Goal: Transaction & Acquisition: Purchase product/service

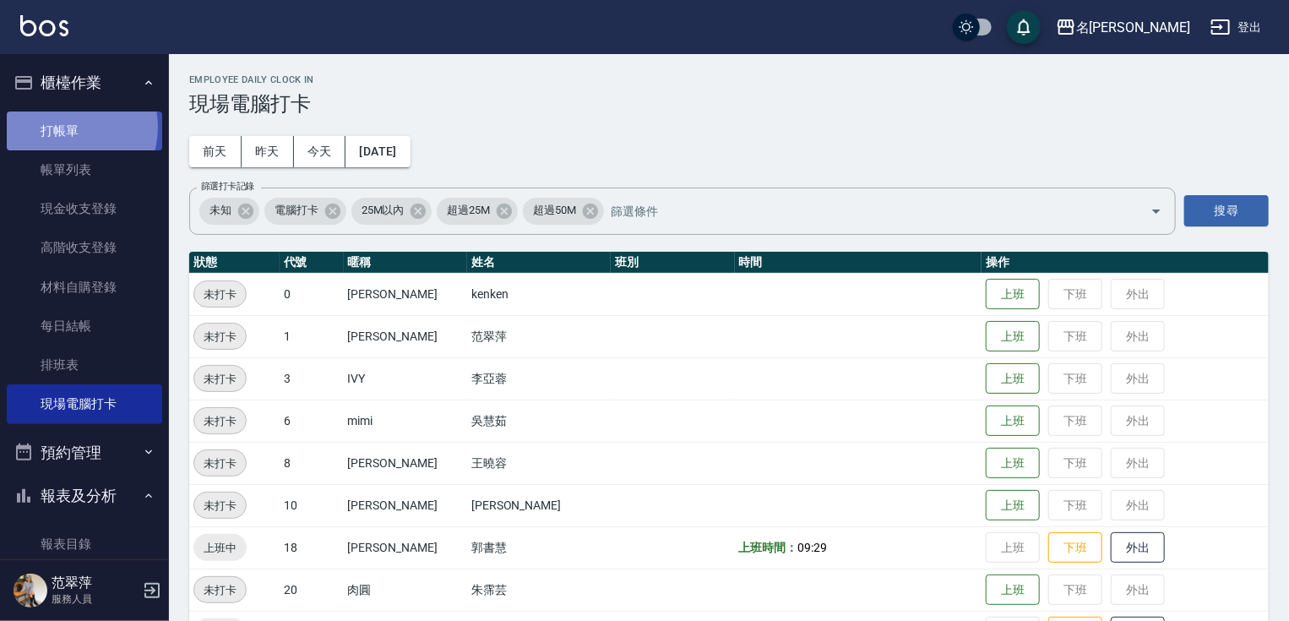
click at [65, 127] on link "打帳單" at bounding box center [84, 130] width 155 height 39
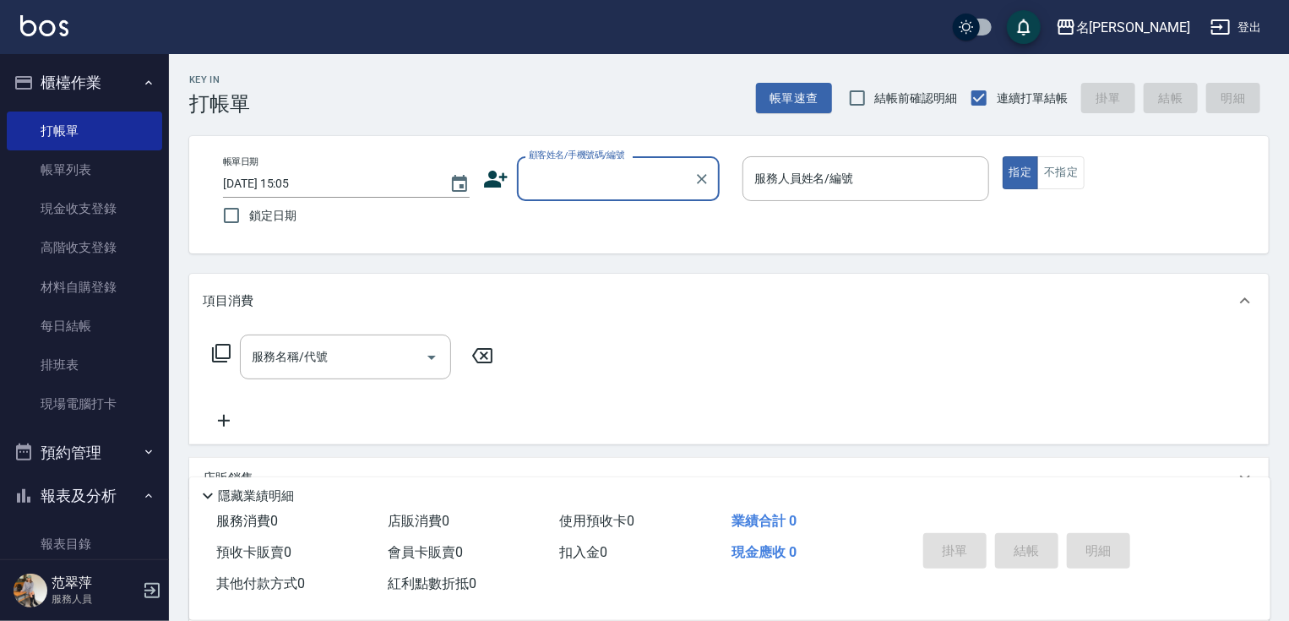
click at [578, 180] on input "顧客姓名/手機號碼/編號" at bounding box center [605, 179] width 162 height 30
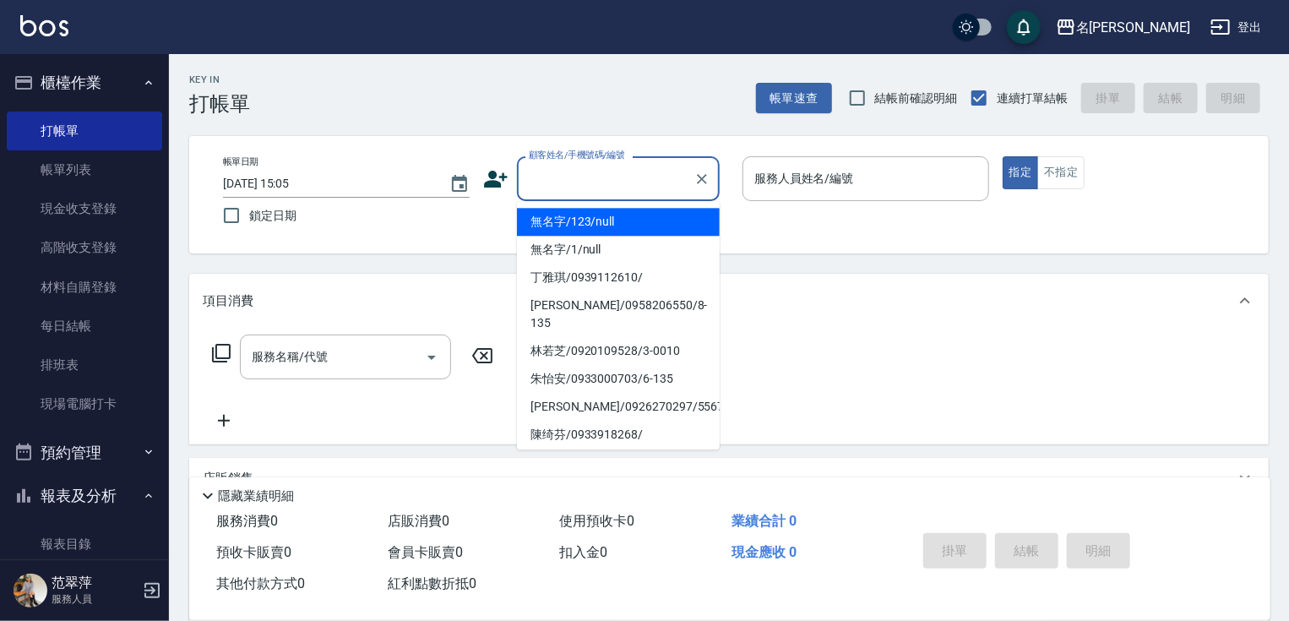
click at [598, 223] on li "無名字/123/null" at bounding box center [618, 222] width 203 height 28
type input "無名字/123/null"
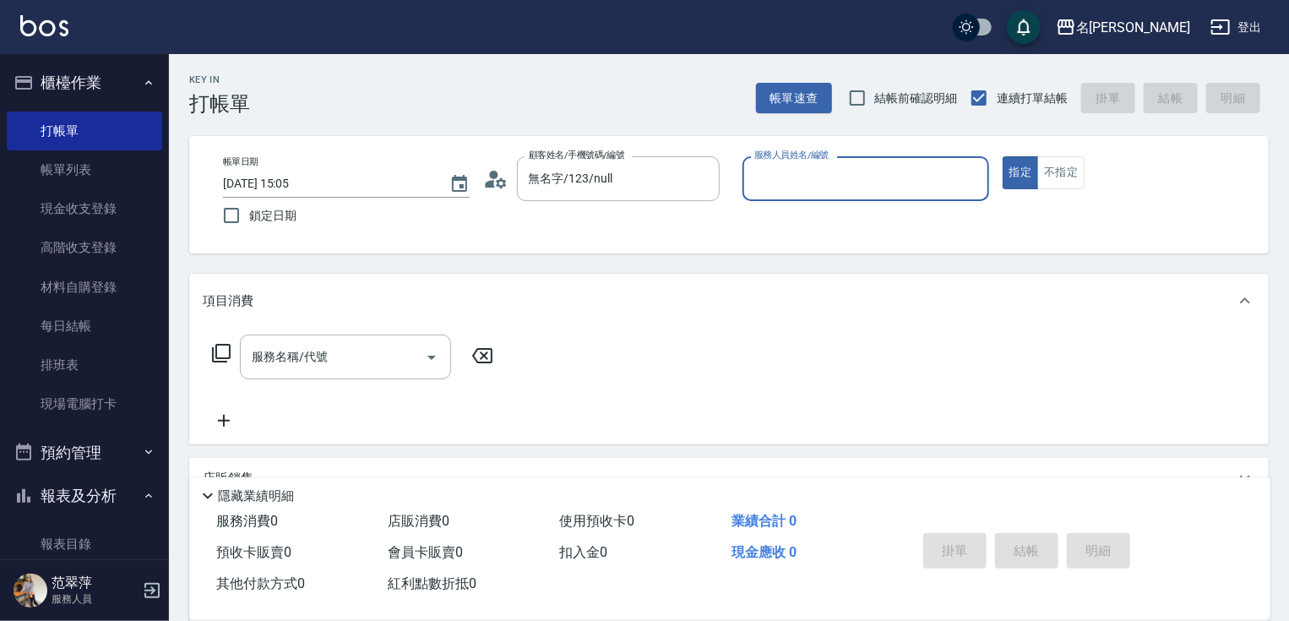
click at [797, 171] on input "服務人員姓名/編號" at bounding box center [865, 179] width 231 height 30
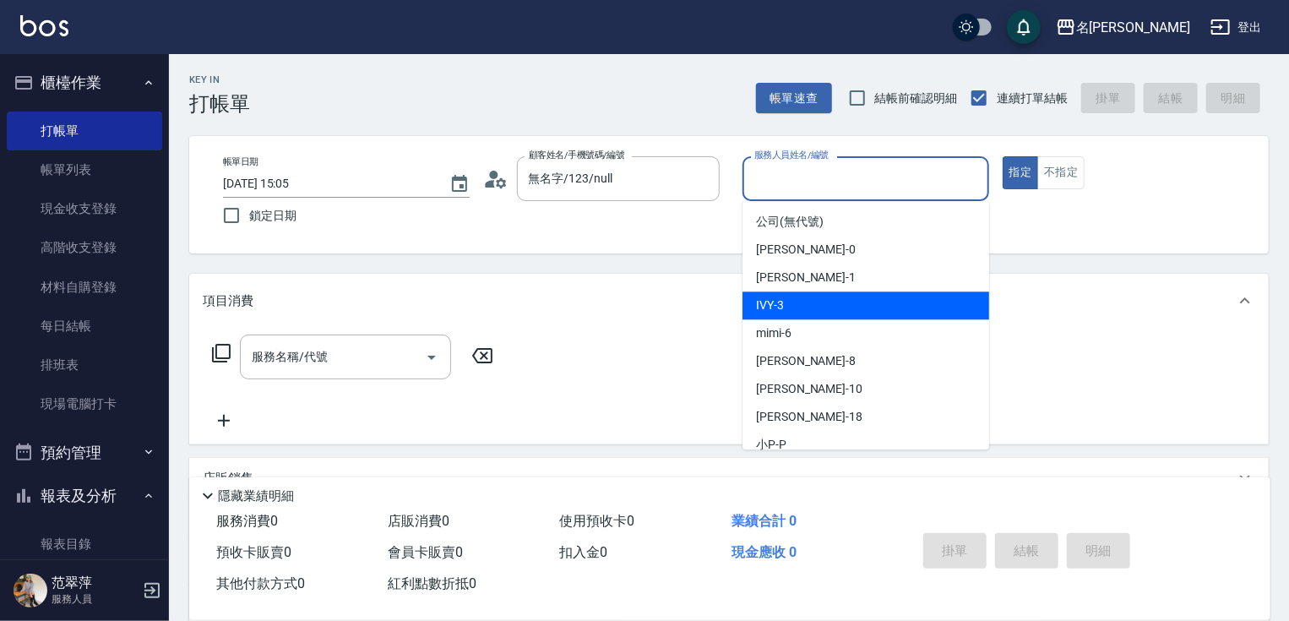
click at [804, 305] on div "IVY -3" at bounding box center [865, 305] width 247 height 28
type input "IVY-3"
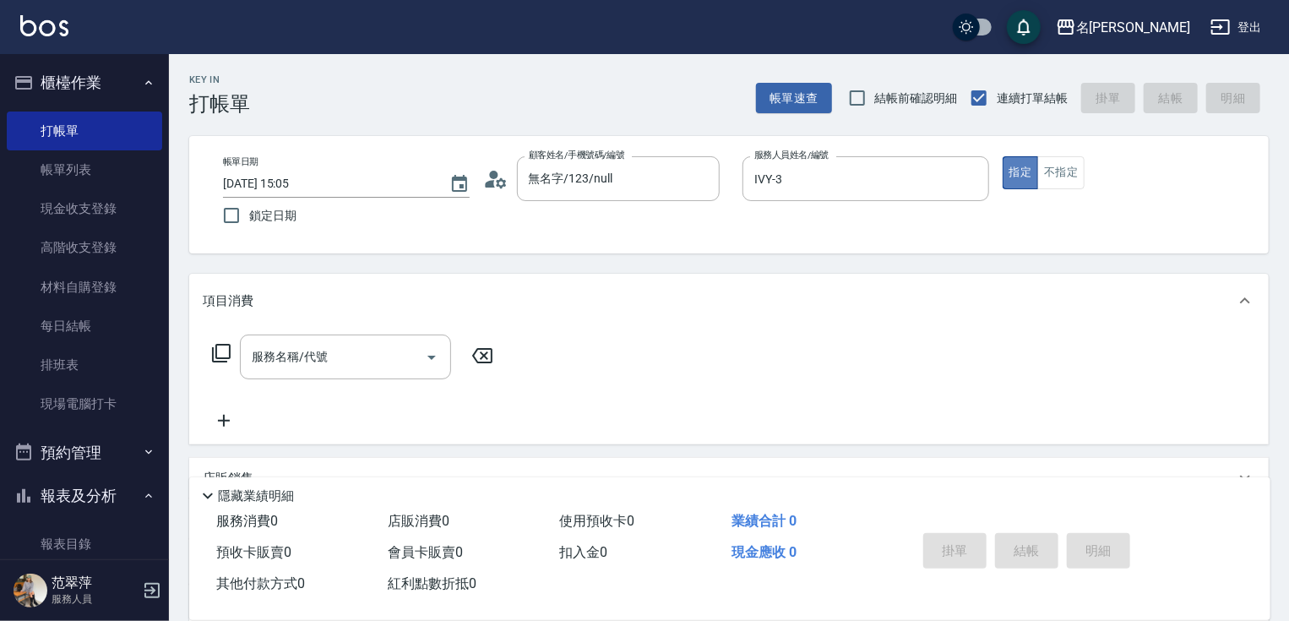
click at [1023, 162] on button "指定" at bounding box center [1020, 172] width 36 height 33
click at [220, 350] on icon at bounding box center [221, 353] width 20 height 20
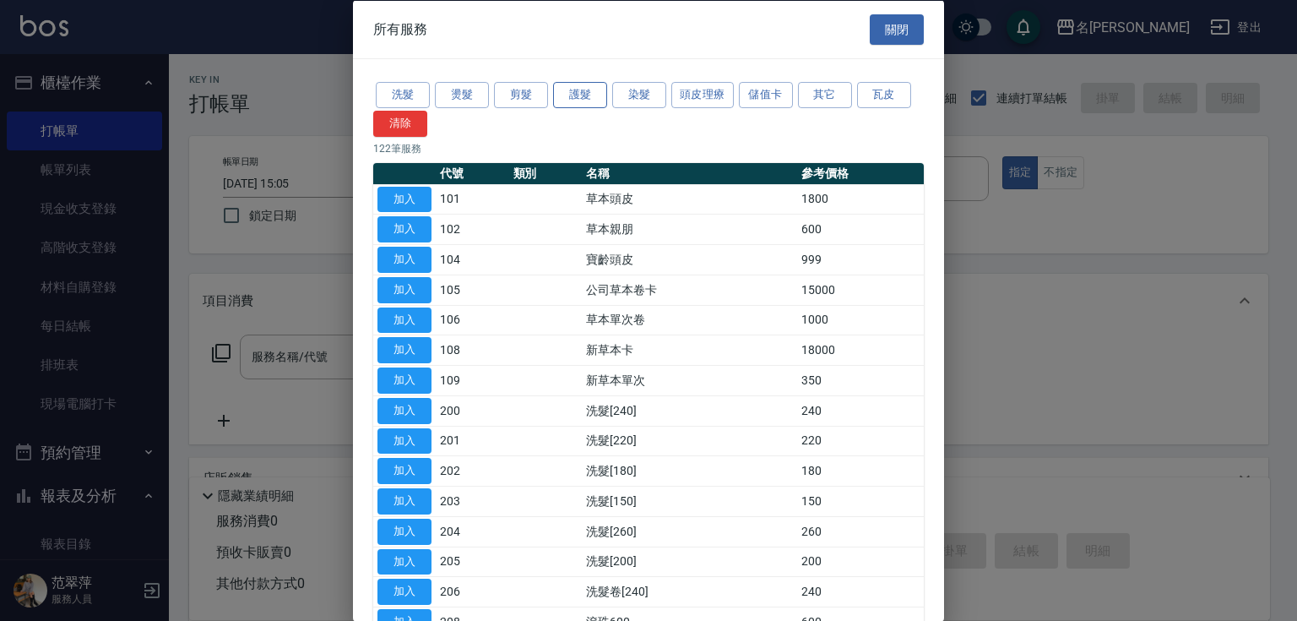
click at [582, 95] on button "護髮" at bounding box center [580, 95] width 54 height 26
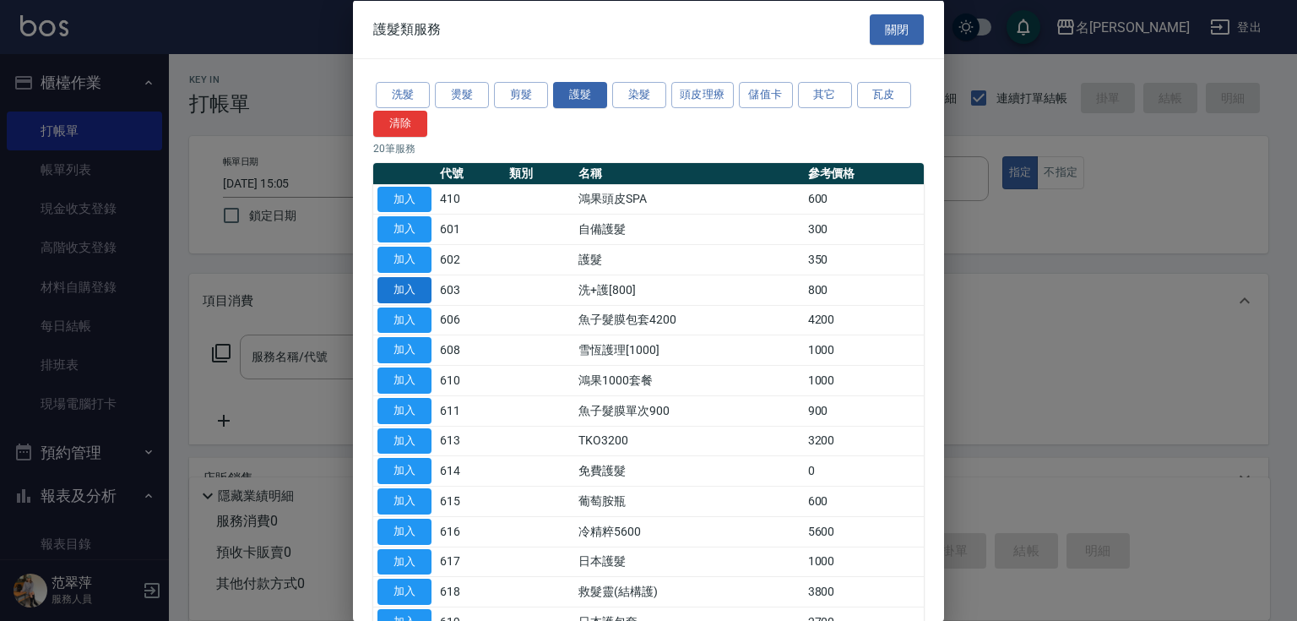
click at [419, 290] on button "加入" at bounding box center [404, 289] width 54 height 26
type input "洗+護[800](603)"
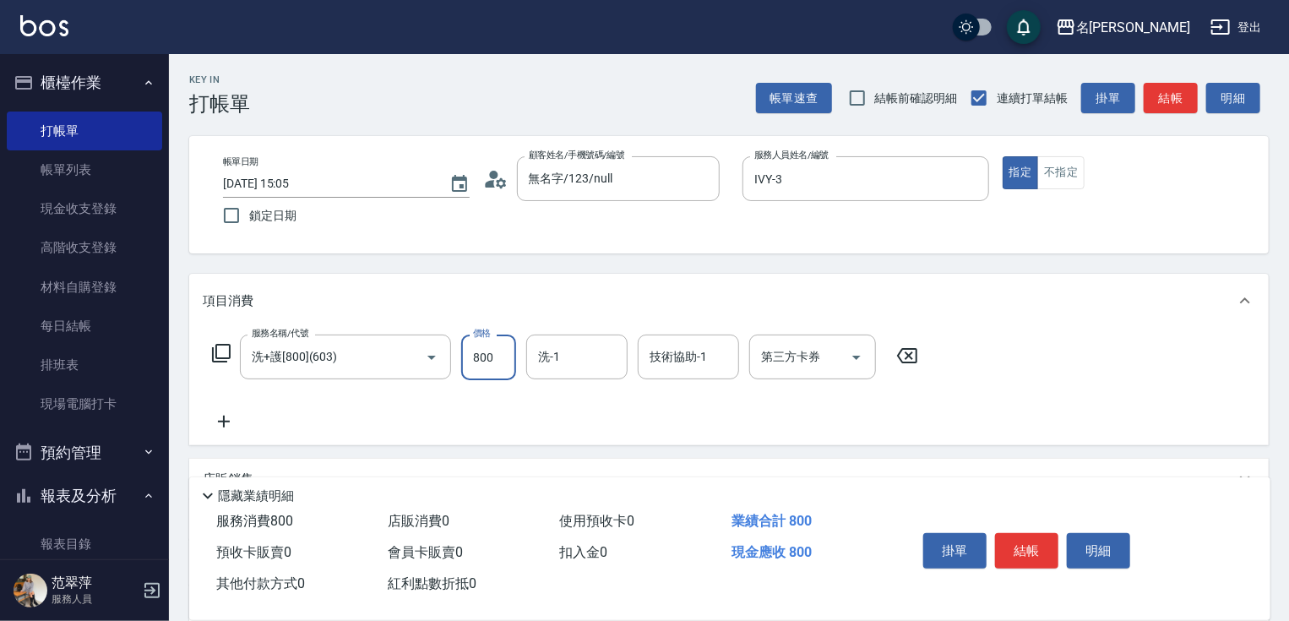
click at [497, 356] on input "800" at bounding box center [488, 357] width 55 height 46
type input "0"
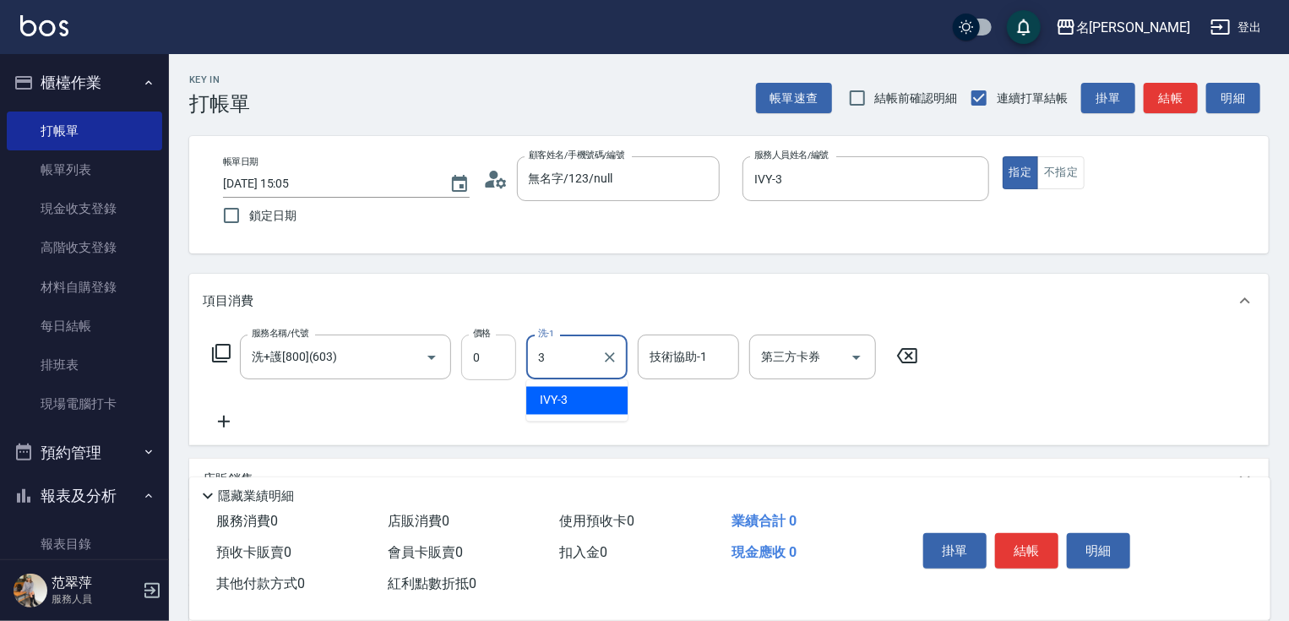
type input "IVY-3"
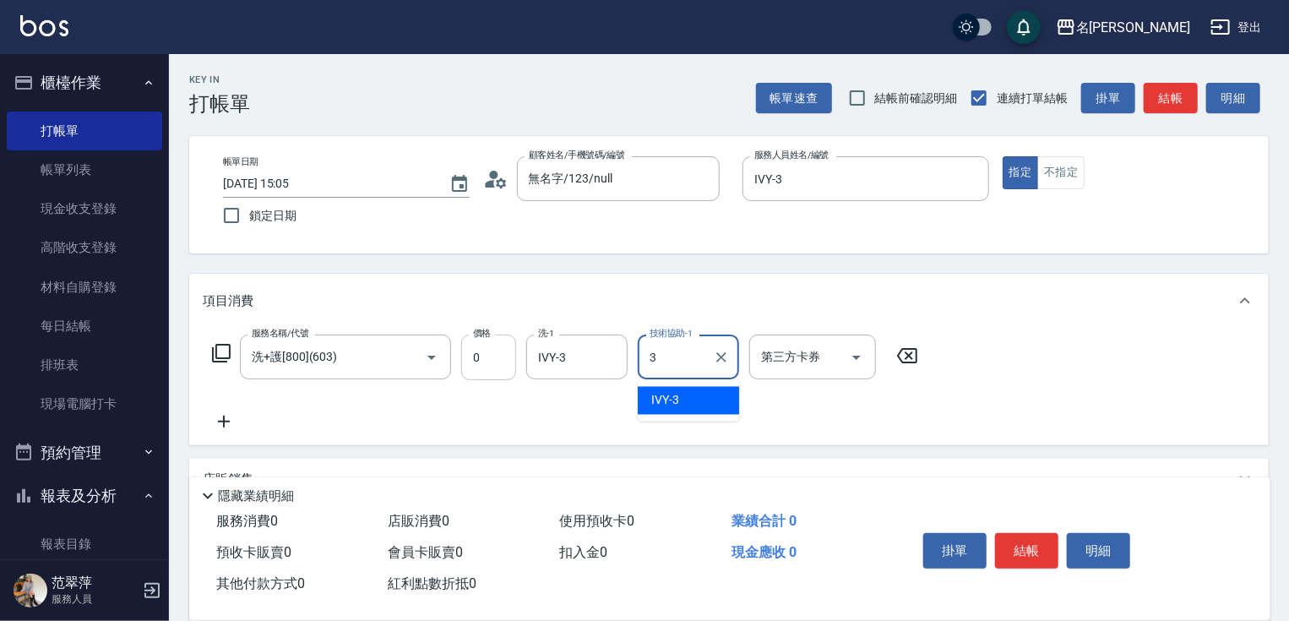
type input "IVY-3"
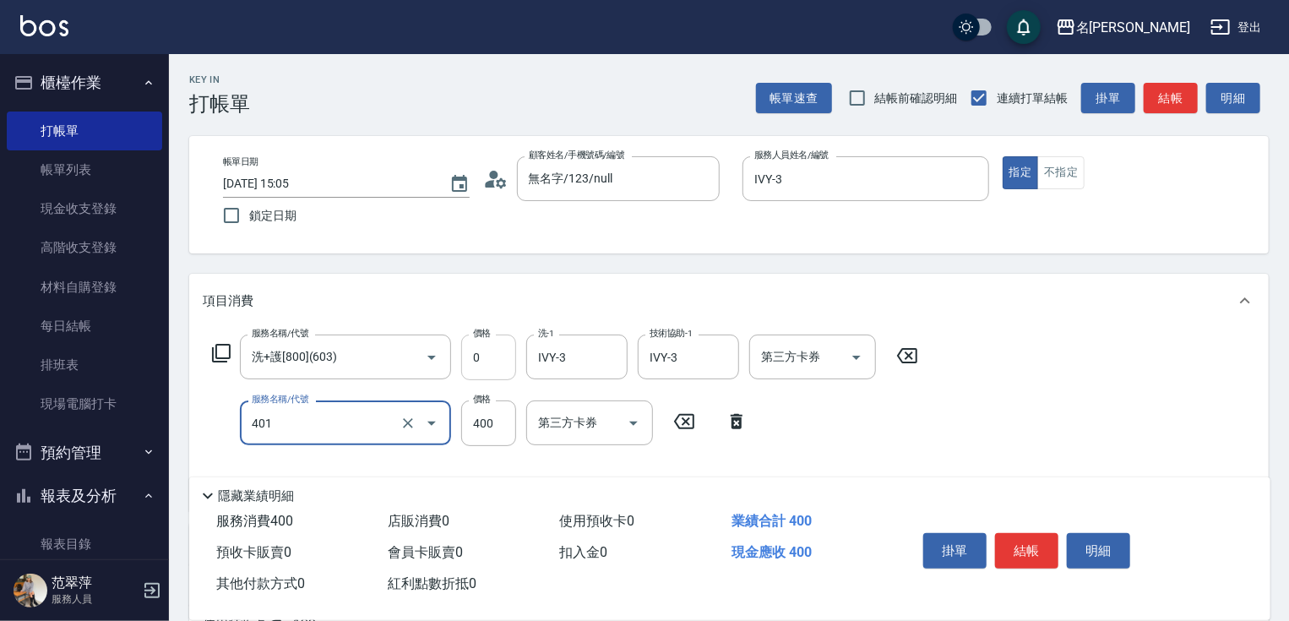
type input "401"
type input "0"
type input "剪髮(400)(401)"
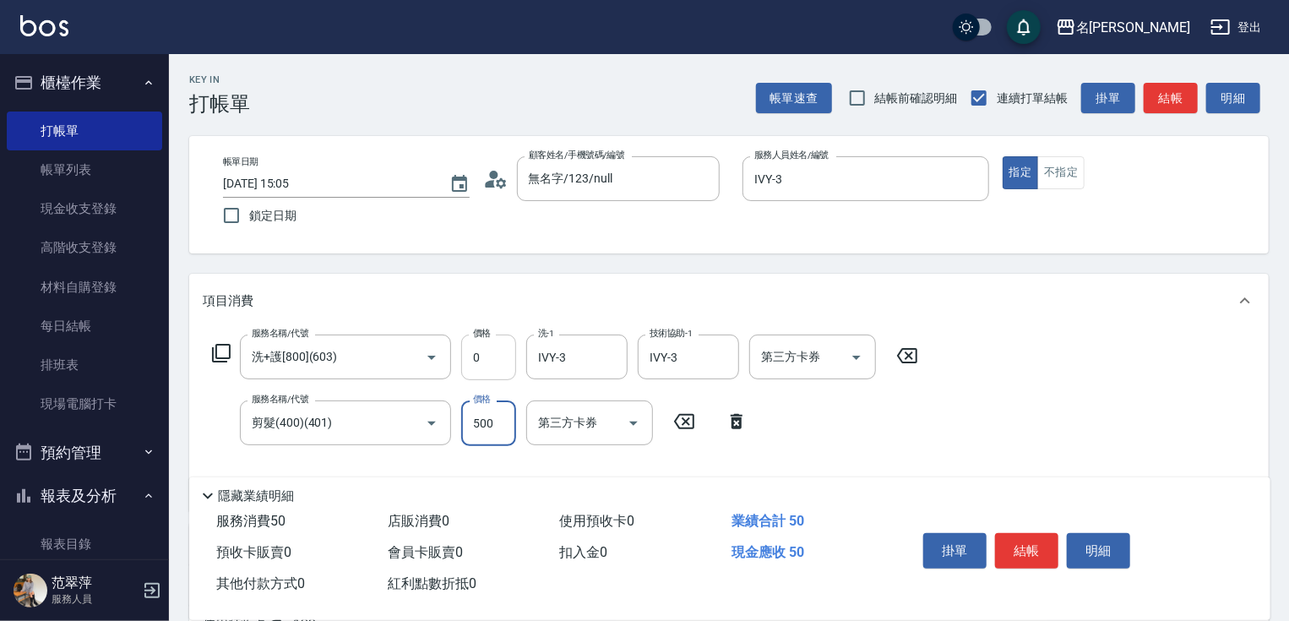
type input "500"
click at [1019, 554] on button "結帳" at bounding box center [1026, 550] width 63 height 35
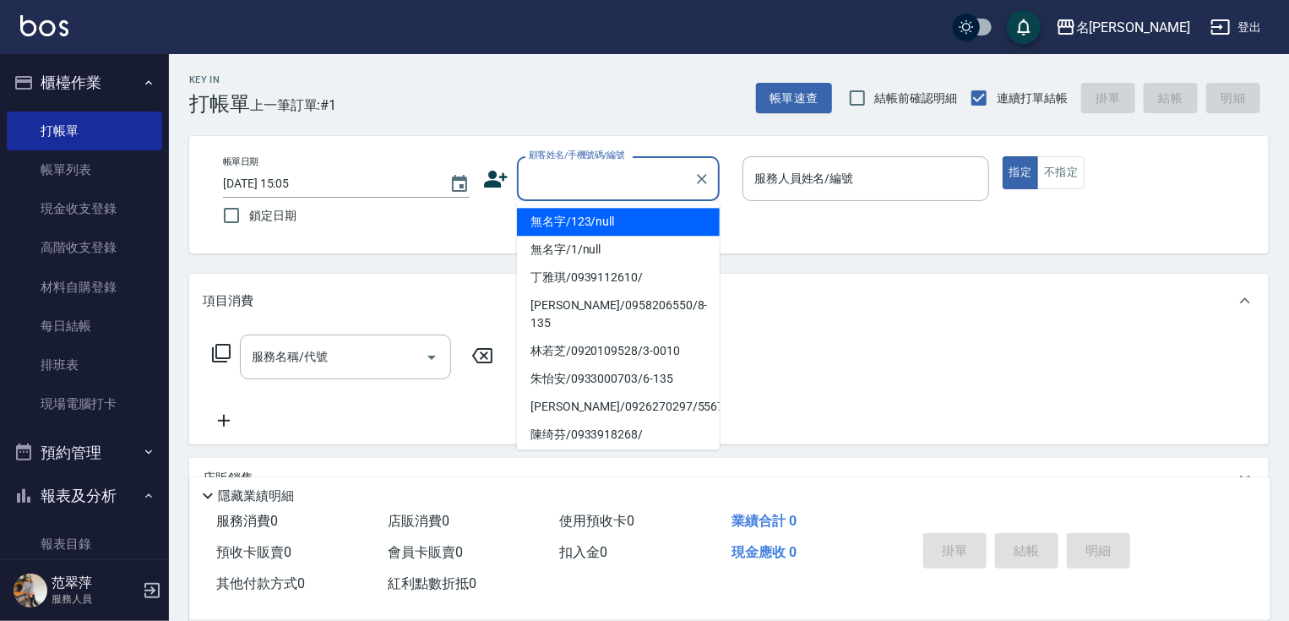
click at [551, 177] on input "顧客姓名/手機號碼/編號" at bounding box center [605, 179] width 162 height 30
click at [573, 220] on li "無名字/123/null" at bounding box center [618, 222] width 203 height 28
type input "無名字/123/null"
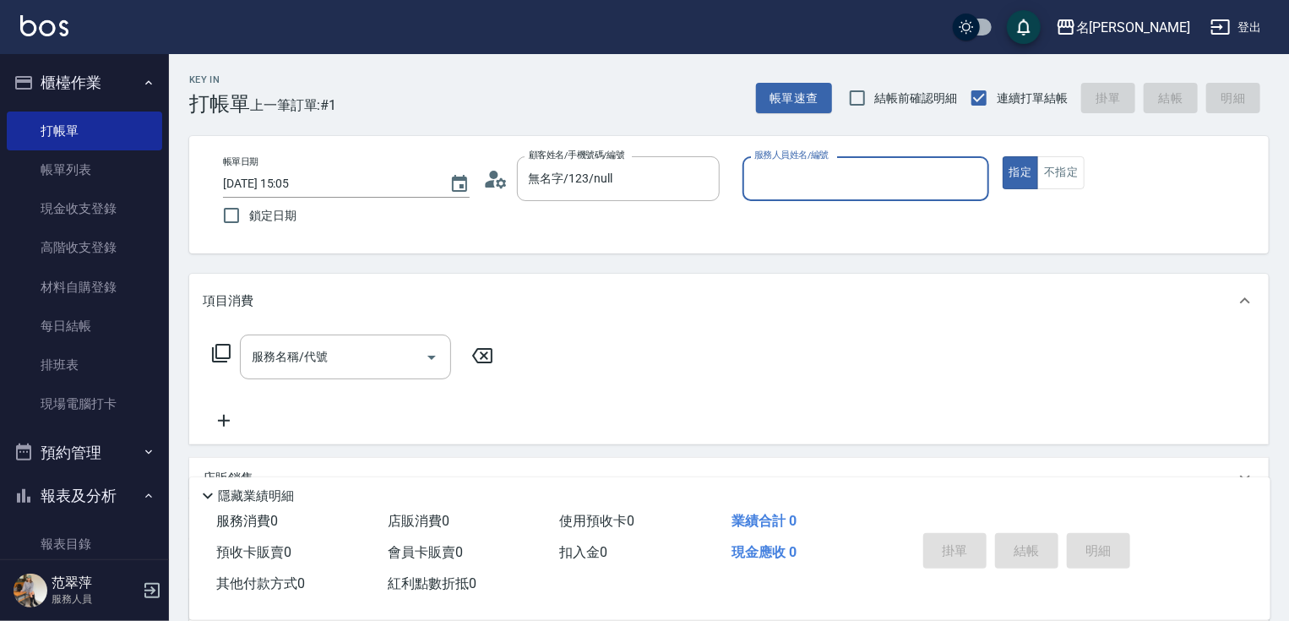
click at [819, 177] on input "服務人員姓名/編號" at bounding box center [865, 179] width 231 height 30
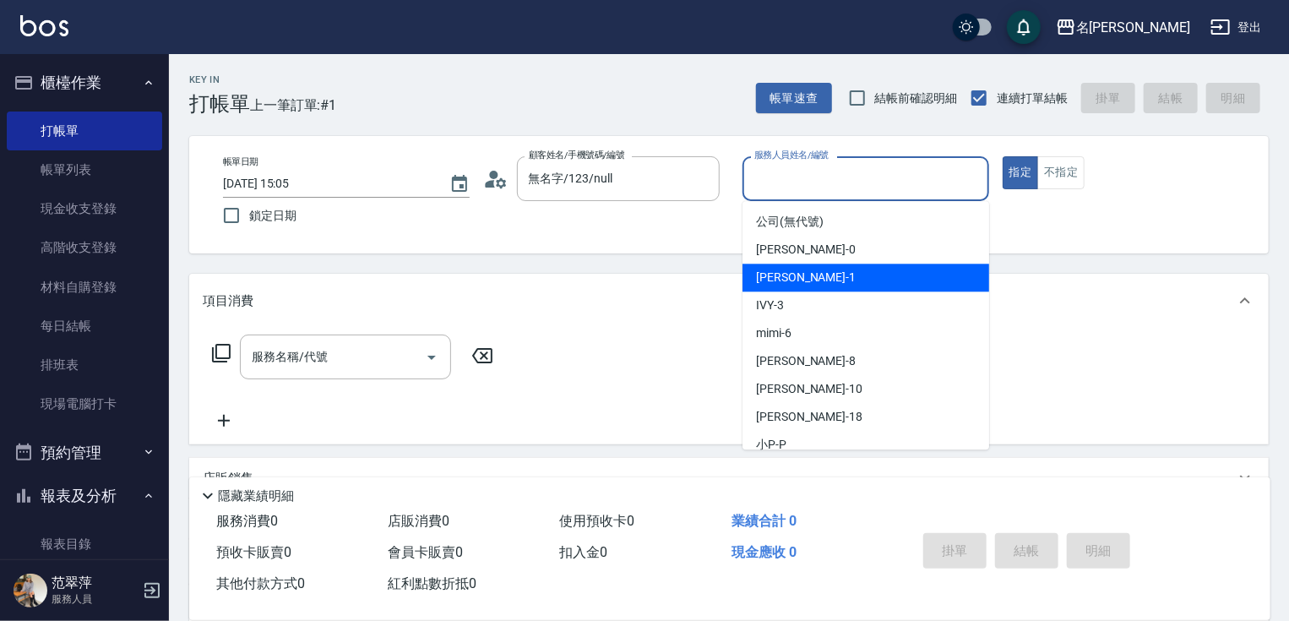
click at [817, 269] on div "[PERSON_NAME] -1" at bounding box center [865, 277] width 247 height 28
type input "[PERSON_NAME]-1"
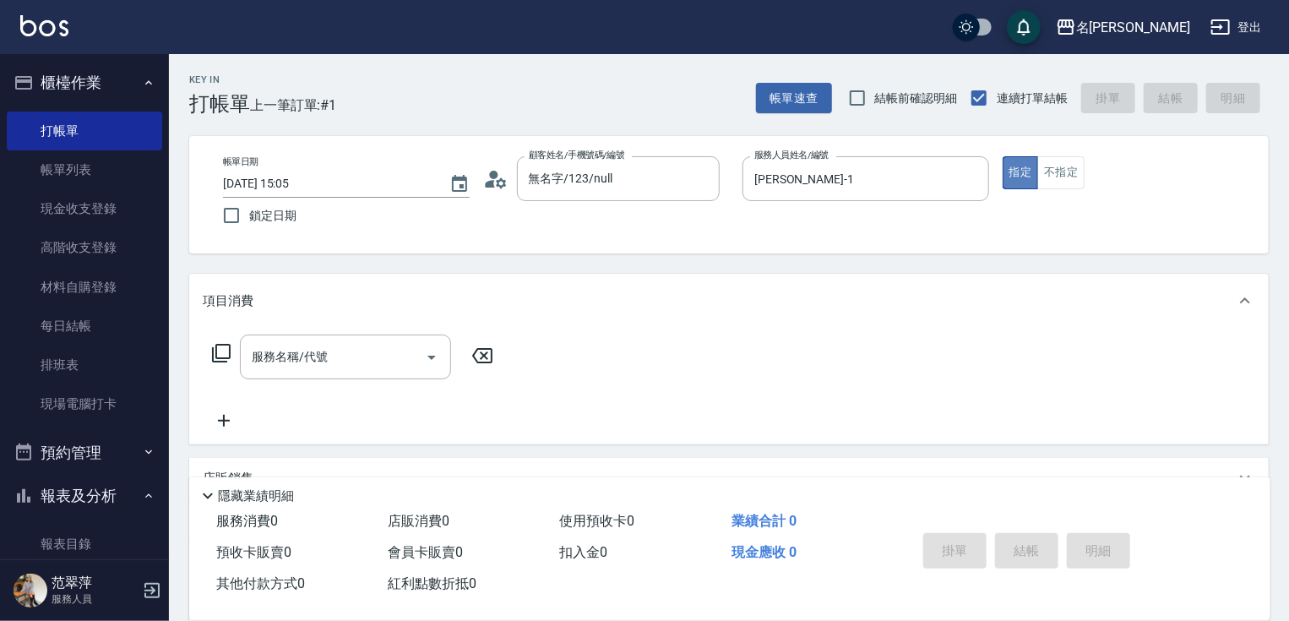
click at [1016, 176] on button "指定" at bounding box center [1020, 172] width 36 height 33
click at [401, 361] on input "服務名稱/代號" at bounding box center [332, 357] width 171 height 30
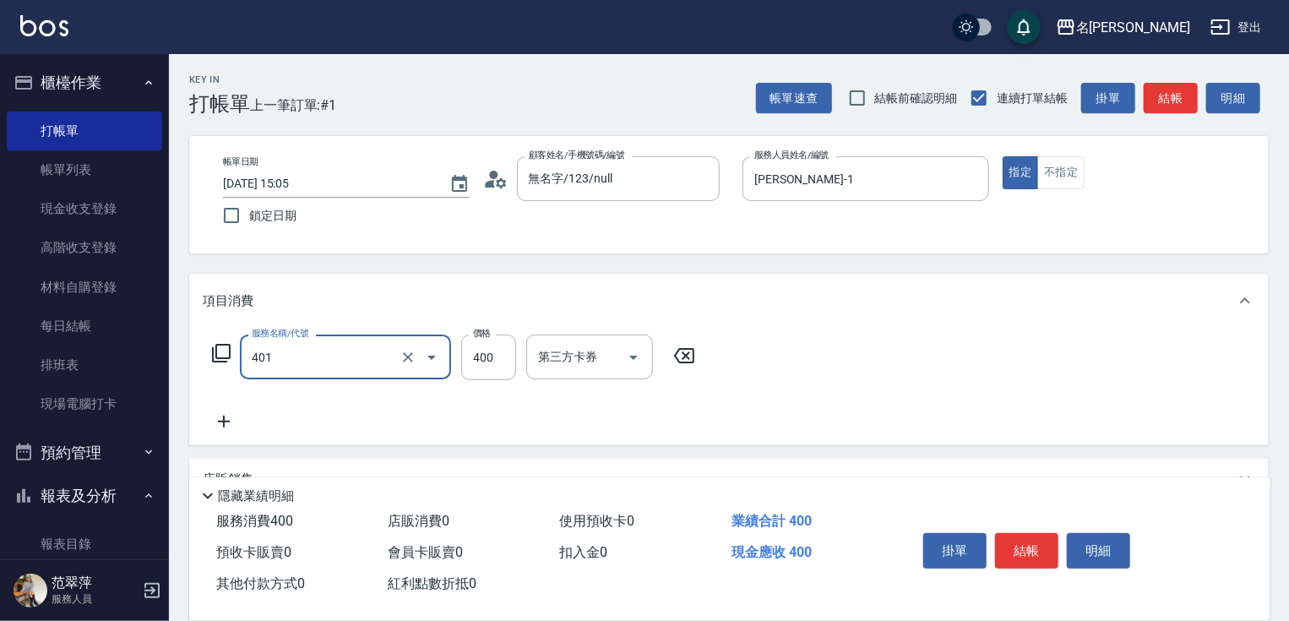
type input "剪髮(400)(401)"
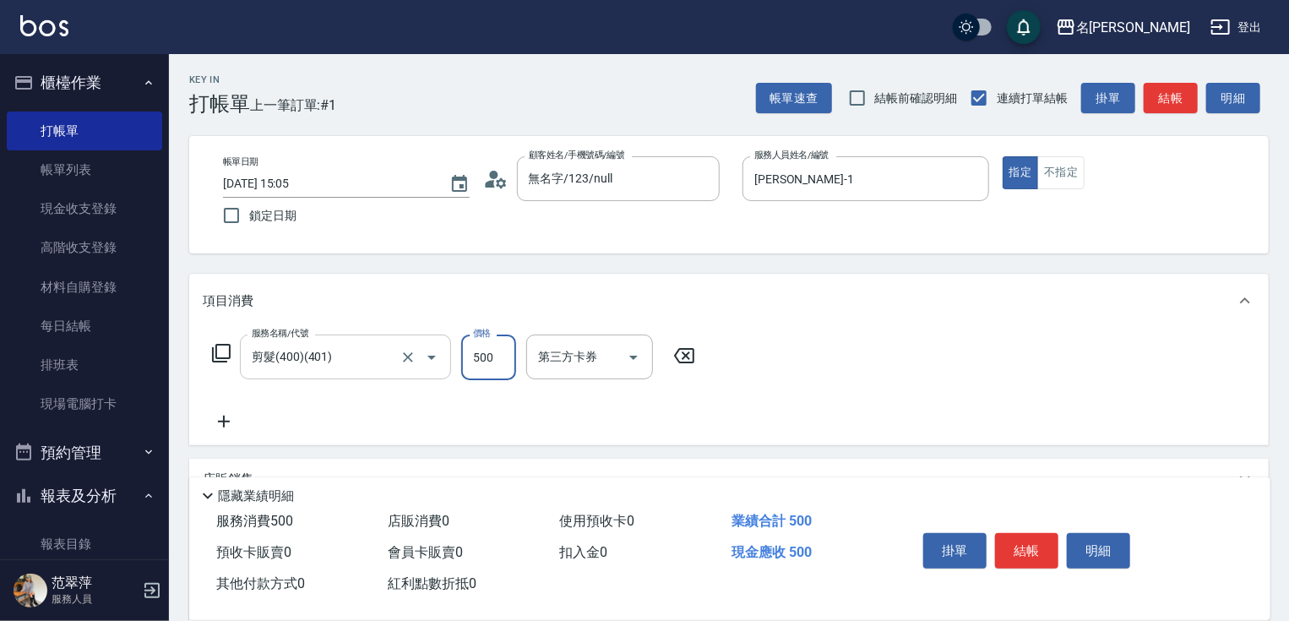
type input "500"
click at [1008, 554] on button "結帳" at bounding box center [1026, 550] width 63 height 35
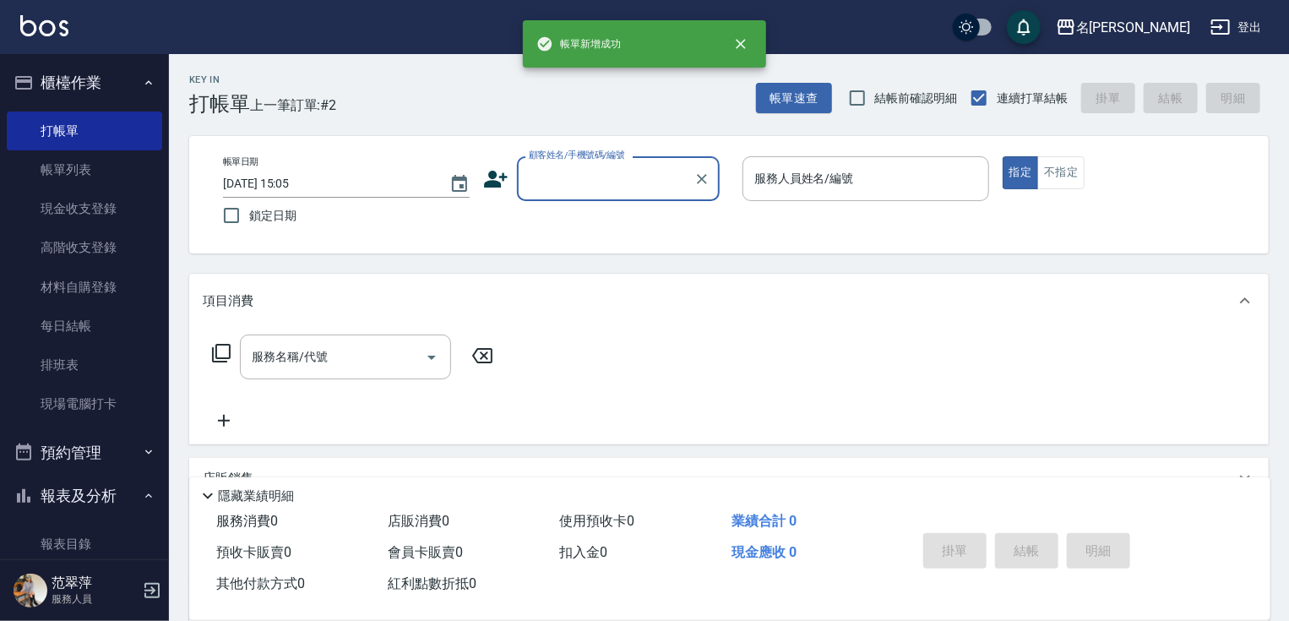
click at [567, 169] on input "顧客姓名/手機號碼/編號" at bounding box center [605, 179] width 162 height 30
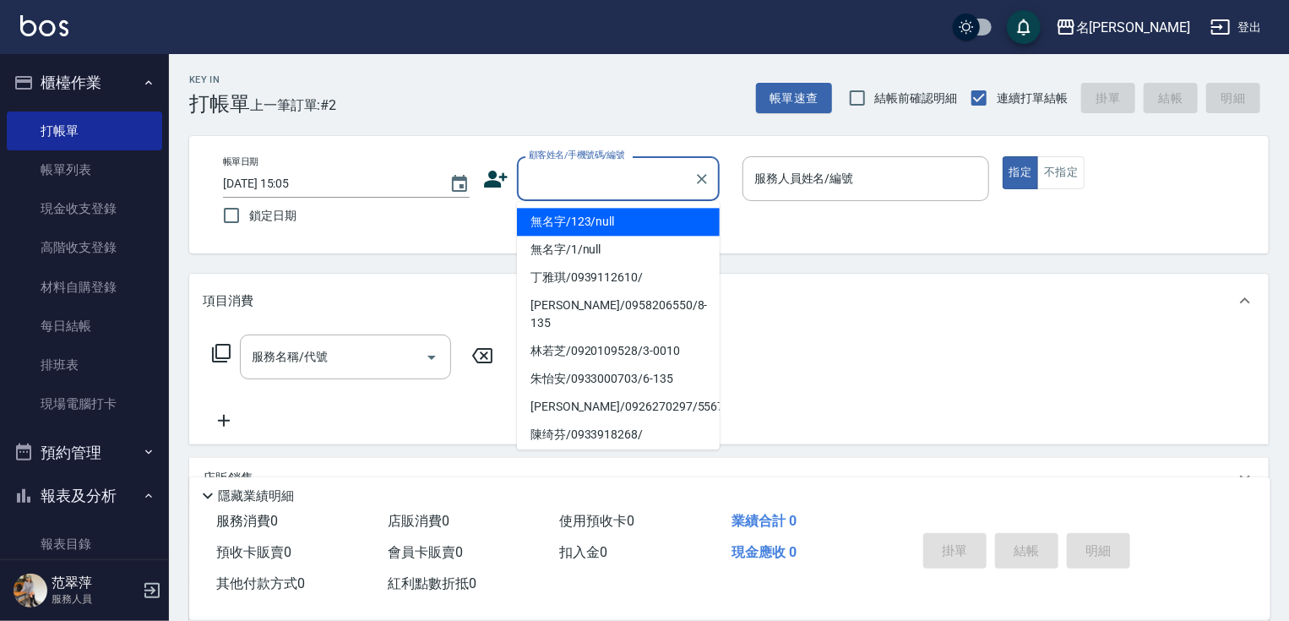
click at [588, 220] on li "無名字/123/null" at bounding box center [618, 222] width 203 height 28
type input "無名字/123/null"
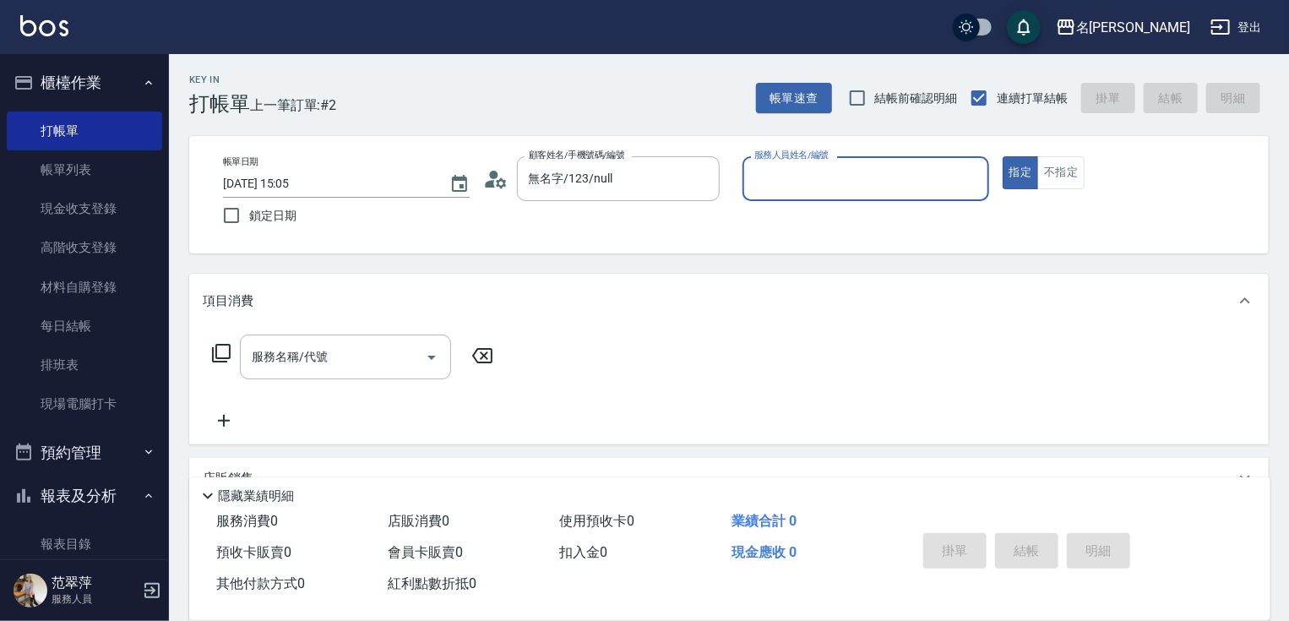
click at [757, 187] on input "服務人員姓名/編號" at bounding box center [865, 179] width 231 height 30
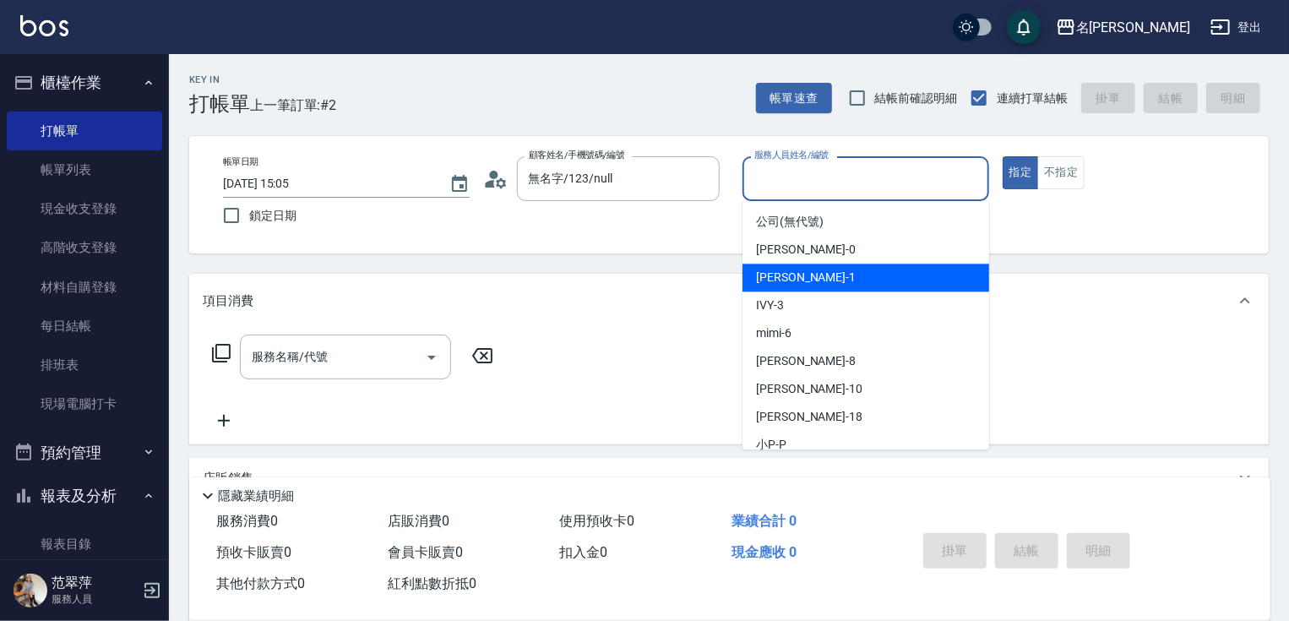
click at [767, 274] on span "[PERSON_NAME] -1" at bounding box center [806, 278] width 100 height 18
type input "[PERSON_NAME]-1"
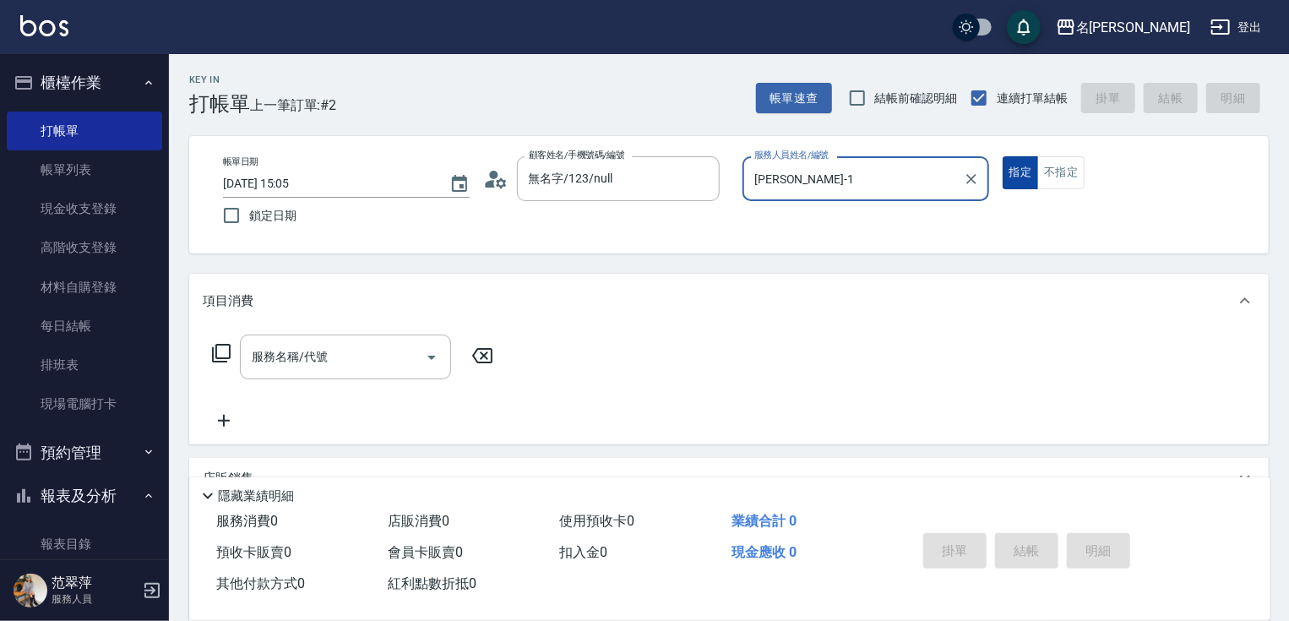
click at [1018, 172] on button "指定" at bounding box center [1020, 172] width 36 height 33
click at [375, 363] on input "服務名稱/代號" at bounding box center [332, 357] width 171 height 30
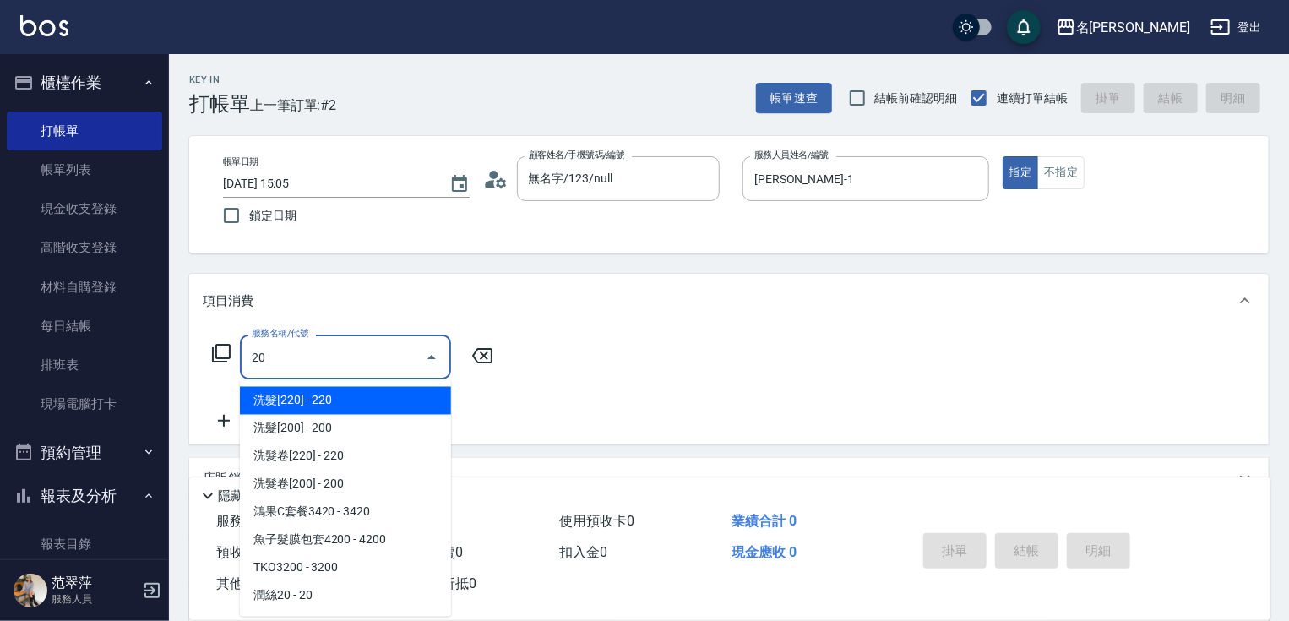
type input "2"
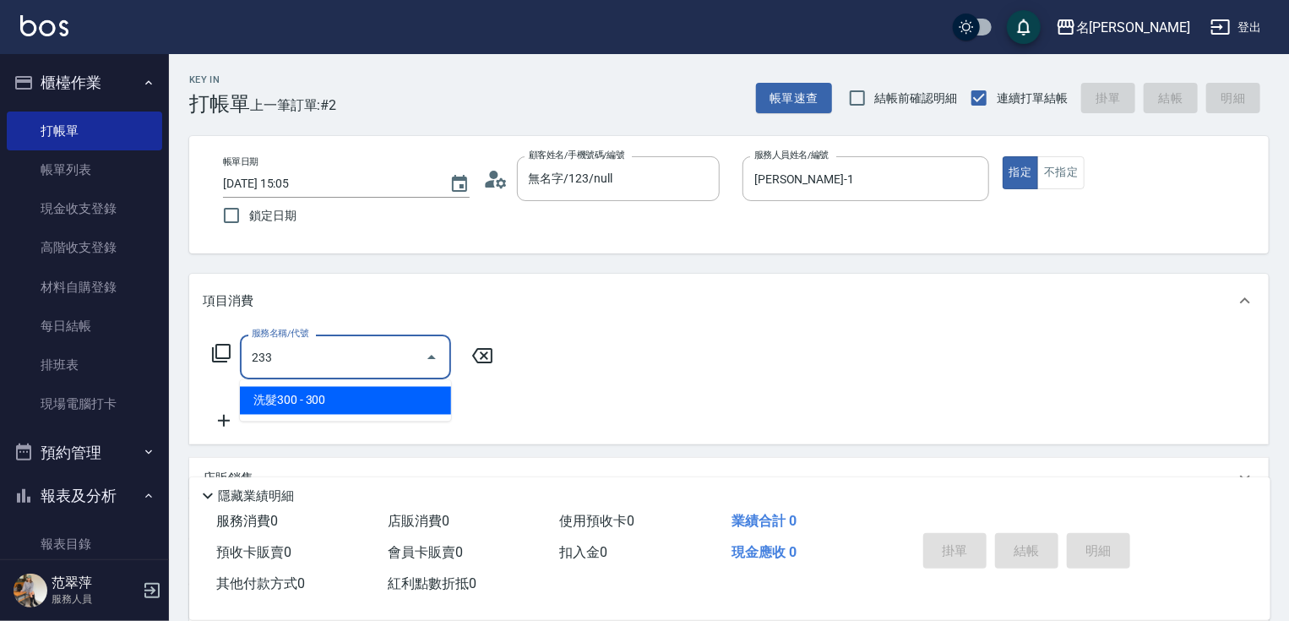
type input "洗髮300(233)"
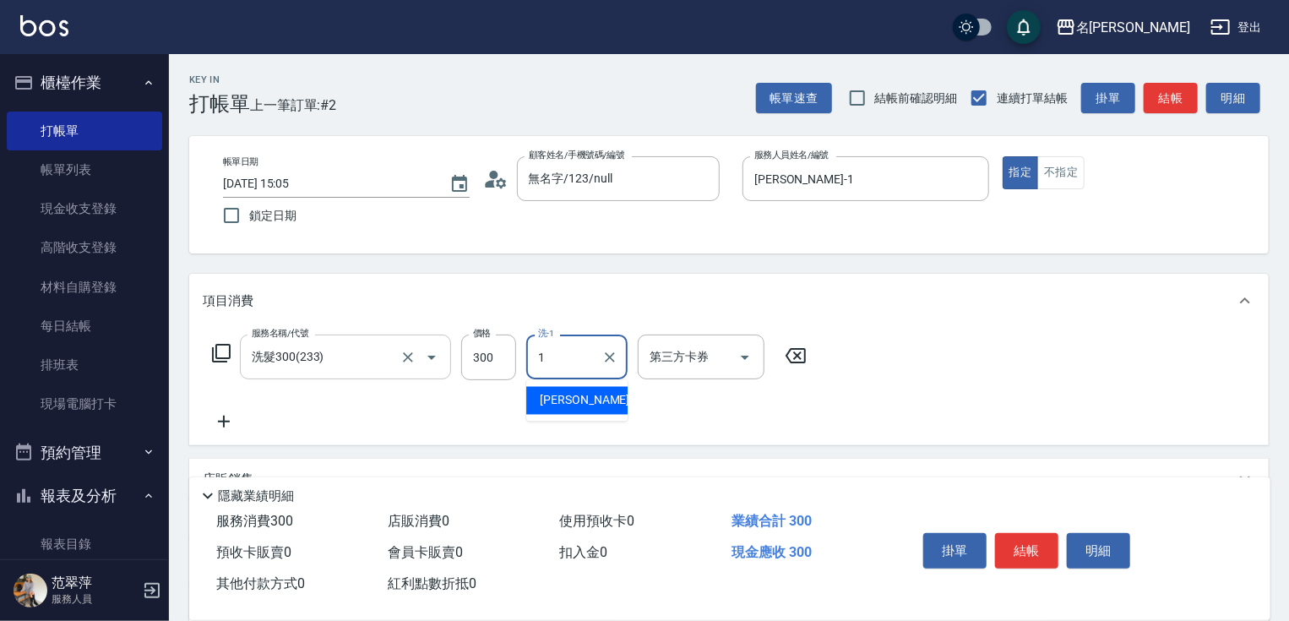
type input "[PERSON_NAME]-1"
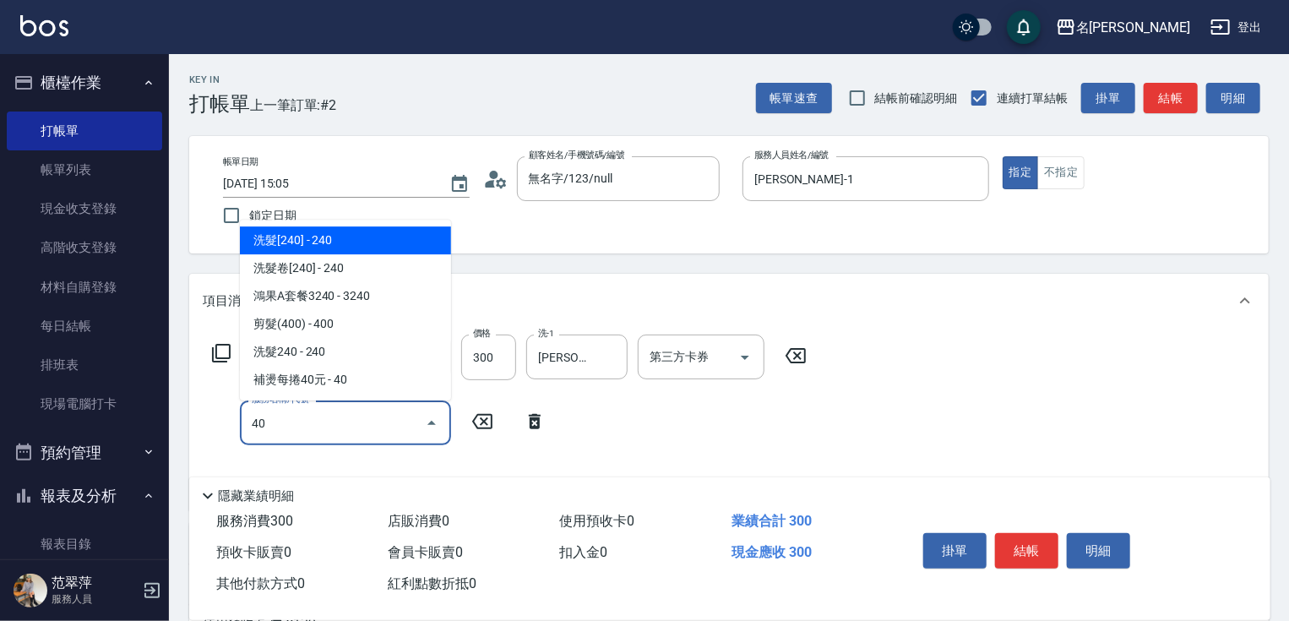
type input "401"
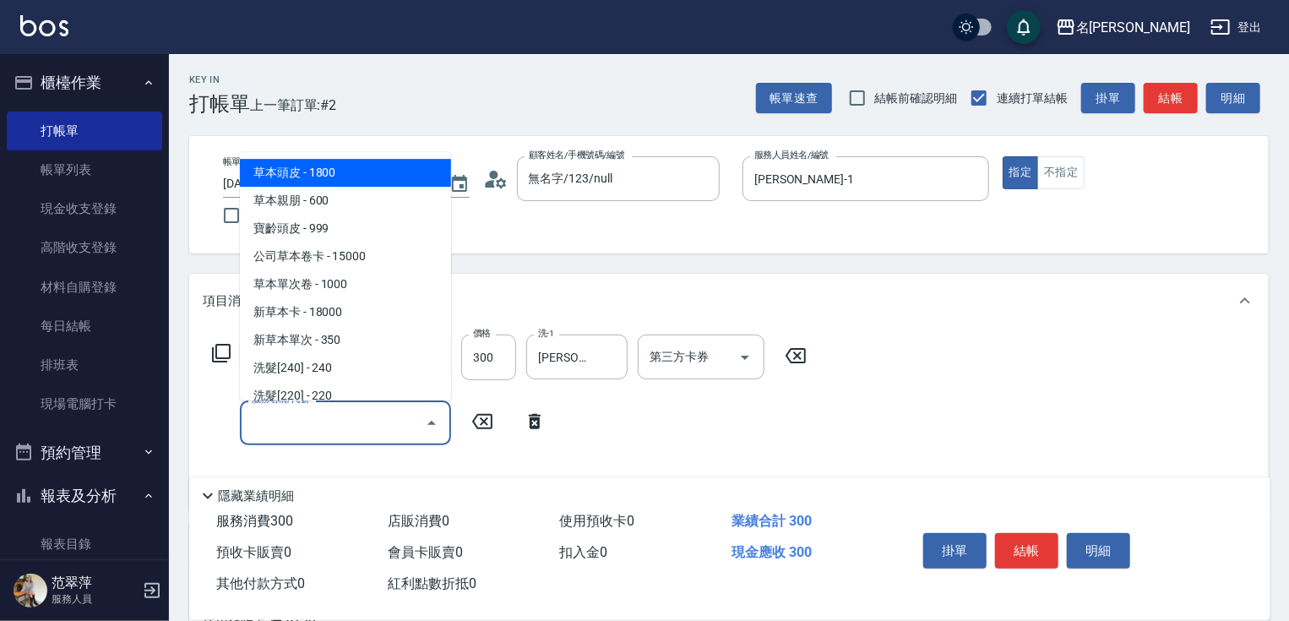
type input "草本頭皮(101)"
type input "0"
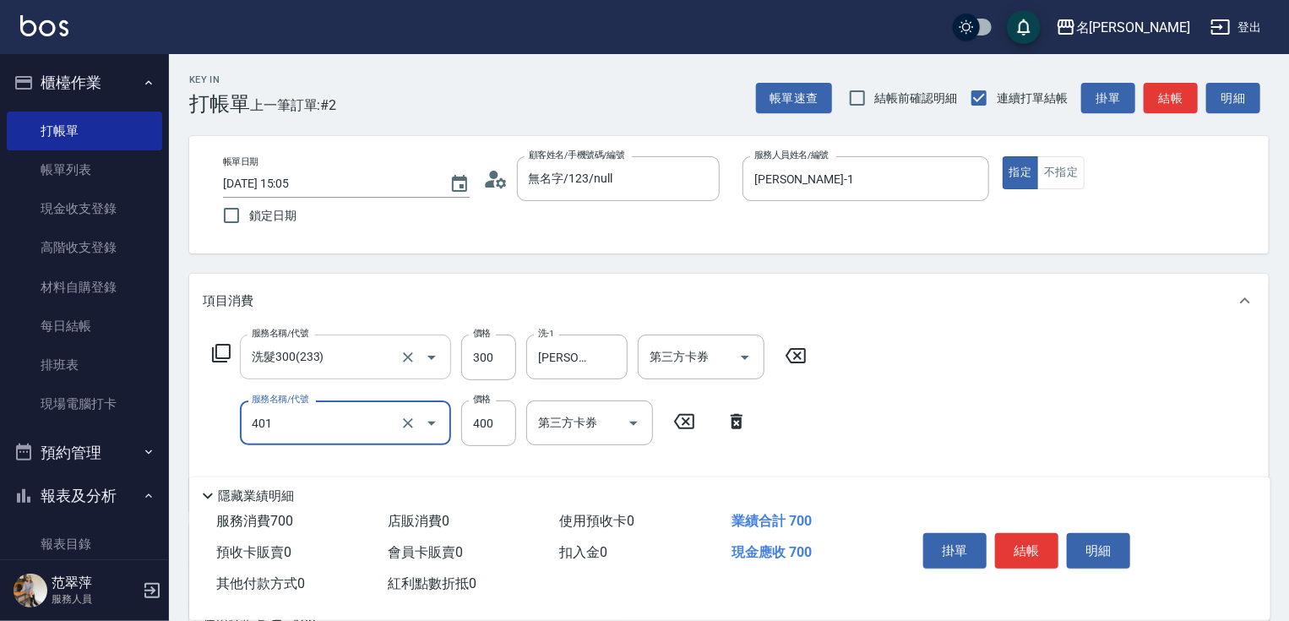
type input "剪髮(400)(401)"
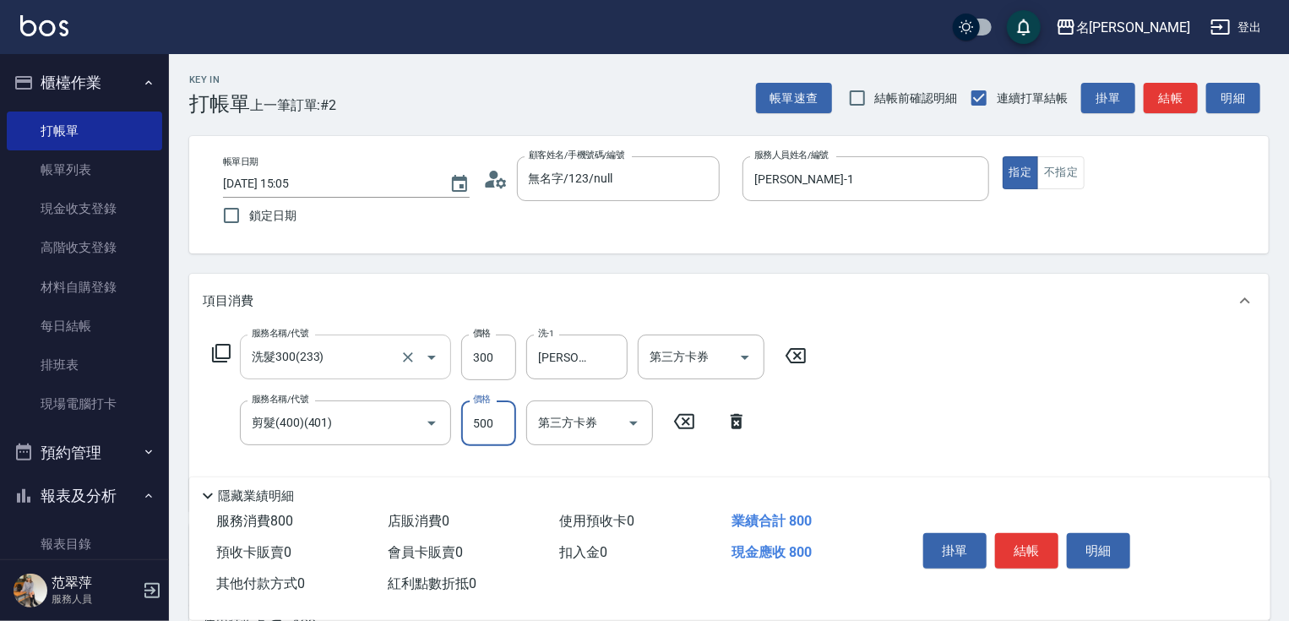
type input "500"
click at [1018, 540] on button "結帳" at bounding box center [1026, 550] width 63 height 35
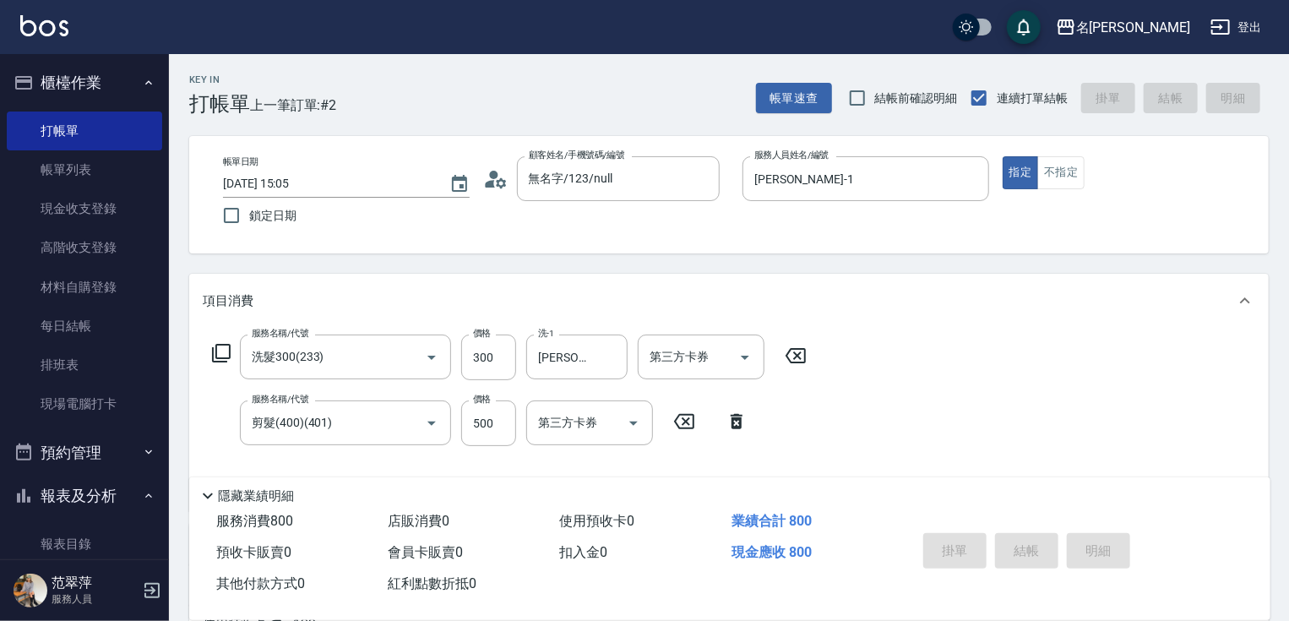
type input "[DATE] 15:06"
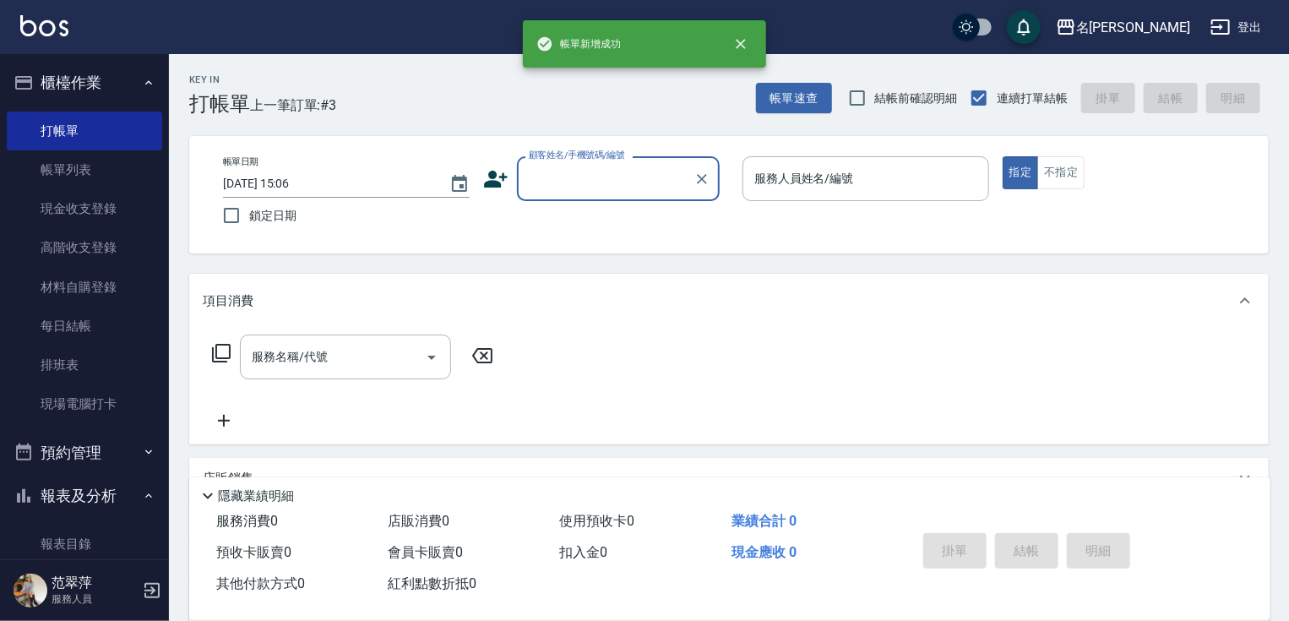
click at [616, 191] on input "顧客姓名/手機號碼/編號" at bounding box center [605, 179] width 162 height 30
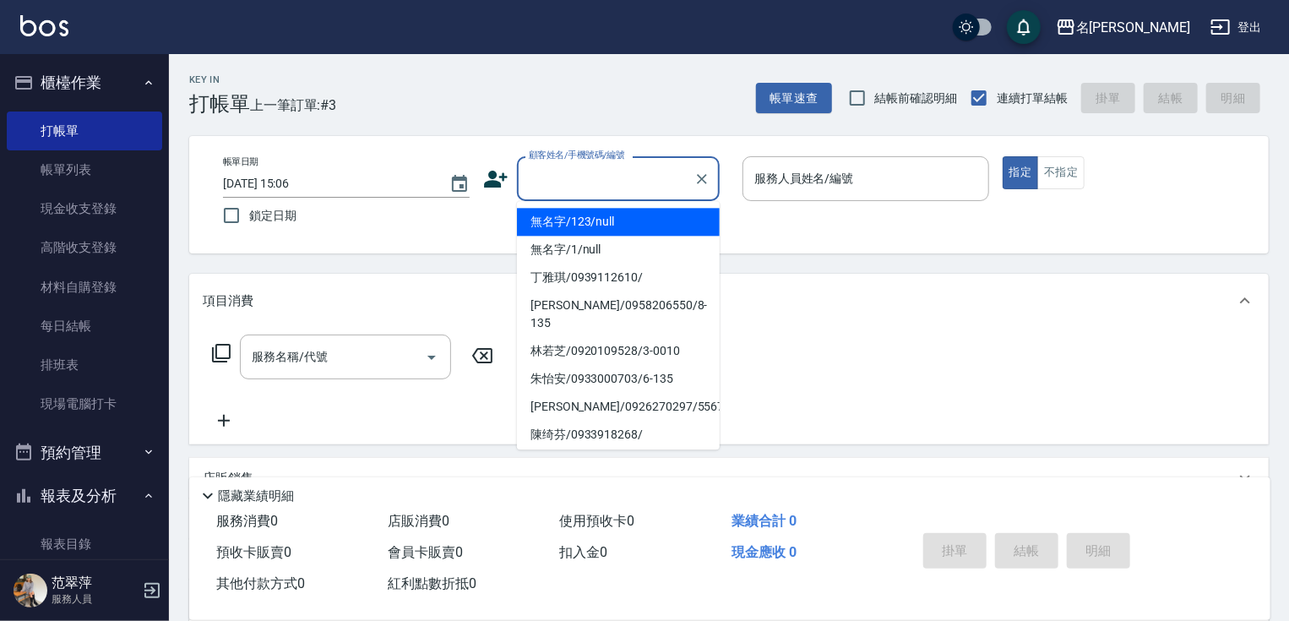
click at [627, 223] on li "無名字/123/null" at bounding box center [618, 222] width 203 height 28
type input "無名字/123/null"
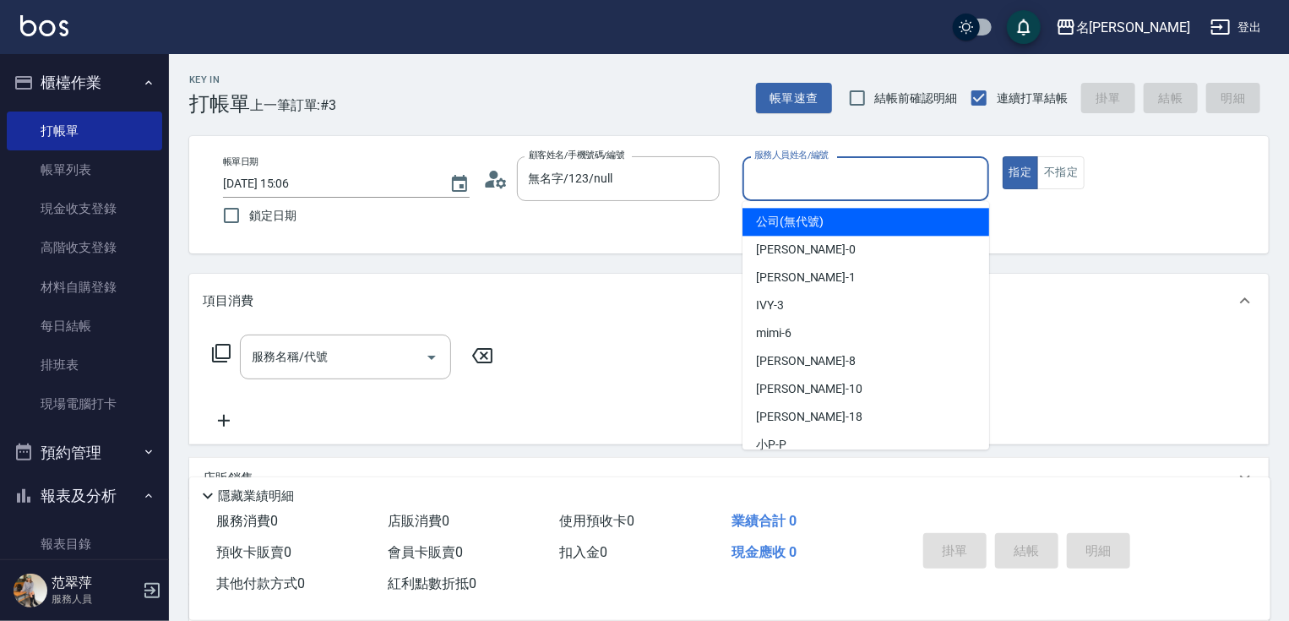
click at [840, 170] on input "服務人員姓名/編號" at bounding box center [865, 179] width 231 height 30
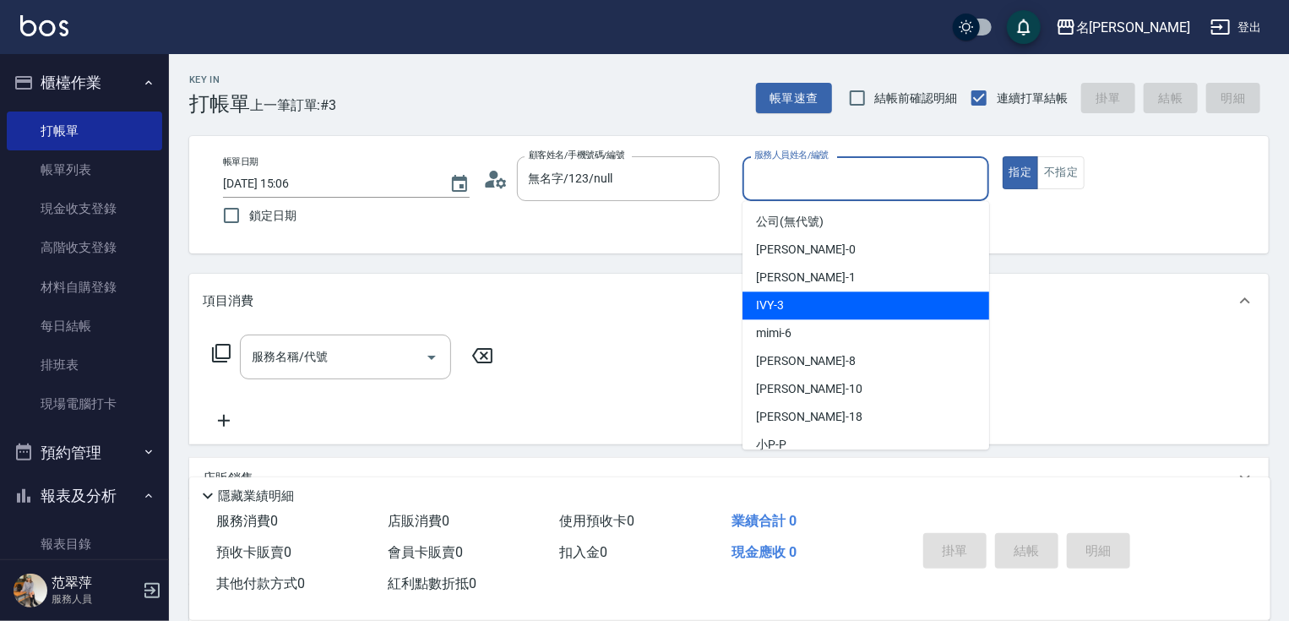
click at [838, 309] on div "IVY -3" at bounding box center [865, 305] width 247 height 28
type input "IVY-3"
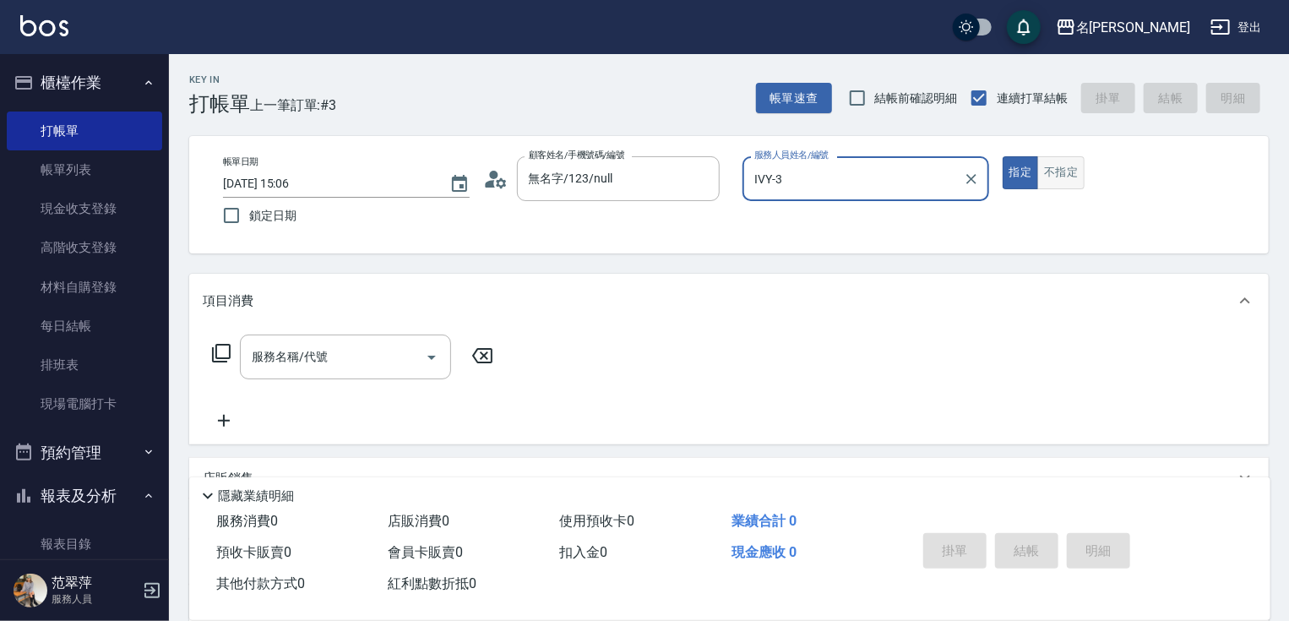
click at [1067, 176] on button "不指定" at bounding box center [1060, 172] width 47 height 33
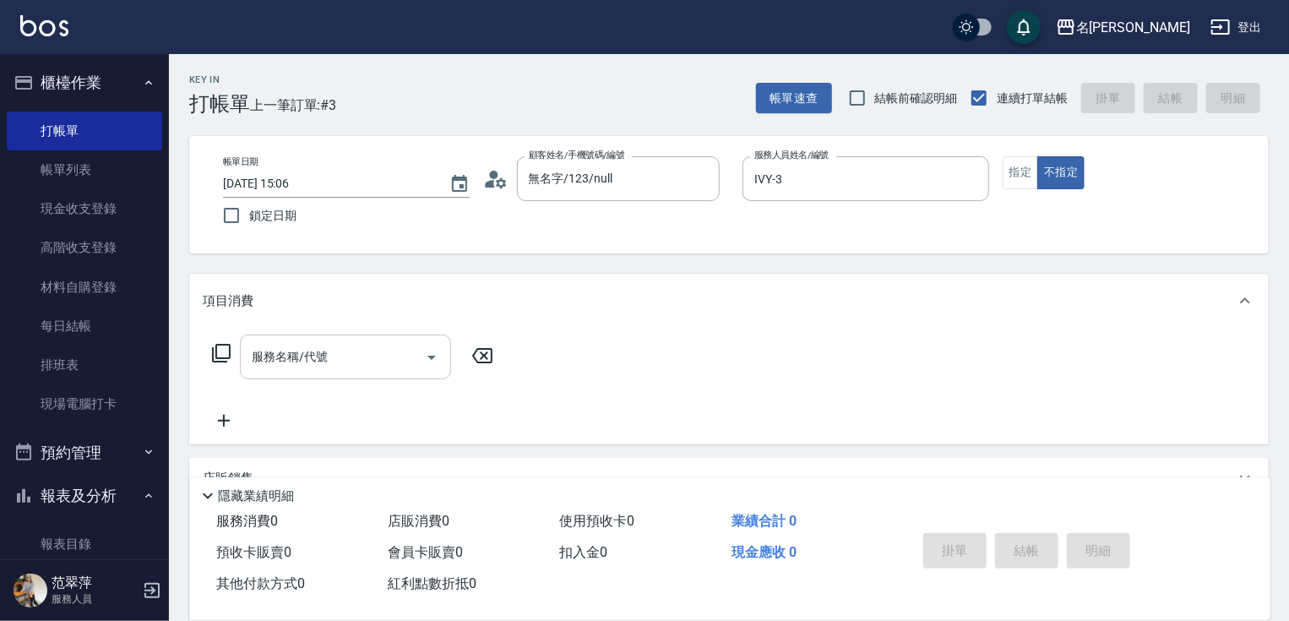
click at [307, 360] on div "服務名稱/代號 服務名稱/代號" at bounding box center [345, 356] width 211 height 45
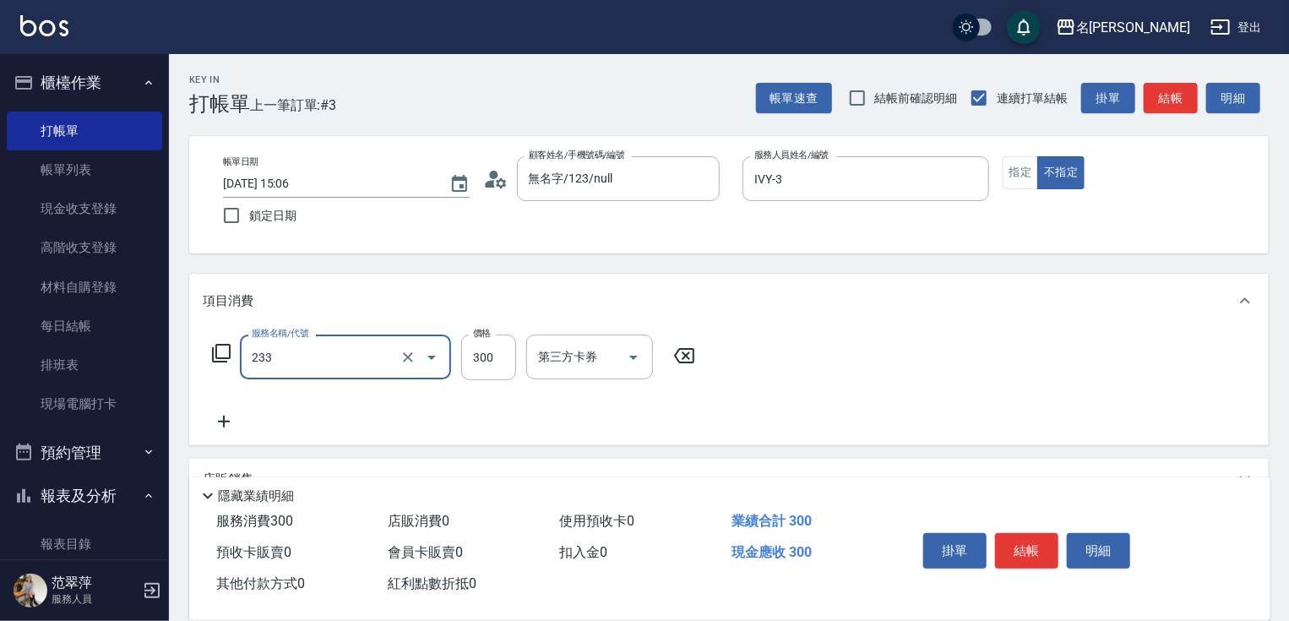
type input "洗髮300(233)"
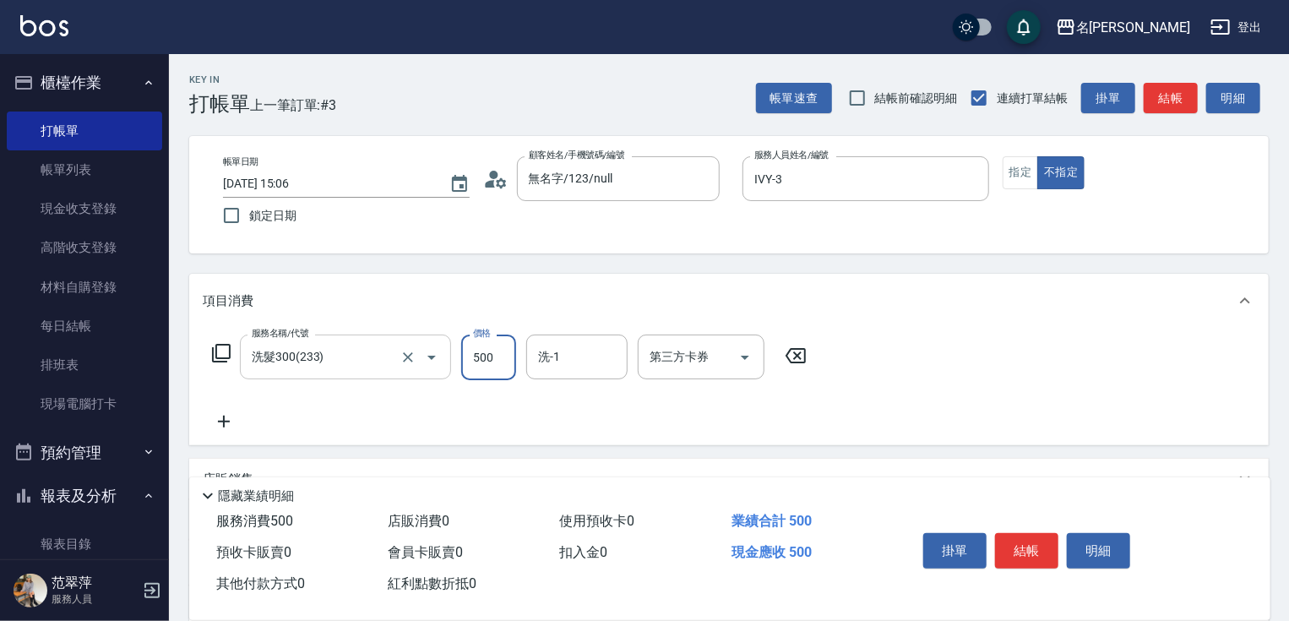
type input "500"
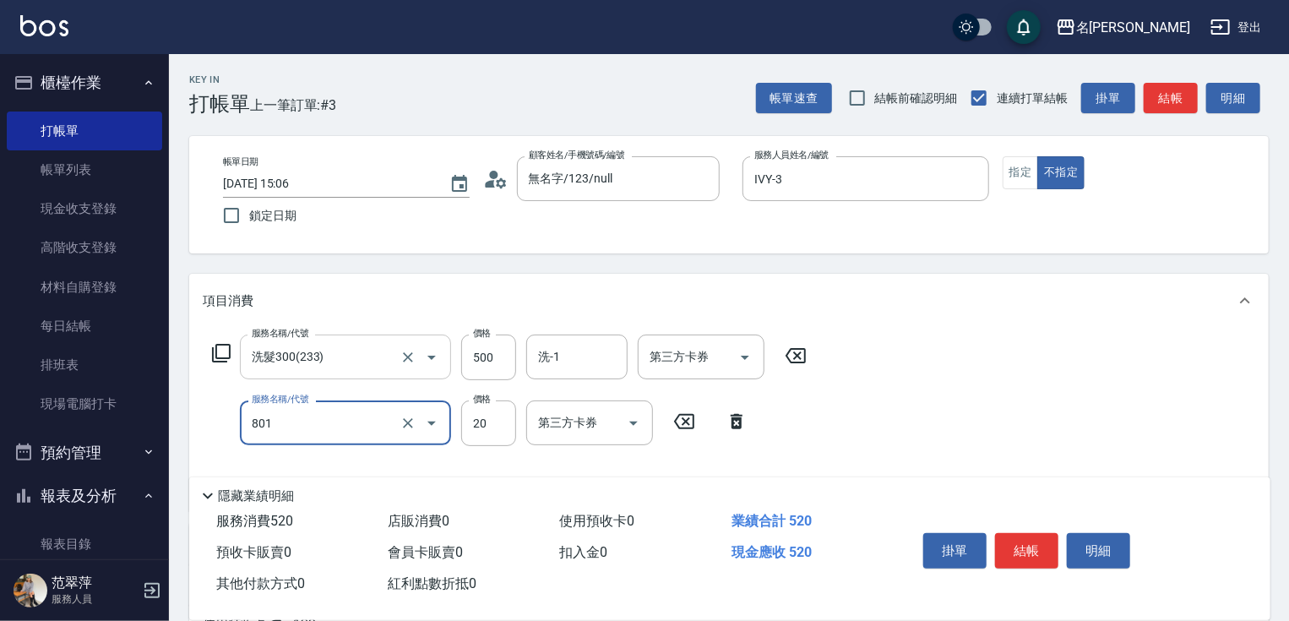
type input "潤絲20(801)"
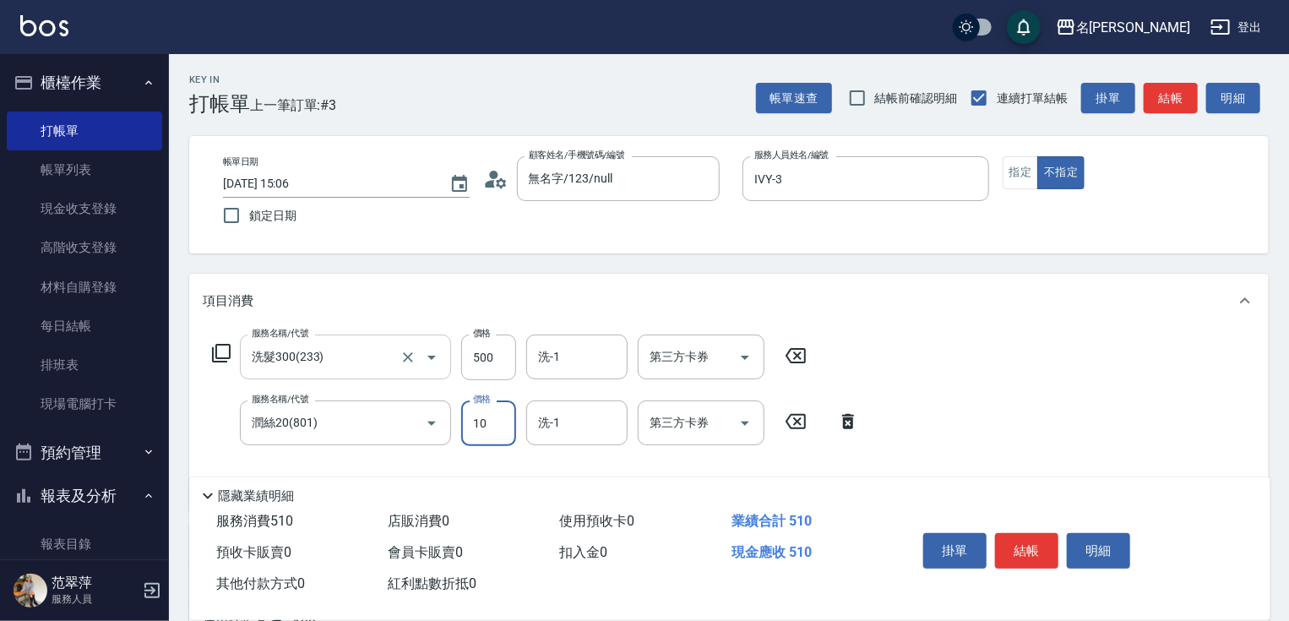
type input "10"
type input "舊有卡券"
click at [547, 370] on input "洗-1" at bounding box center [577, 357] width 86 height 30
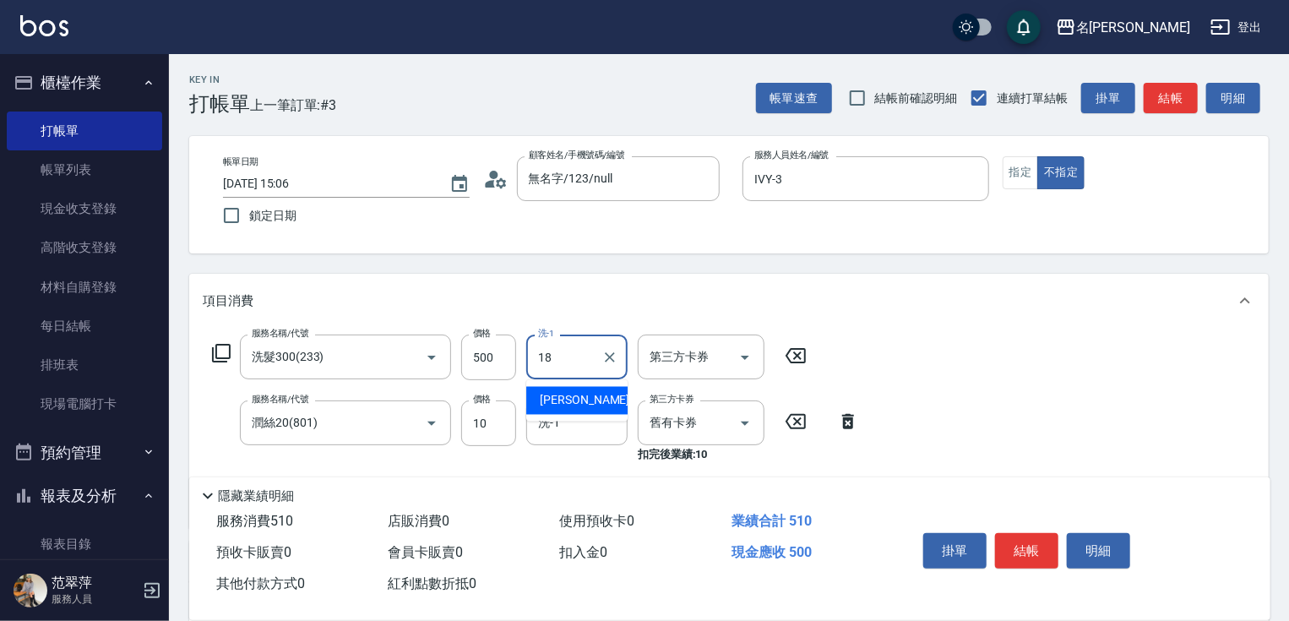
type input "小慧-18"
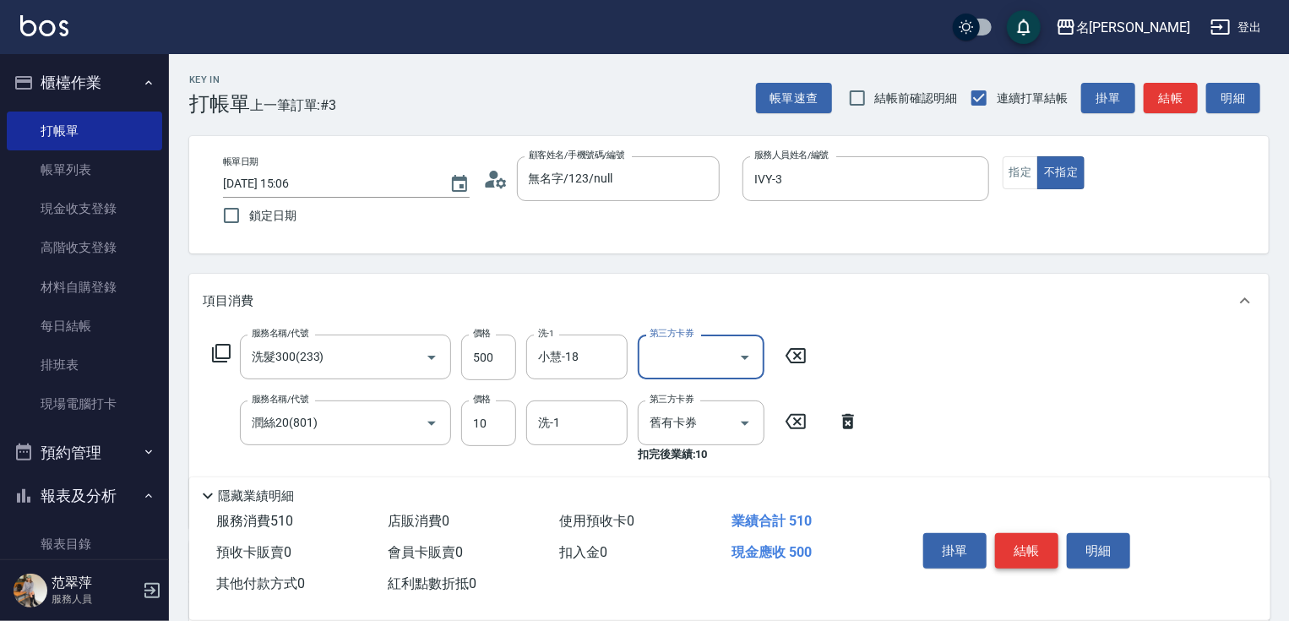
click at [1013, 555] on button "結帳" at bounding box center [1026, 550] width 63 height 35
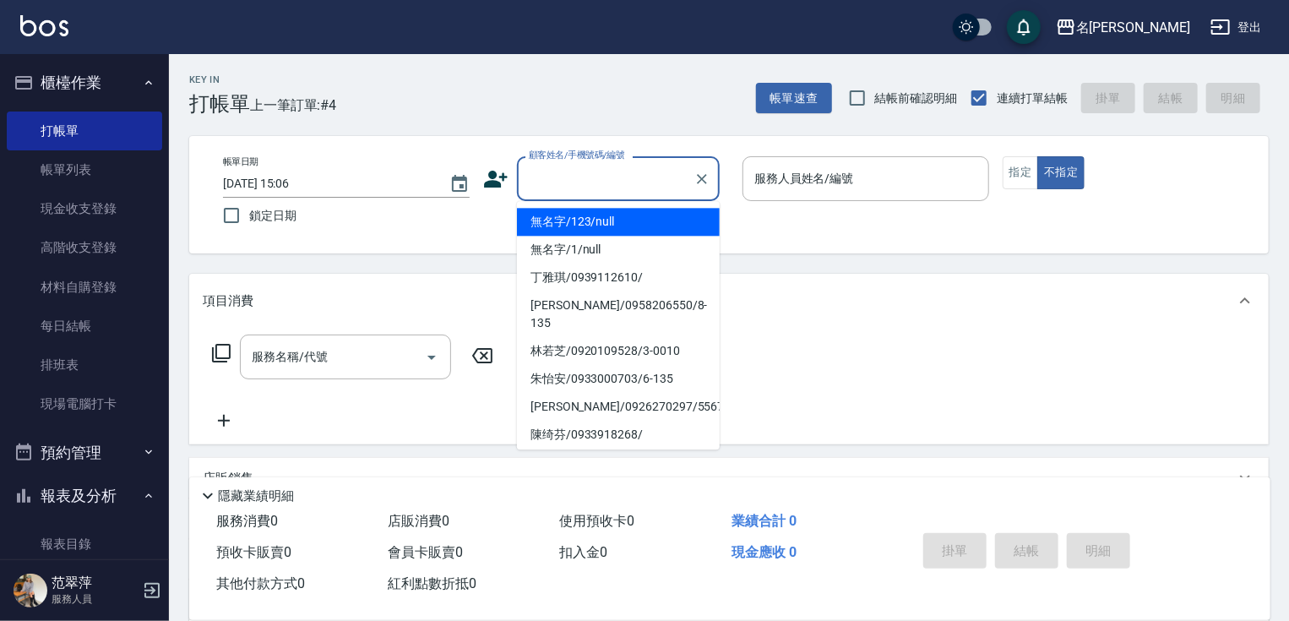
click at [654, 166] on input "顧客姓名/手機號碼/編號" at bounding box center [605, 179] width 162 height 30
click at [649, 223] on li "無名字/123/null" at bounding box center [618, 222] width 203 height 28
type input "無名字/123/null"
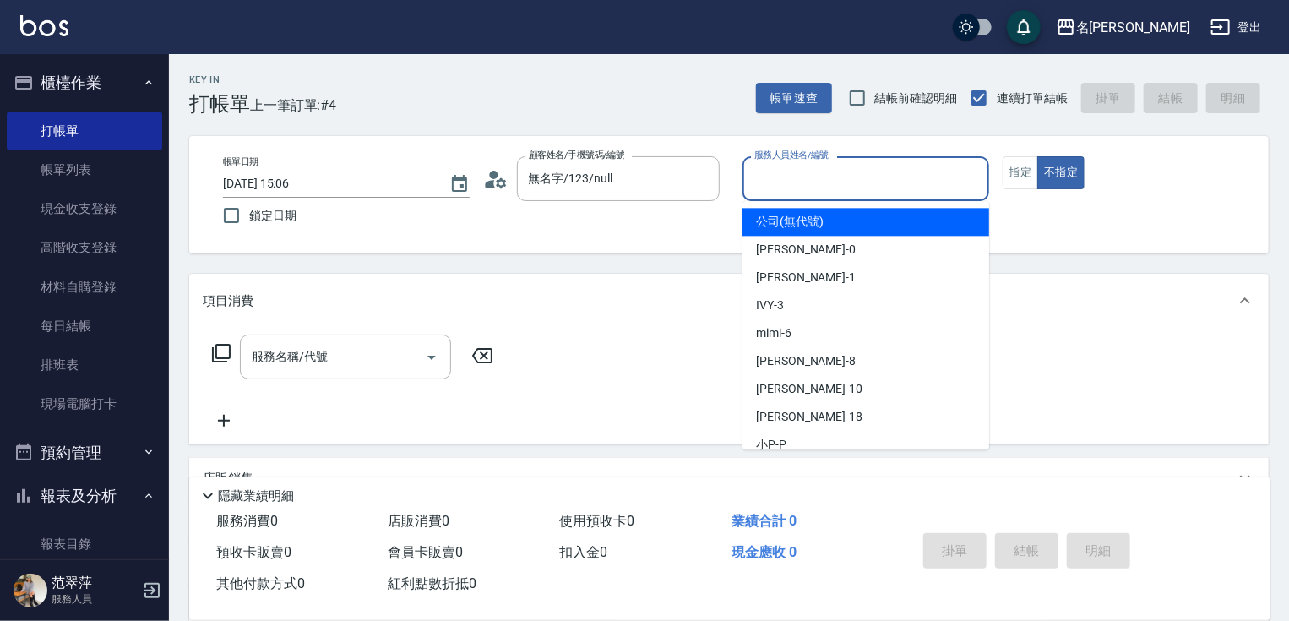
click at [804, 193] on input "服務人員姓名/編號" at bounding box center [865, 179] width 231 height 30
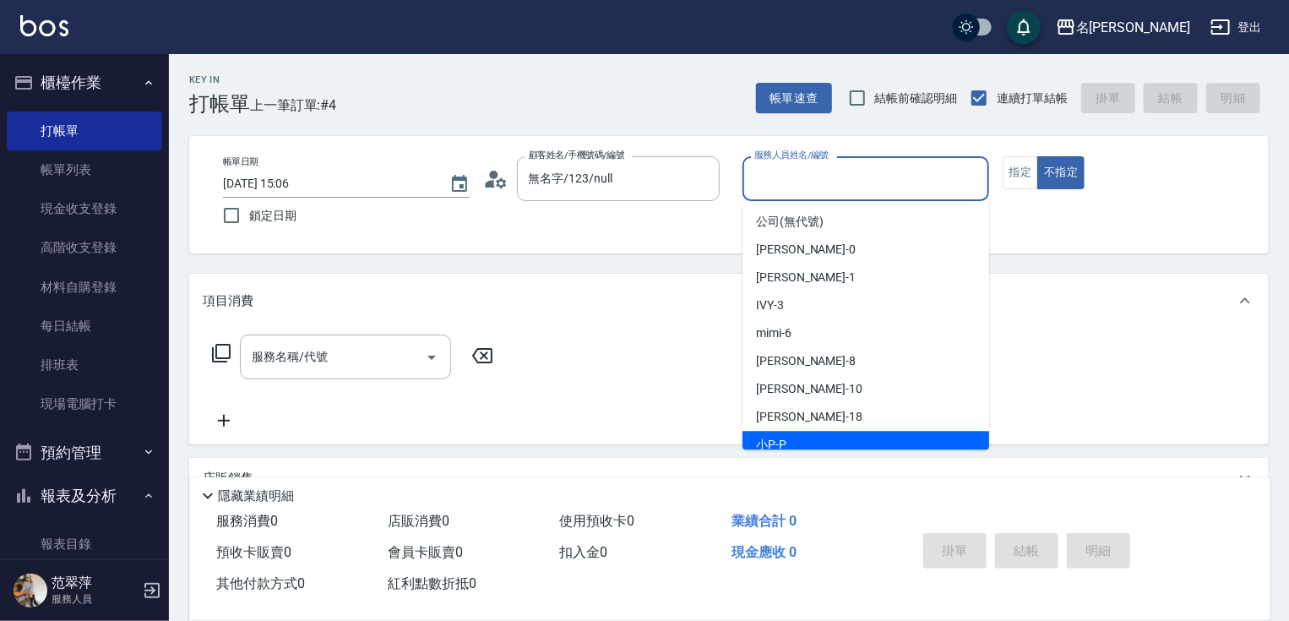
click at [835, 447] on div "小P -P" at bounding box center [865, 445] width 247 height 28
type input "小P-P"
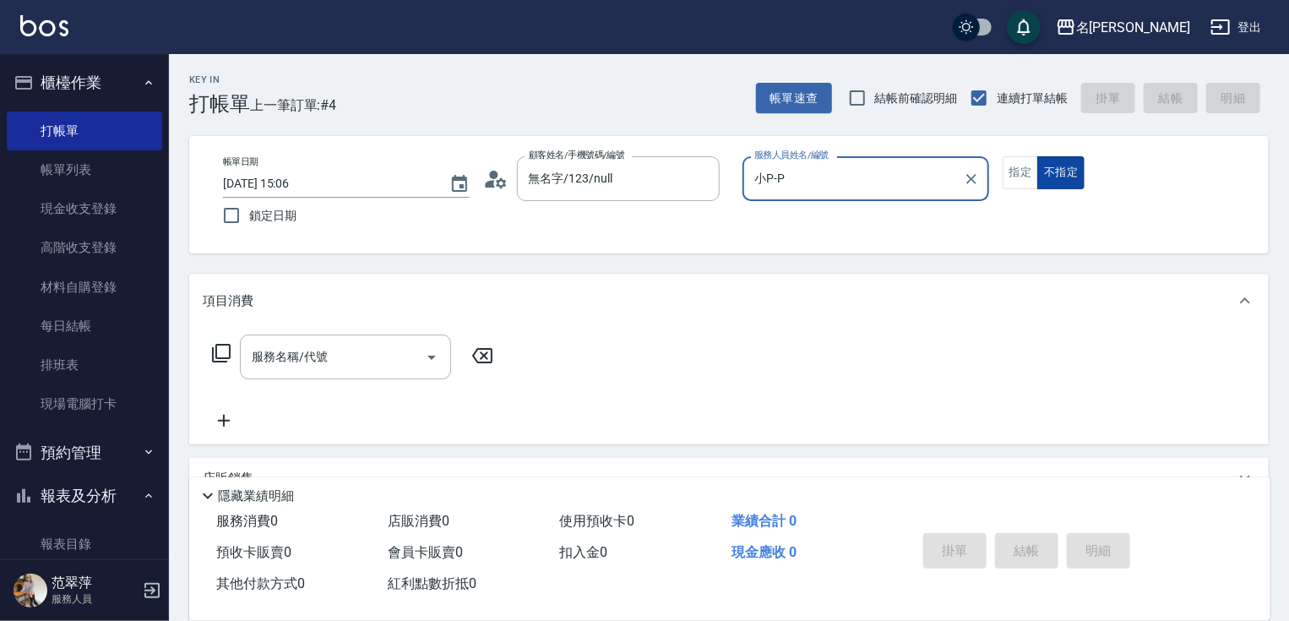
click at [1058, 178] on button "不指定" at bounding box center [1060, 172] width 47 height 33
click at [224, 343] on icon at bounding box center [221, 353] width 20 height 20
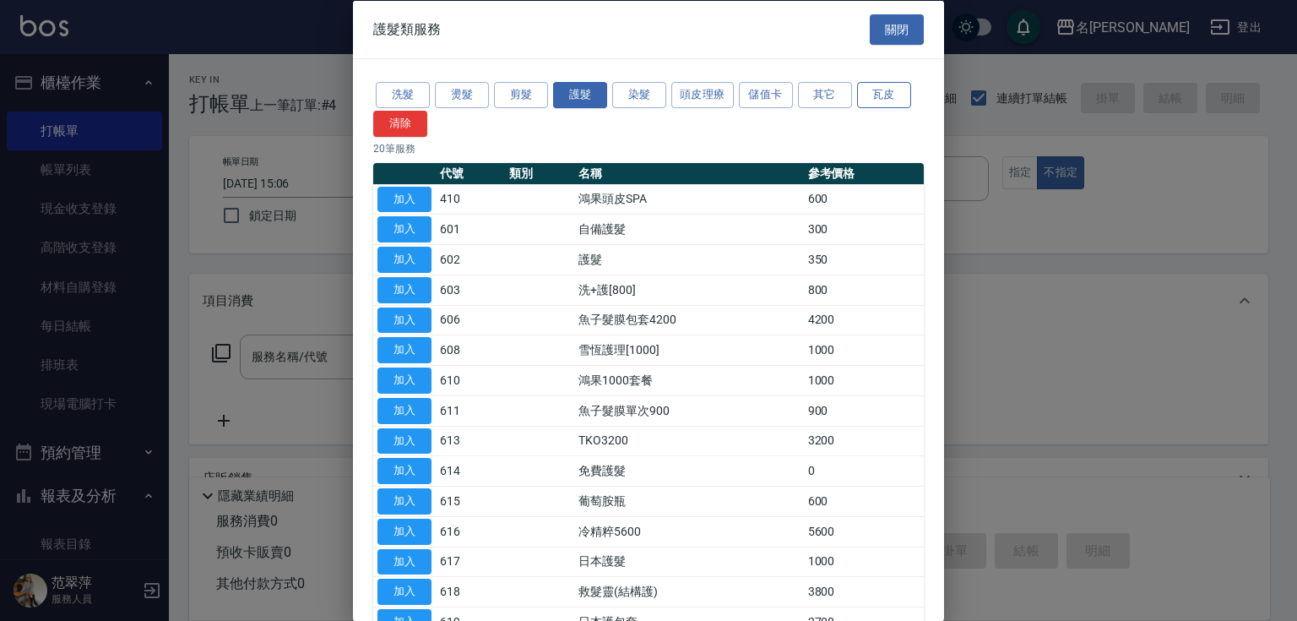
click at [868, 99] on button "瓦皮" at bounding box center [884, 95] width 54 height 26
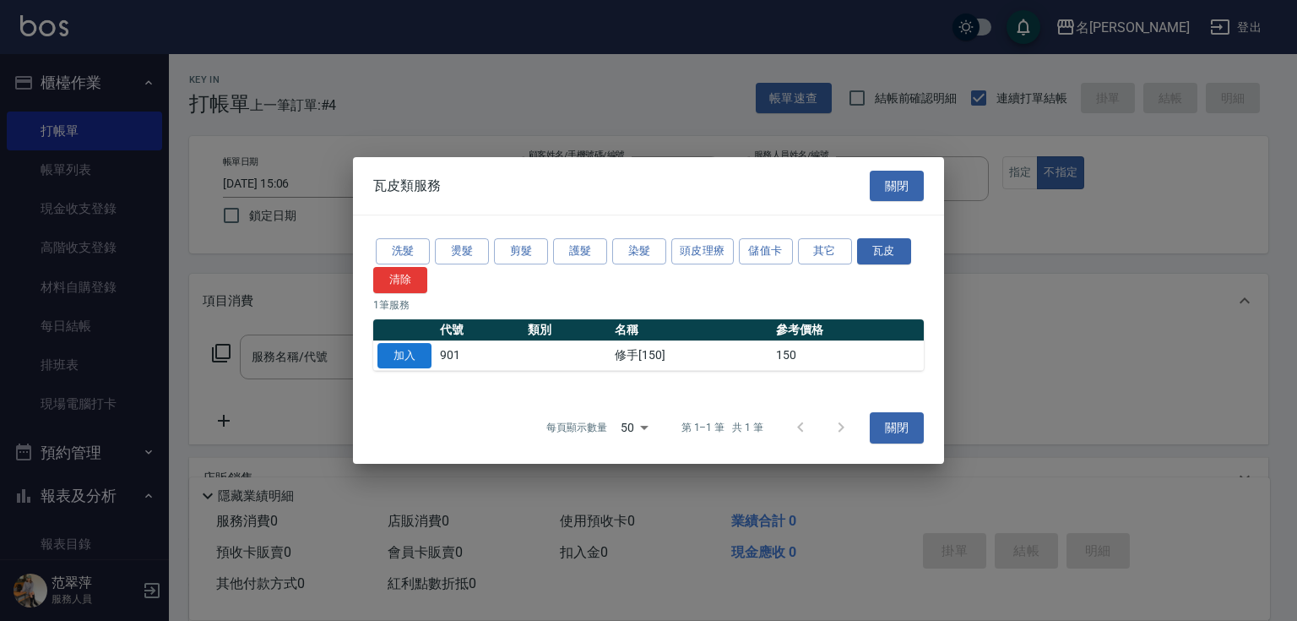
click at [410, 350] on button "加入" at bounding box center [404, 356] width 54 height 26
type input "修手[150](901)"
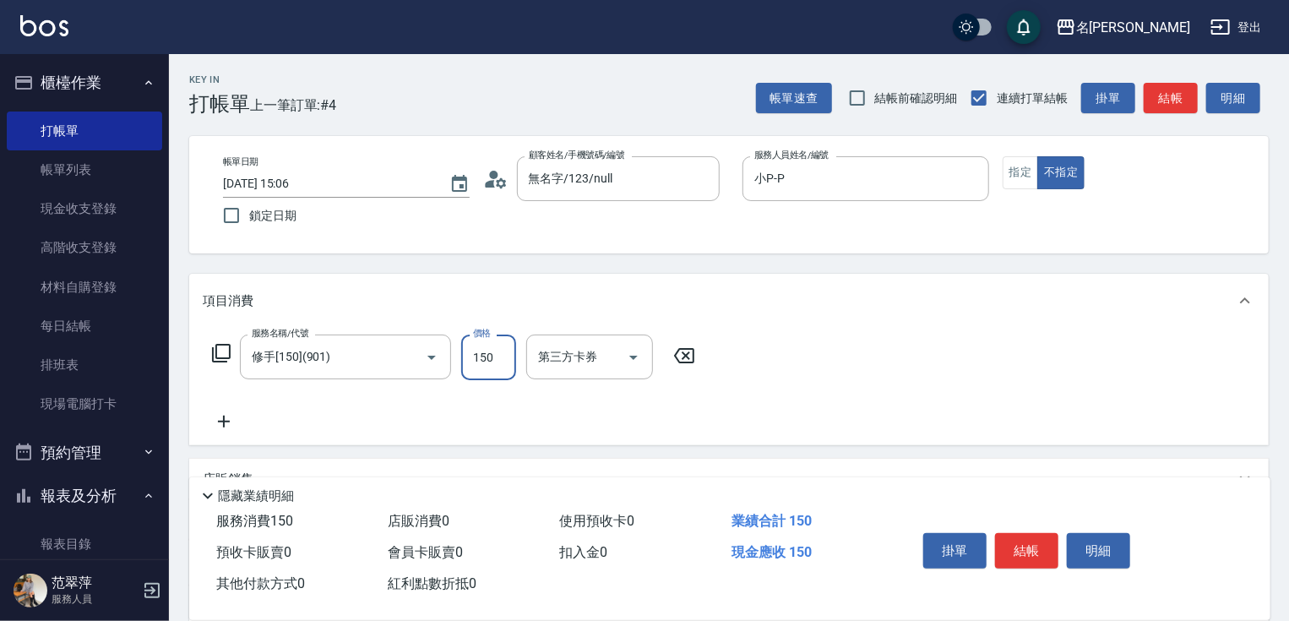
click at [483, 362] on input "150" at bounding box center [488, 357] width 55 height 46
type input "350"
click at [1027, 553] on button "結帳" at bounding box center [1026, 550] width 63 height 35
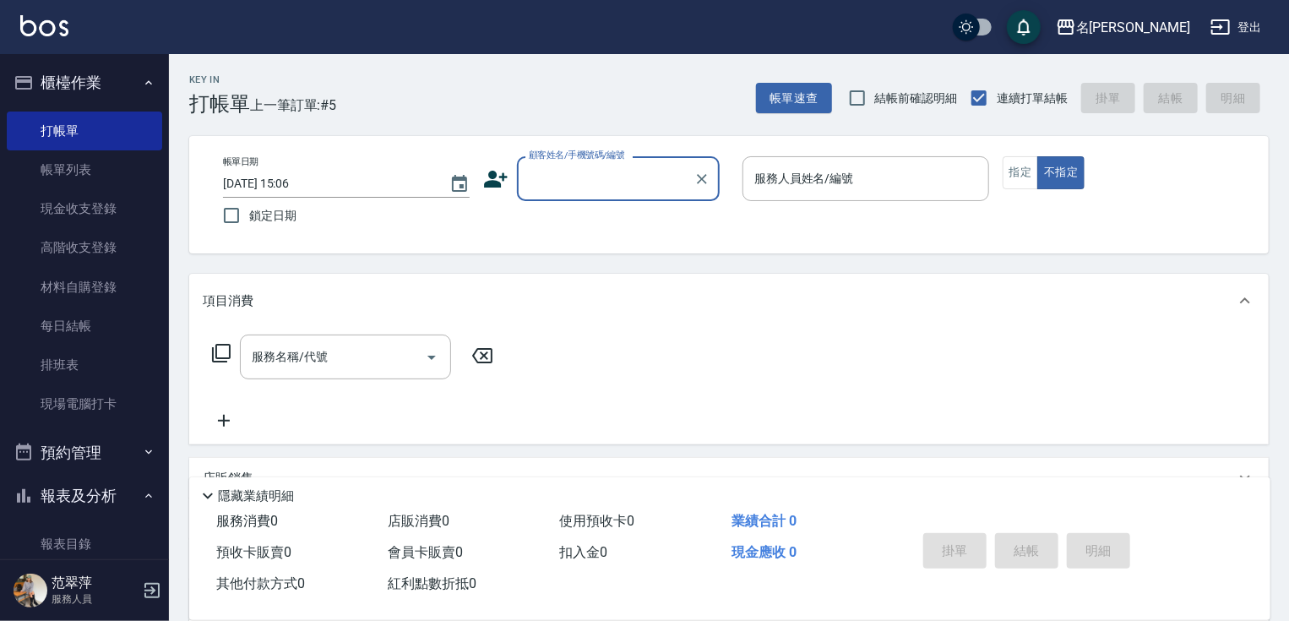
click at [546, 183] on input "顧客姓名/手機號碼/編號" at bounding box center [605, 179] width 162 height 30
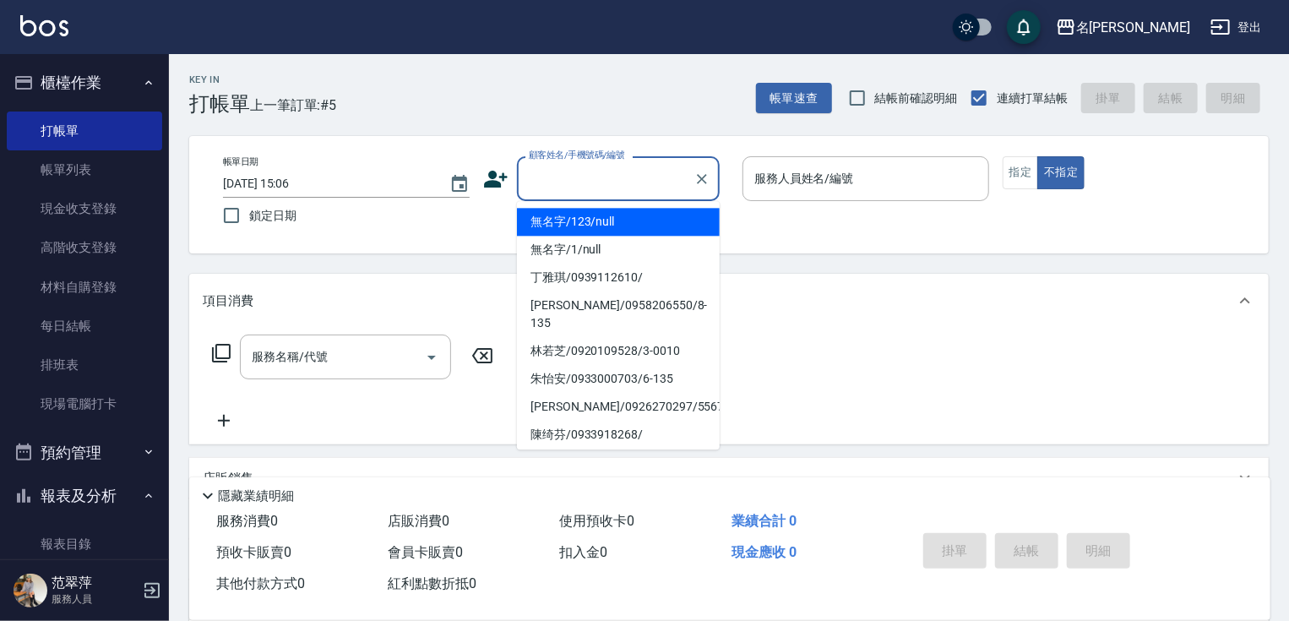
click at [570, 220] on li "無名字/123/null" at bounding box center [618, 222] width 203 height 28
type input "無名字/123/null"
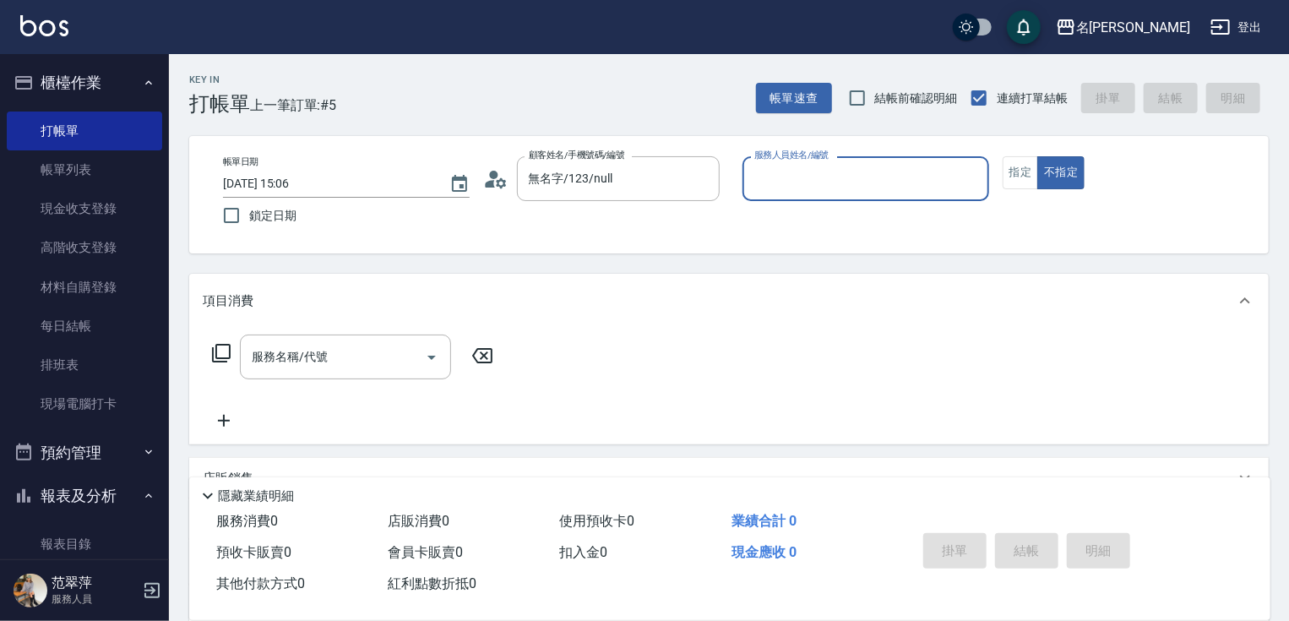
click at [759, 193] on div "服務人員姓名/編號" at bounding box center [865, 178] width 247 height 45
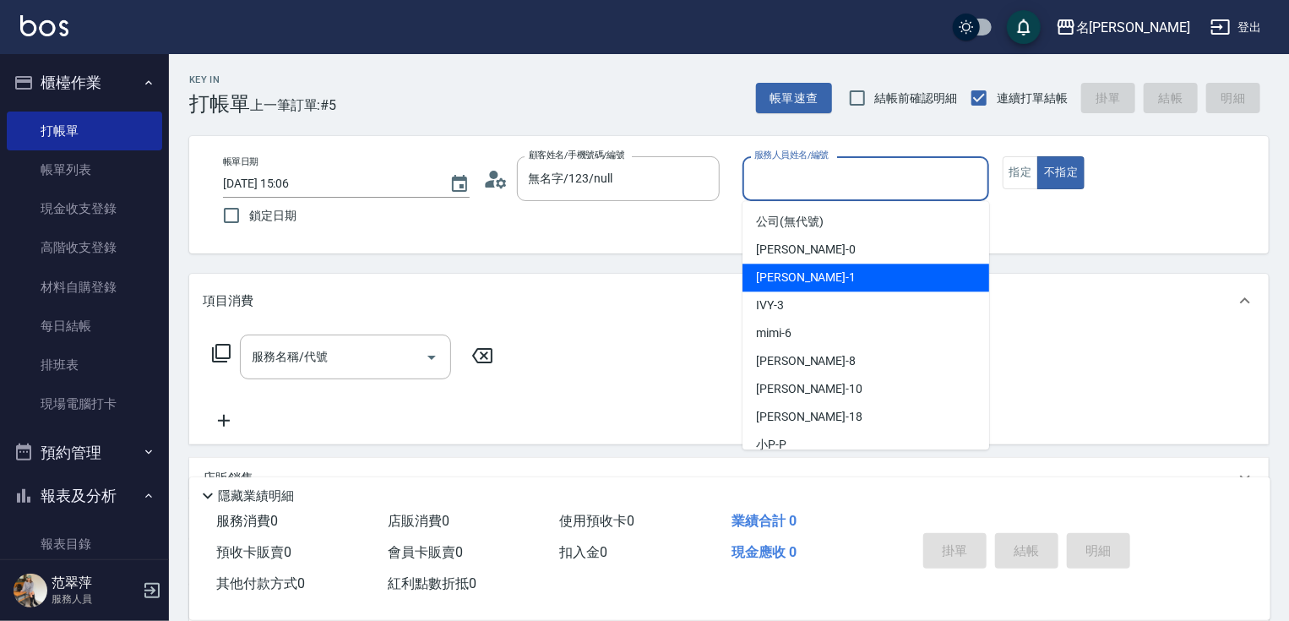
click at [807, 279] on div "[PERSON_NAME] -1" at bounding box center [865, 277] width 247 height 28
type input "[PERSON_NAME]-1"
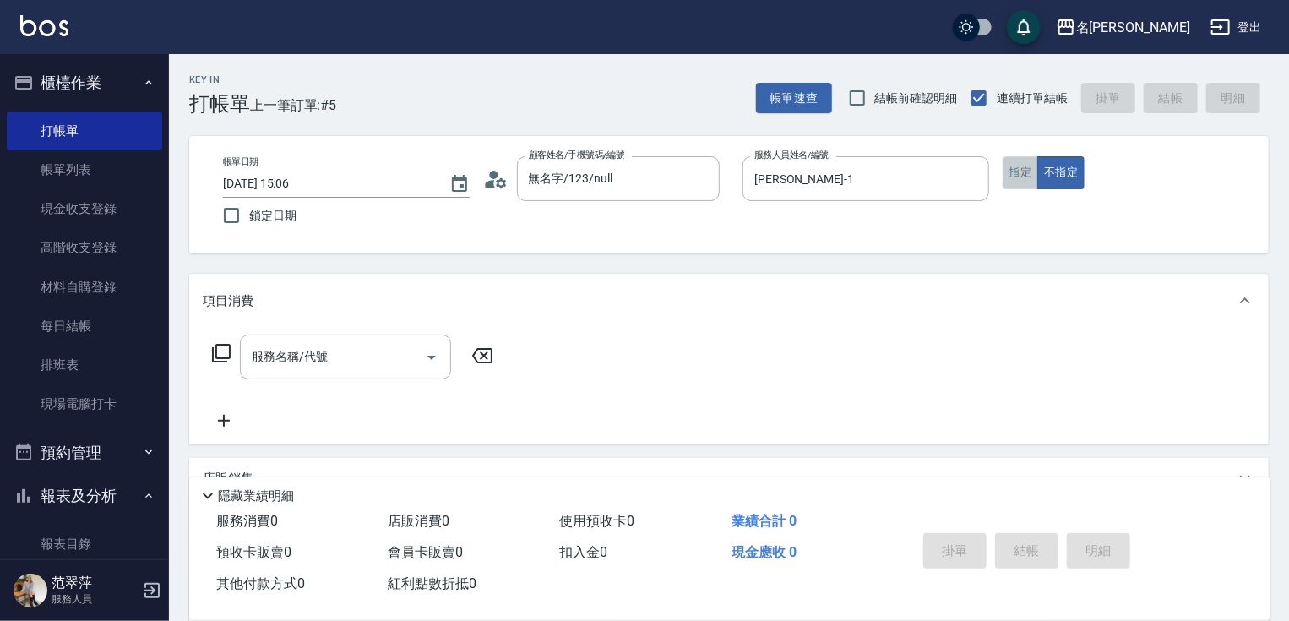
click at [1021, 176] on button "指定" at bounding box center [1020, 172] width 36 height 33
click at [221, 350] on icon at bounding box center [221, 353] width 20 height 20
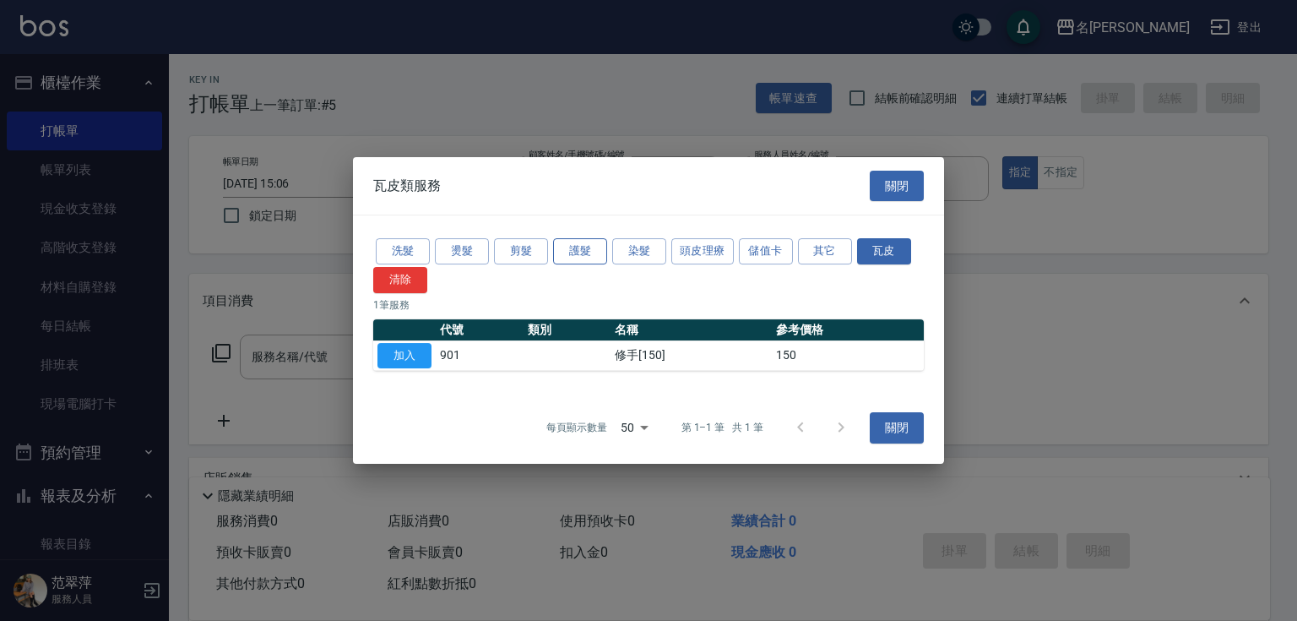
click at [574, 256] on button "護髮" at bounding box center [580, 251] width 54 height 26
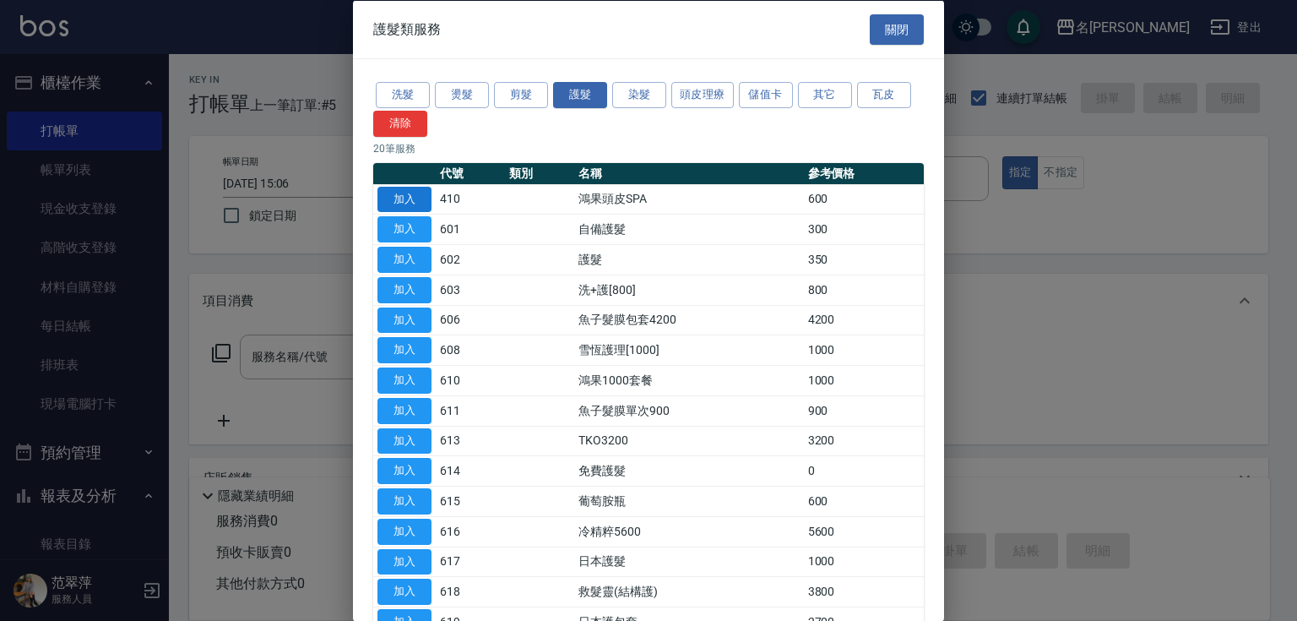
click at [412, 199] on button "加入" at bounding box center [404, 199] width 54 height 26
type input "鴻果頭皮SPA(410)"
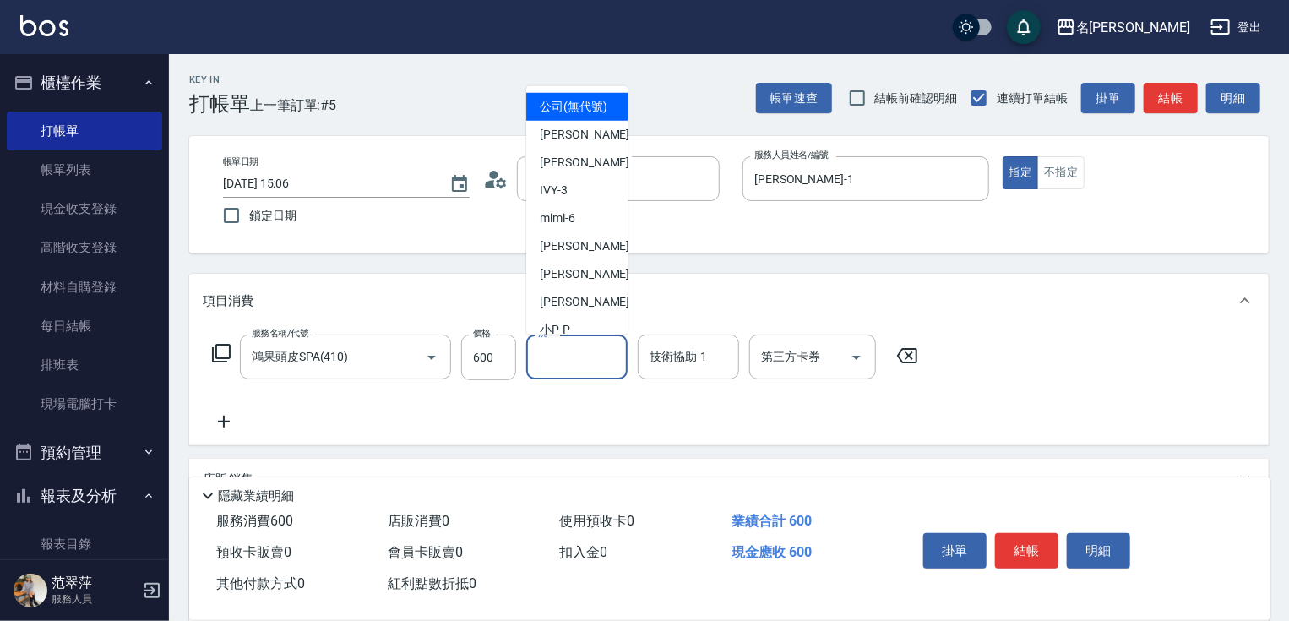
click at [574, 362] on input "洗-1" at bounding box center [577, 357] width 86 height 30
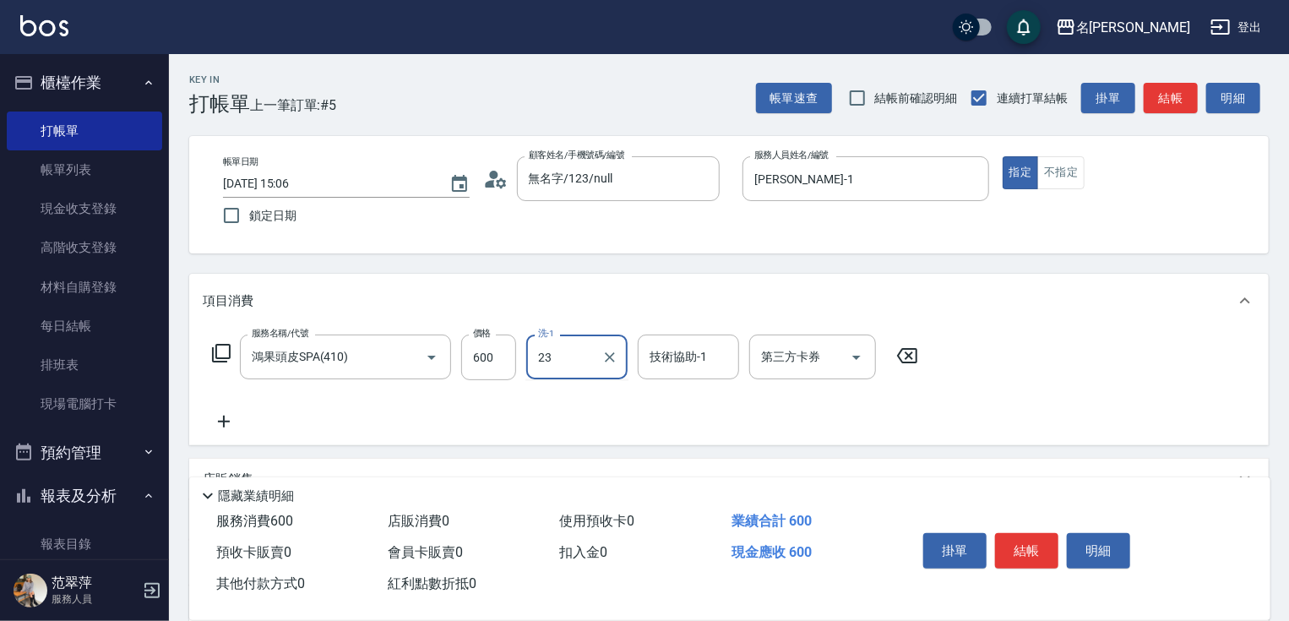
type input "鴨肉-23"
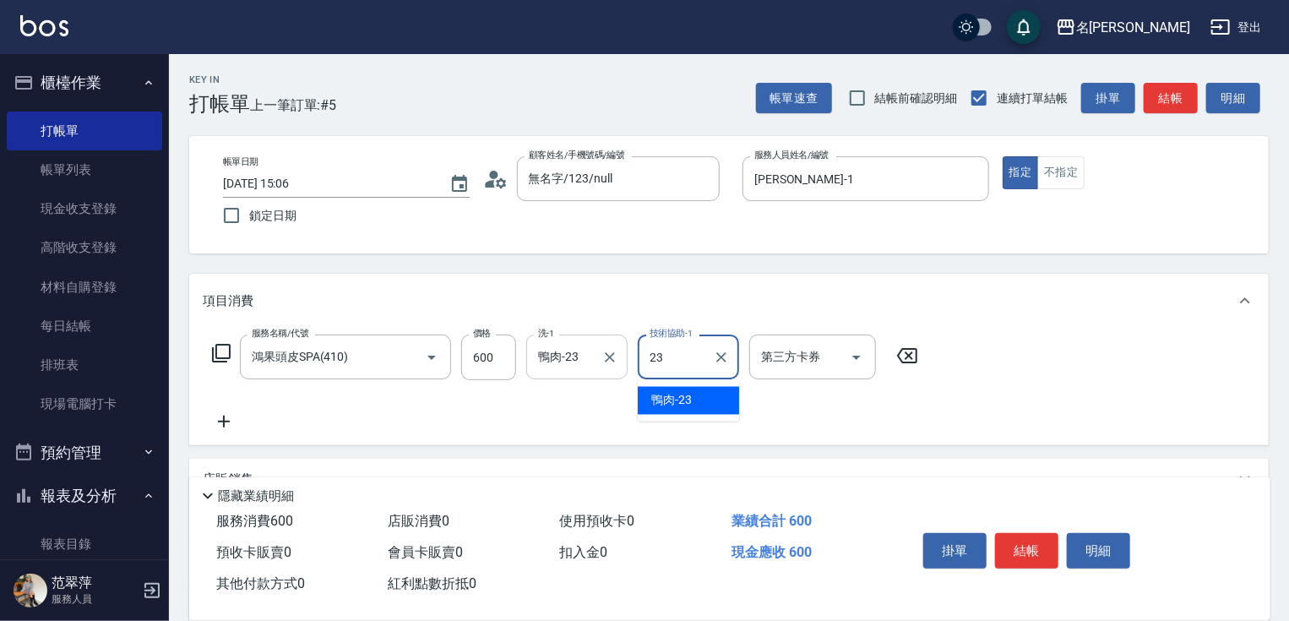
type input "鴨肉-23"
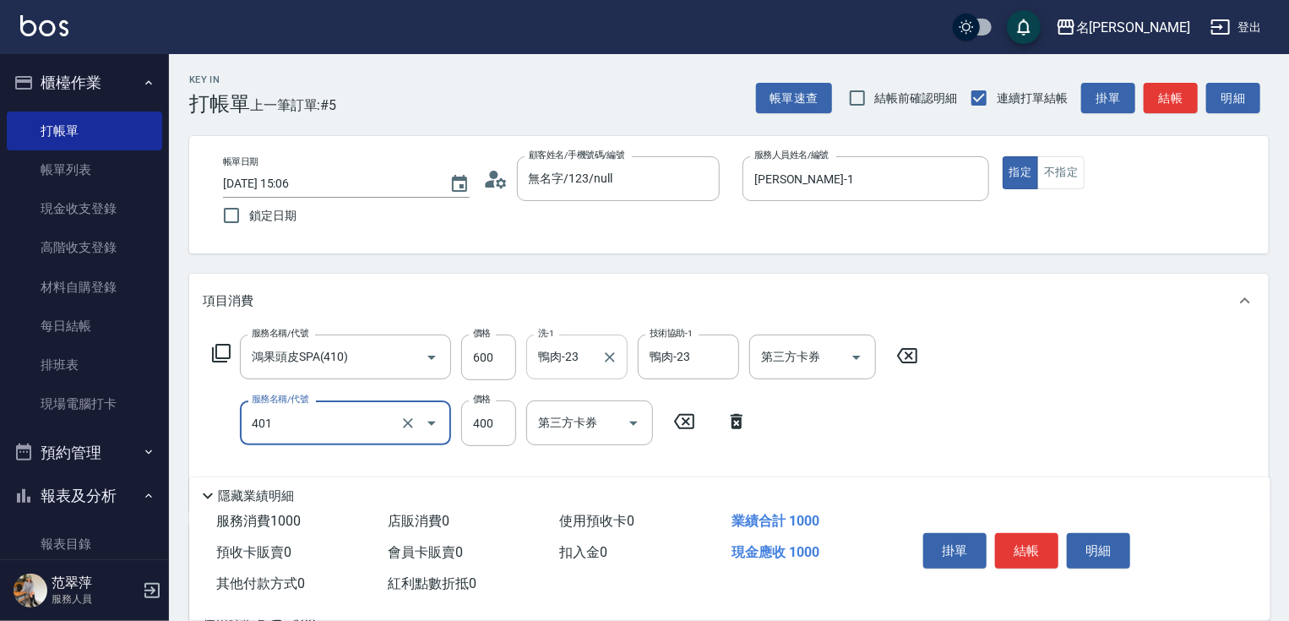
type input "剪髮(400)(401)"
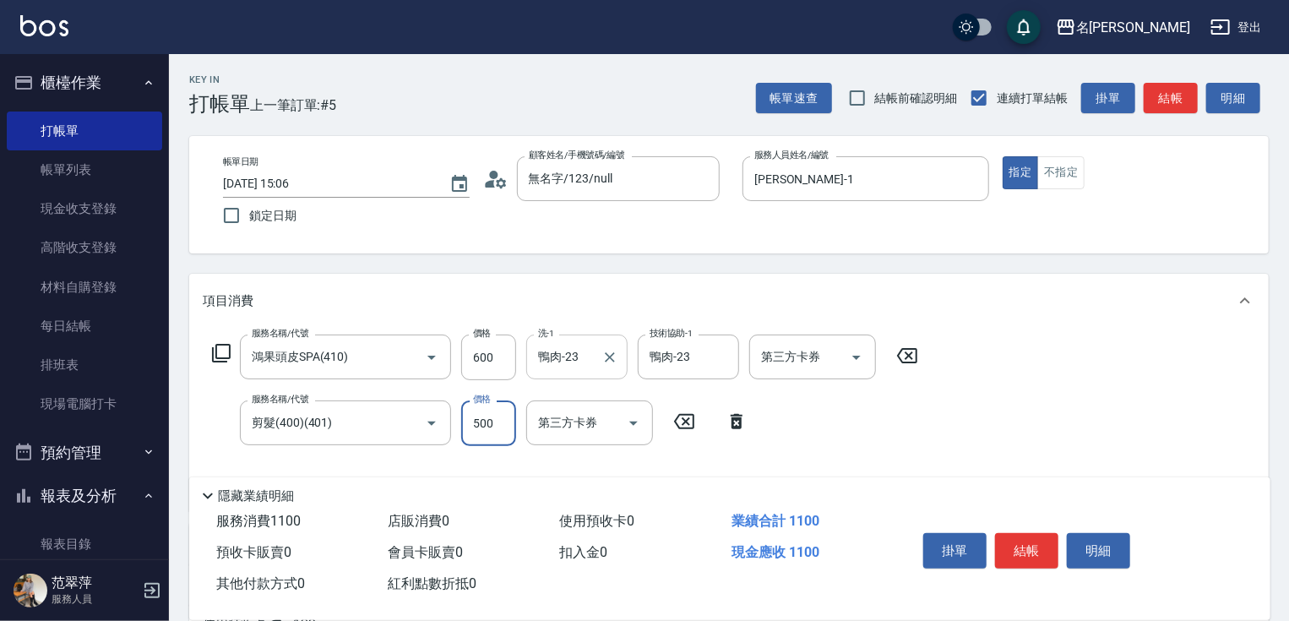
type input "500"
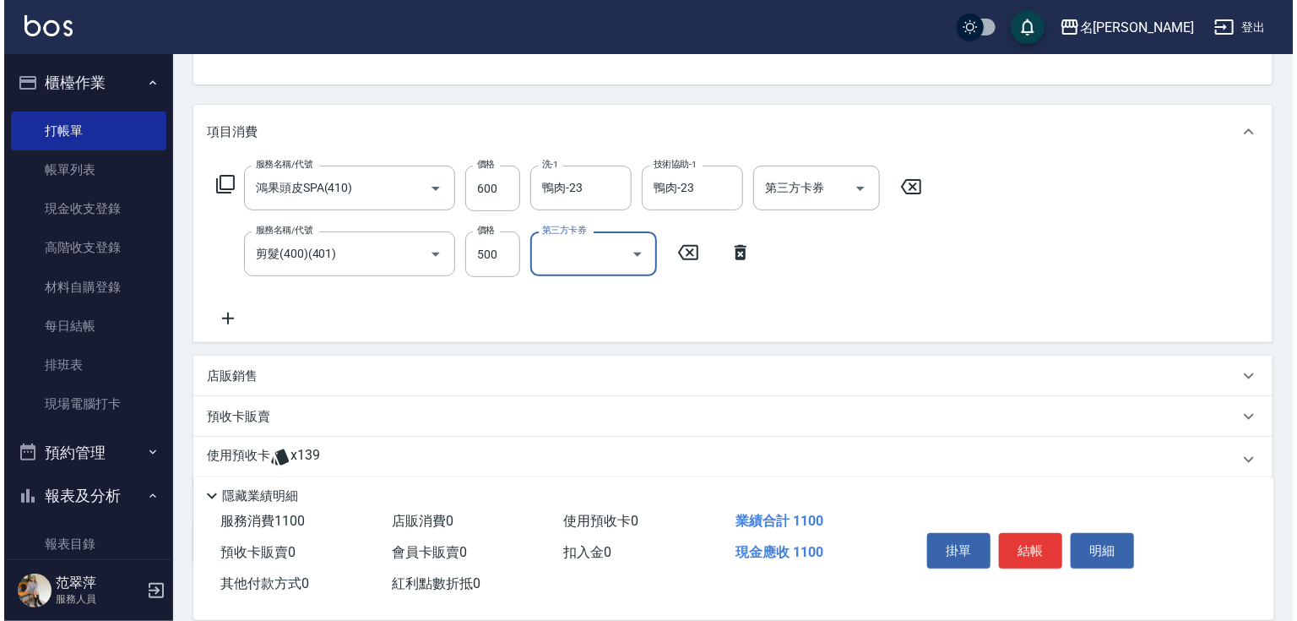
scroll to position [171, 0]
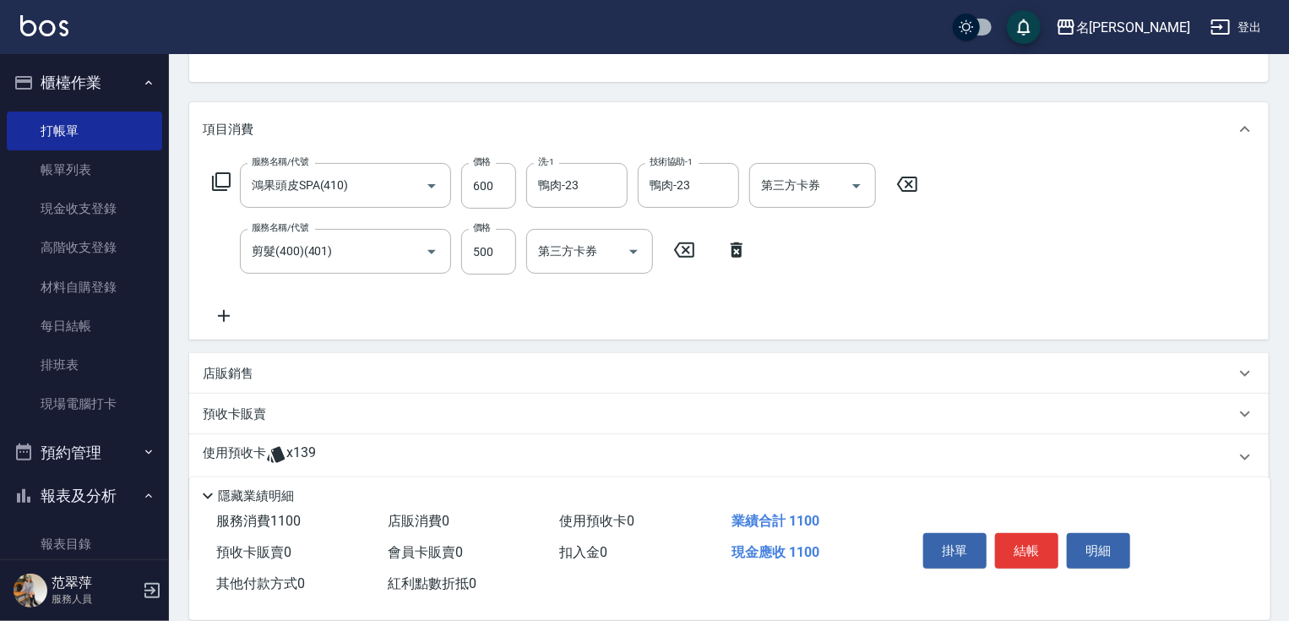
click at [221, 312] on icon at bounding box center [224, 316] width 42 height 20
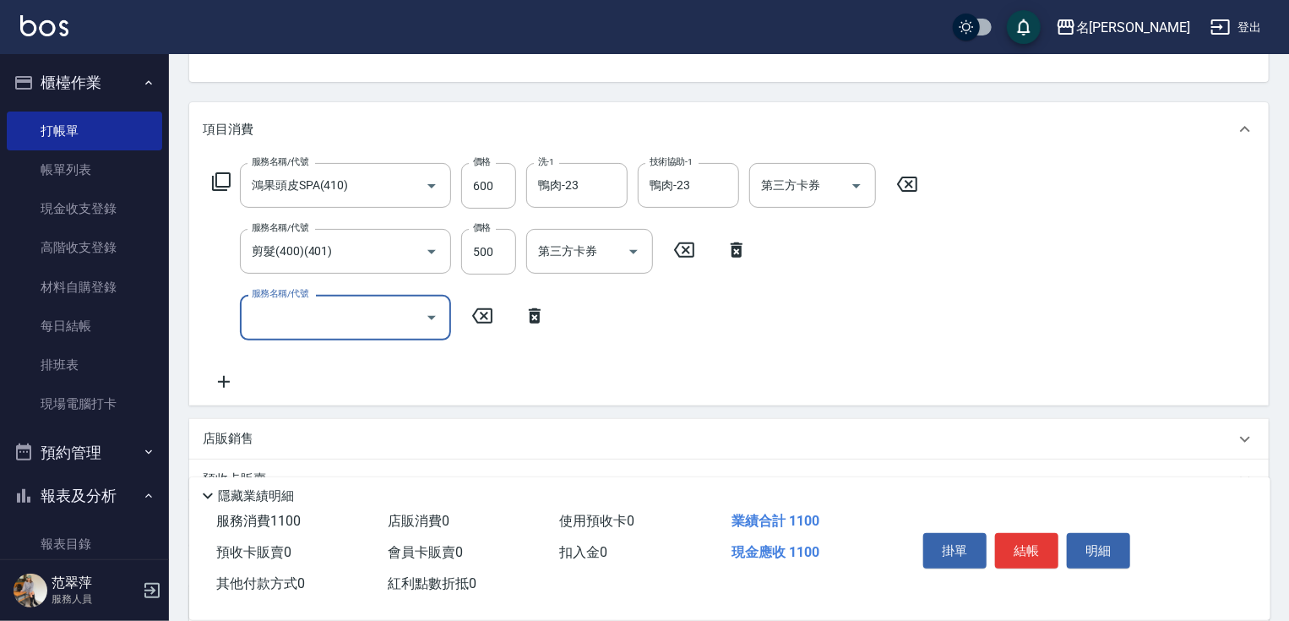
click at [219, 176] on icon at bounding box center [221, 181] width 20 height 20
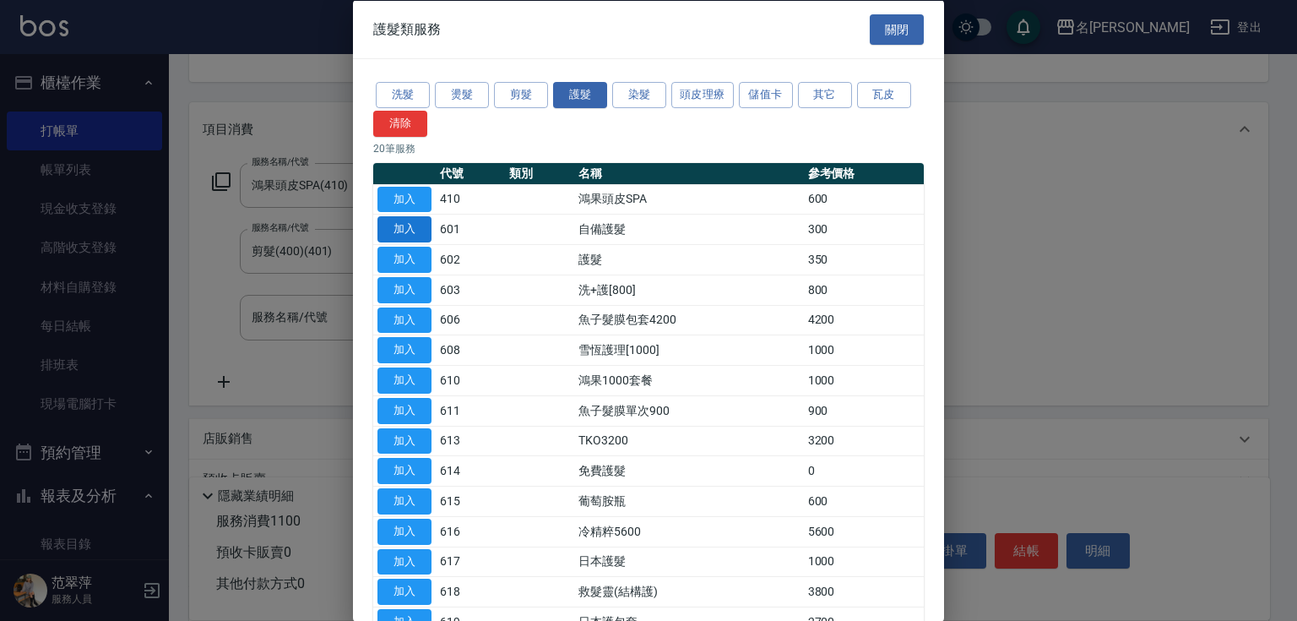
click at [414, 228] on button "加入" at bounding box center [404, 229] width 54 height 26
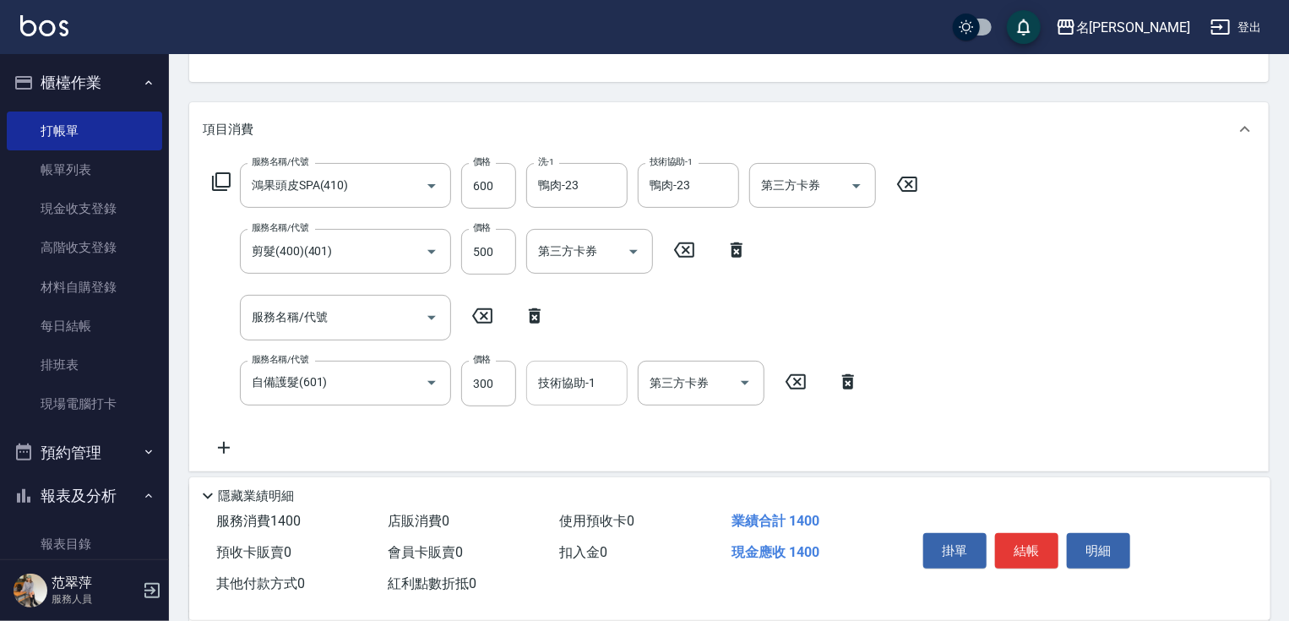
click at [577, 388] on div "技術協助-1 技術協助-1" at bounding box center [576, 383] width 101 height 45
type input "鴨肉-23"
click at [223, 441] on icon at bounding box center [224, 447] width 42 height 20
click at [214, 181] on icon at bounding box center [221, 181] width 20 height 20
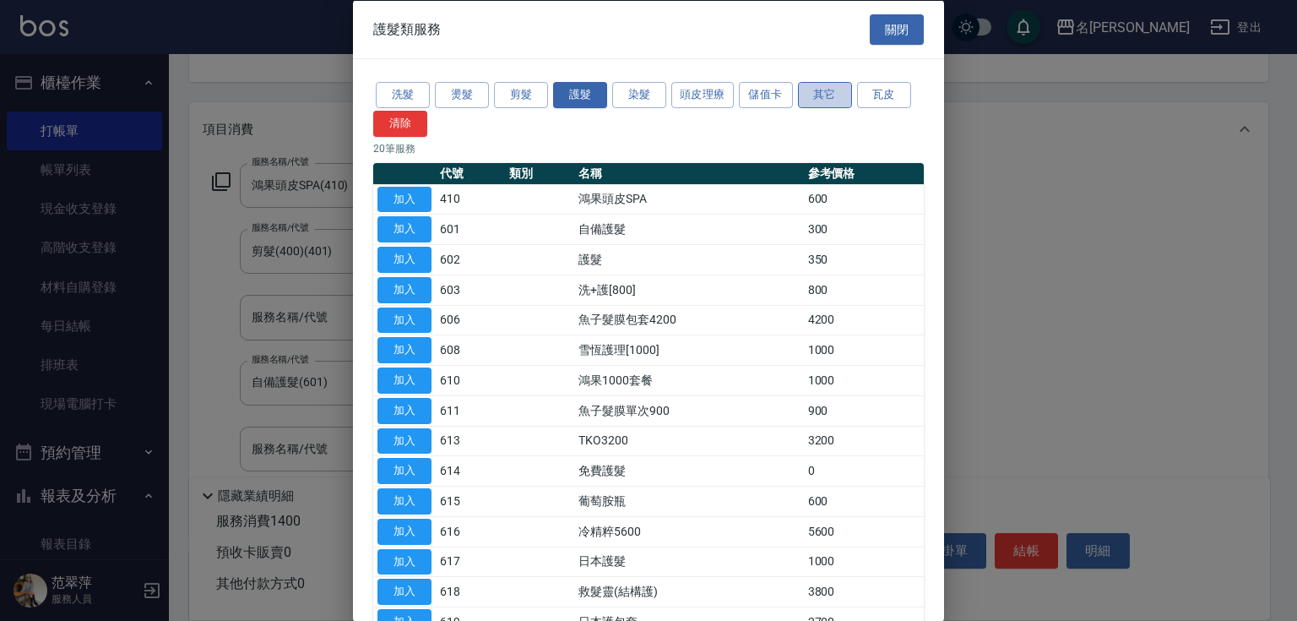
click at [832, 94] on button "其它" at bounding box center [825, 95] width 54 height 26
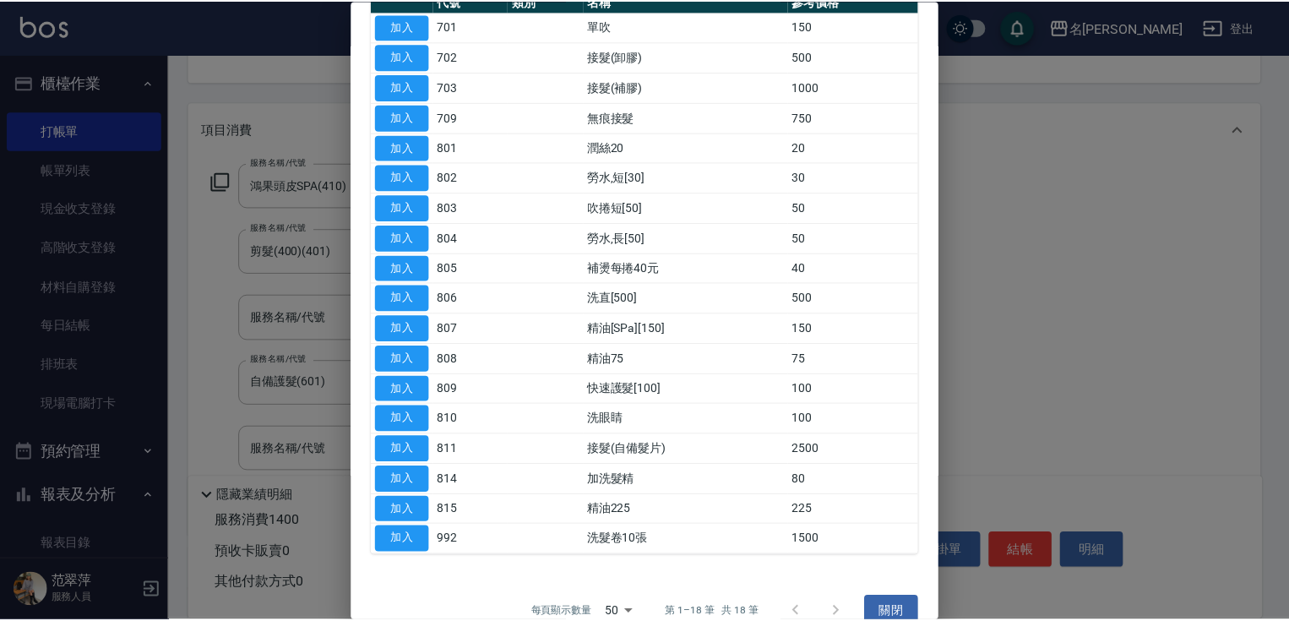
scroll to position [196, 0]
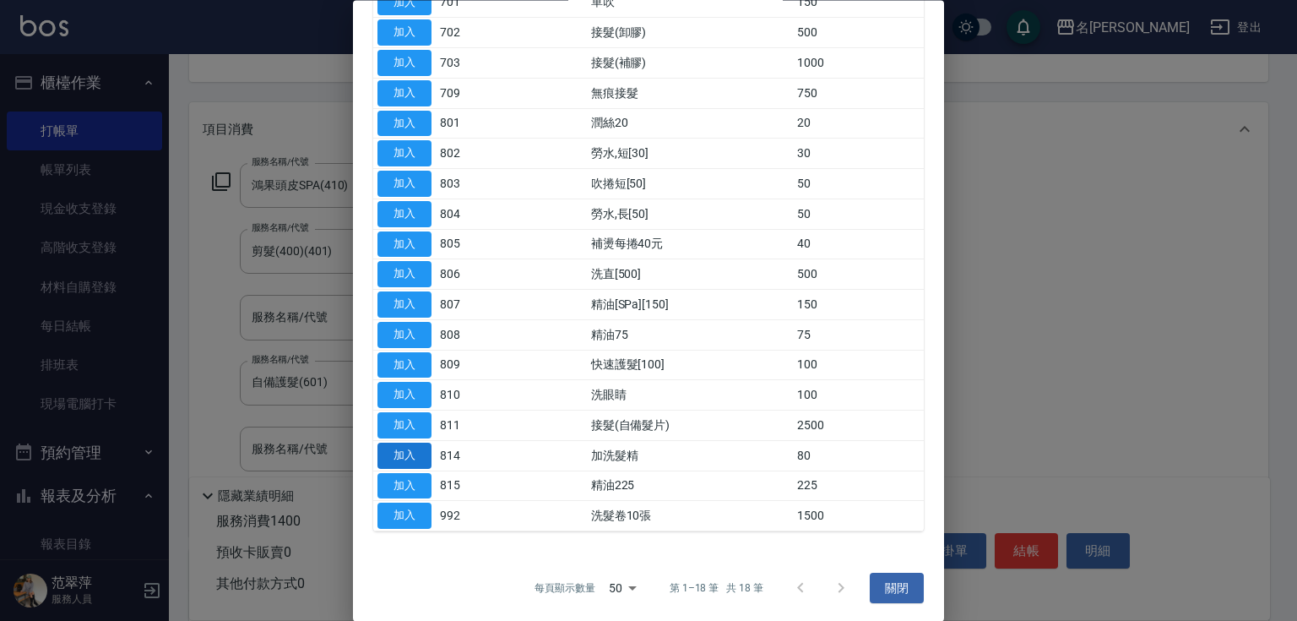
click at [402, 448] on button "加入" at bounding box center [404, 455] width 54 height 26
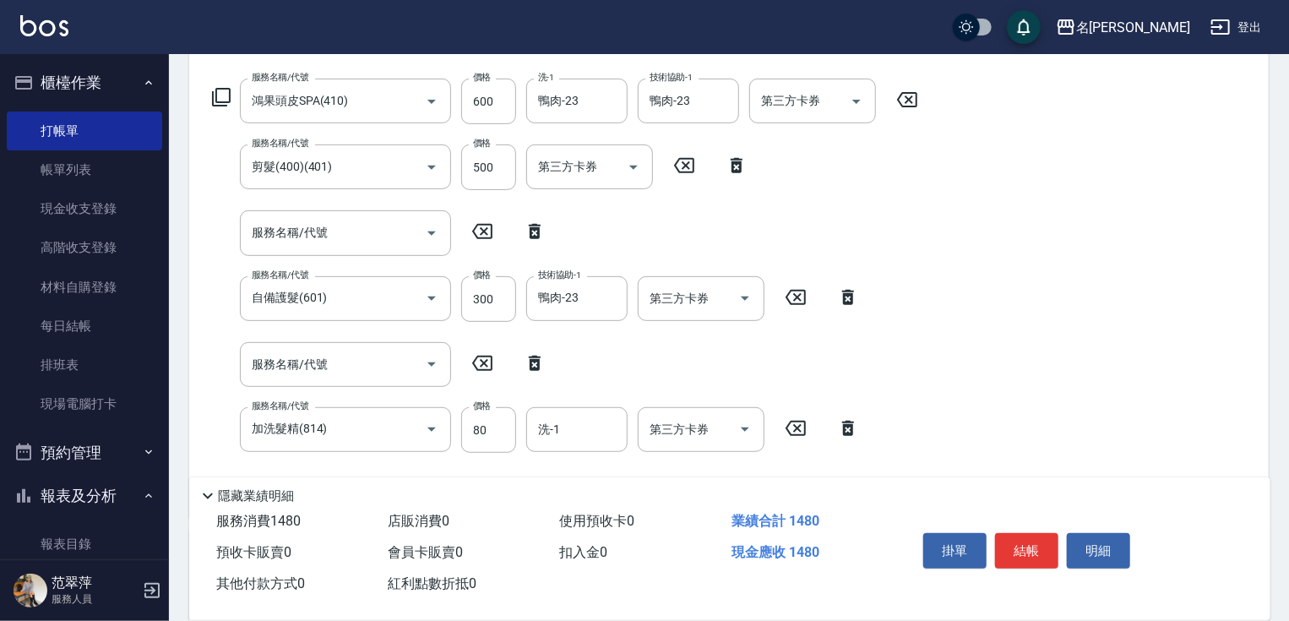
scroll to position [328, 0]
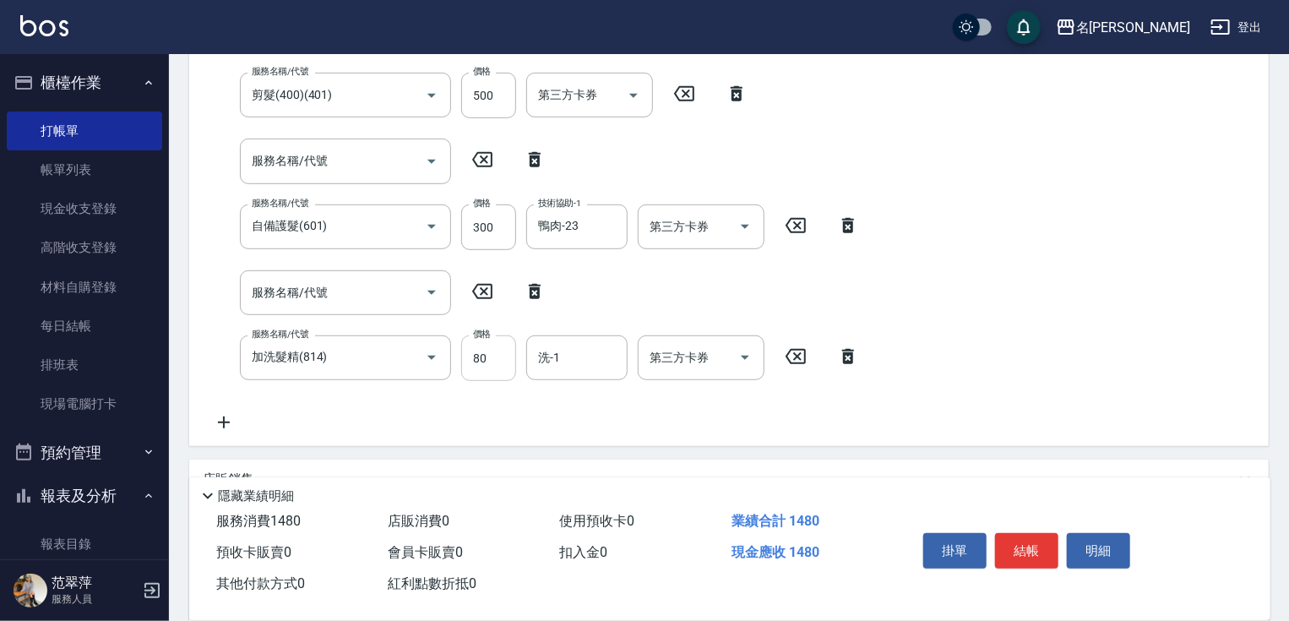
click at [500, 351] on input "80" at bounding box center [488, 358] width 55 height 46
type input "100"
type input "鴨肉-23"
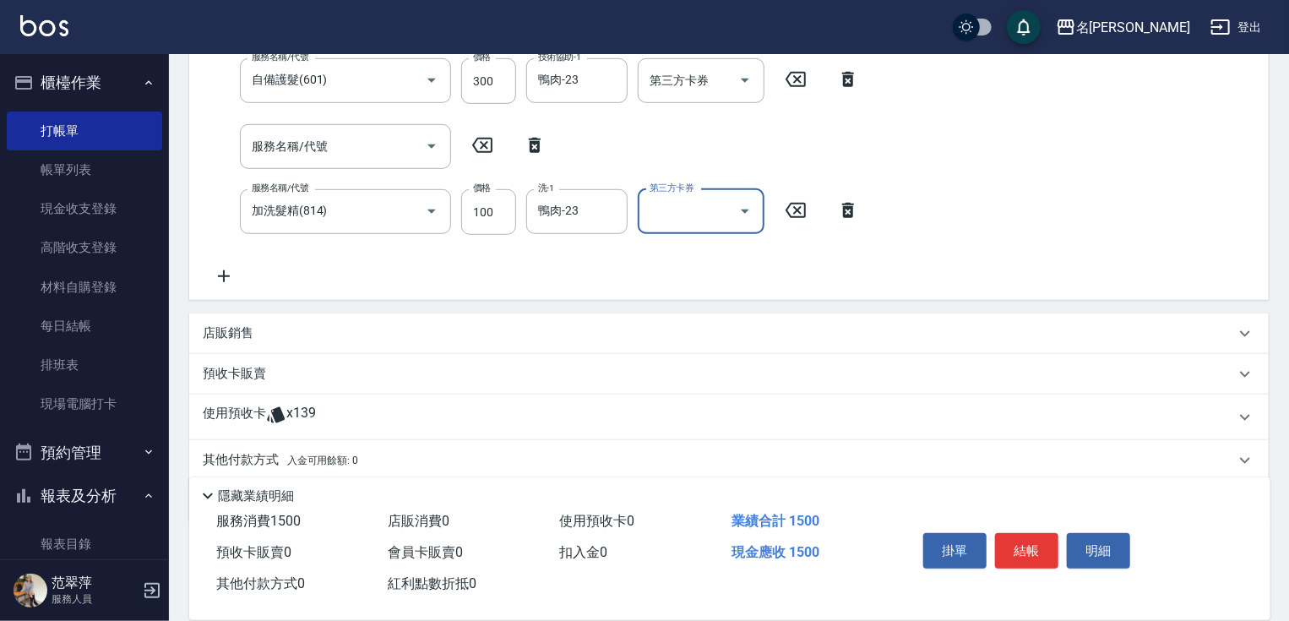
scroll to position [534, 0]
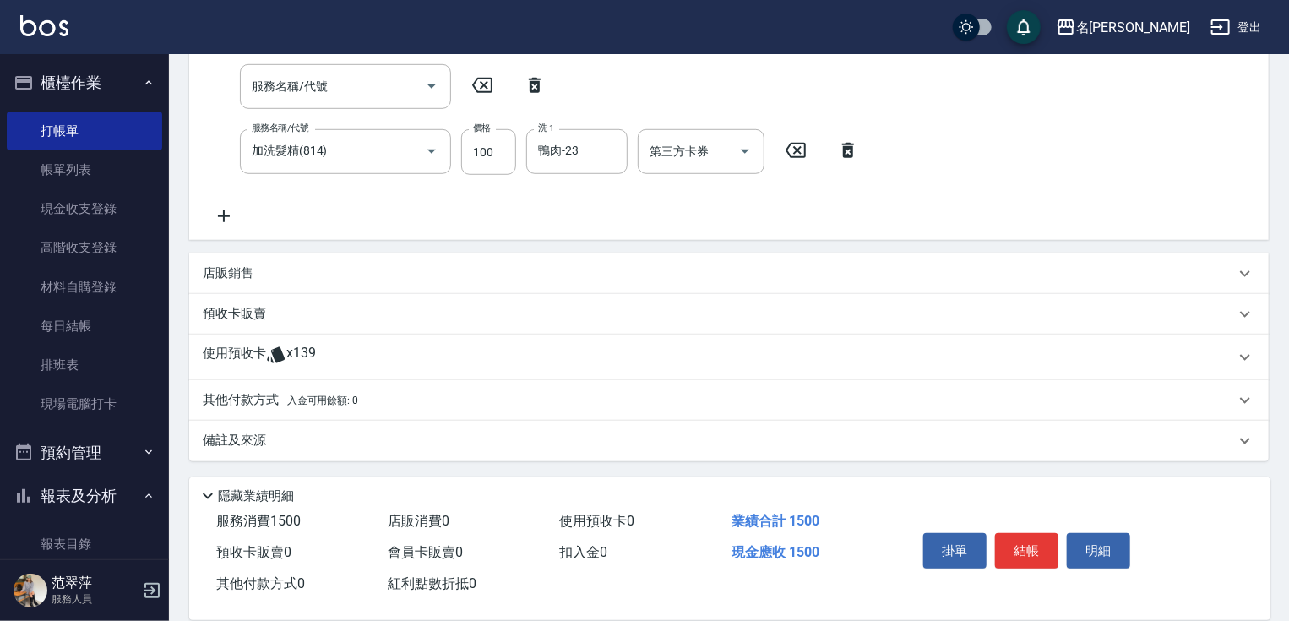
click at [222, 398] on p "其他付款方式 入金可用餘額: 0" at bounding box center [280, 400] width 155 height 19
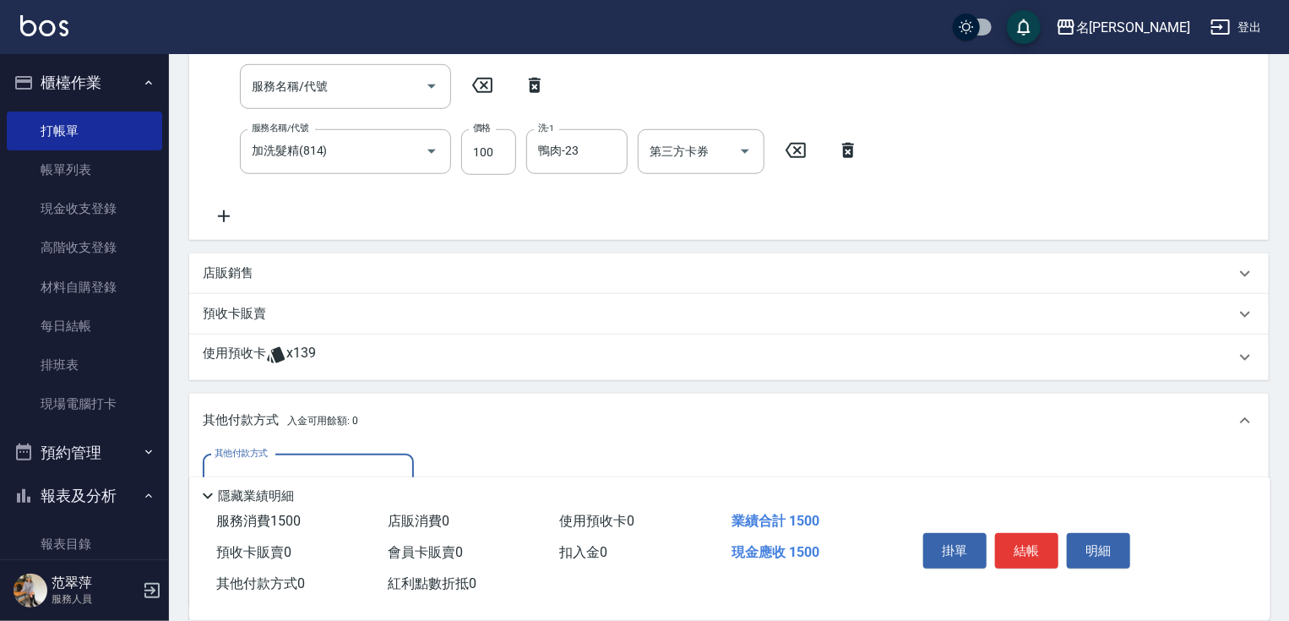
scroll to position [0, 0]
click at [274, 454] on div "其他付款方式" at bounding box center [308, 476] width 211 height 45
click at [284, 546] on span "信用卡" at bounding box center [308, 547] width 211 height 28
type input "信用卡"
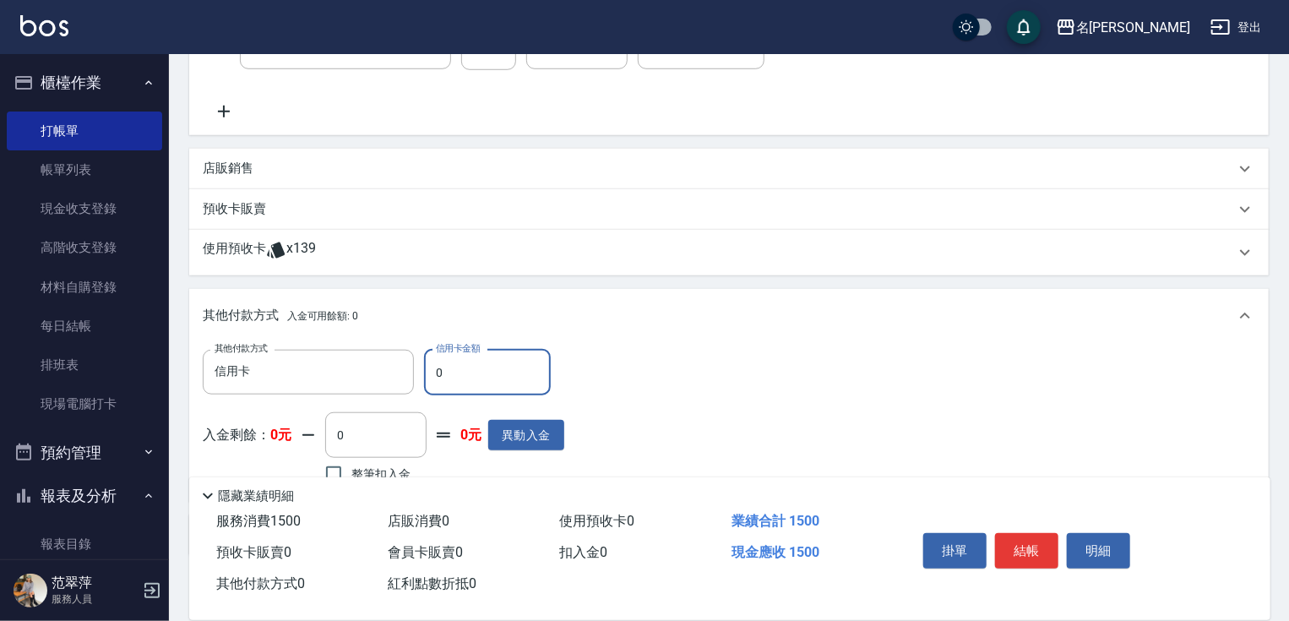
scroll to position [733, 0]
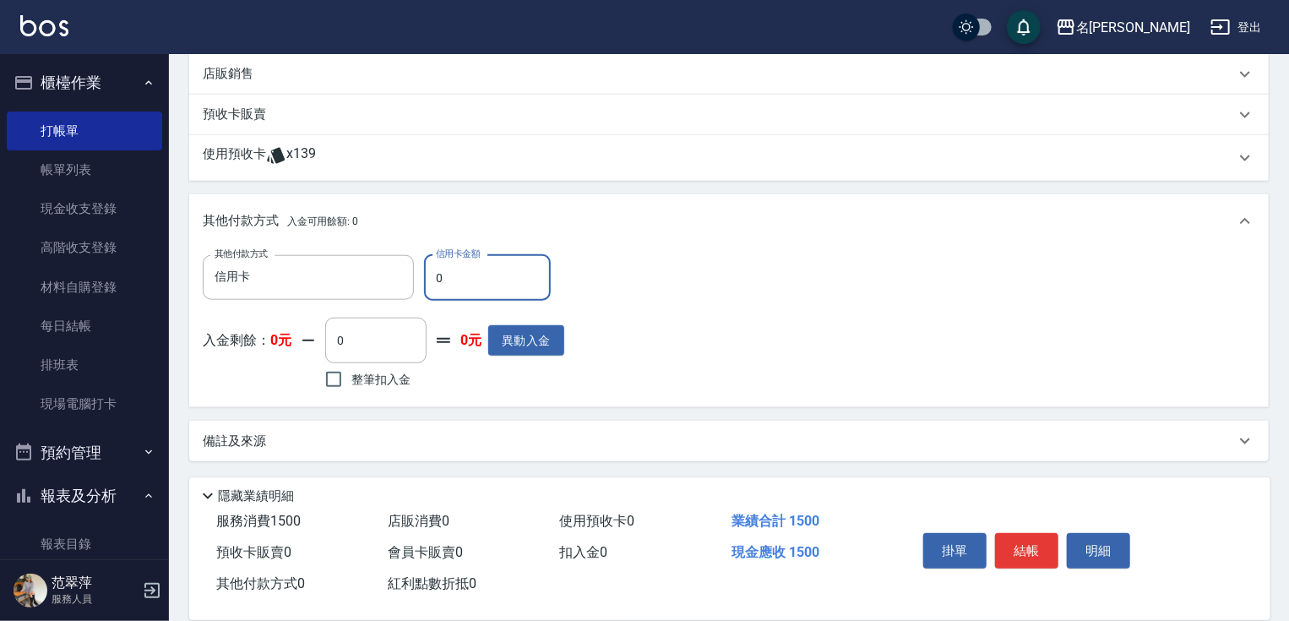
click at [432, 285] on input "0" at bounding box center [487, 278] width 127 height 46
type input "1500"
click at [1007, 544] on button "結帳" at bounding box center [1026, 550] width 63 height 35
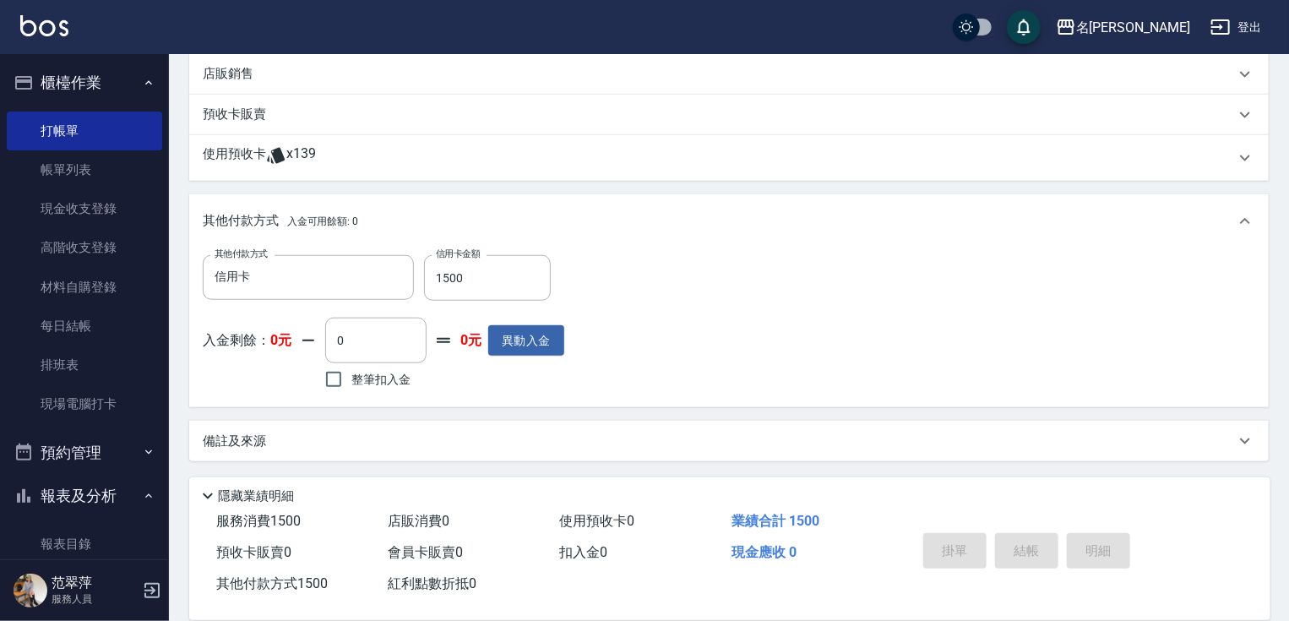
type input "[DATE] 15:08"
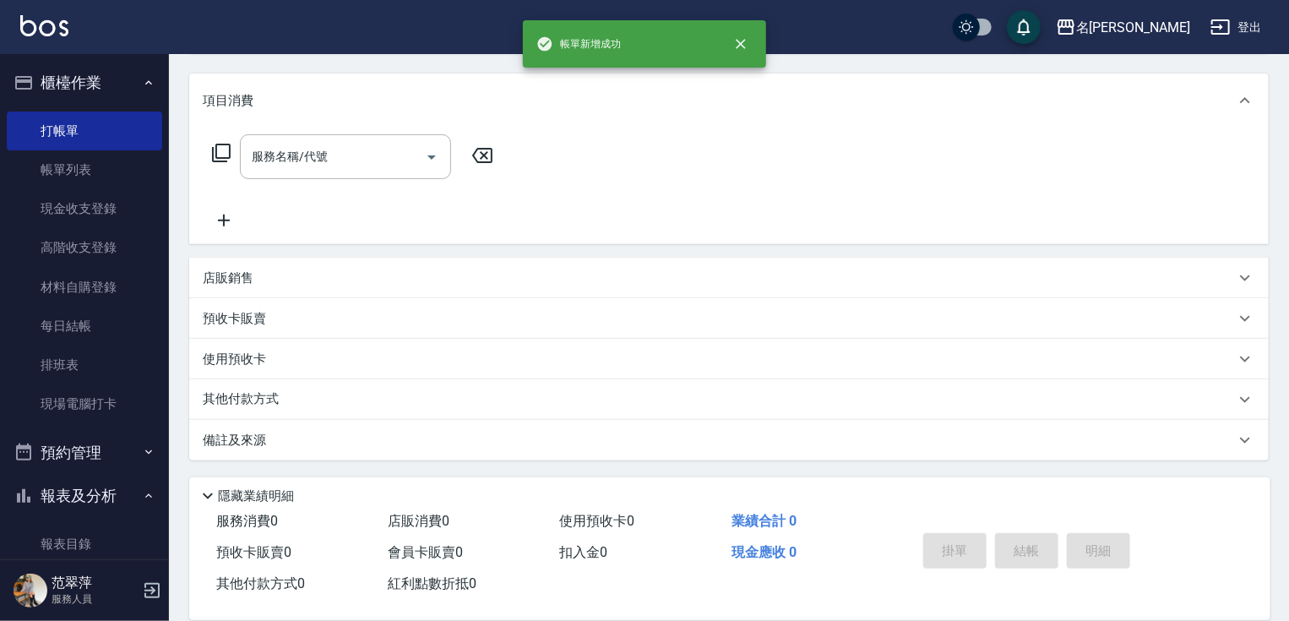
scroll to position [0, 0]
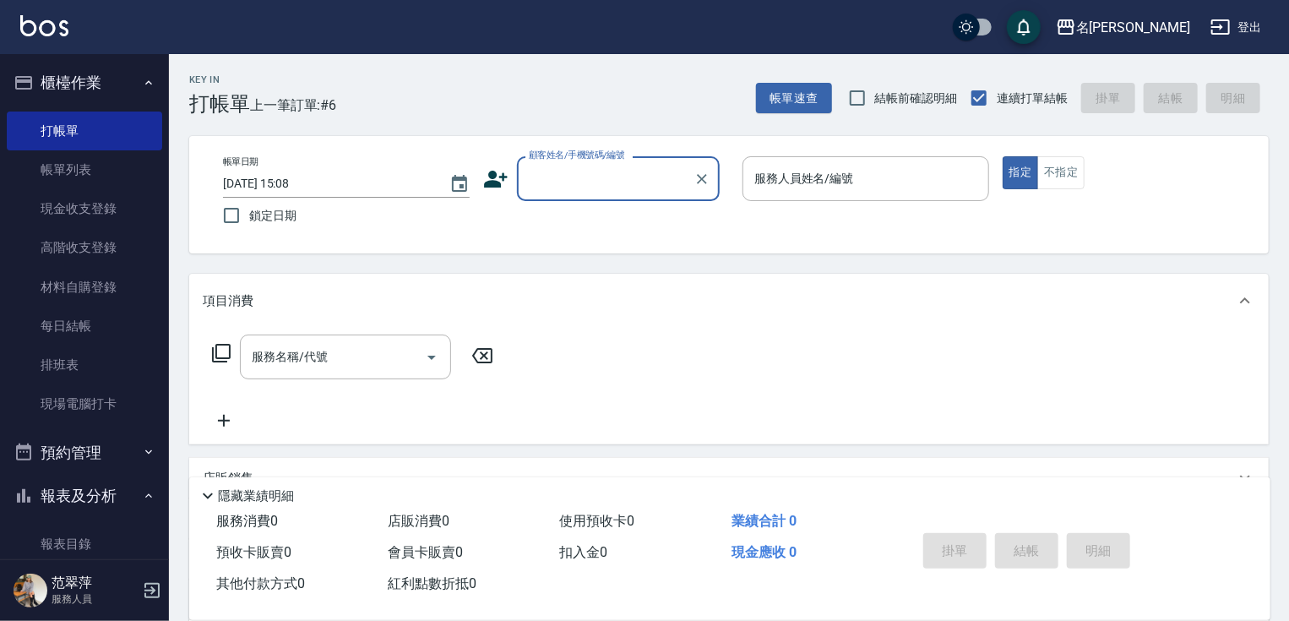
click at [597, 182] on input "顧客姓名/手機號碼/編號" at bounding box center [605, 179] width 162 height 30
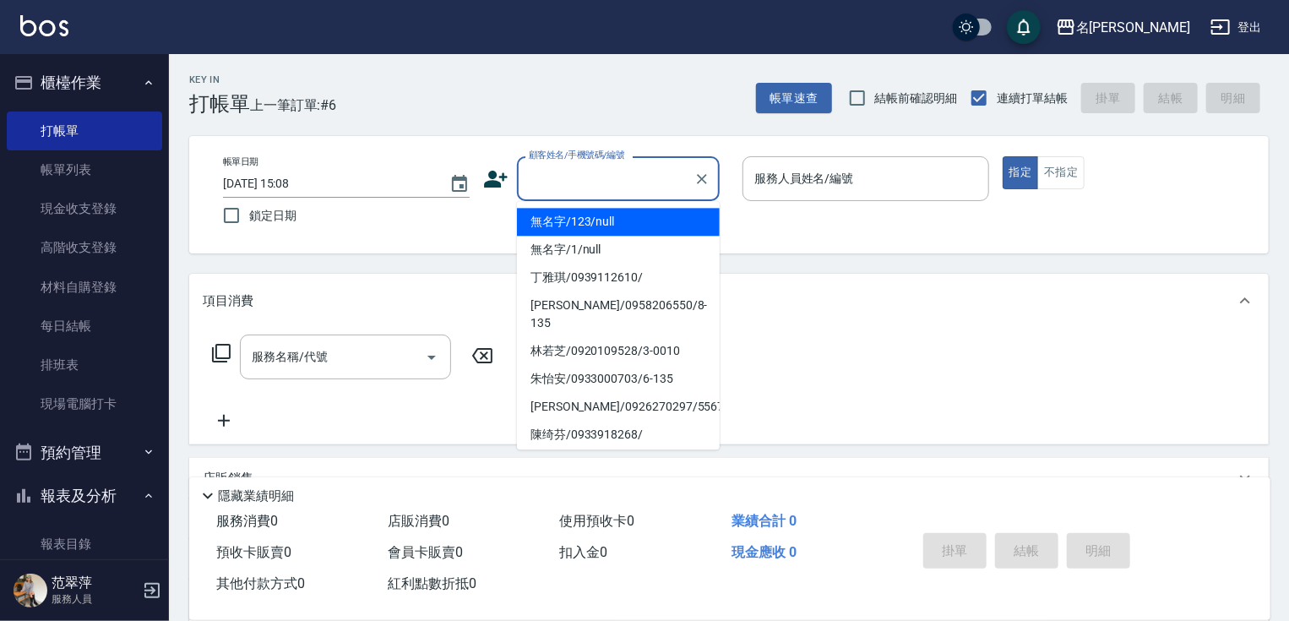
click at [649, 223] on li "無名字/123/null" at bounding box center [618, 222] width 203 height 28
type input "無名字/123/null"
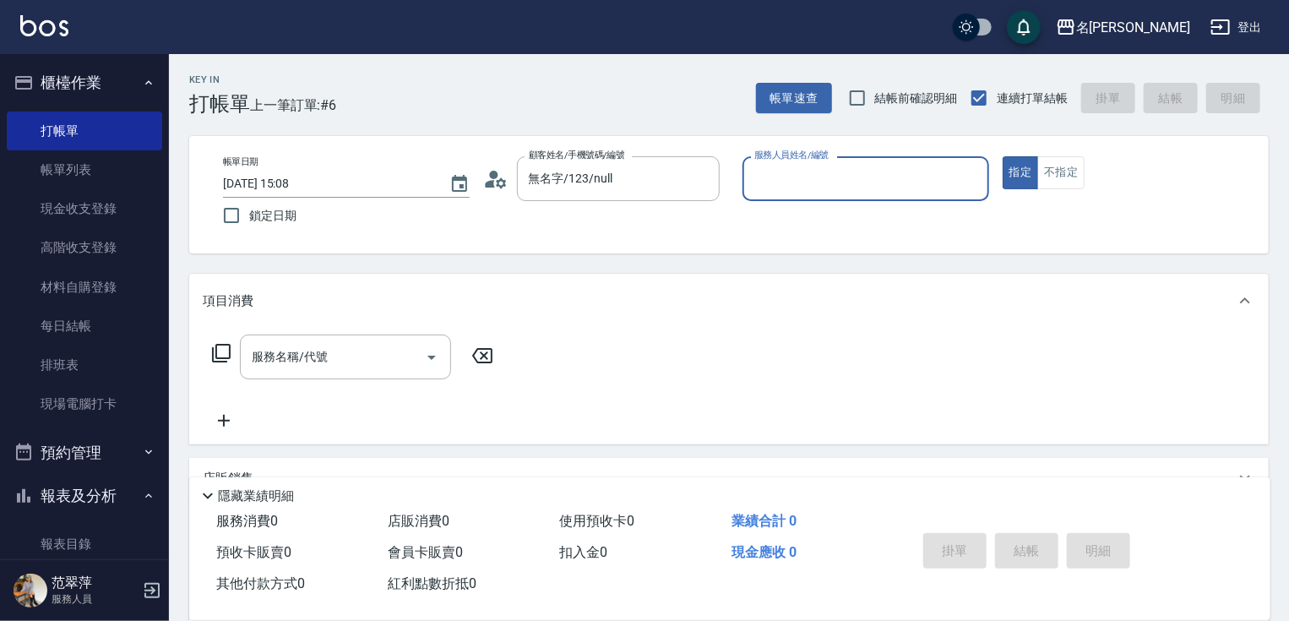
click at [838, 186] on input "服務人員姓名/編號" at bounding box center [865, 179] width 231 height 30
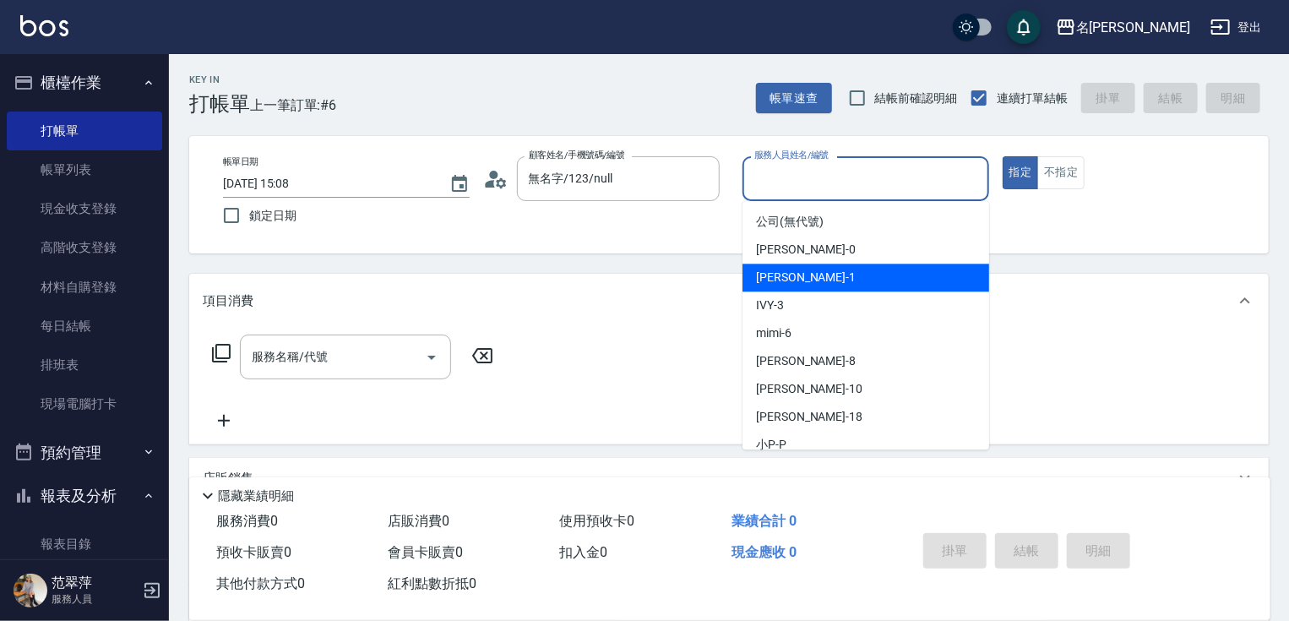
click at [837, 277] on div "[PERSON_NAME] -1" at bounding box center [865, 277] width 247 height 28
type input "[PERSON_NAME]-1"
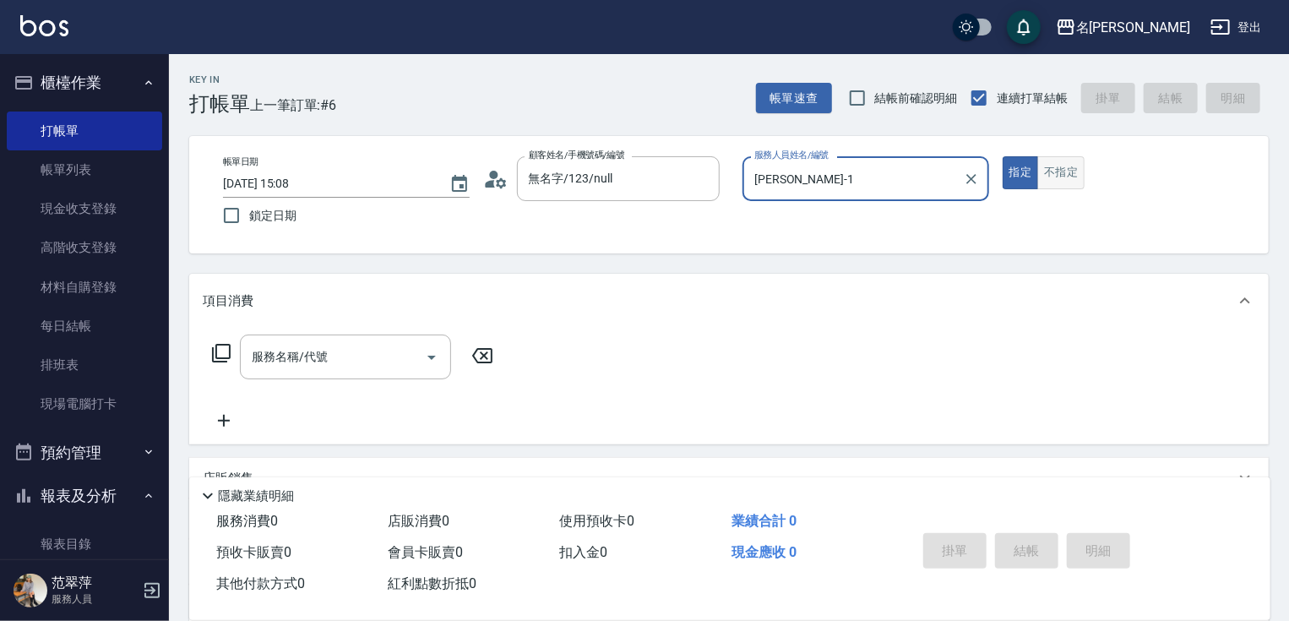
click at [1056, 178] on button "不指定" at bounding box center [1060, 172] width 47 height 33
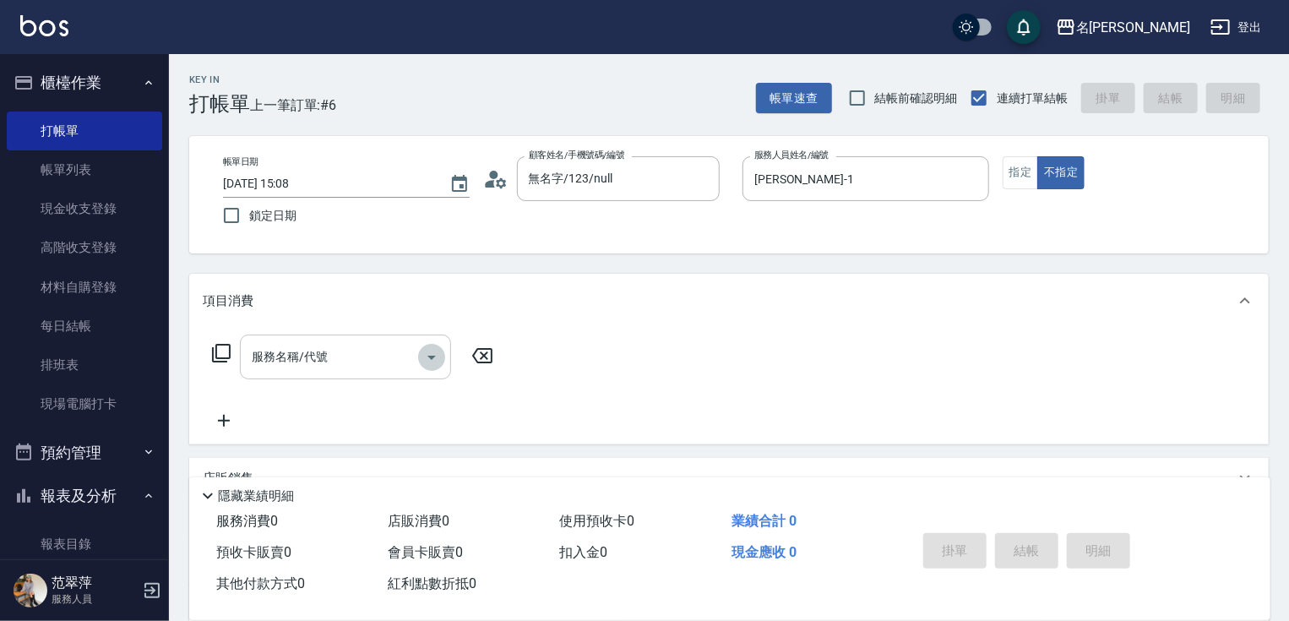
click at [429, 354] on icon "Open" at bounding box center [431, 357] width 20 height 20
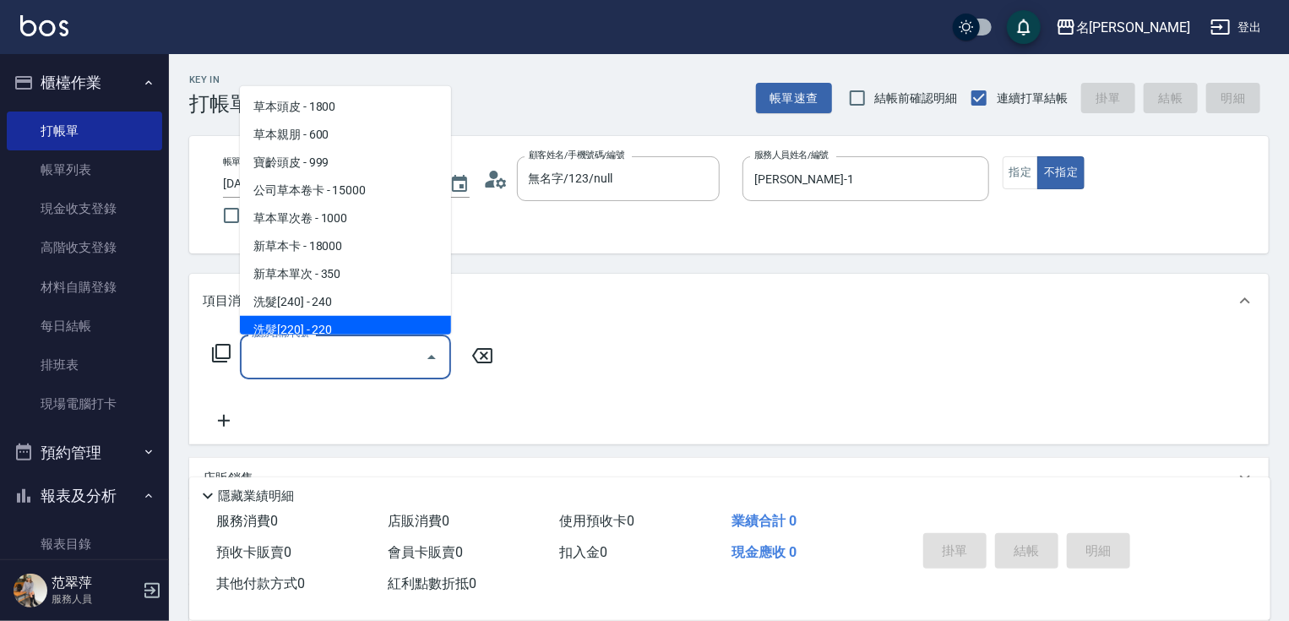
click at [413, 366] on input "服務名稱/代號" at bounding box center [332, 357] width 171 height 30
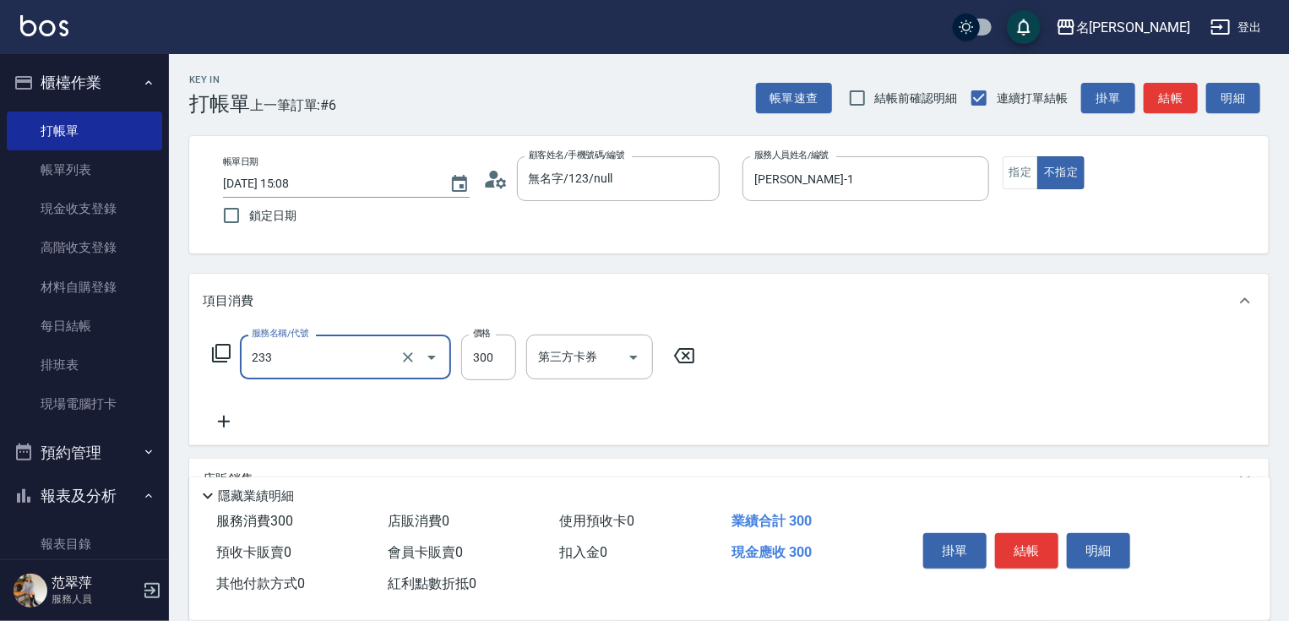
type input "洗髮300(233)"
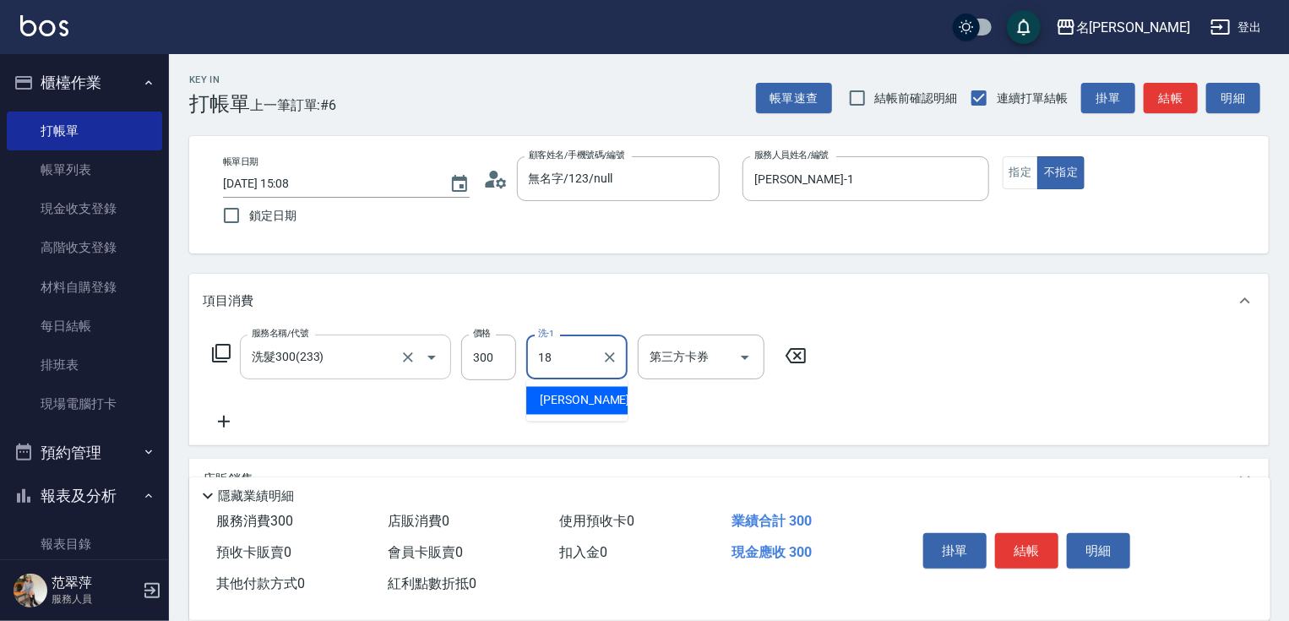
type input "小慧-18"
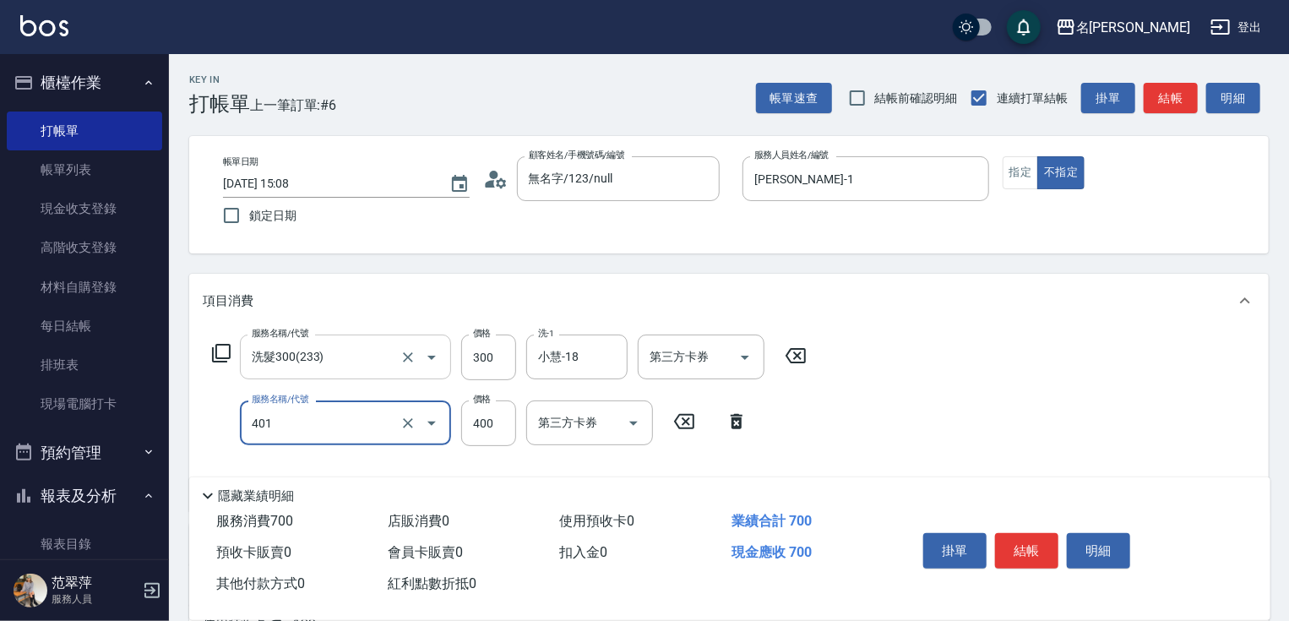
type input "剪髮(400)(401)"
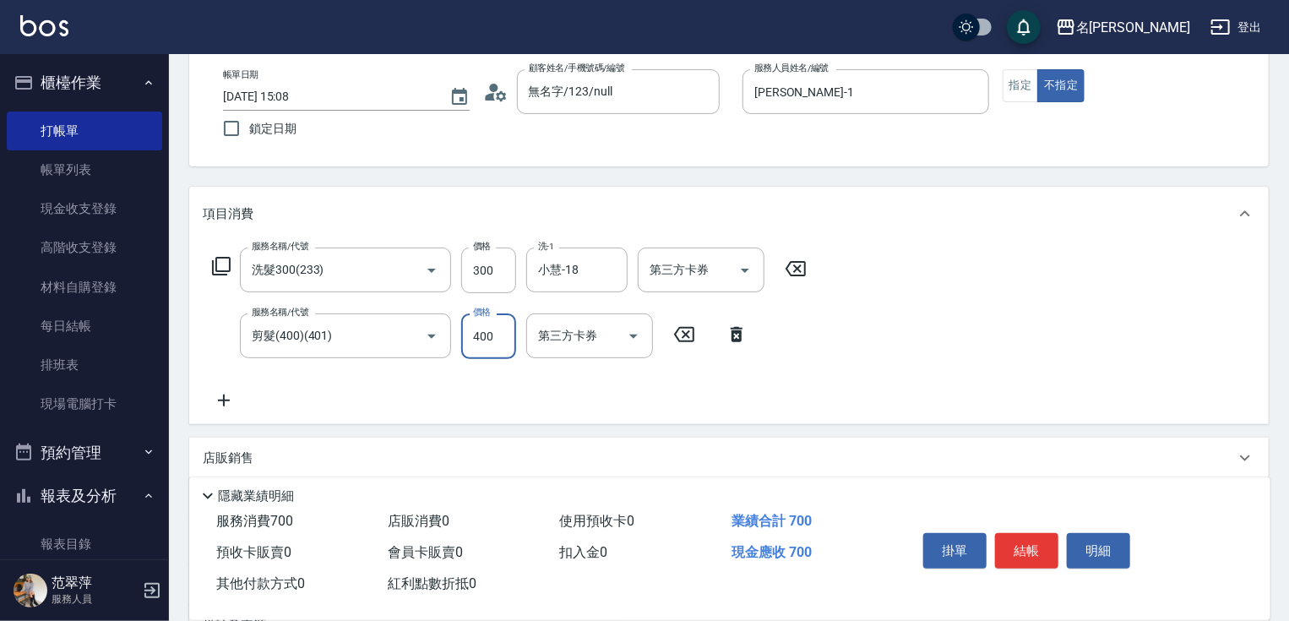
scroll to position [111, 0]
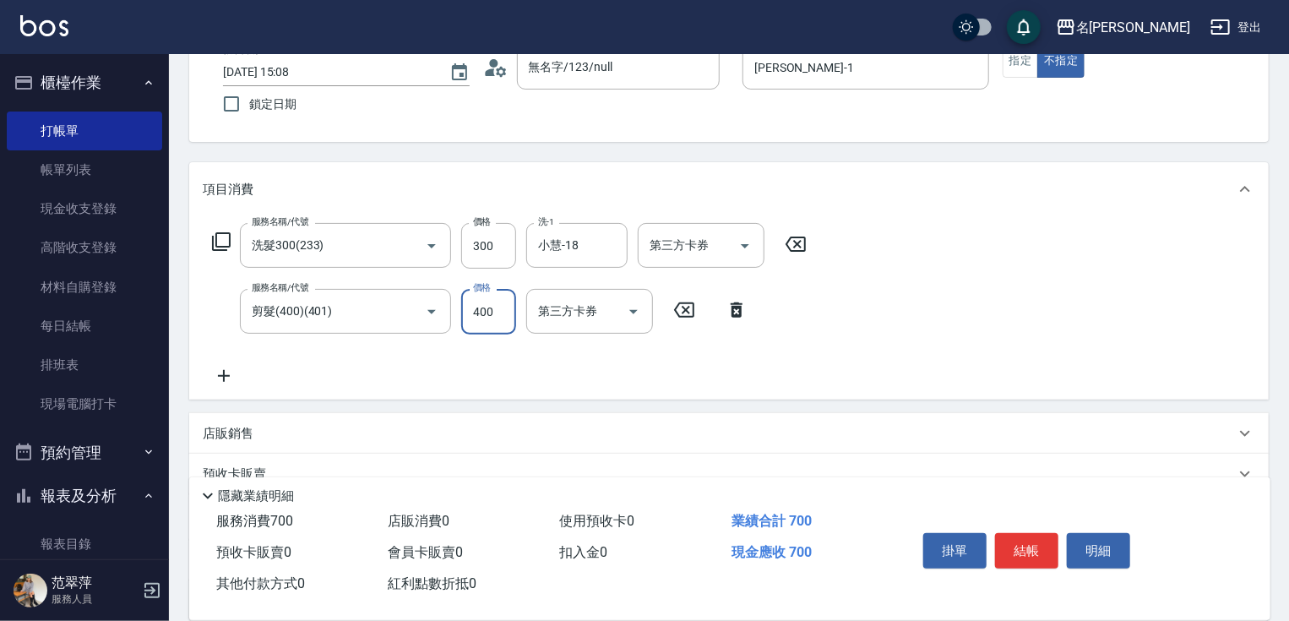
click at [213, 369] on icon at bounding box center [224, 376] width 42 height 20
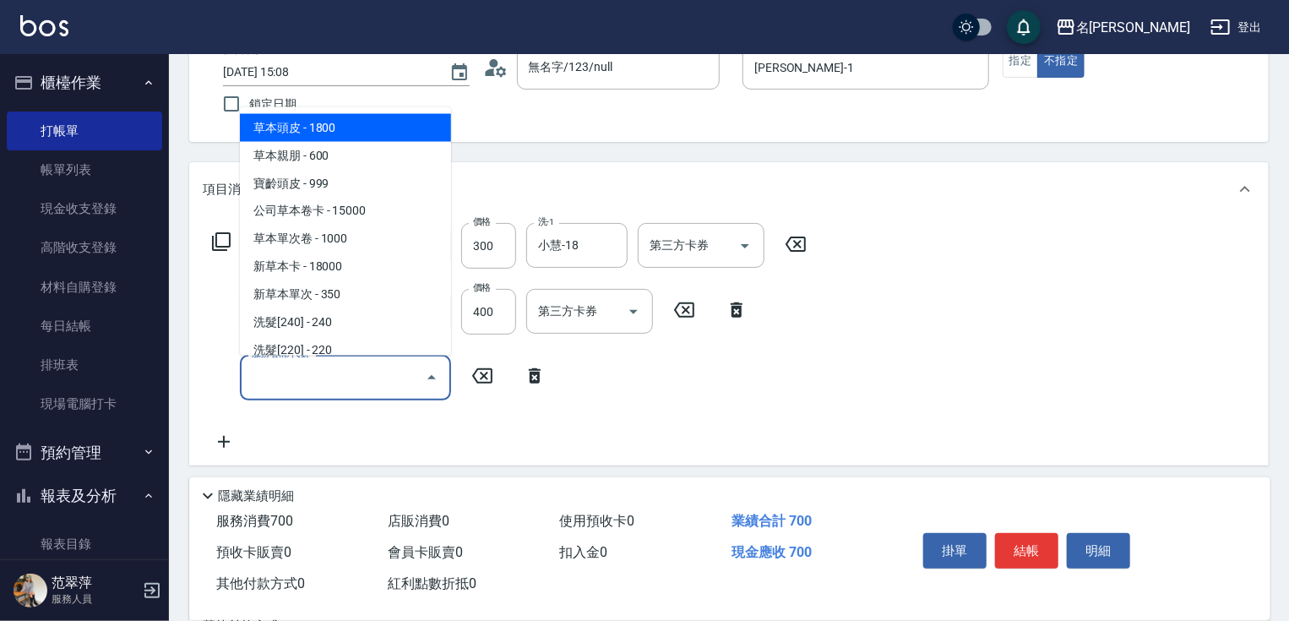
click at [290, 379] on input "服務名稱/代號" at bounding box center [332, 377] width 171 height 30
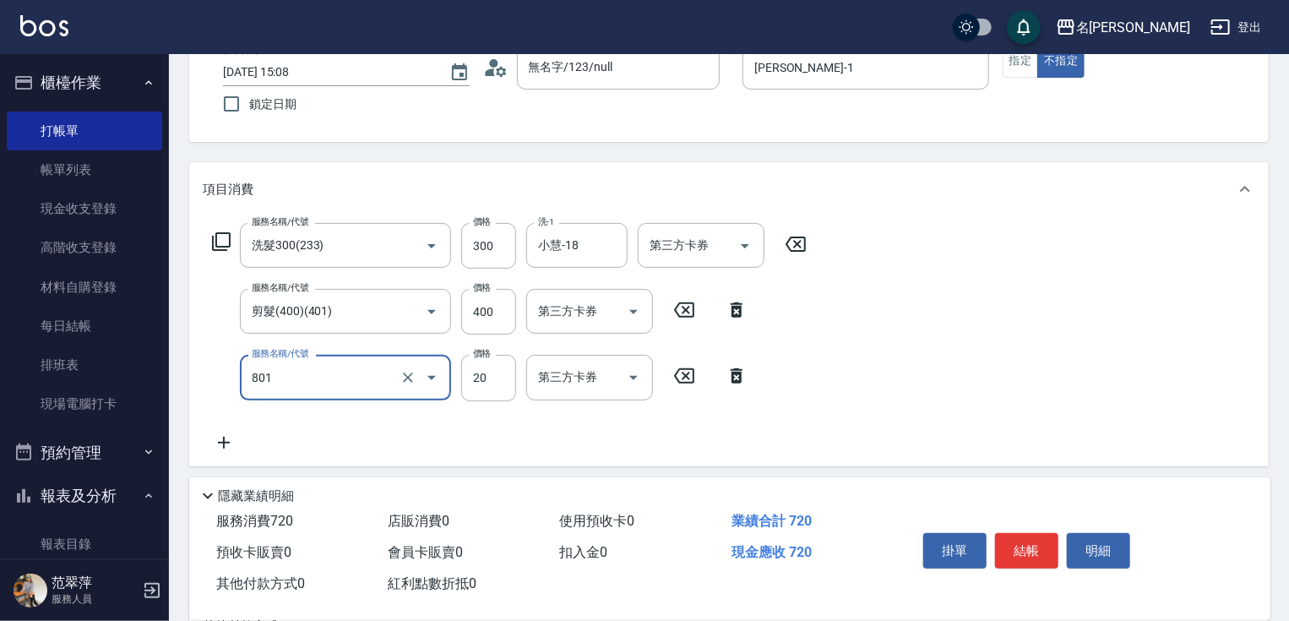
type input "潤絲20(801)"
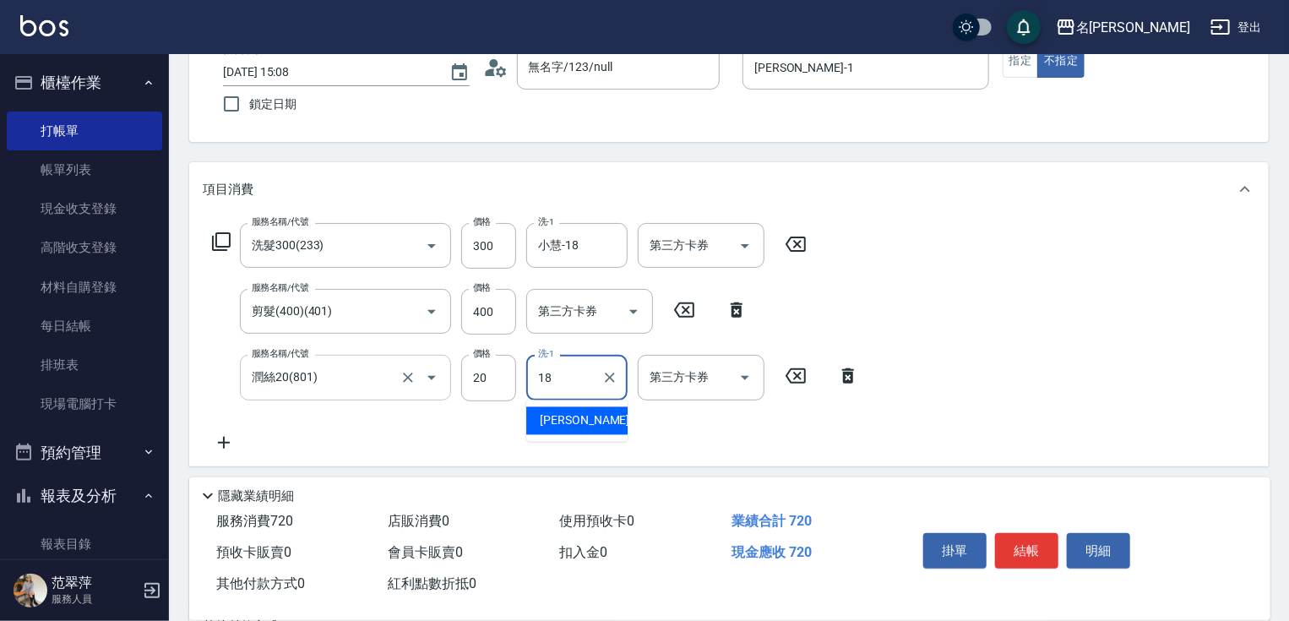
type input "小慧-18"
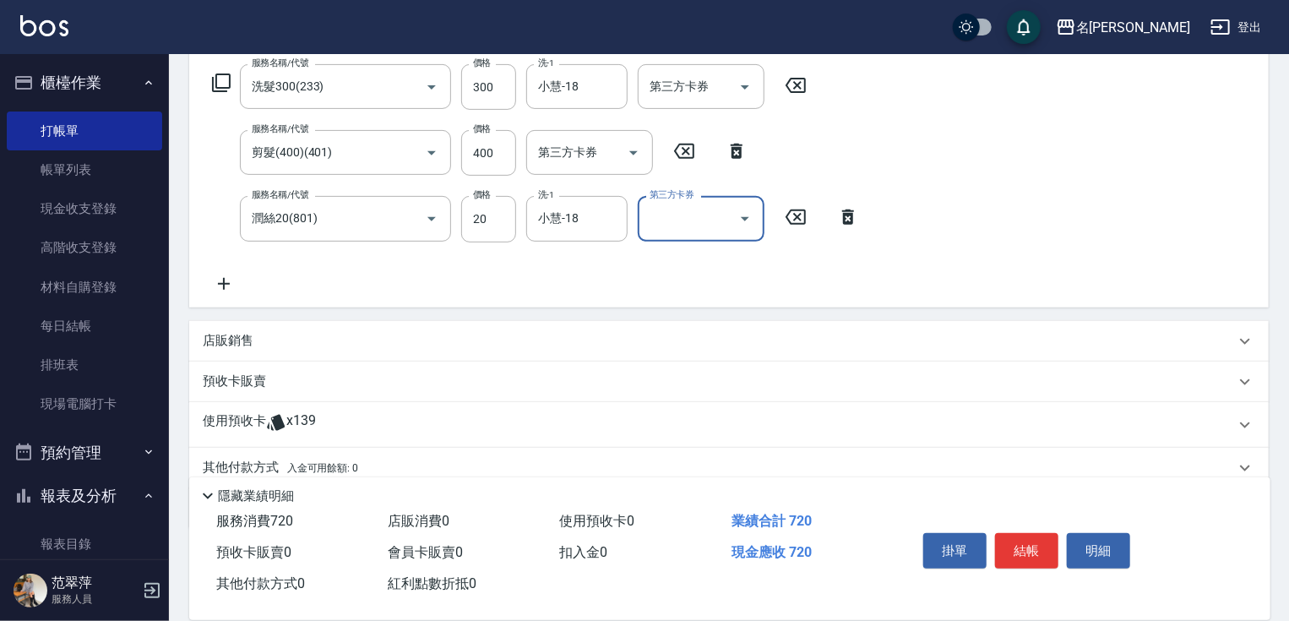
scroll to position [338, 0]
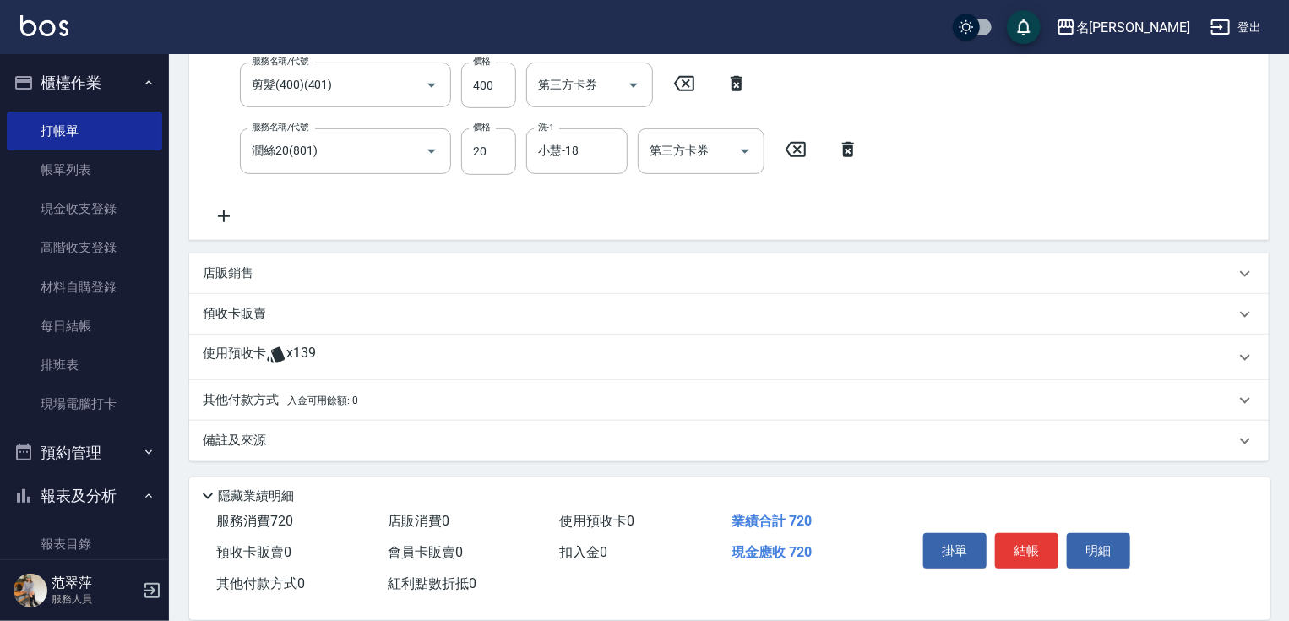
click at [255, 402] on p "其他付款方式 入金可用餘額: 0" at bounding box center [280, 400] width 155 height 19
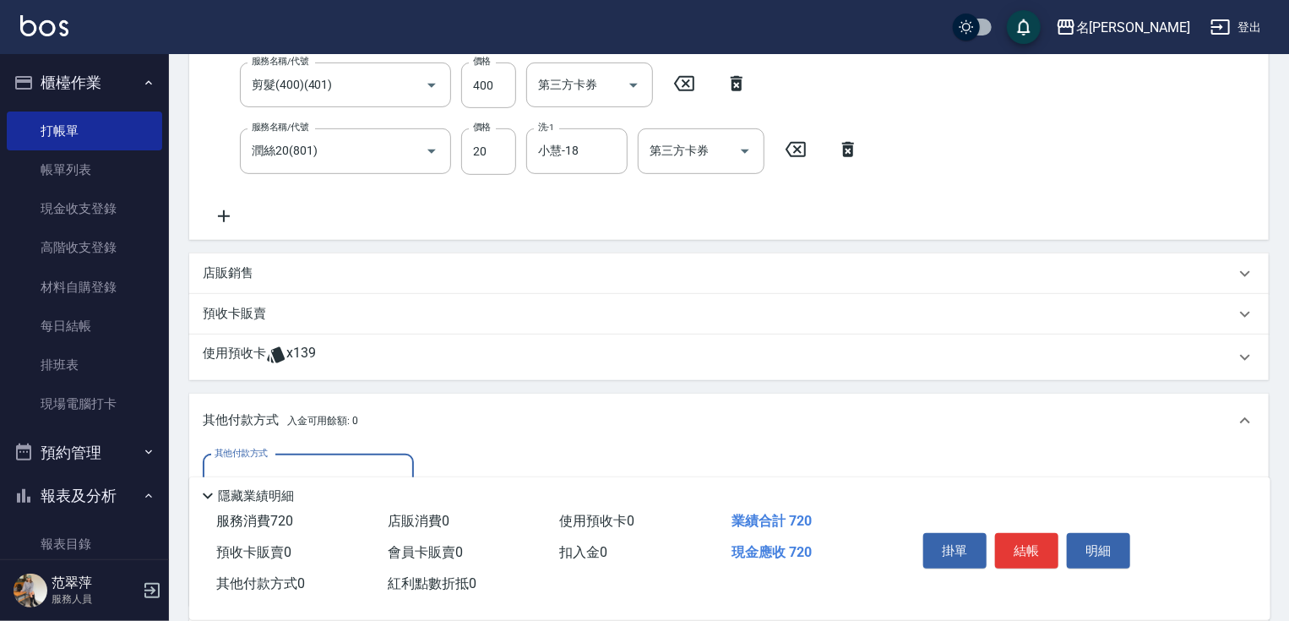
scroll to position [0, 0]
click at [345, 470] on input "其他付款方式" at bounding box center [308, 477] width 196 height 30
click at [318, 542] on span "信用卡" at bounding box center [308, 547] width 211 height 28
type input "信用卡"
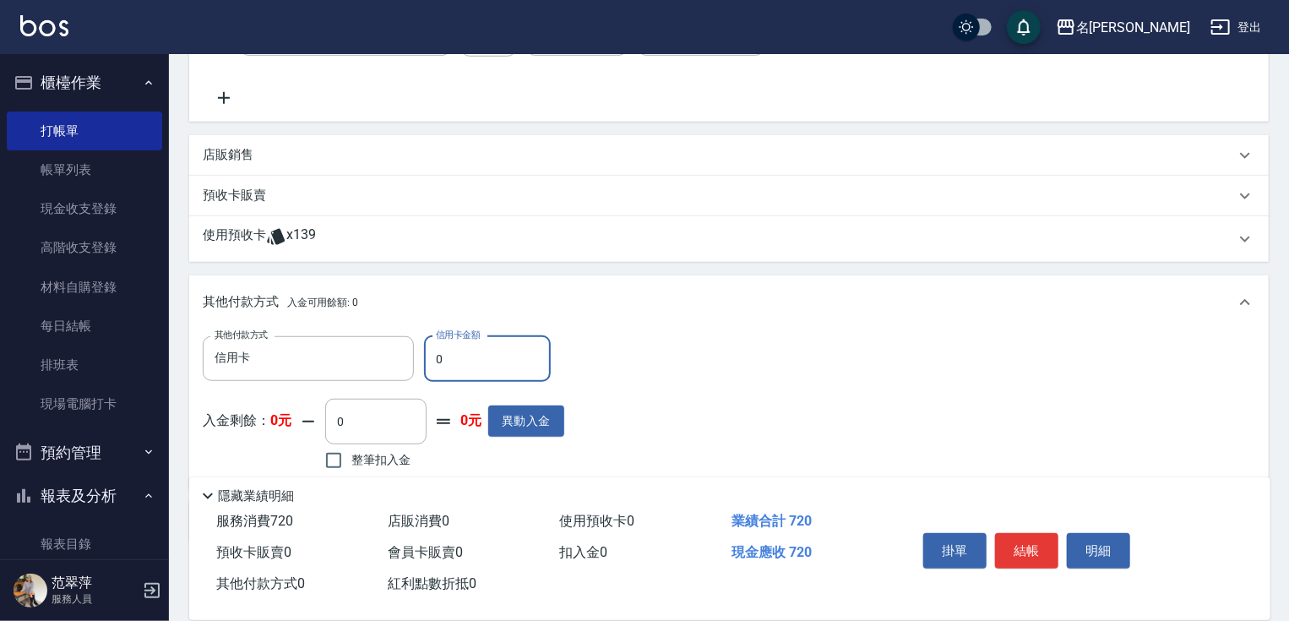
click at [429, 356] on input "0" at bounding box center [487, 359] width 127 height 46
type input "720"
click at [1021, 537] on button "結帳" at bounding box center [1026, 550] width 63 height 35
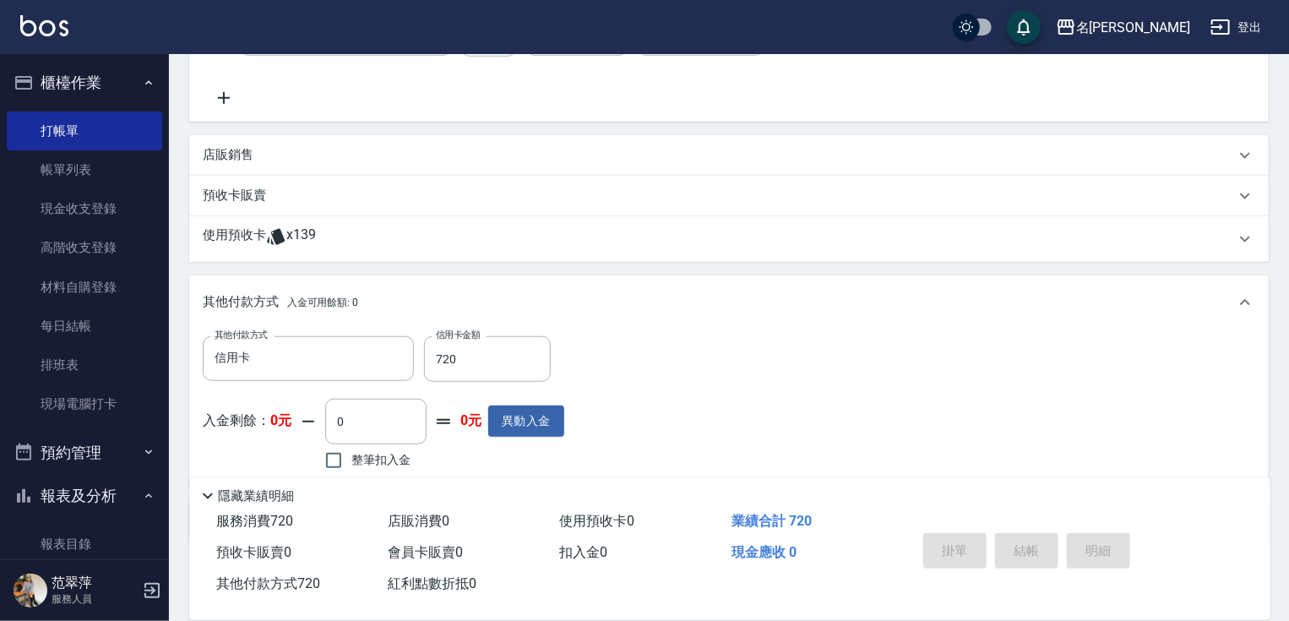
type input "[DATE] 15:09"
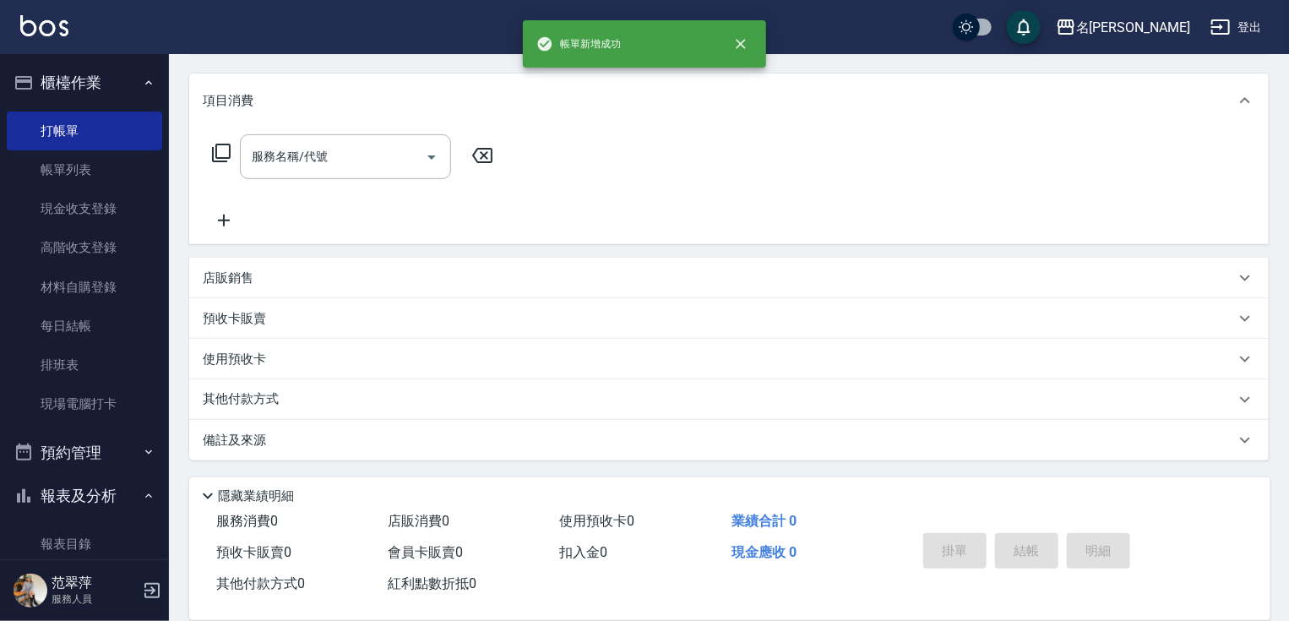
scroll to position [0, 0]
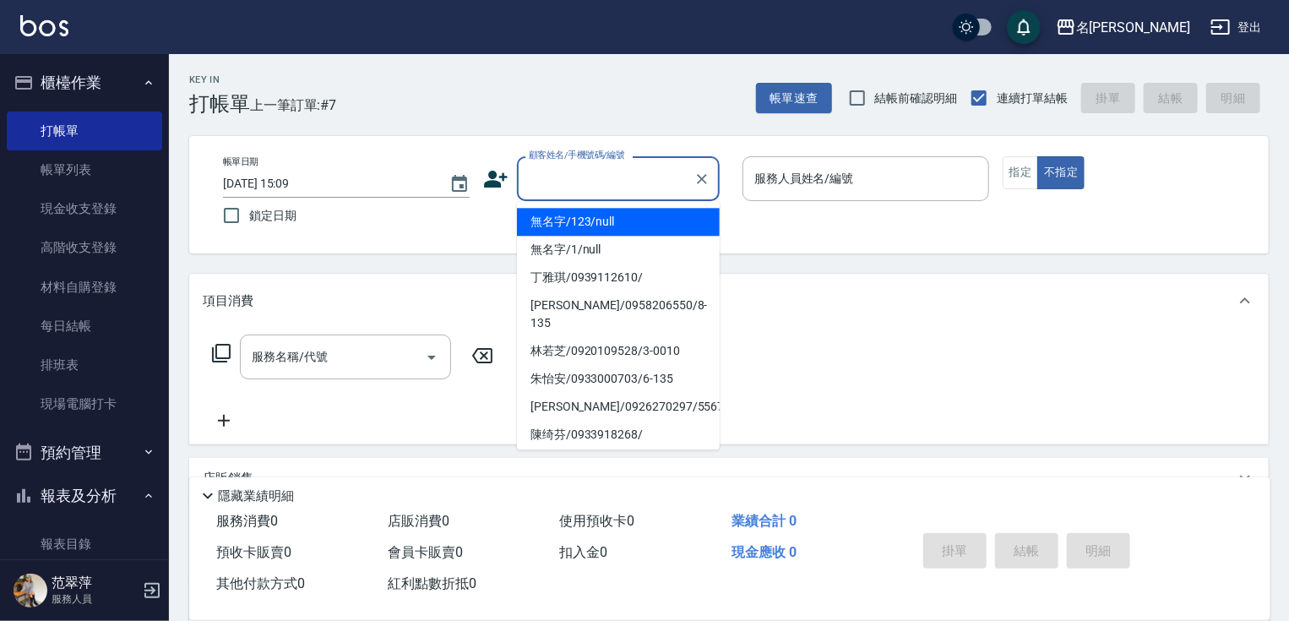
click at [548, 182] on input "顧客姓名/手機號碼/編號" at bounding box center [605, 179] width 162 height 30
click at [585, 225] on li "無名字/123/null" at bounding box center [618, 222] width 203 height 28
type input "無名字/123/null"
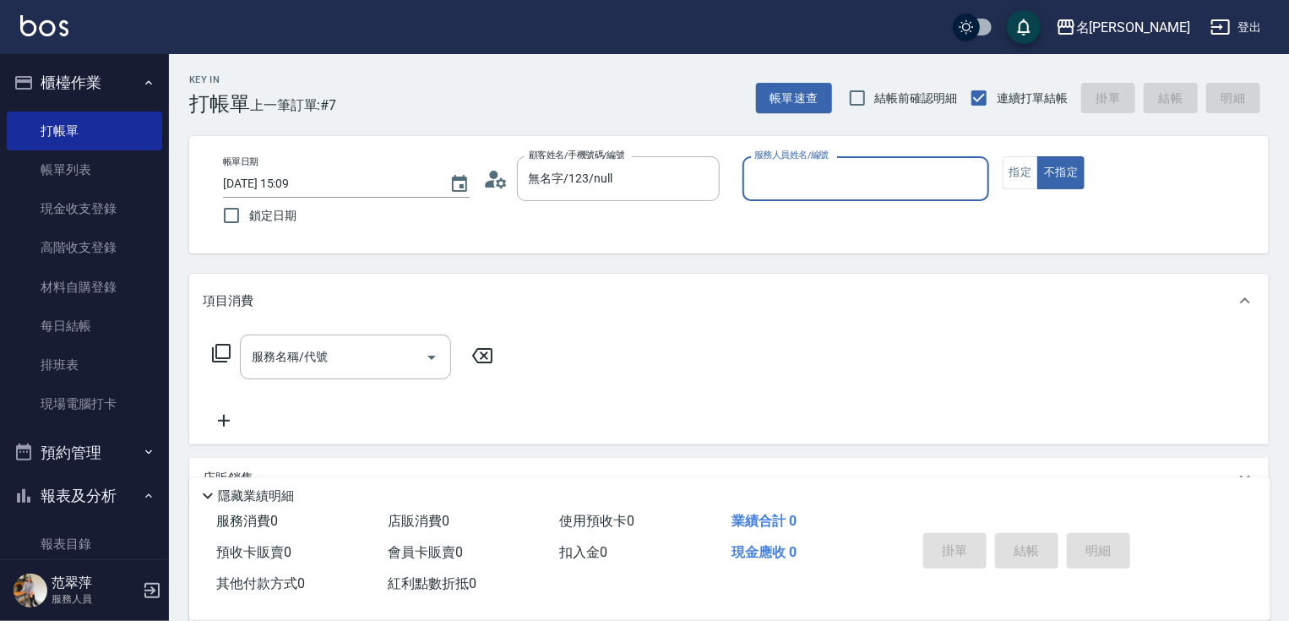
click at [784, 177] on input "服務人員姓名/編號" at bounding box center [865, 179] width 231 height 30
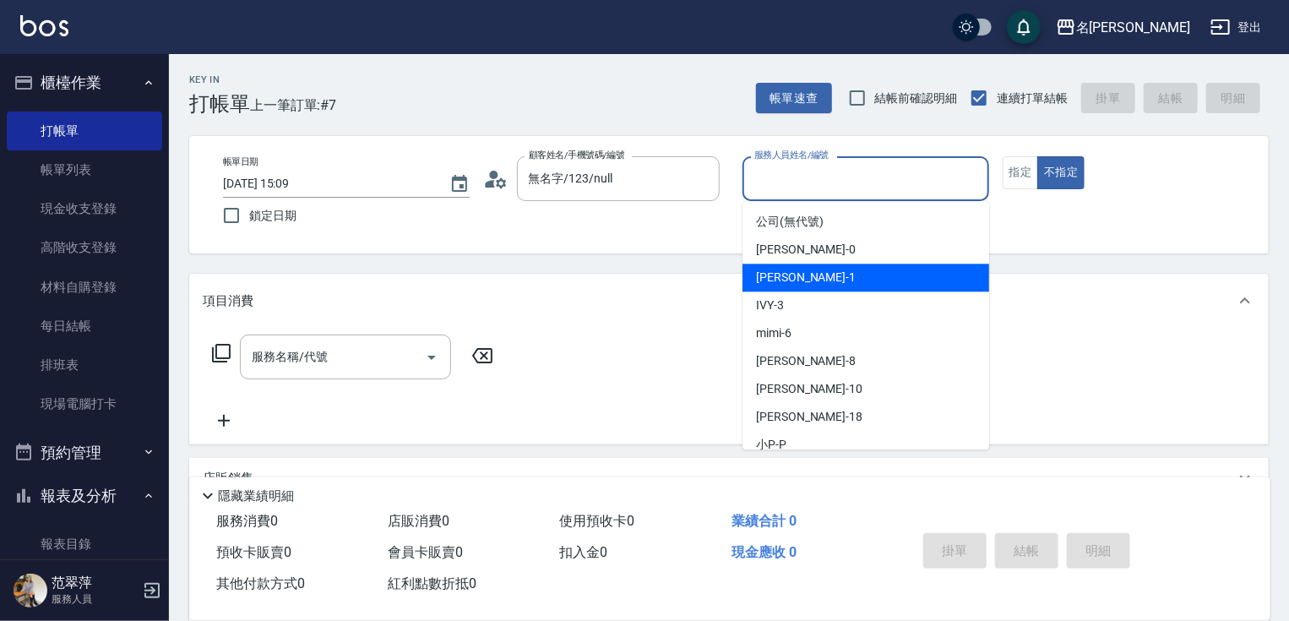
click at [804, 273] on div "[PERSON_NAME] -1" at bounding box center [865, 277] width 247 height 28
type input "[PERSON_NAME]-1"
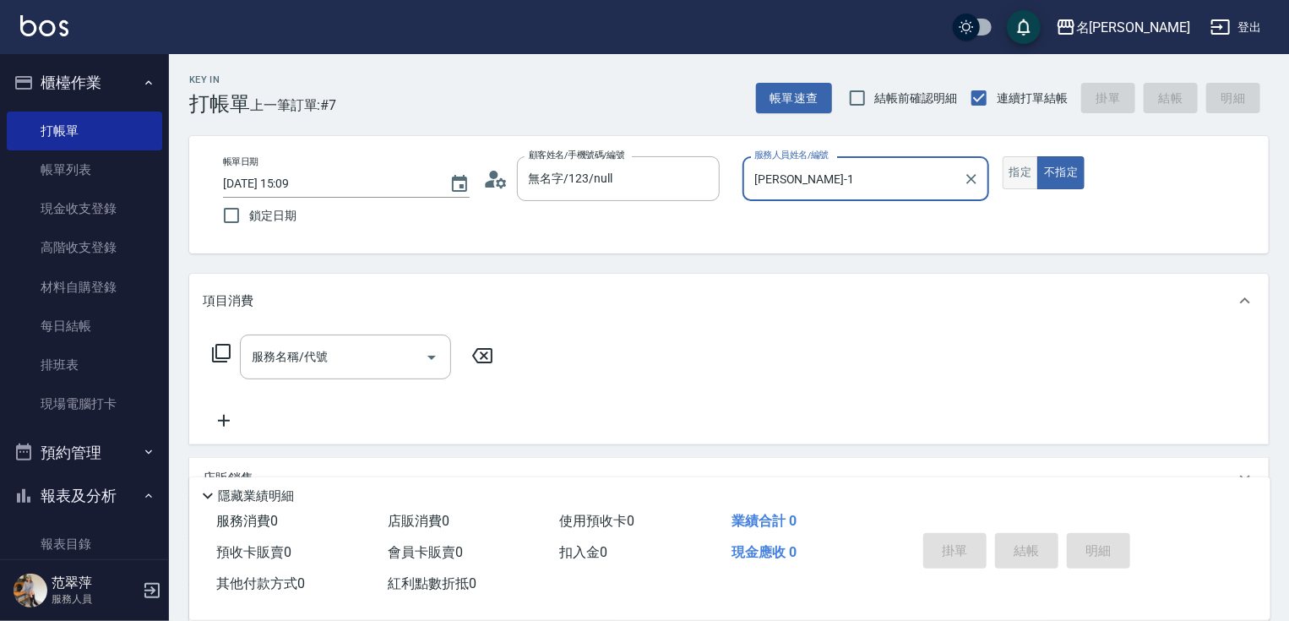
click at [1023, 182] on button "指定" at bounding box center [1020, 172] width 36 height 33
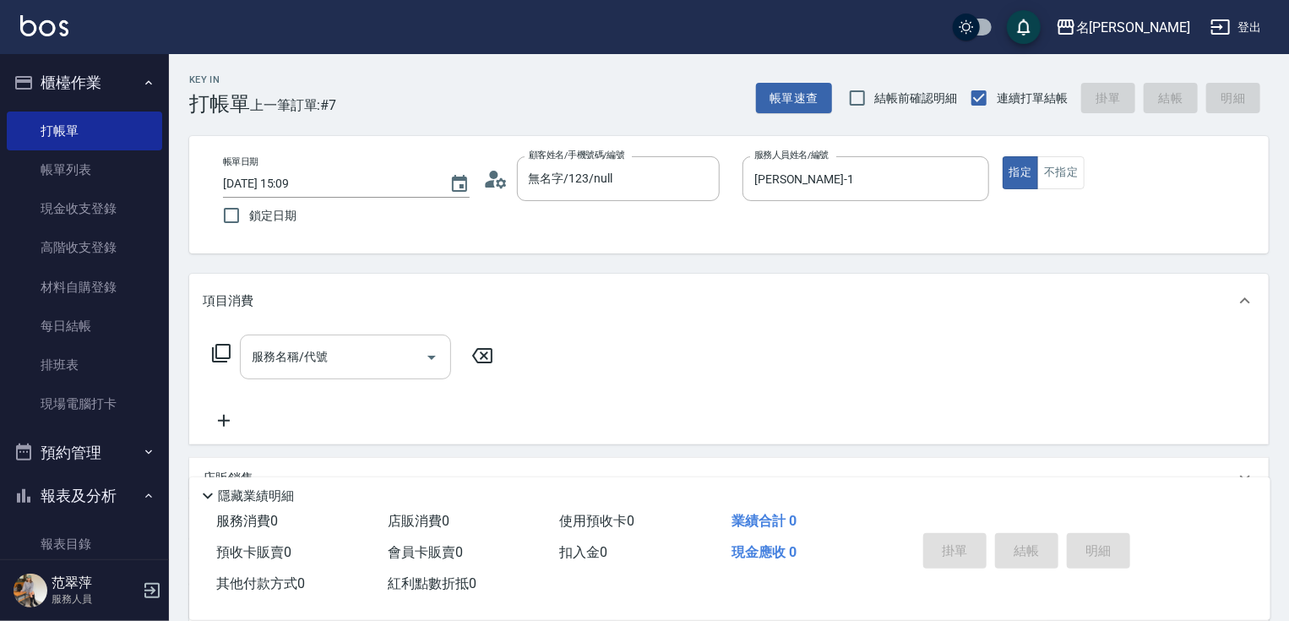
click at [383, 366] on input "服務名稱/代號" at bounding box center [332, 357] width 171 height 30
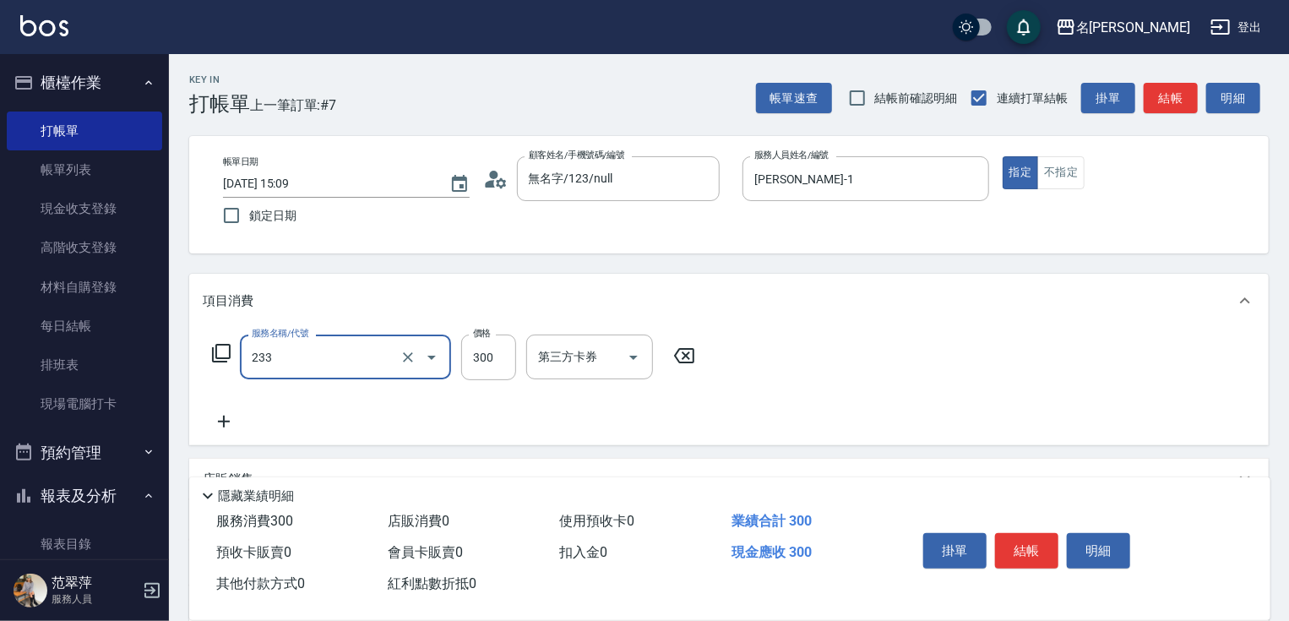
type input "洗髮300(233)"
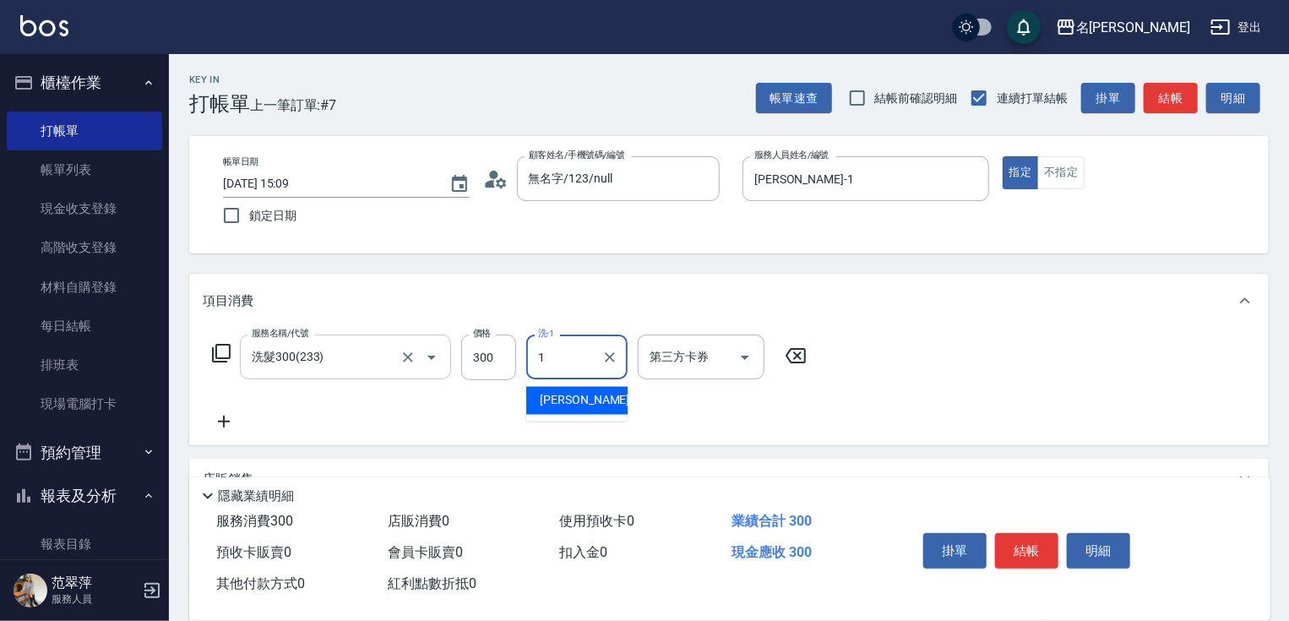
type input "[PERSON_NAME]-1"
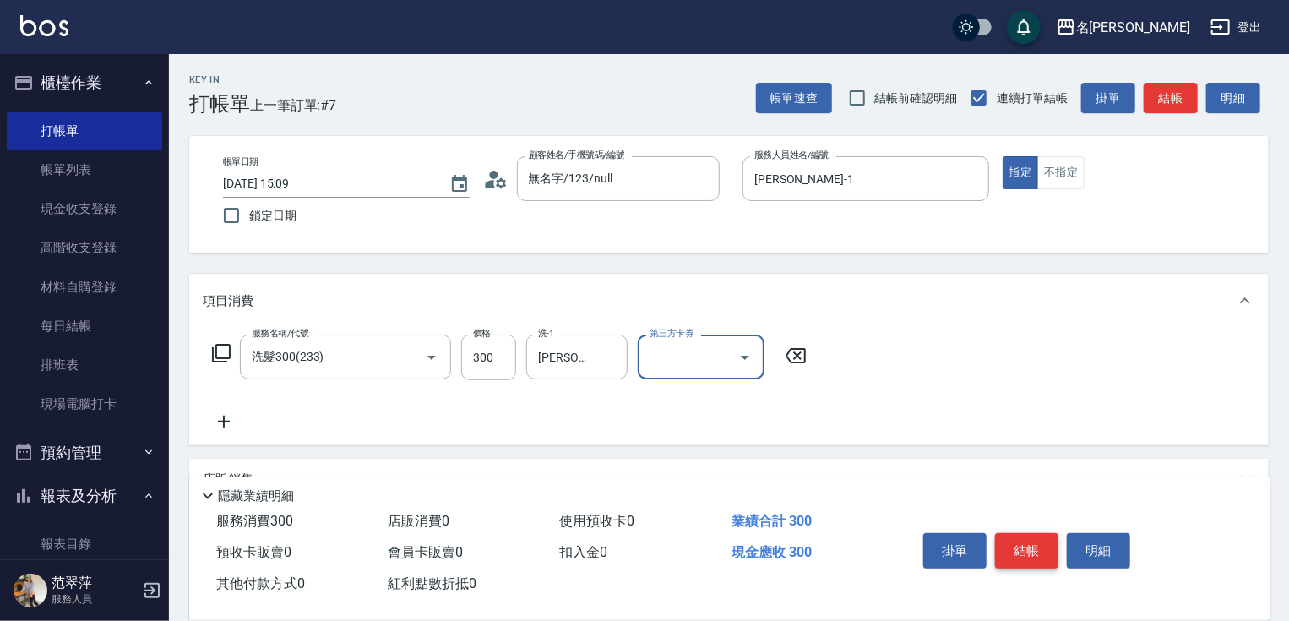
click at [1032, 546] on button "結帳" at bounding box center [1026, 550] width 63 height 35
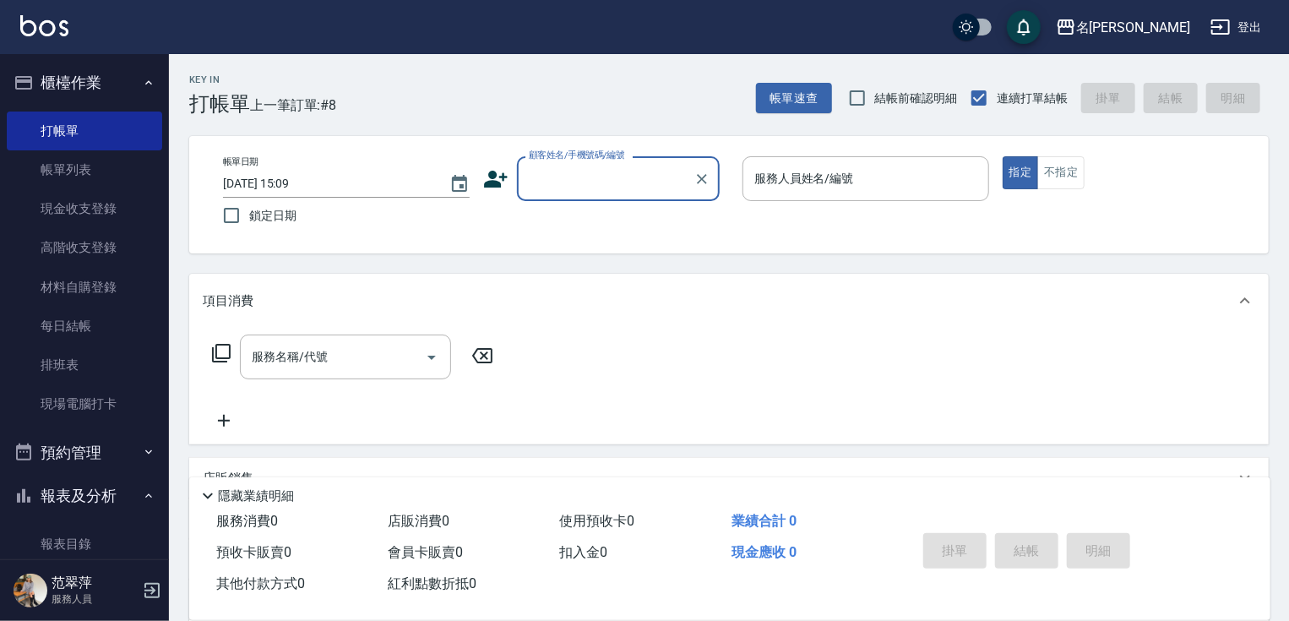
click at [578, 182] on input "顧客姓名/手機號碼/編號" at bounding box center [605, 179] width 162 height 30
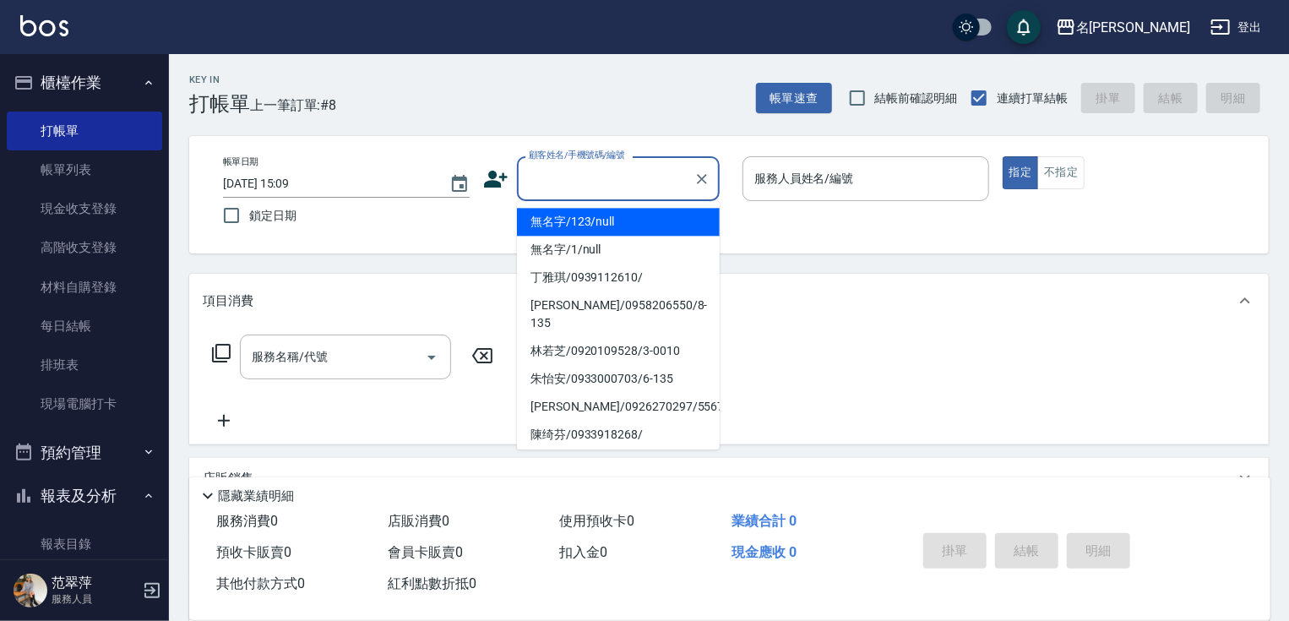
click at [591, 220] on li "無名字/123/null" at bounding box center [618, 222] width 203 height 28
type input "無名字/123/null"
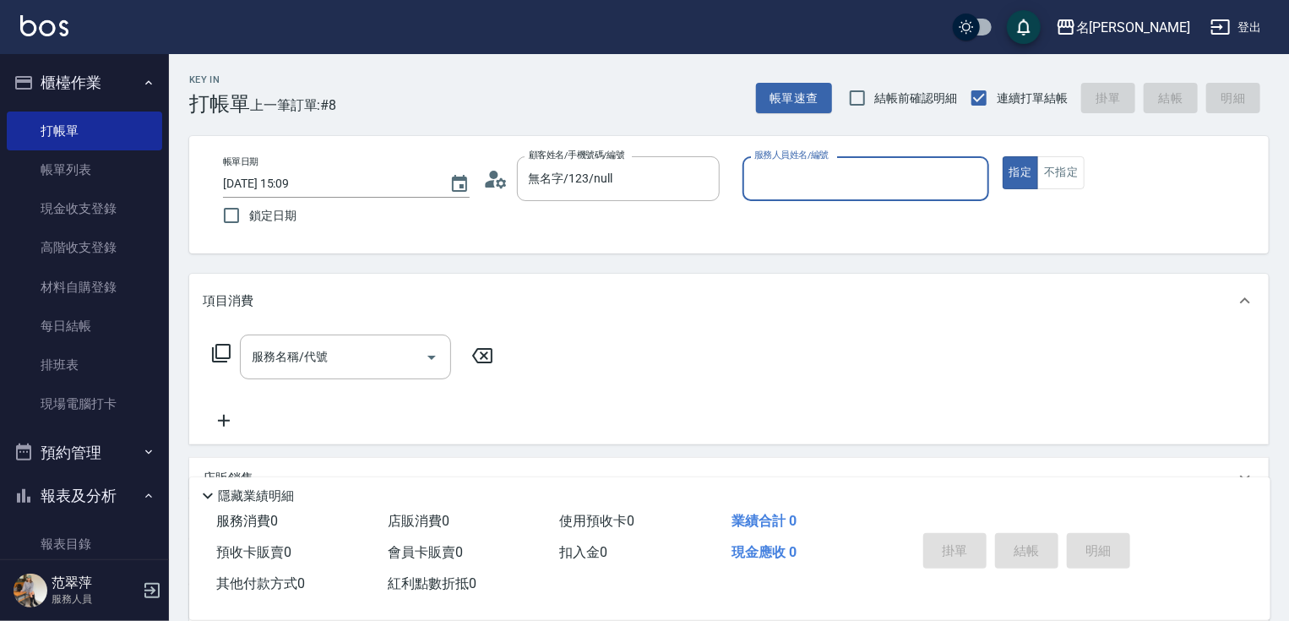
click at [824, 192] on input "服務人員姓名/編號" at bounding box center [865, 179] width 231 height 30
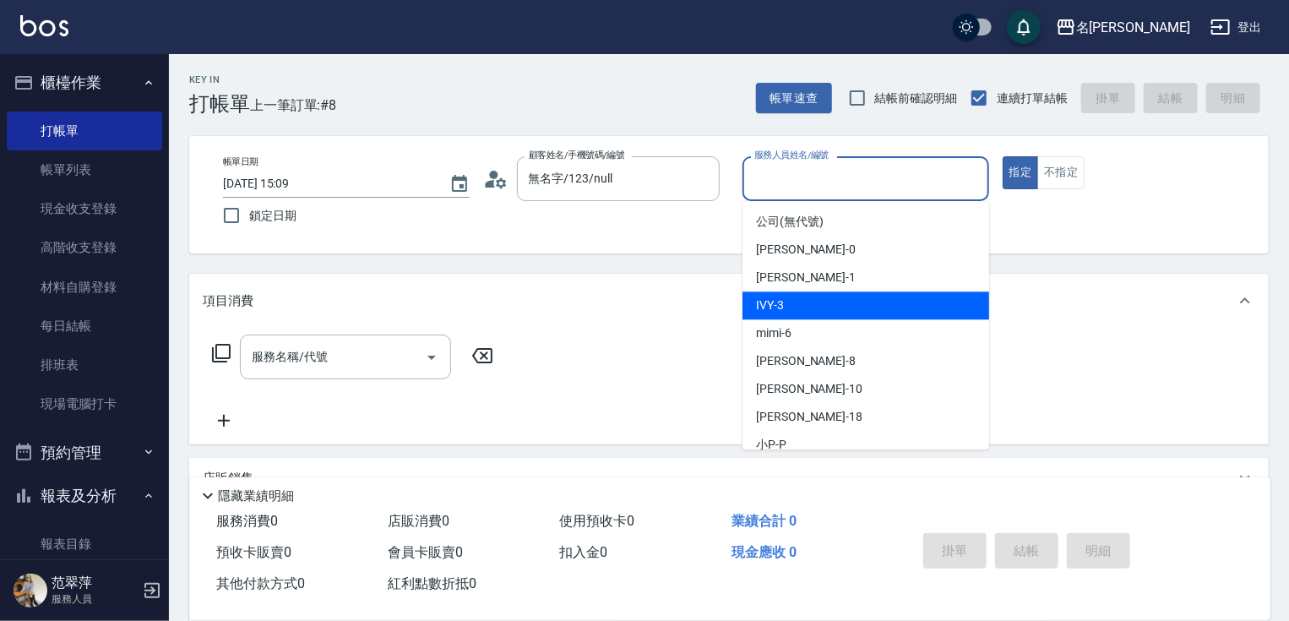
click at [817, 299] on div "IVY -3" at bounding box center [865, 305] width 247 height 28
type input "IVY-3"
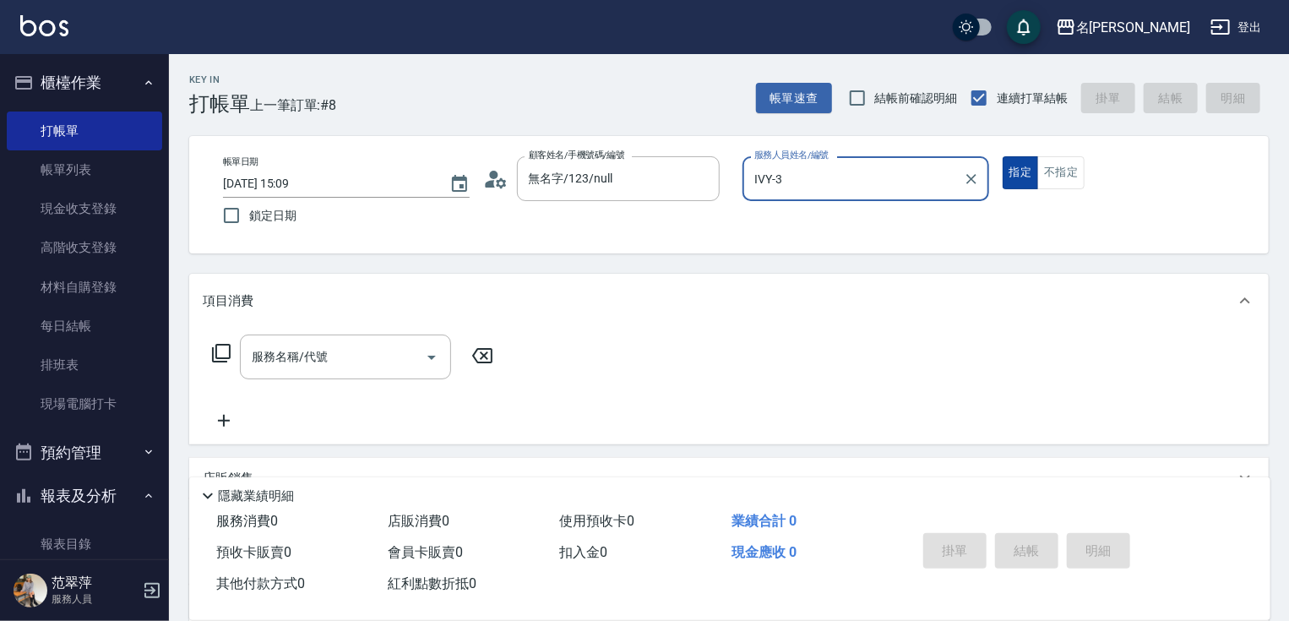
click at [1018, 176] on button "指定" at bounding box center [1020, 172] width 36 height 33
drag, startPoint x: 376, startPoint y: 358, endPoint x: 375, endPoint y: 371, distance: 12.7
click at [375, 360] on input "服務名稱/代號" at bounding box center [332, 357] width 171 height 30
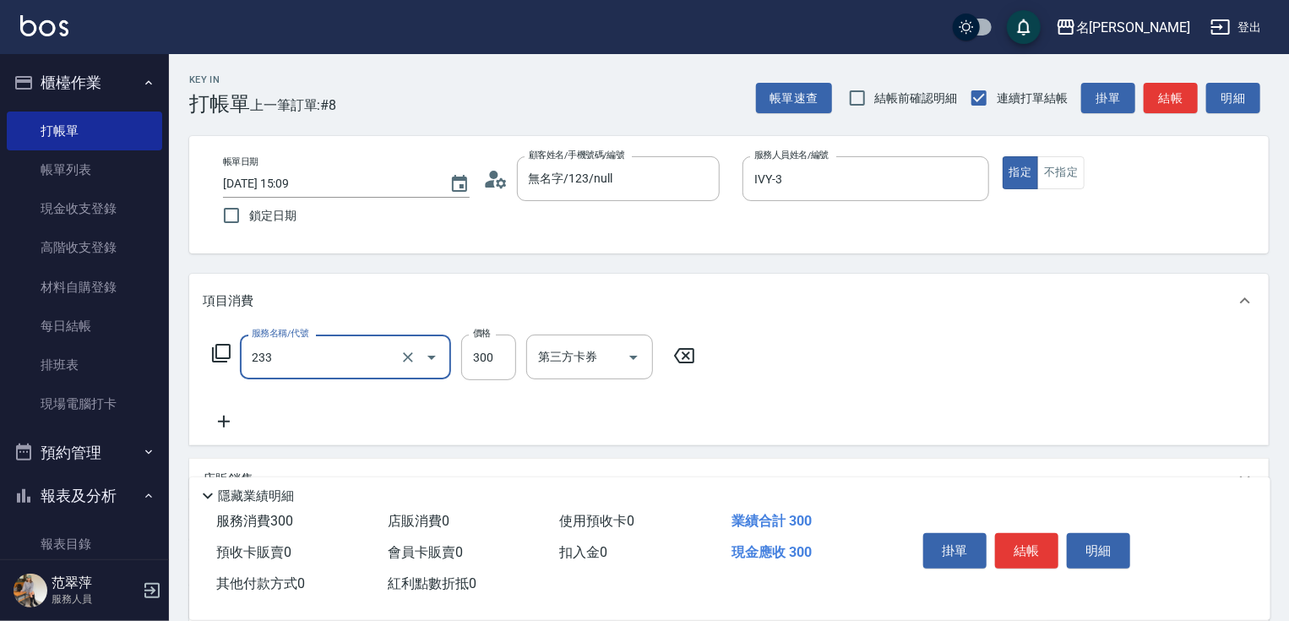
type input "洗髮300(233)"
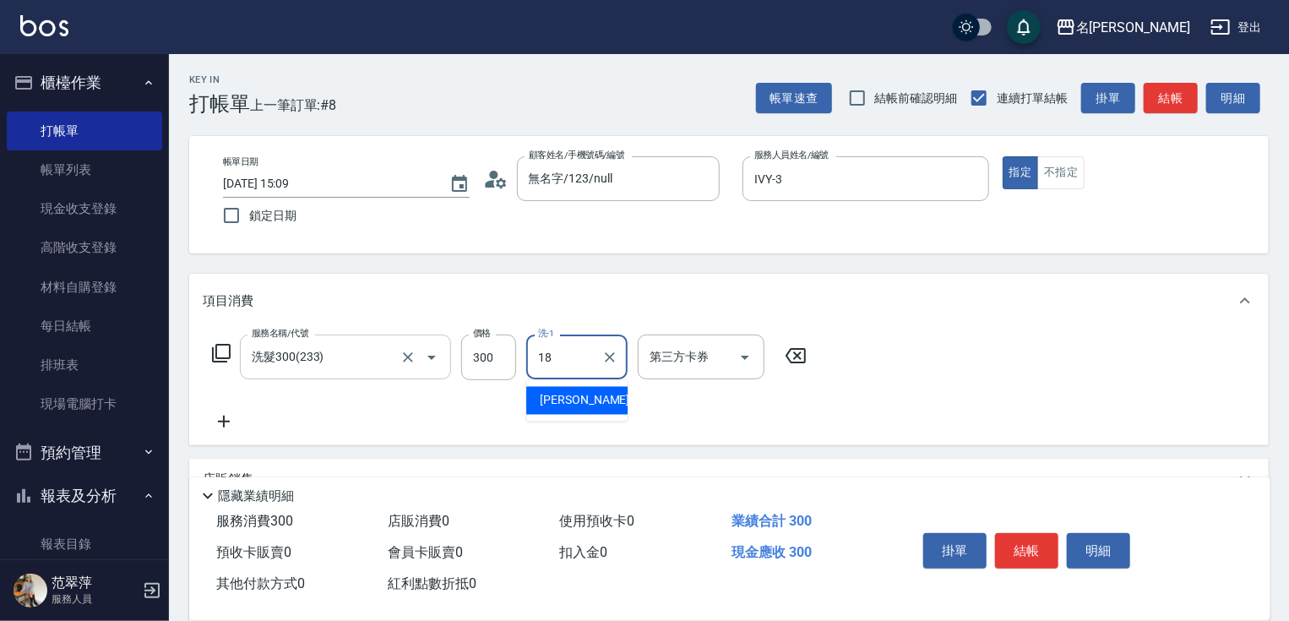
type input "小慧-18"
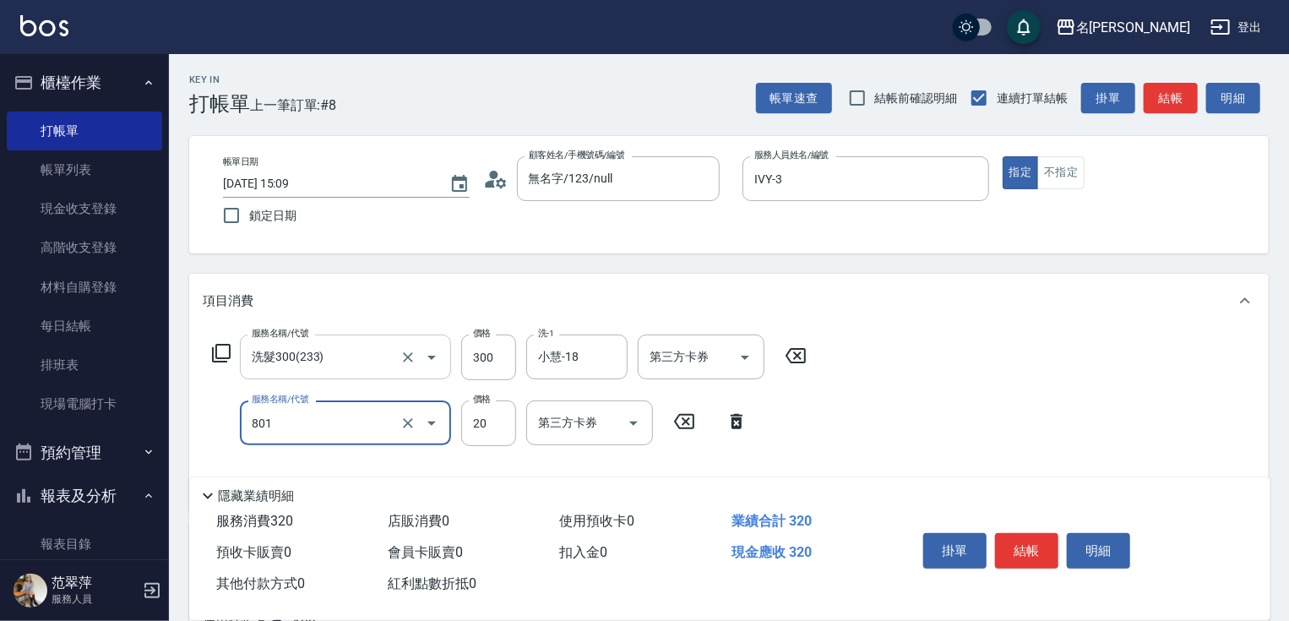
type input "潤絲20(801)"
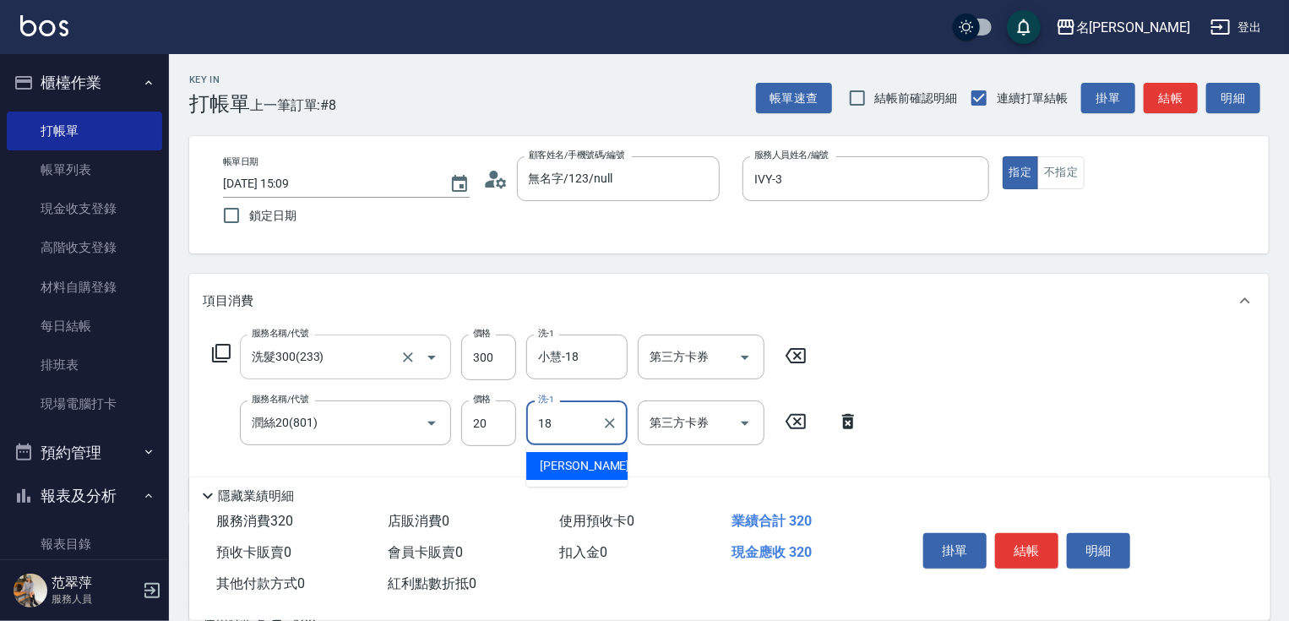
type input "小慧-18"
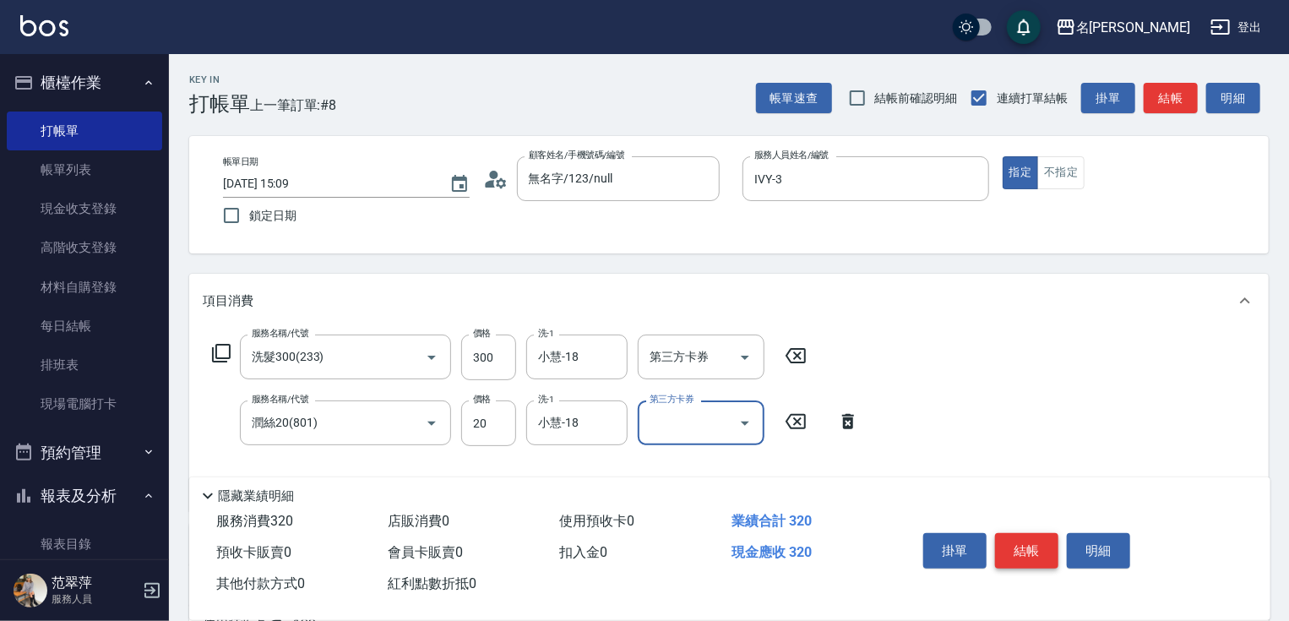
click at [1038, 539] on button "結帳" at bounding box center [1026, 550] width 63 height 35
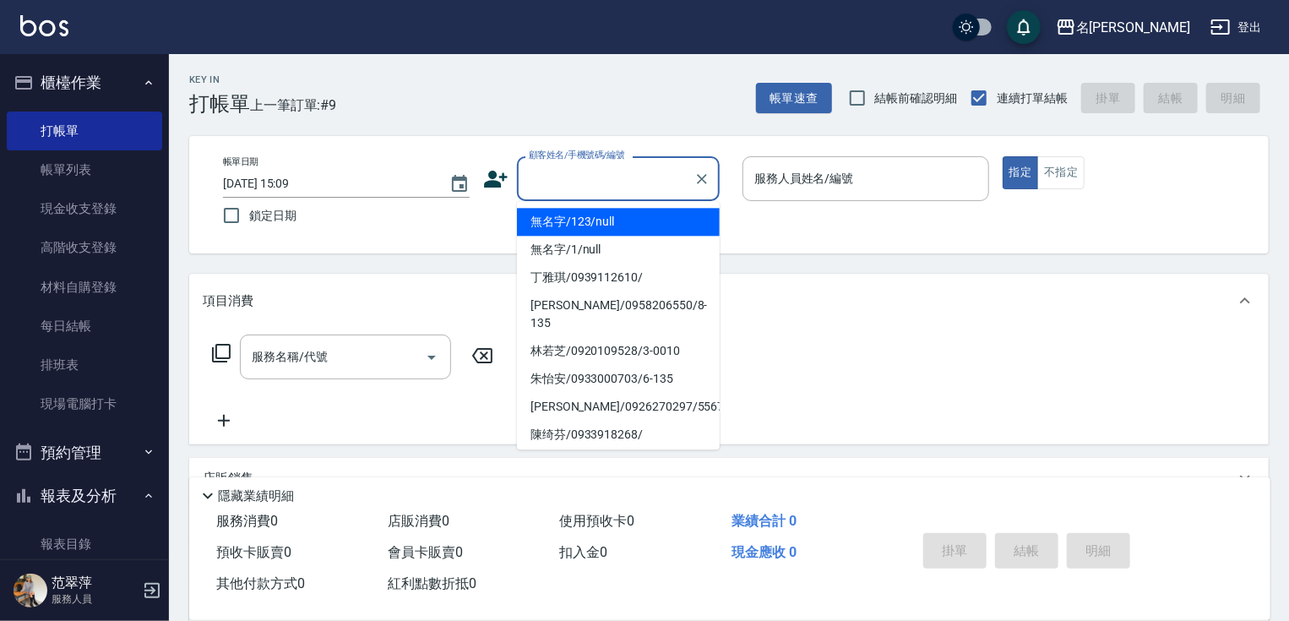
click at [537, 170] on input "顧客姓名/手機號碼/編號" at bounding box center [605, 179] width 162 height 30
click at [578, 225] on li "無名字/123/null" at bounding box center [618, 222] width 203 height 28
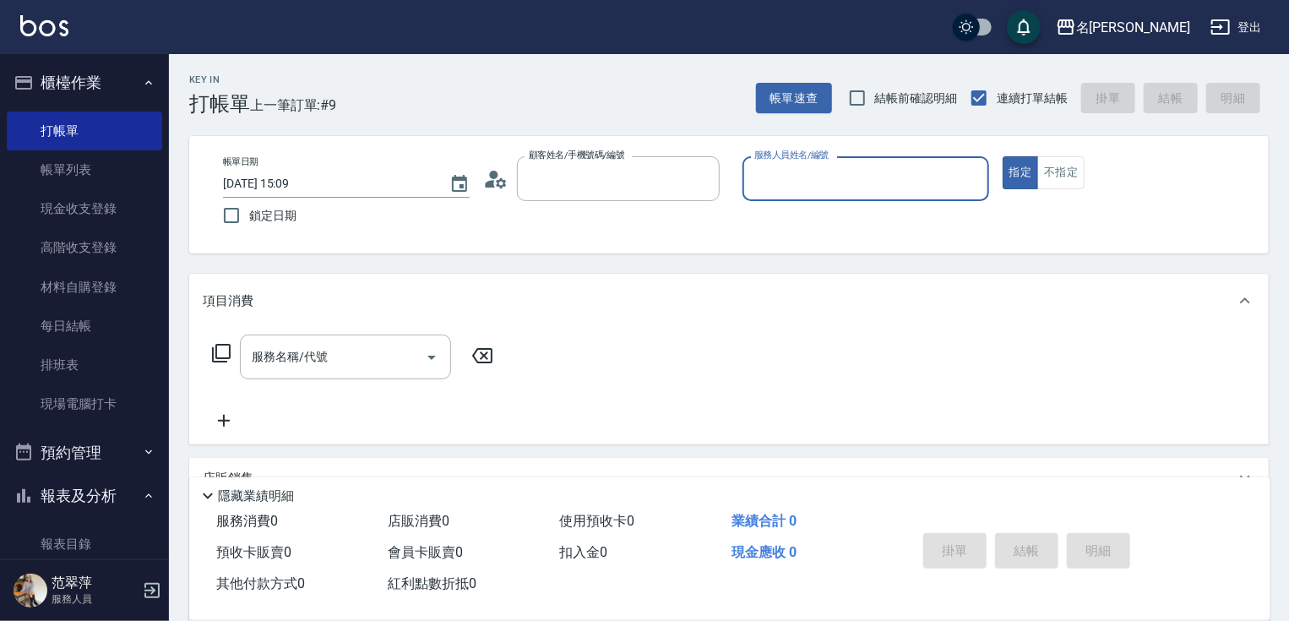
type input "無名字/123/null"
click at [814, 190] on input "服務人員姓名/編號" at bounding box center [865, 179] width 231 height 30
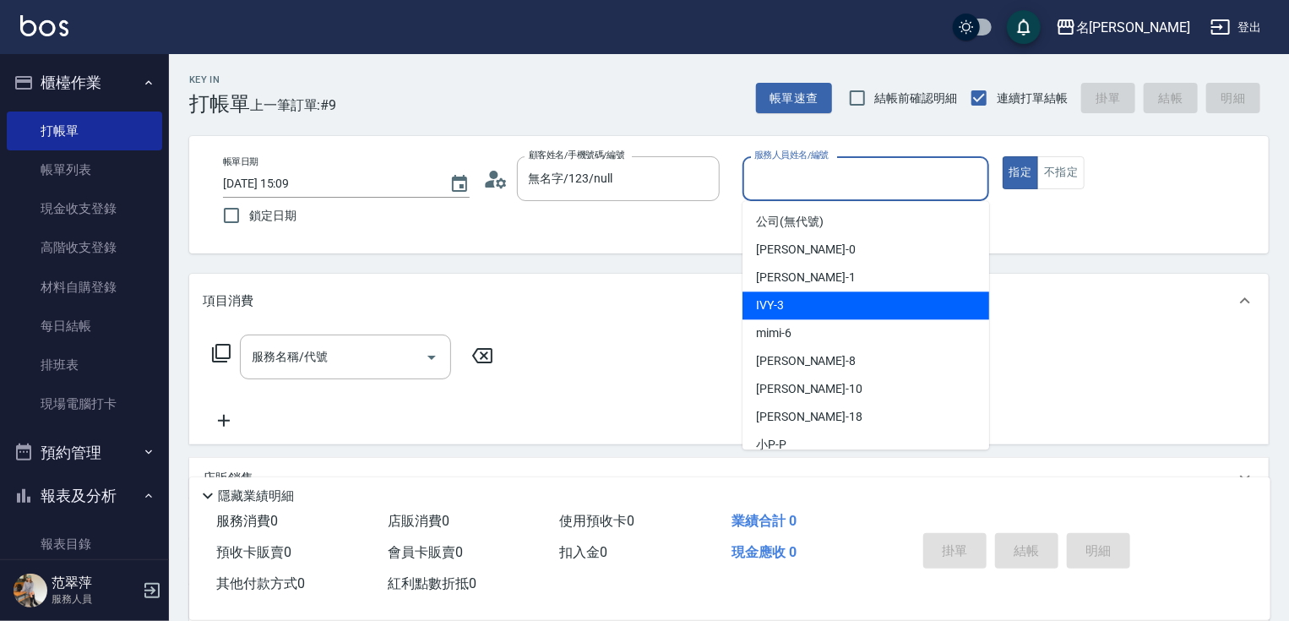
click at [822, 298] on div "IVY -3" at bounding box center [865, 305] width 247 height 28
type input "IVY-3"
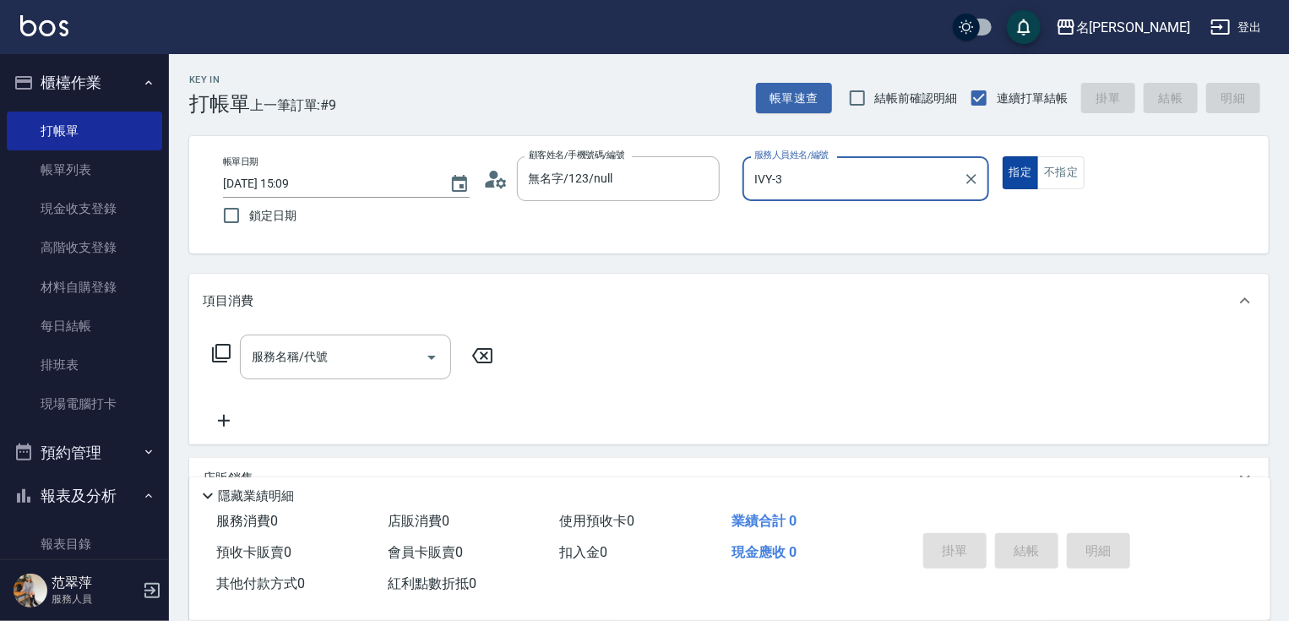
click at [1008, 180] on button "指定" at bounding box center [1020, 172] width 36 height 33
click at [399, 359] on input "服務名稱/代號" at bounding box center [332, 357] width 171 height 30
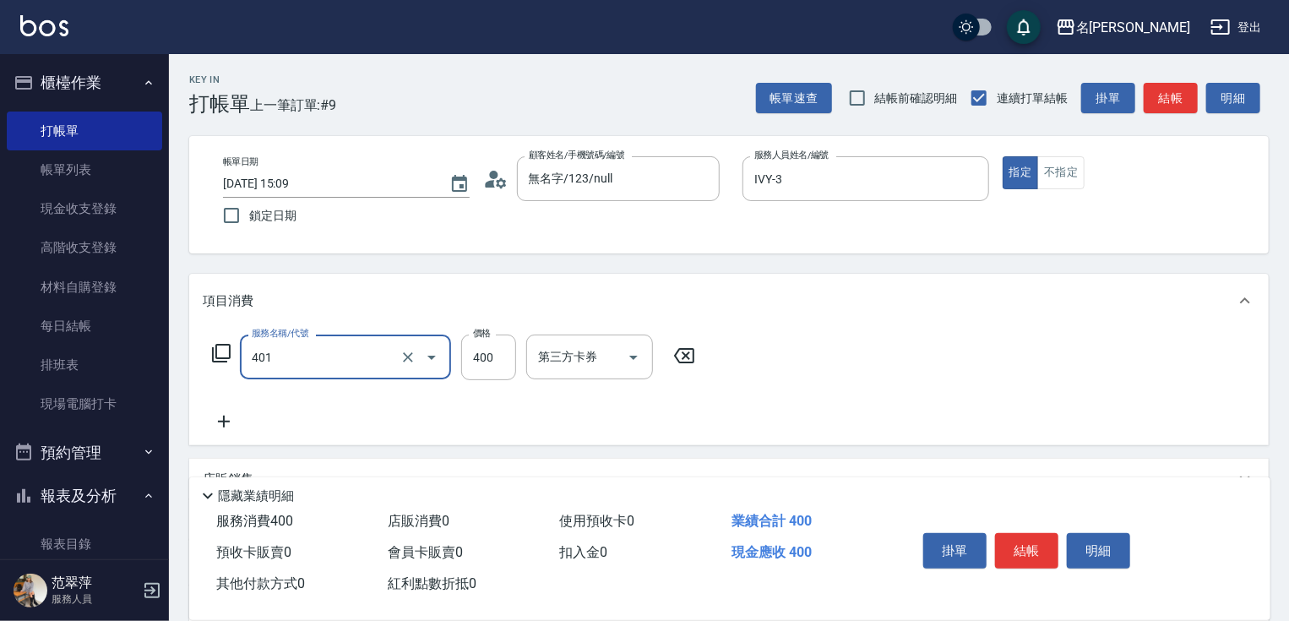
type input "剪髮(400)(401)"
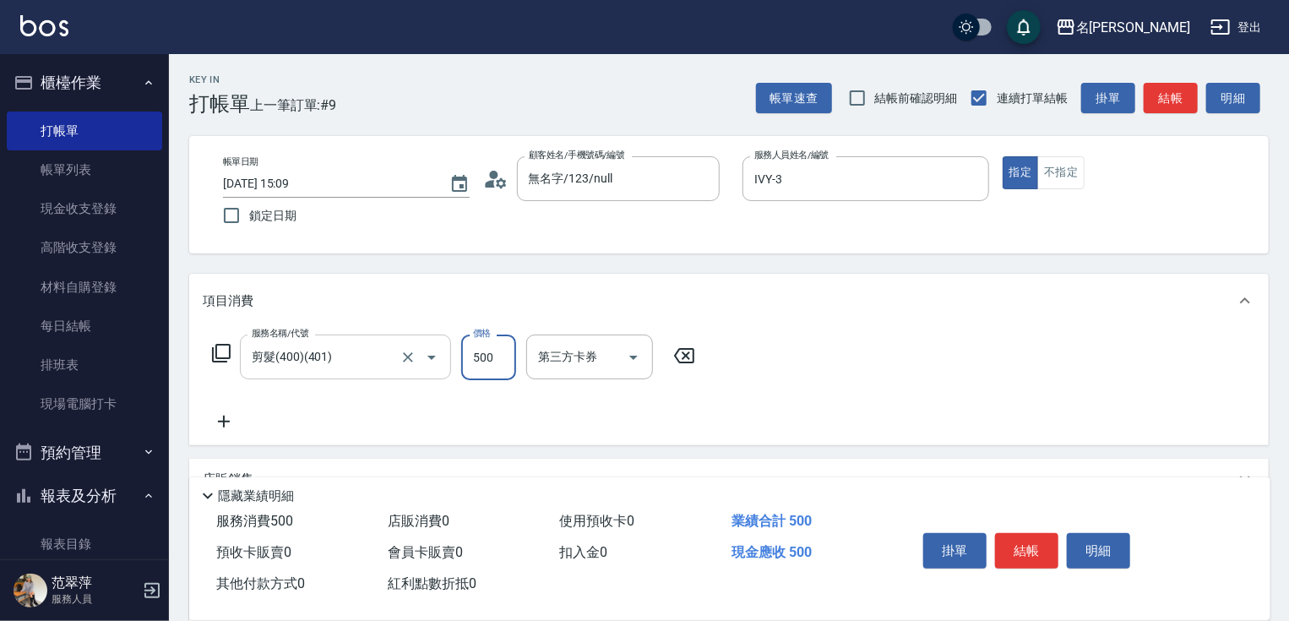
type input "500"
click at [223, 422] on icon at bounding box center [224, 421] width 12 height 12
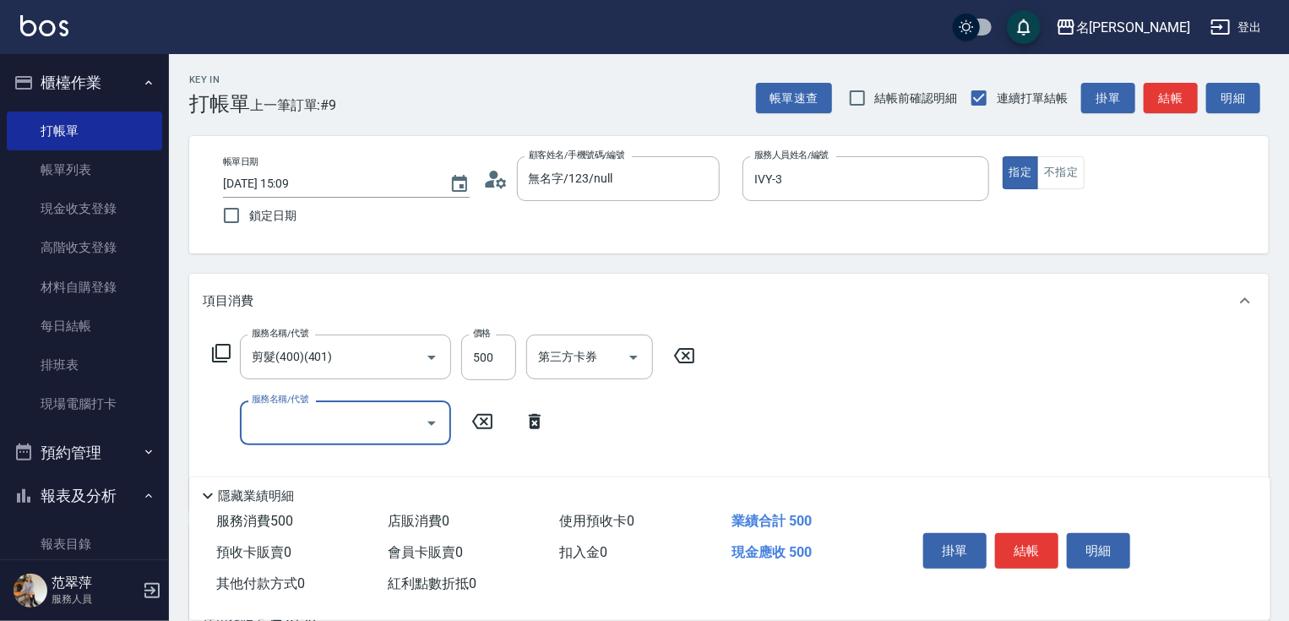
click at [225, 351] on icon at bounding box center [221, 353] width 20 height 20
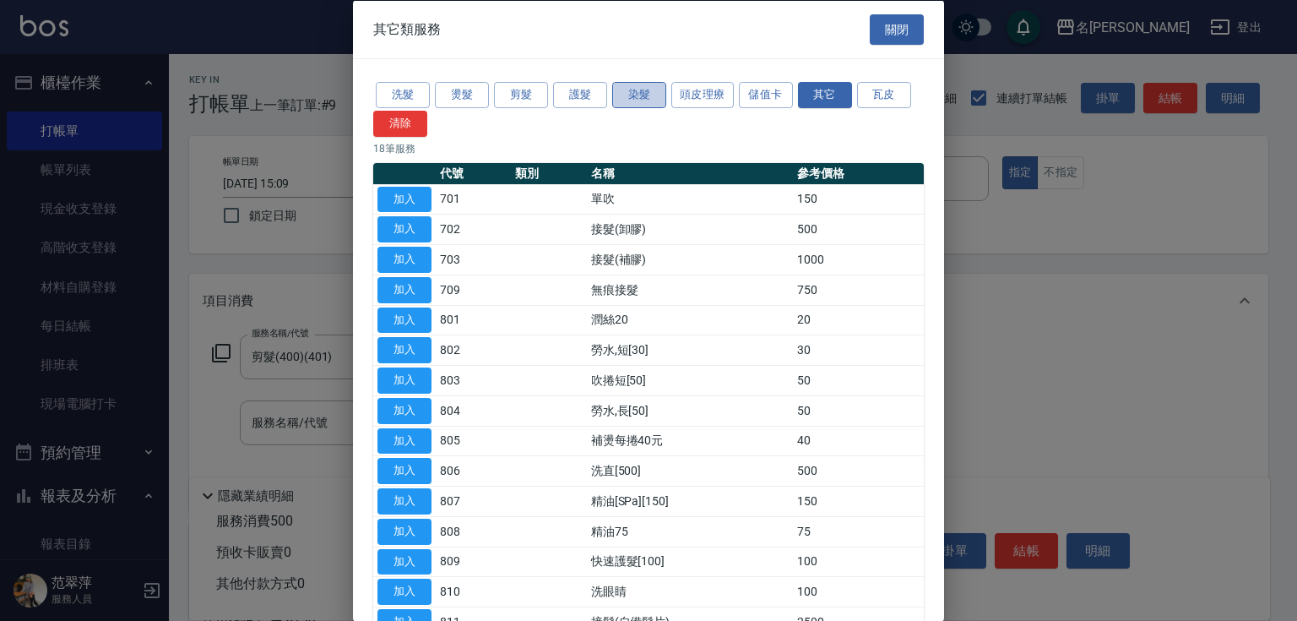
click at [650, 97] on button "染髮" at bounding box center [639, 95] width 54 height 26
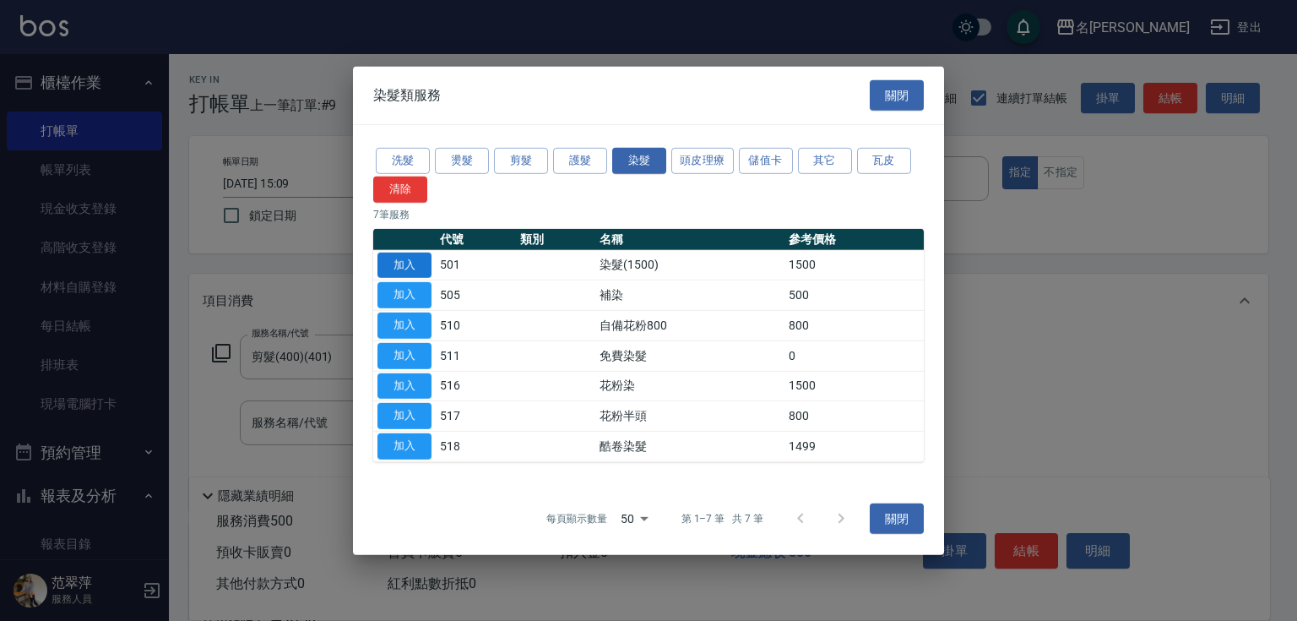
click at [409, 263] on button "加入" at bounding box center [404, 265] width 54 height 26
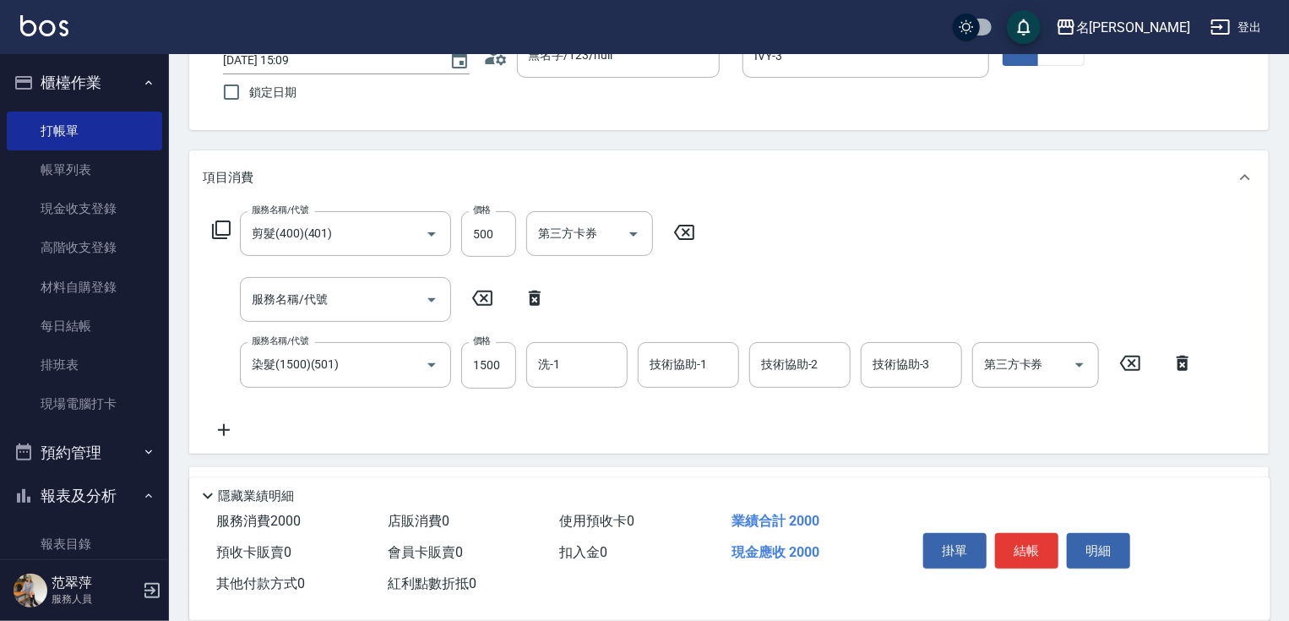
scroll to position [145, 0]
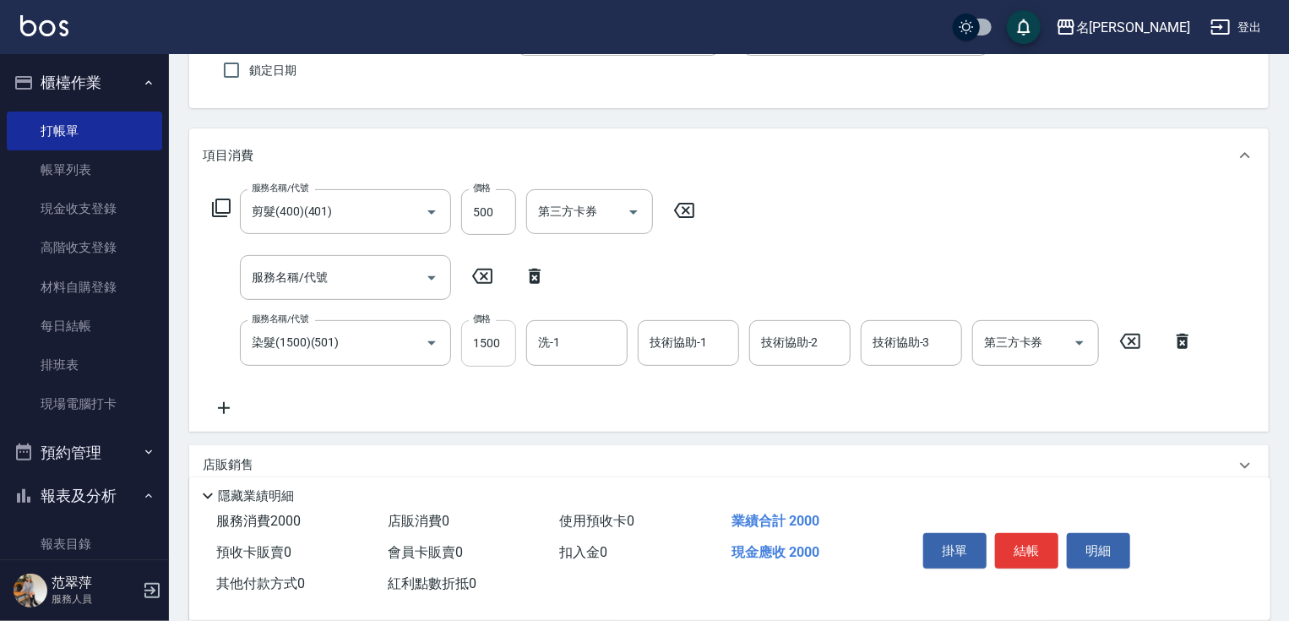
click at [502, 342] on input "1500" at bounding box center [488, 343] width 55 height 46
type input "1900"
type input "IVY-3"
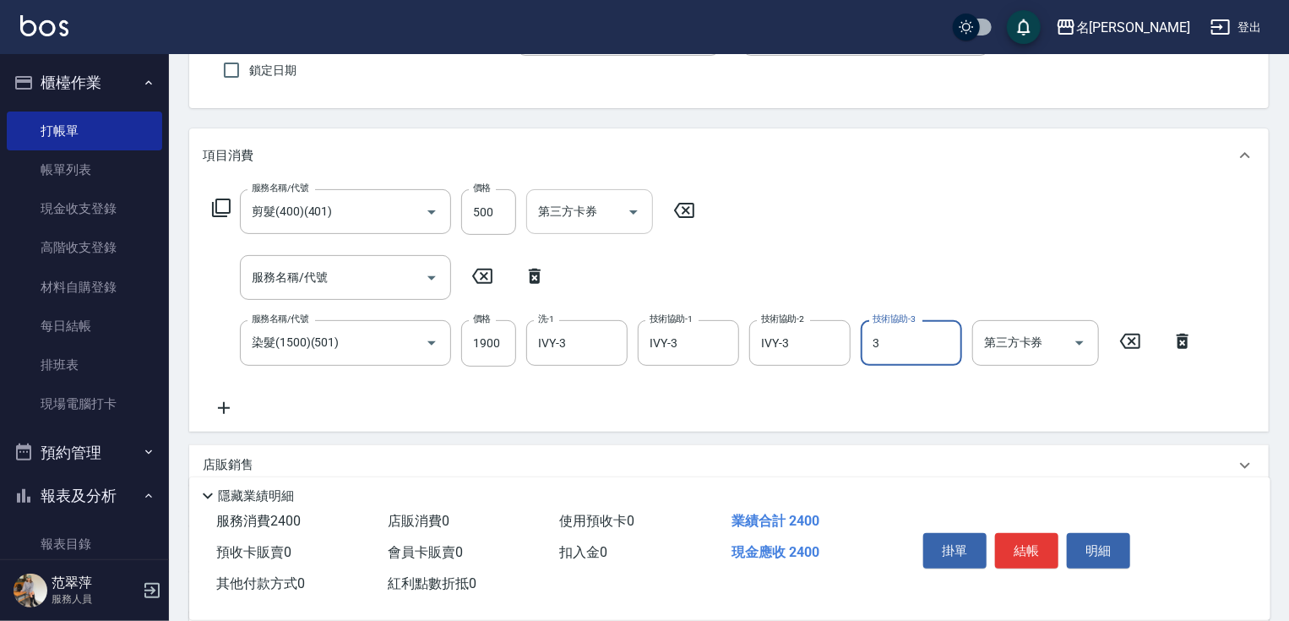
type input "IVY-3"
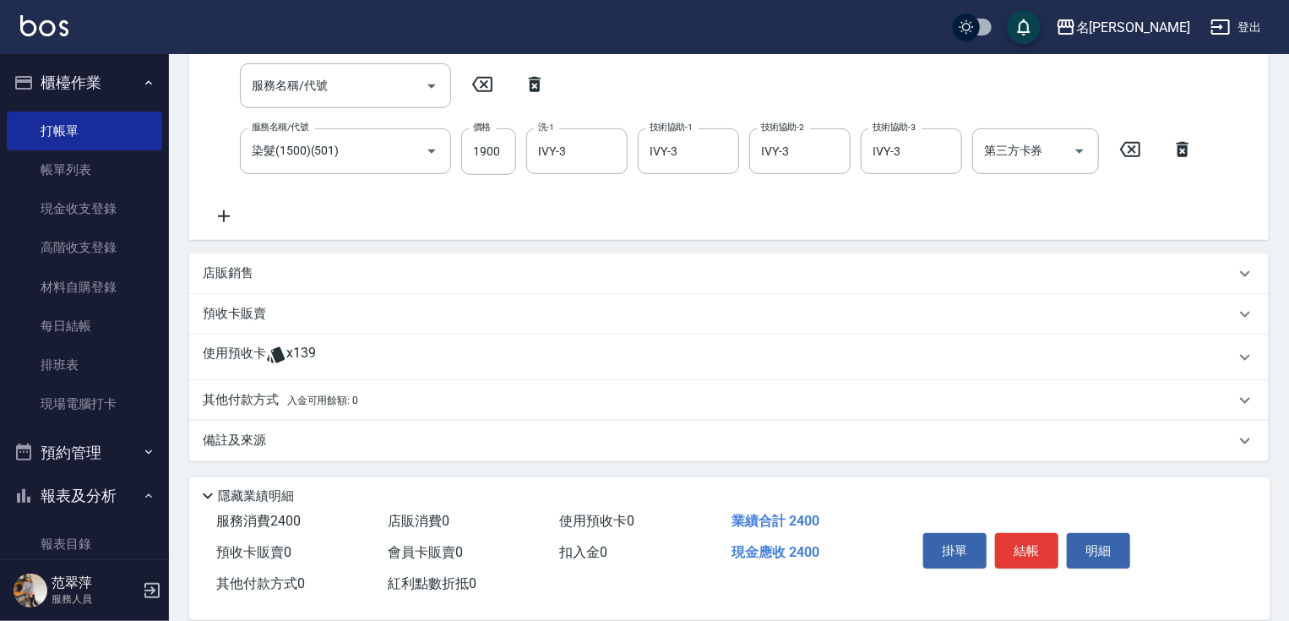
click at [242, 402] on p "其他付款方式 入金可用餘額: 0" at bounding box center [280, 400] width 155 height 19
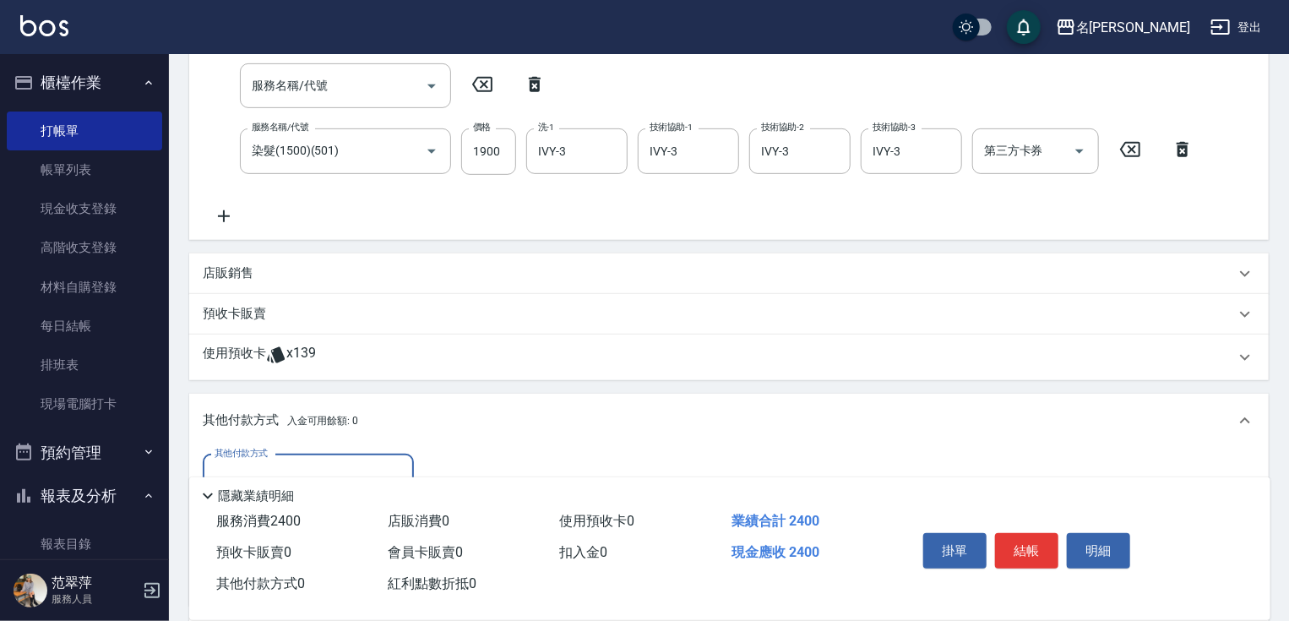
scroll to position [0, 0]
click at [298, 477] on div "隱藏業績明細" at bounding box center [729, 491] width 1081 height 29
click at [346, 462] on div "其他付款方式" at bounding box center [308, 476] width 211 height 45
click at [338, 548] on span "信用卡" at bounding box center [308, 548] width 211 height 28
type input "信用卡"
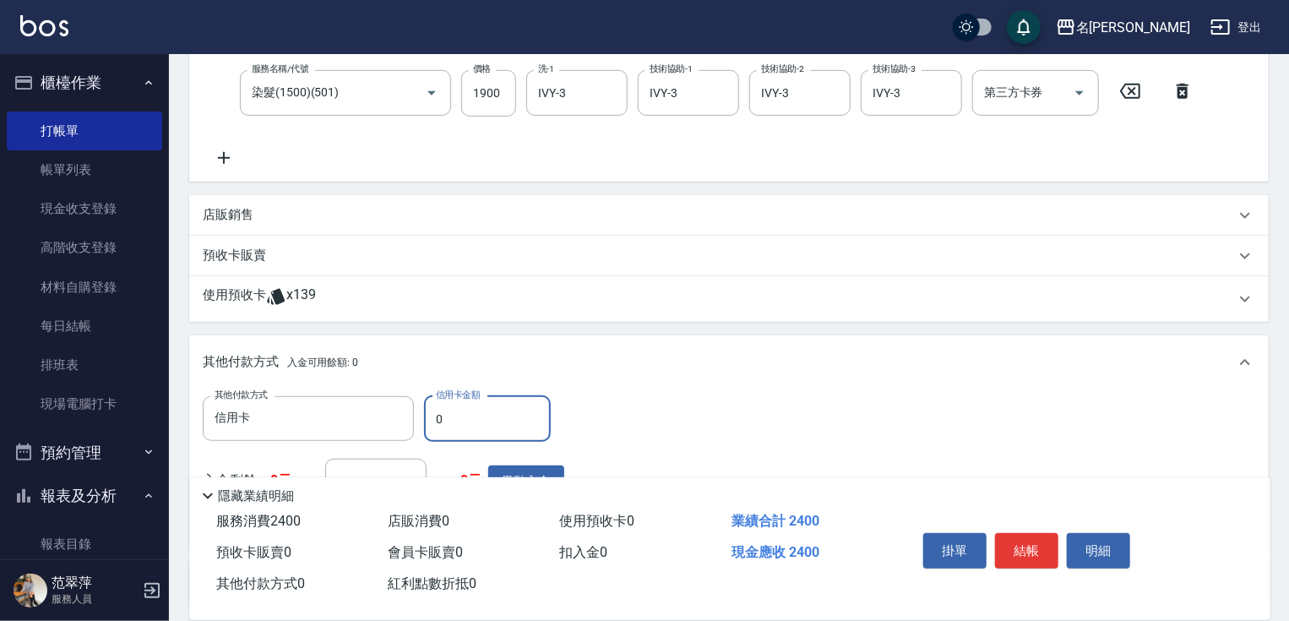
scroll to position [417, 0]
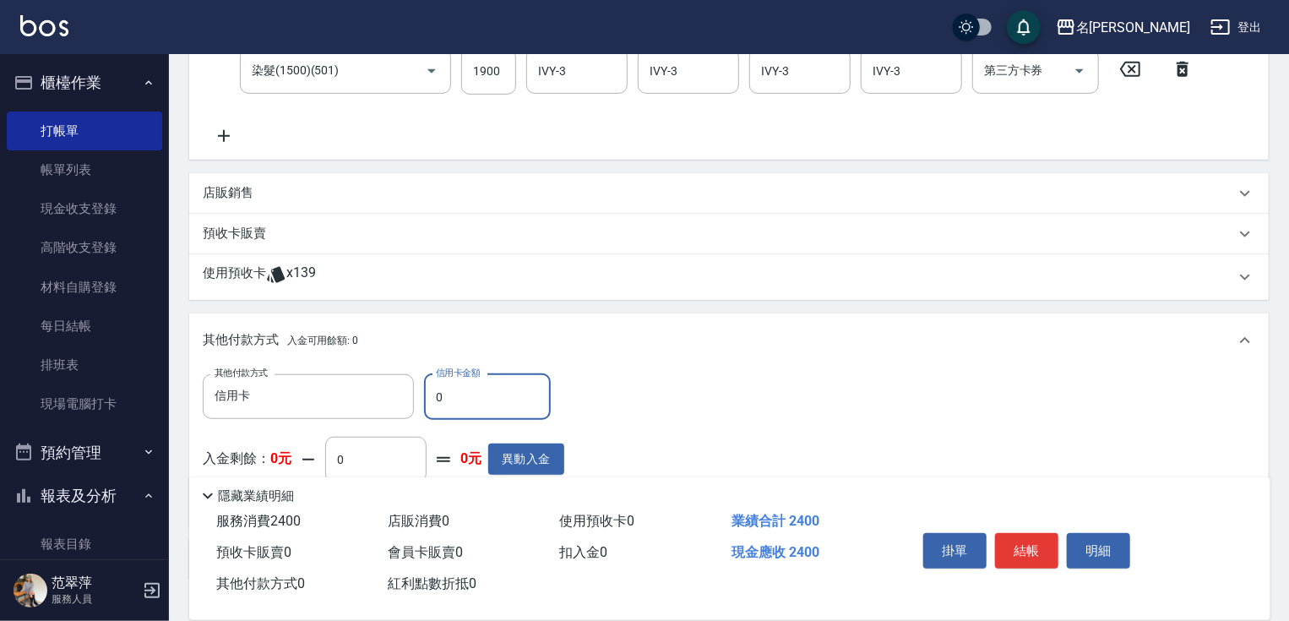
click at [436, 388] on input "0" at bounding box center [487, 397] width 127 height 46
type input "2400"
click at [1025, 544] on button "結帳" at bounding box center [1026, 550] width 63 height 35
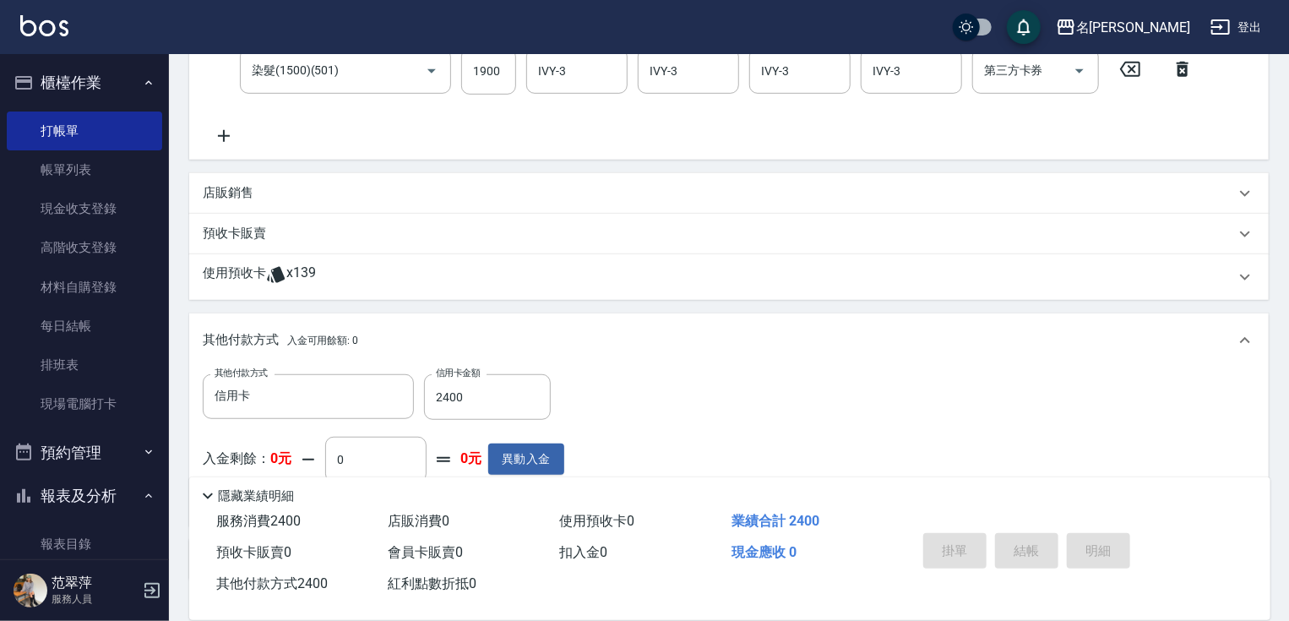
type input "[DATE] 15:10"
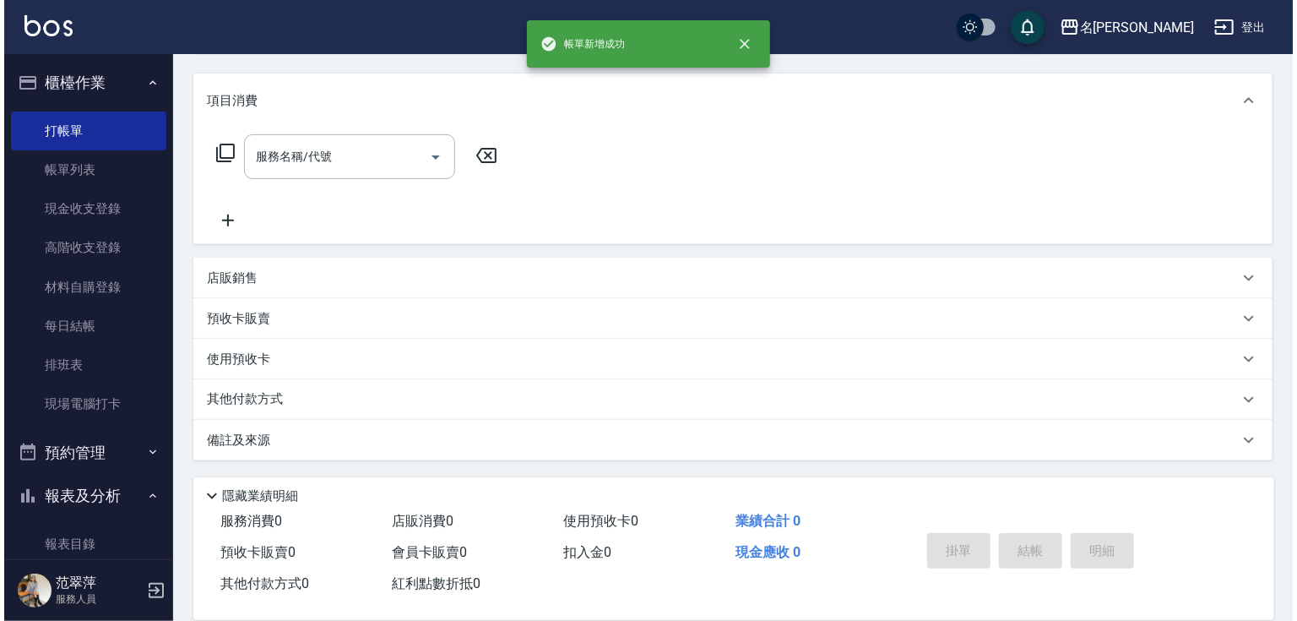
scroll to position [0, 0]
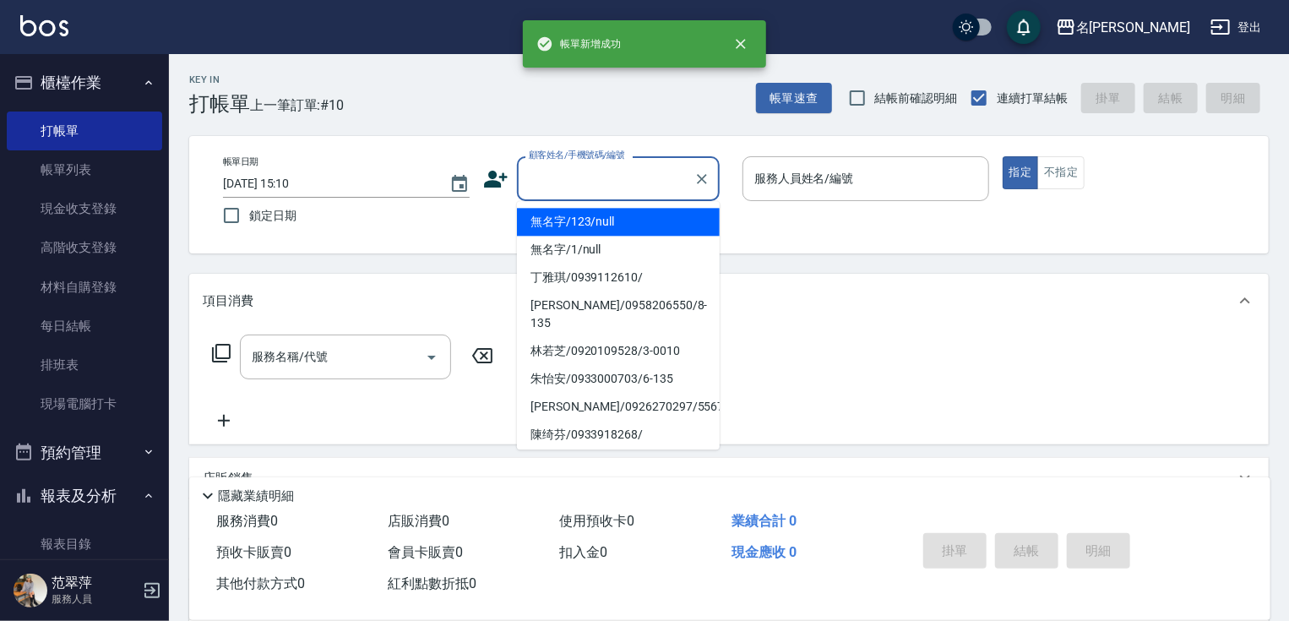
drag, startPoint x: 528, startPoint y: 178, endPoint x: 547, endPoint y: 191, distance: 23.2
click at [529, 178] on input "顧客姓名/手機號碼/編號" at bounding box center [605, 179] width 162 height 30
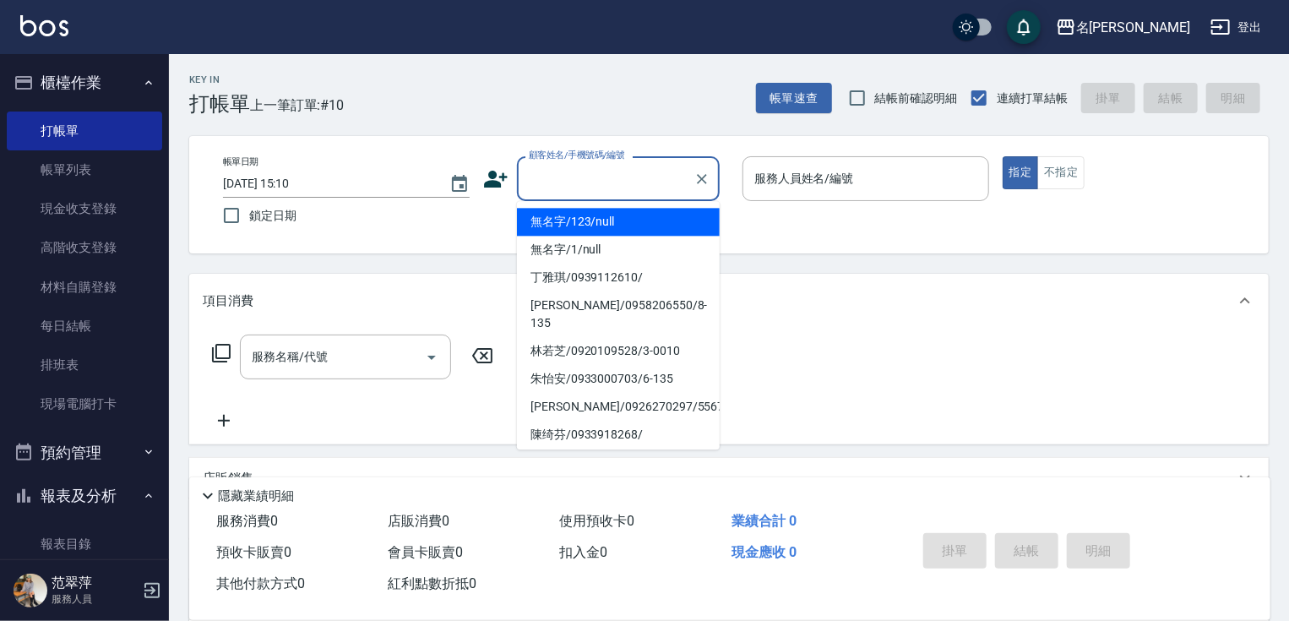
drag, startPoint x: 570, startPoint y: 218, endPoint x: 758, endPoint y: 180, distance: 192.1
click at [569, 218] on li "無名字/123/null" at bounding box center [618, 222] width 203 height 28
type input "無名字/123/null"
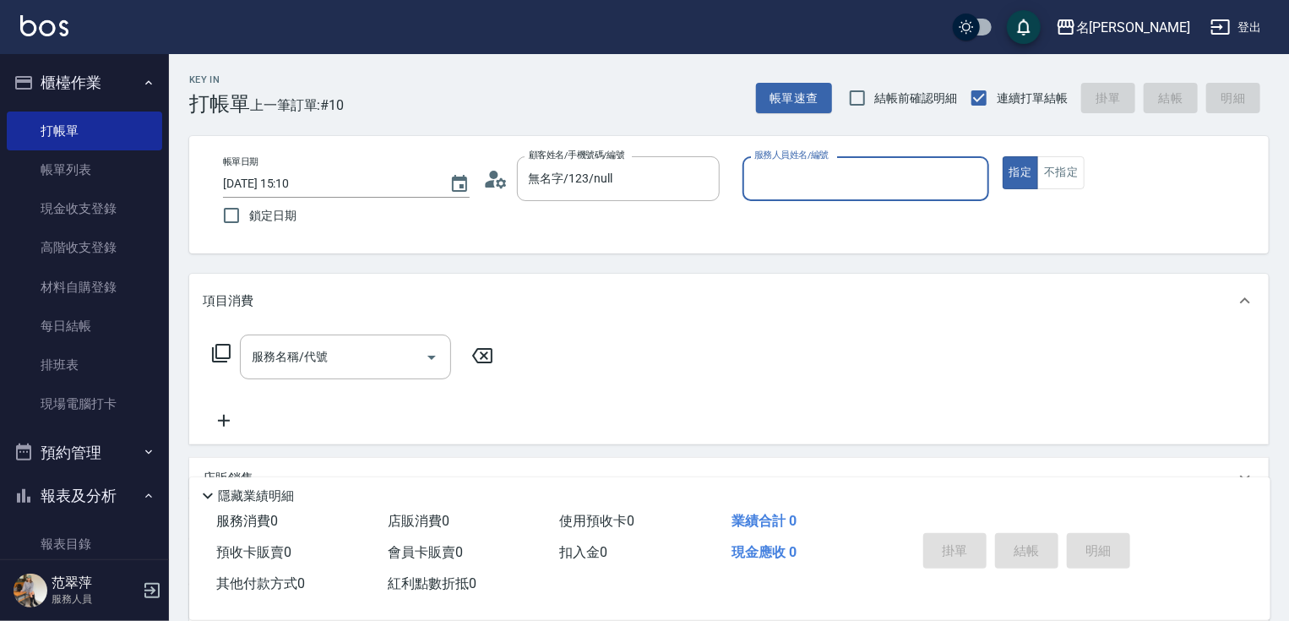
click at [767, 172] on input "服務人員姓名/編號" at bounding box center [865, 179] width 231 height 30
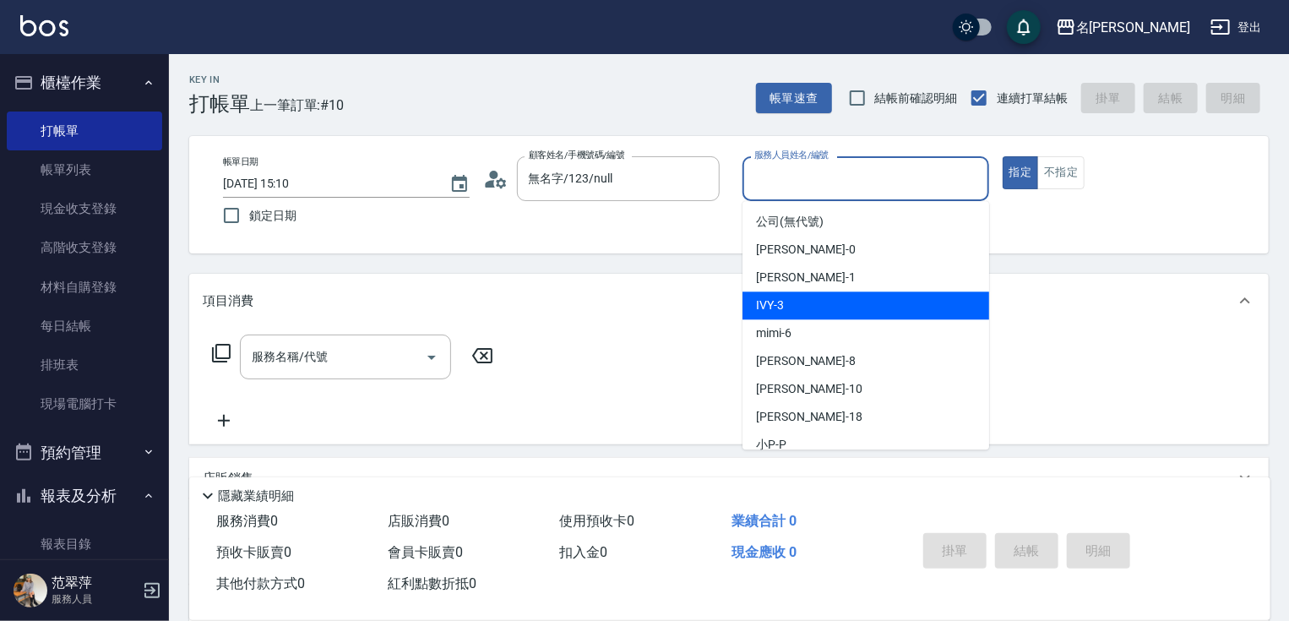
click at [808, 310] on div "IVY -3" at bounding box center [865, 305] width 247 height 28
type input "IVY-3"
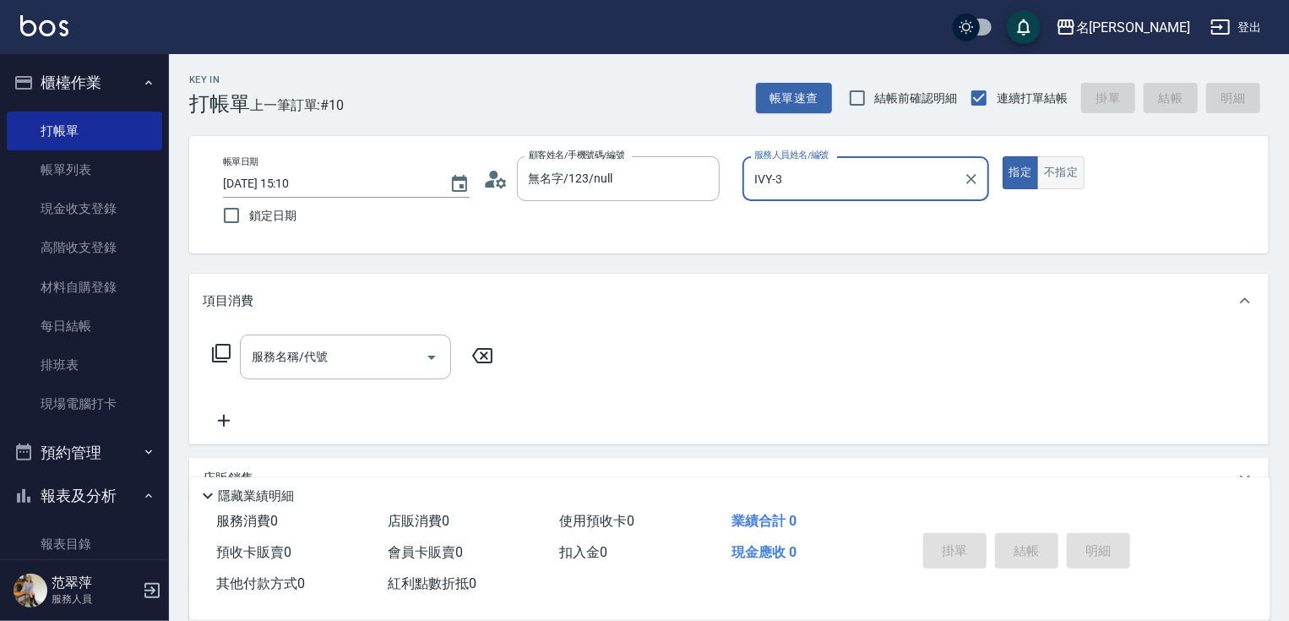
click at [1051, 185] on button "不指定" at bounding box center [1060, 172] width 47 height 33
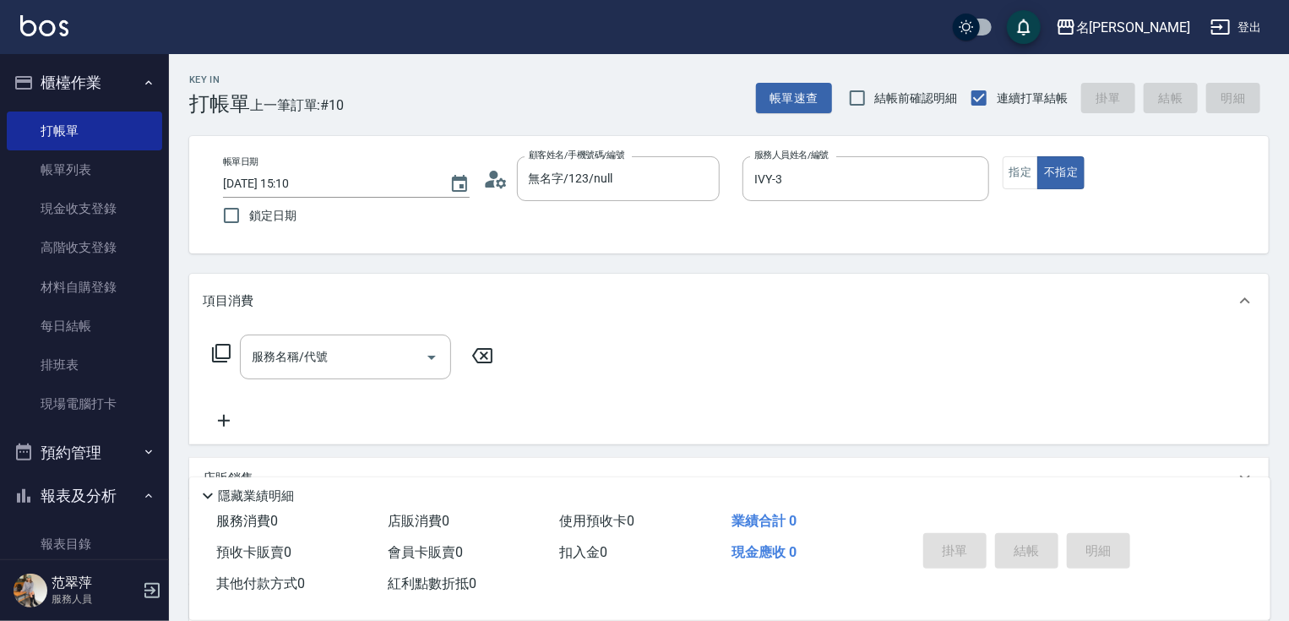
click at [216, 356] on icon at bounding box center [221, 353] width 19 height 19
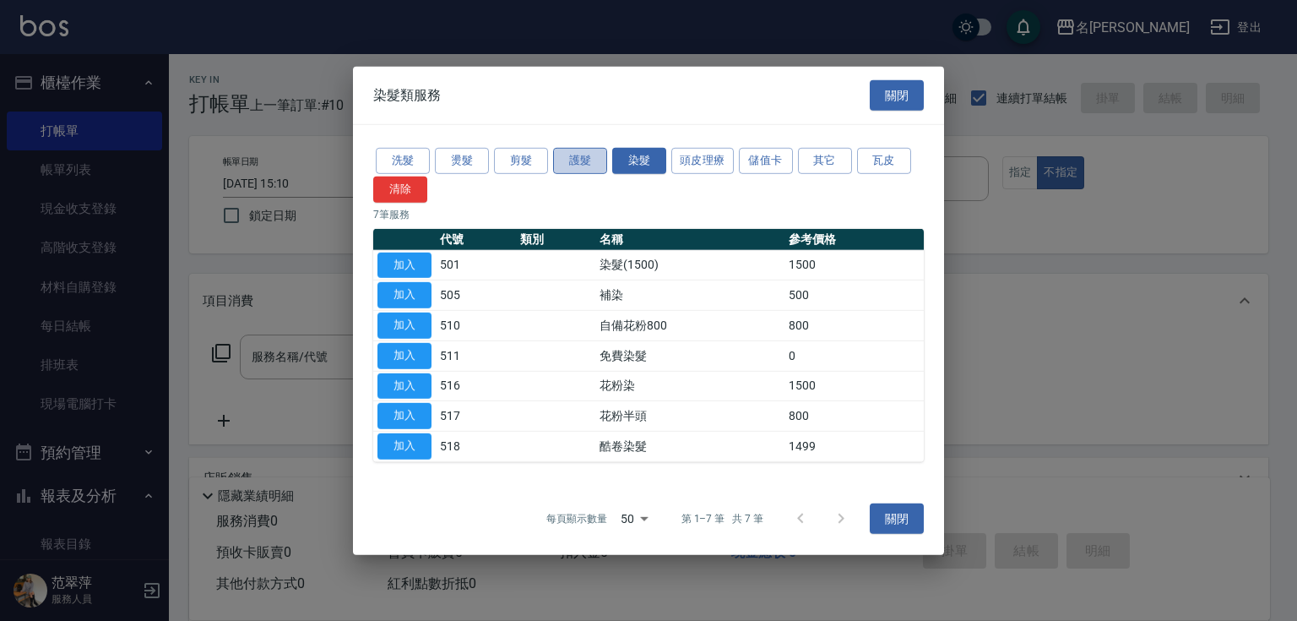
click at [576, 162] on button "護髮" at bounding box center [580, 161] width 54 height 26
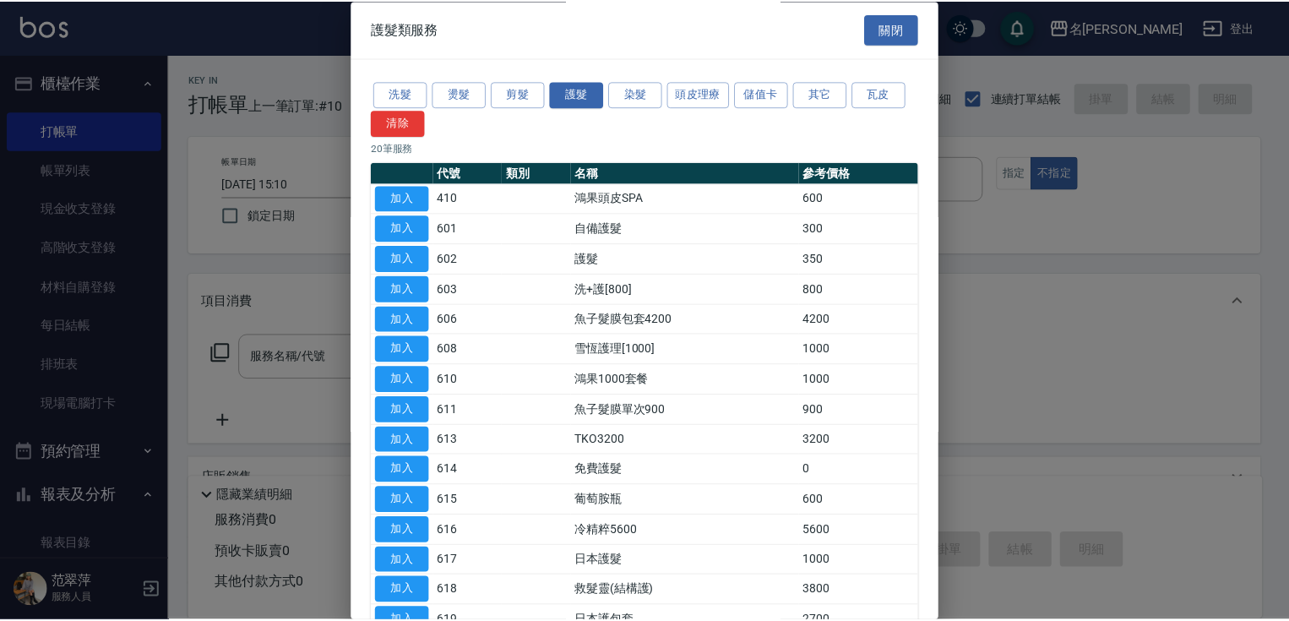
scroll to position [256, 0]
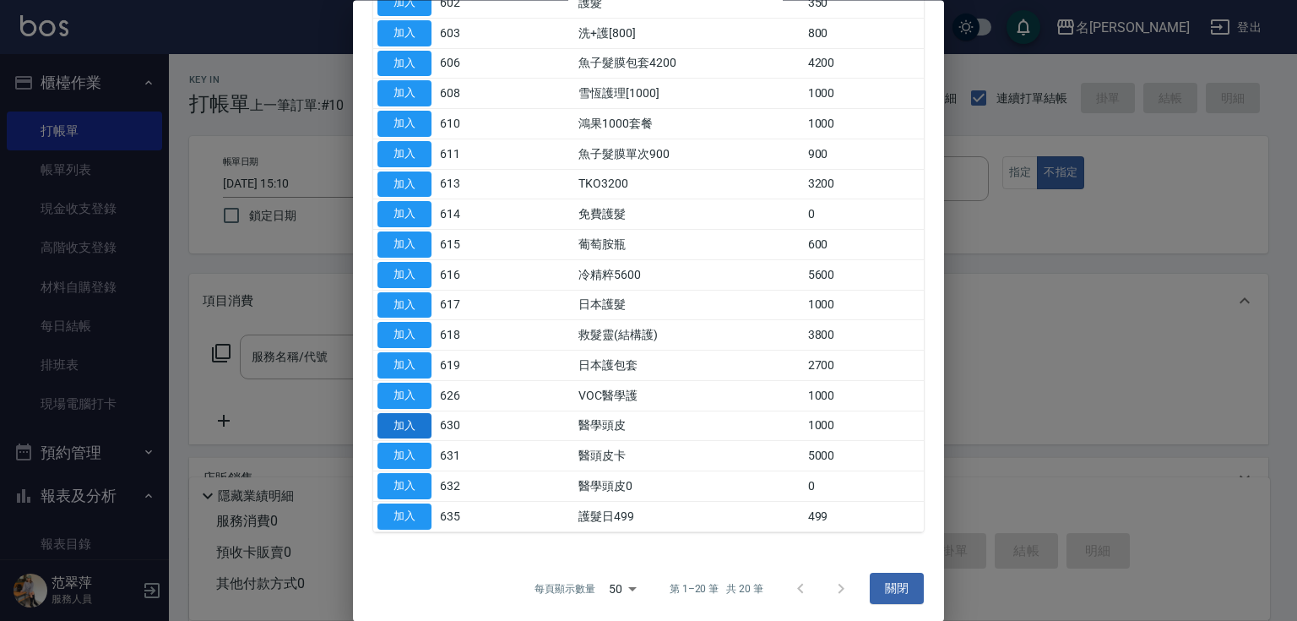
click at [401, 419] on button "加入" at bounding box center [404, 426] width 54 height 26
type input "醫學頭皮(630)"
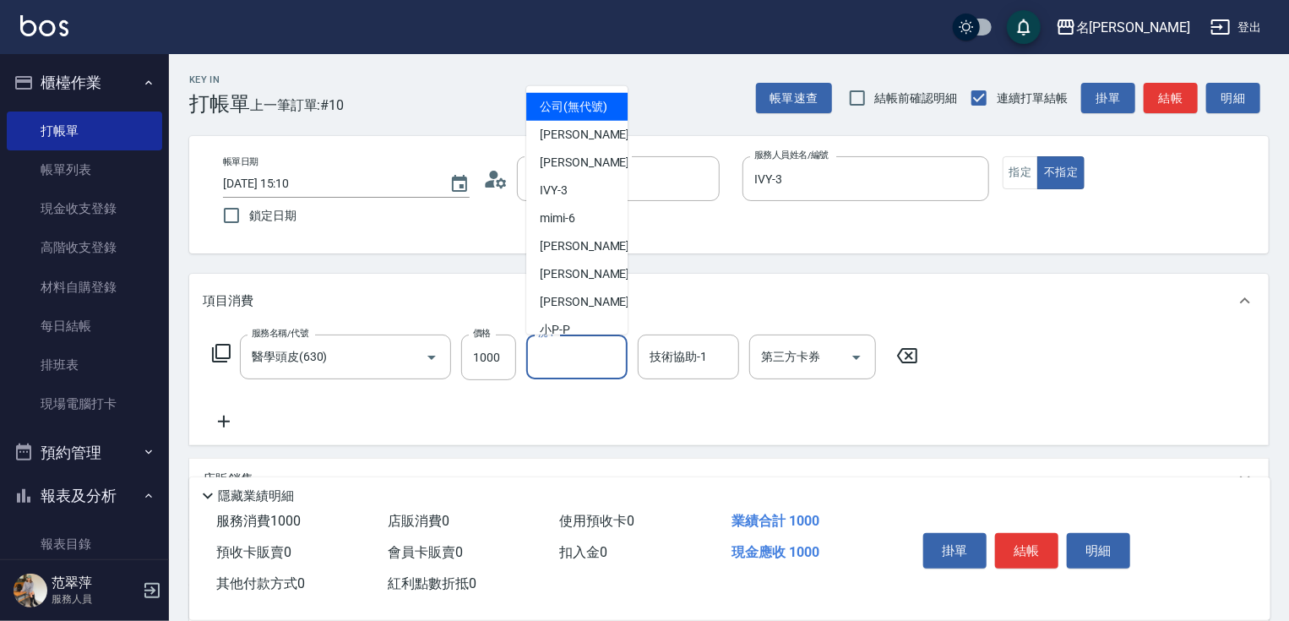
click at [581, 351] on input "洗-1" at bounding box center [577, 357] width 86 height 30
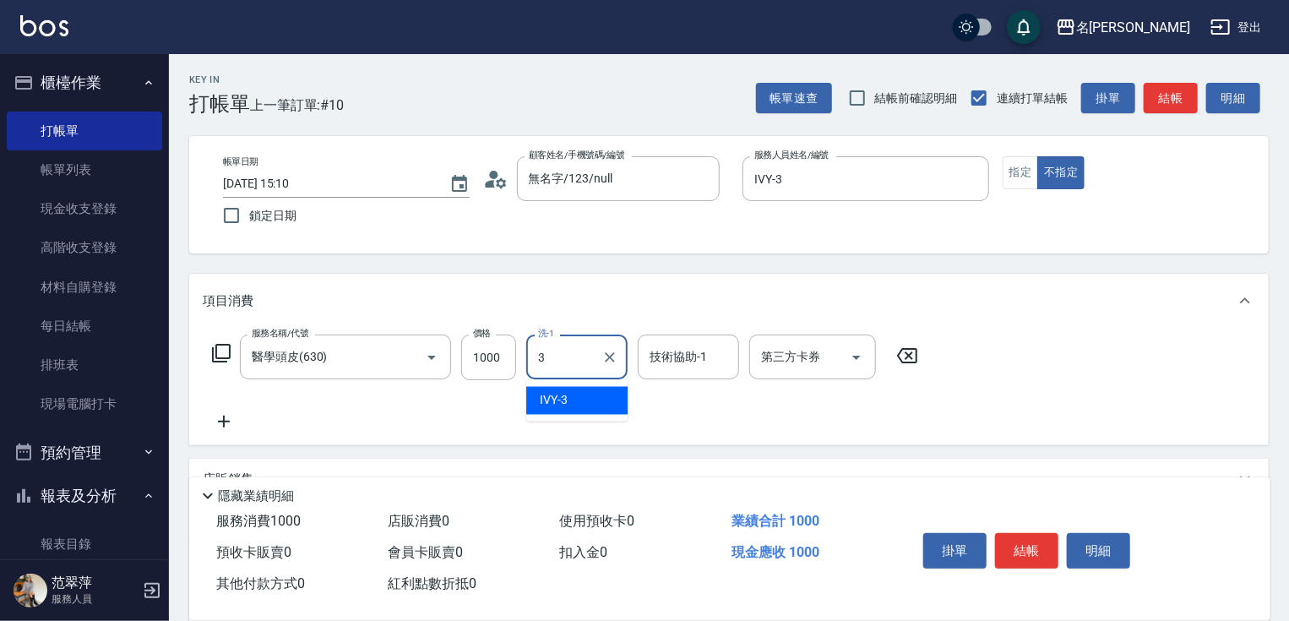
type input "IVY-3"
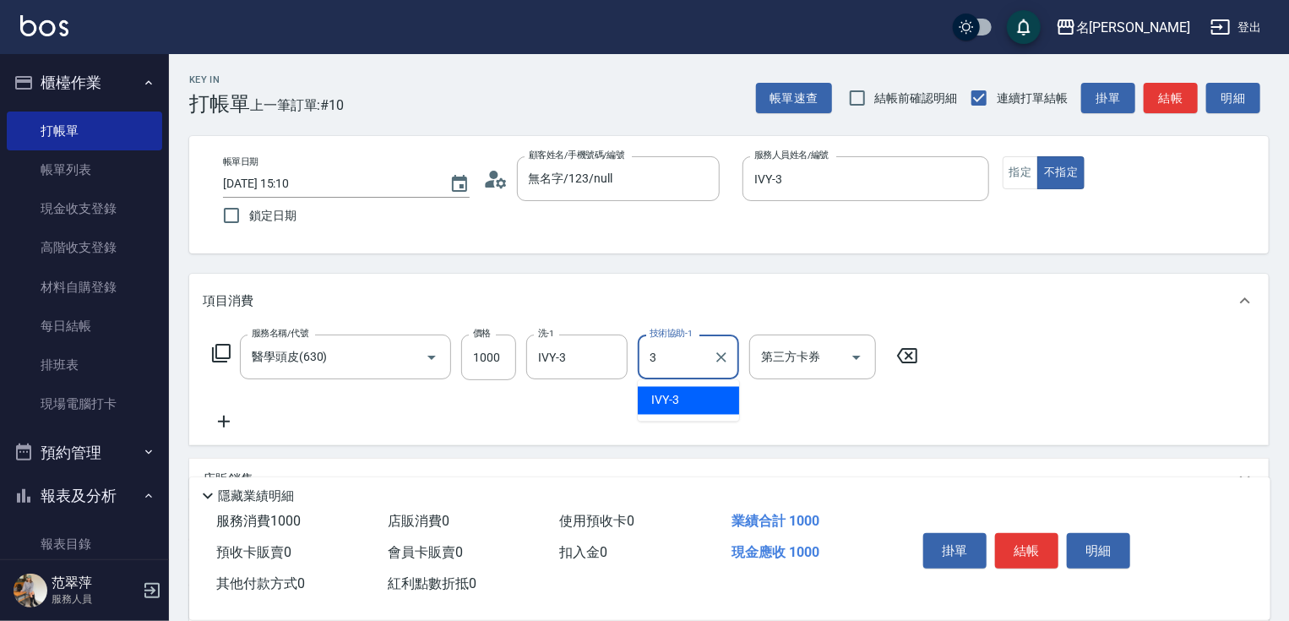
type input "IVY-3"
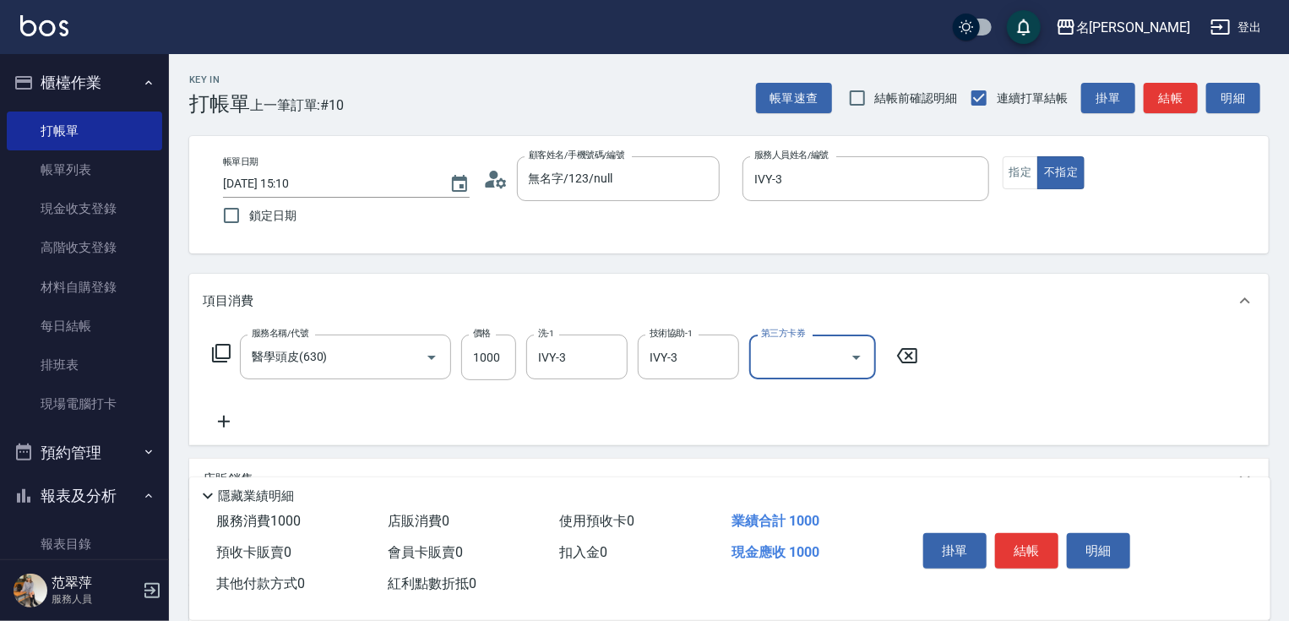
drag, startPoint x: 1012, startPoint y: 542, endPoint x: 999, endPoint y: 517, distance: 28.3
click at [1012, 543] on button "結帳" at bounding box center [1026, 550] width 63 height 35
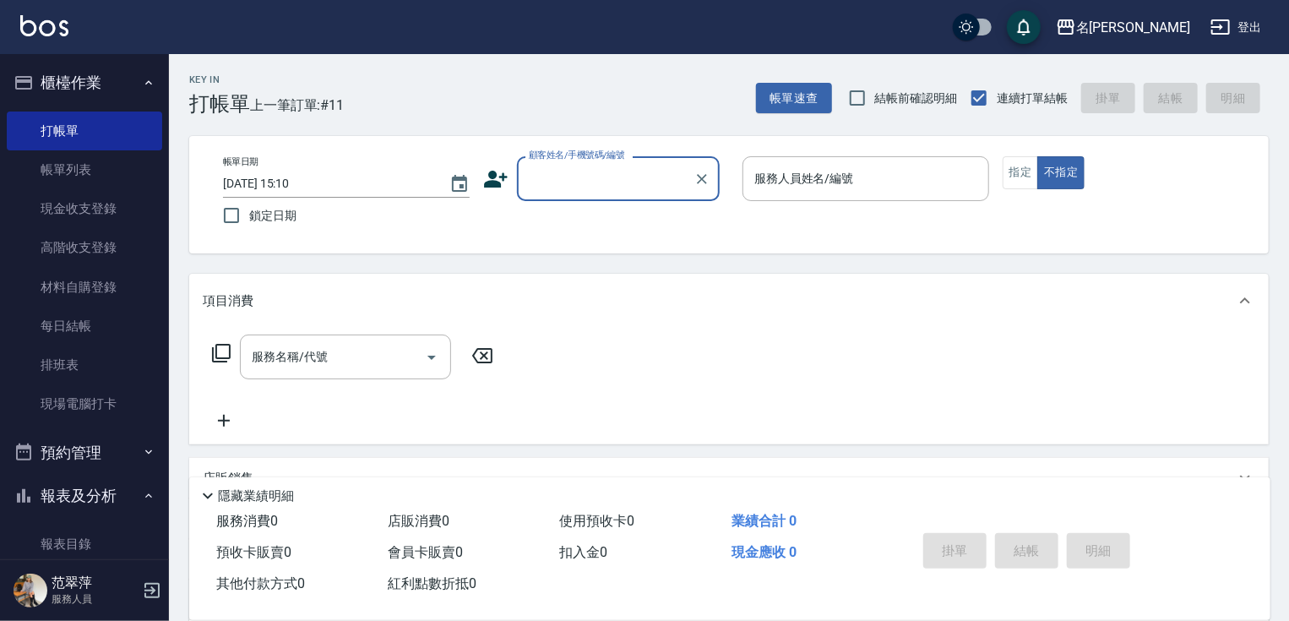
click at [553, 174] on input "顧客姓名/手機號碼/編號" at bounding box center [605, 179] width 162 height 30
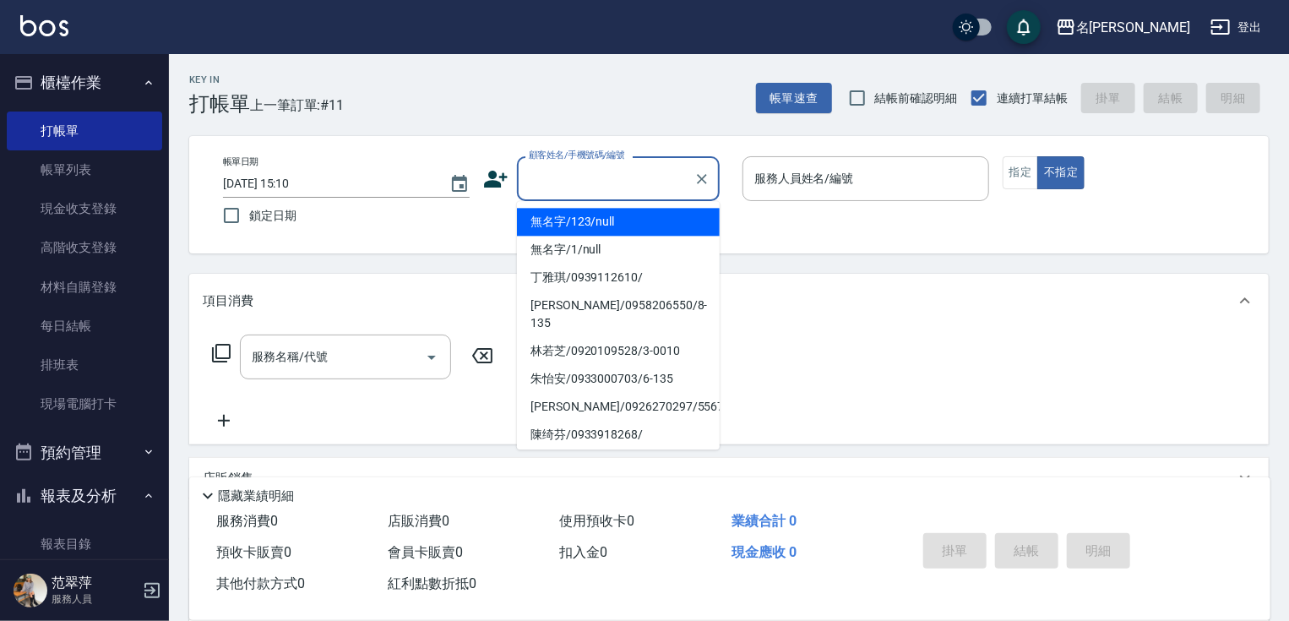
click at [587, 223] on li "無名字/123/null" at bounding box center [618, 222] width 203 height 28
type input "無名字/123/null"
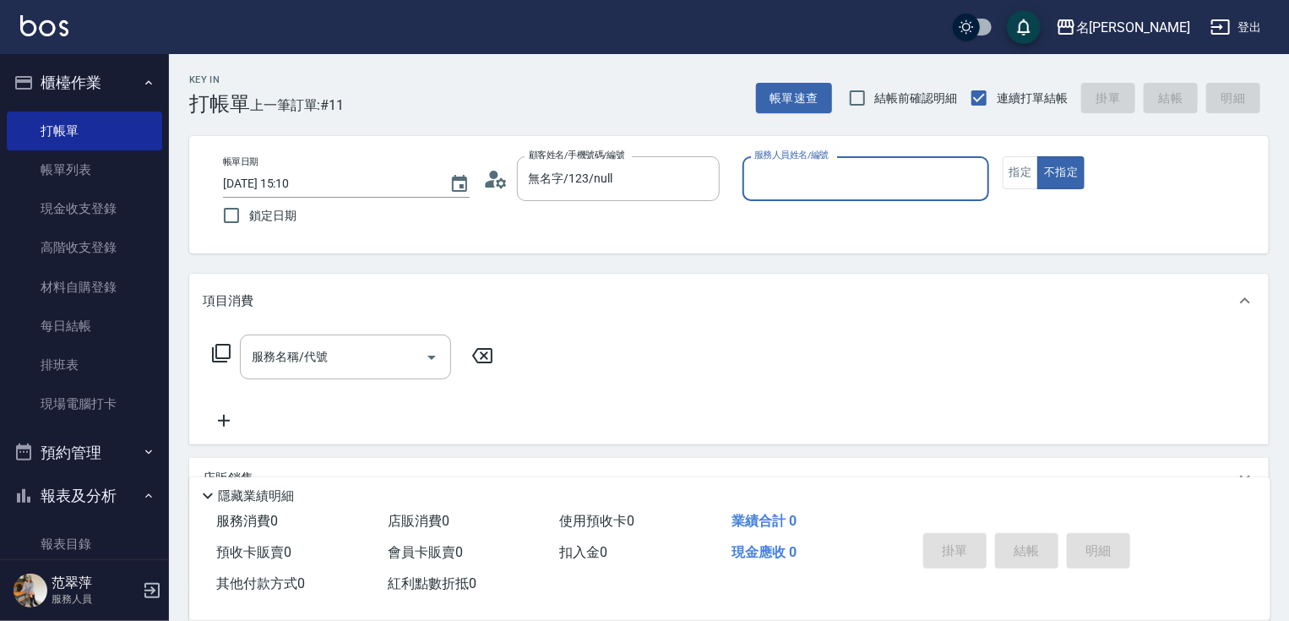
click at [774, 187] on input "服務人員姓名/編號" at bounding box center [865, 179] width 231 height 30
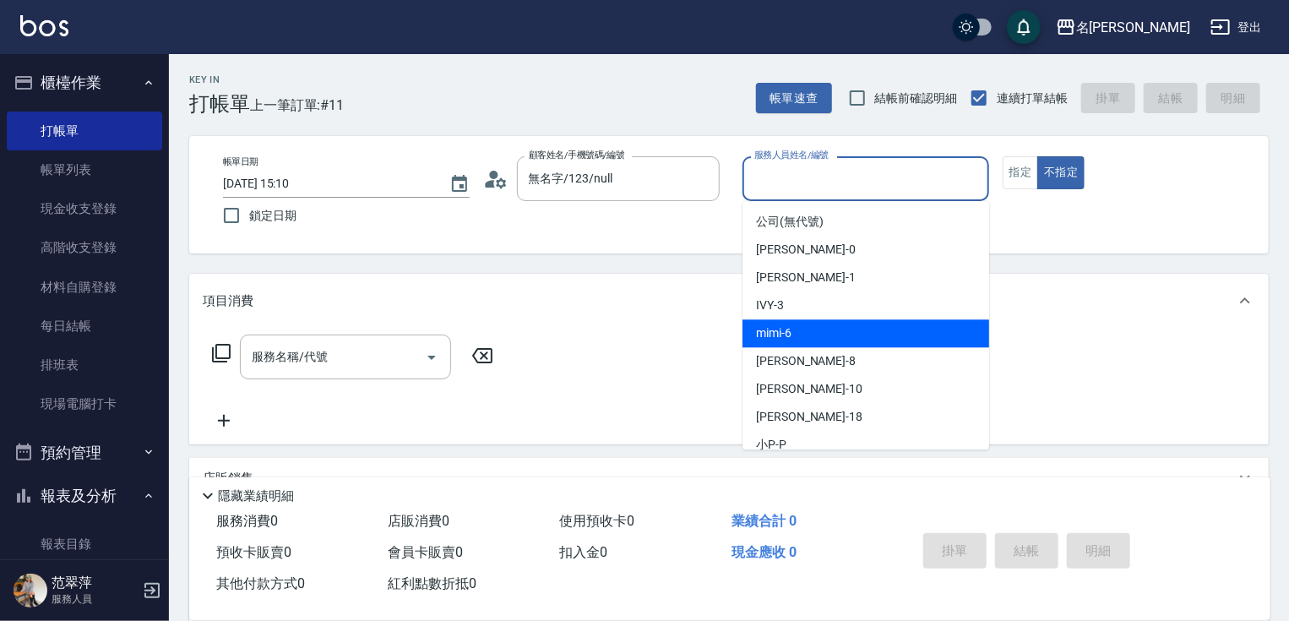
click at [798, 338] on div "mimi -6" at bounding box center [865, 333] width 247 height 28
type input "mimi-6"
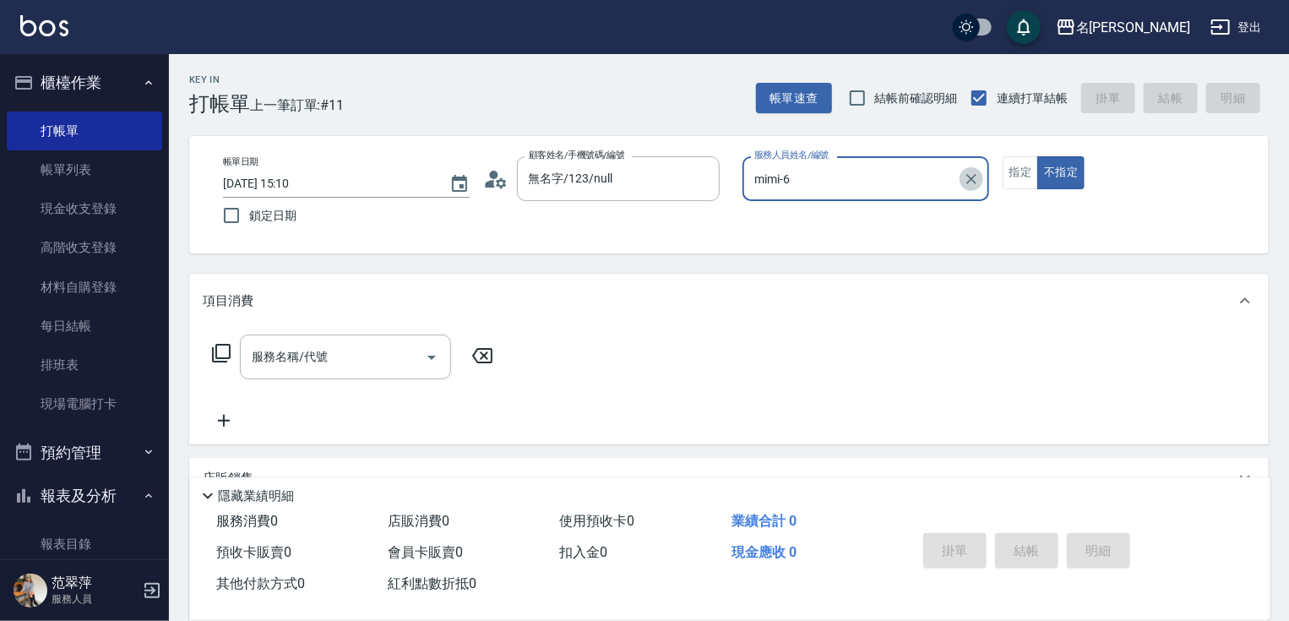
click at [963, 173] on icon "Clear" at bounding box center [971, 179] width 17 height 17
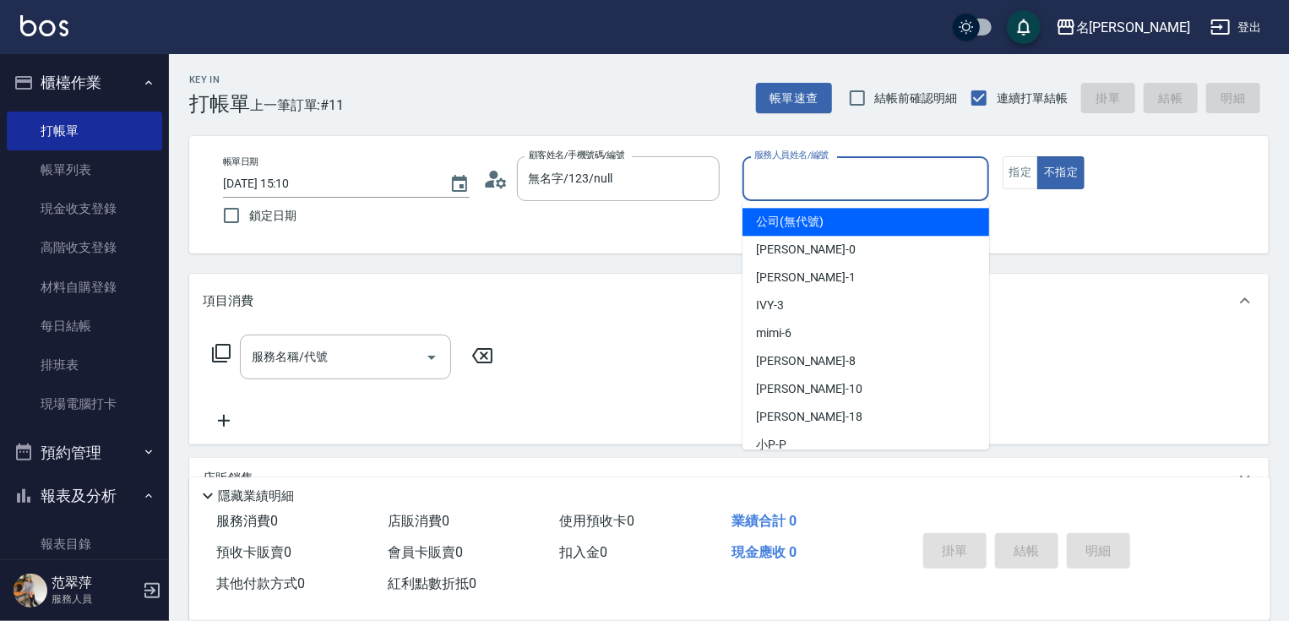
click at [848, 192] on input "服務人員姓名/編號" at bounding box center [865, 179] width 231 height 30
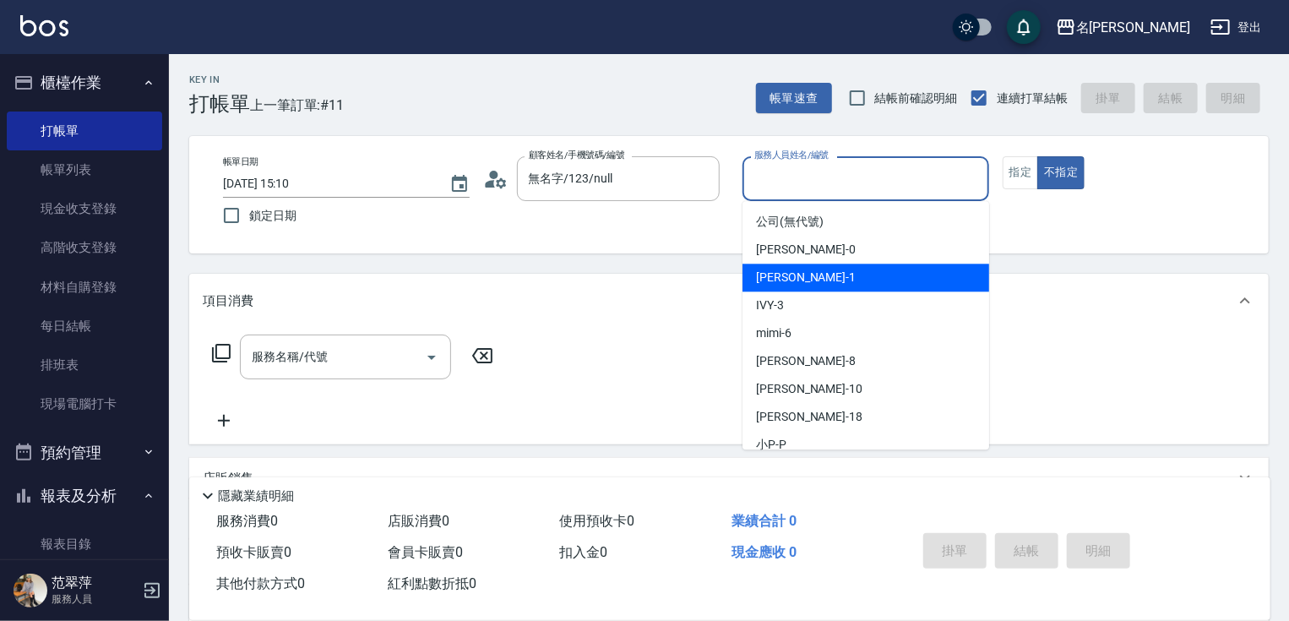
drag, startPoint x: 790, startPoint y: 285, endPoint x: 1029, endPoint y: 216, distance: 247.8
click at [793, 285] on span "[PERSON_NAME] -1" at bounding box center [806, 278] width 100 height 18
type input "[PERSON_NAME]-1"
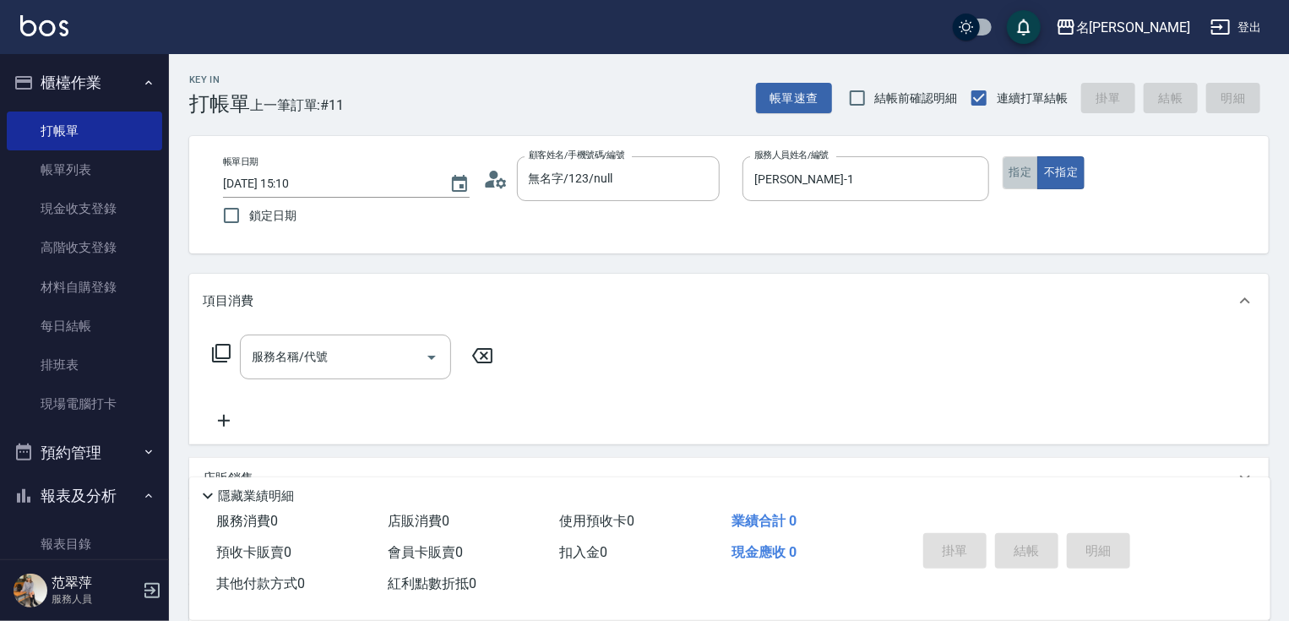
click at [1018, 179] on button "指定" at bounding box center [1020, 172] width 36 height 33
click at [221, 354] on icon at bounding box center [221, 353] width 20 height 20
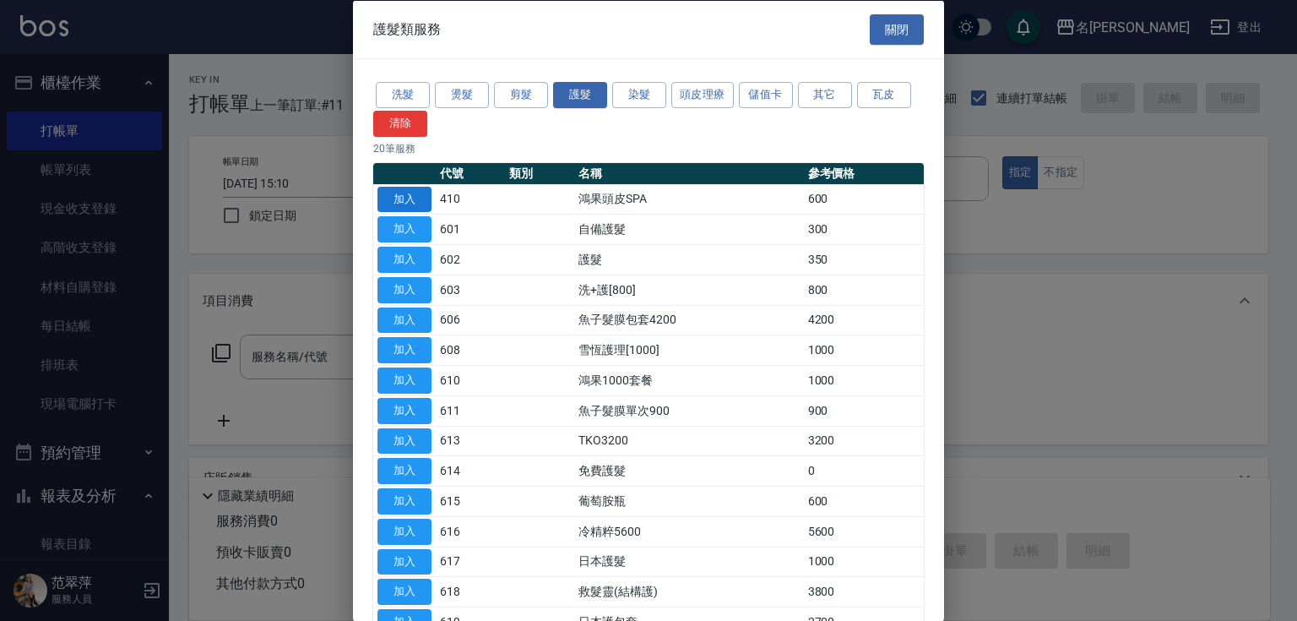
click at [404, 199] on button "加入" at bounding box center [404, 199] width 54 height 26
type input "鴻果頭皮SPA(410)"
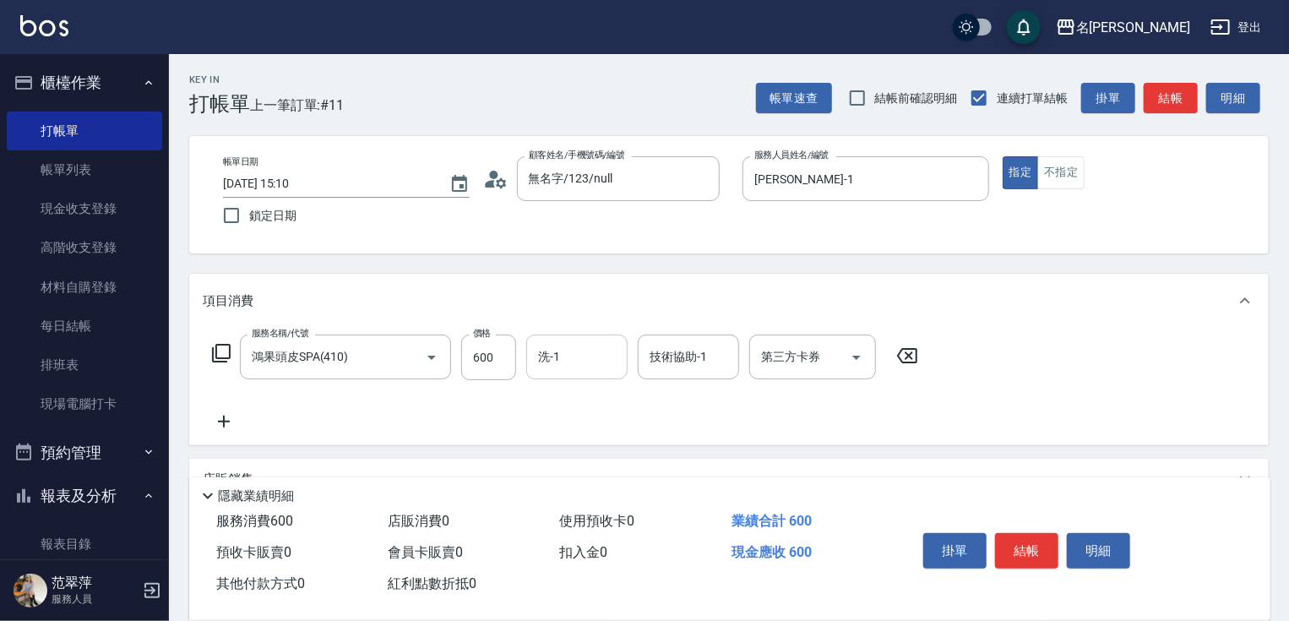
click at [566, 358] on input "洗-1" at bounding box center [577, 357] width 86 height 30
type input "小慧-18"
click at [1023, 551] on button "結帳" at bounding box center [1026, 550] width 63 height 35
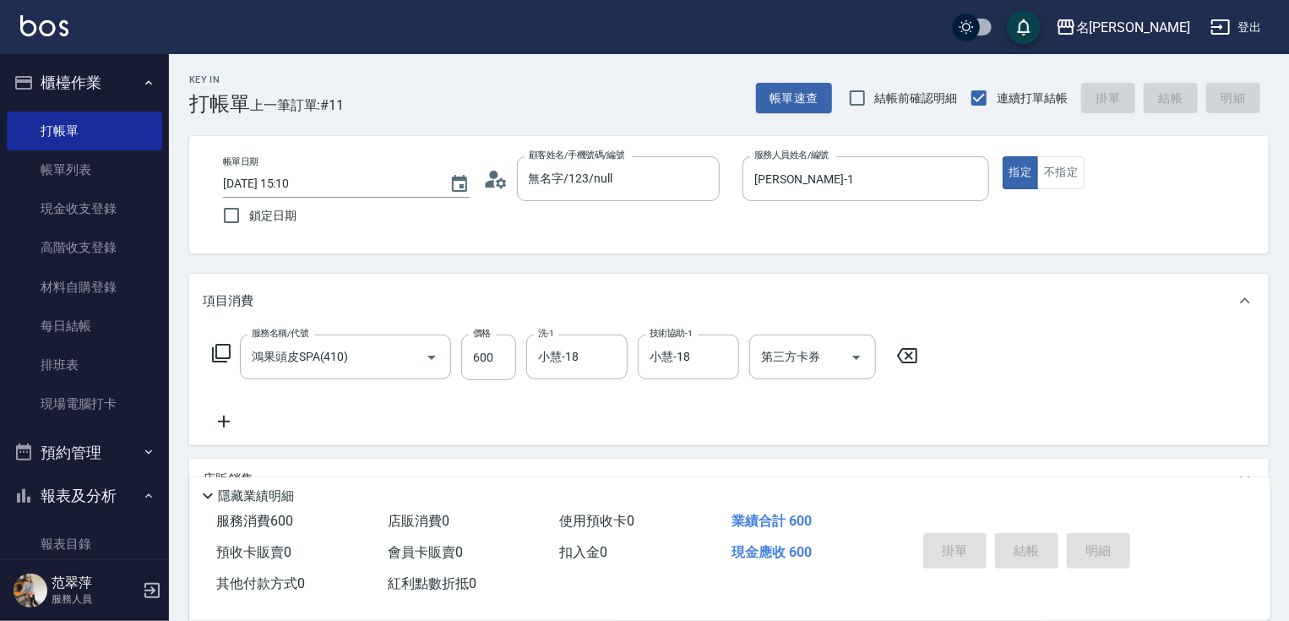
type input "[DATE] 15:11"
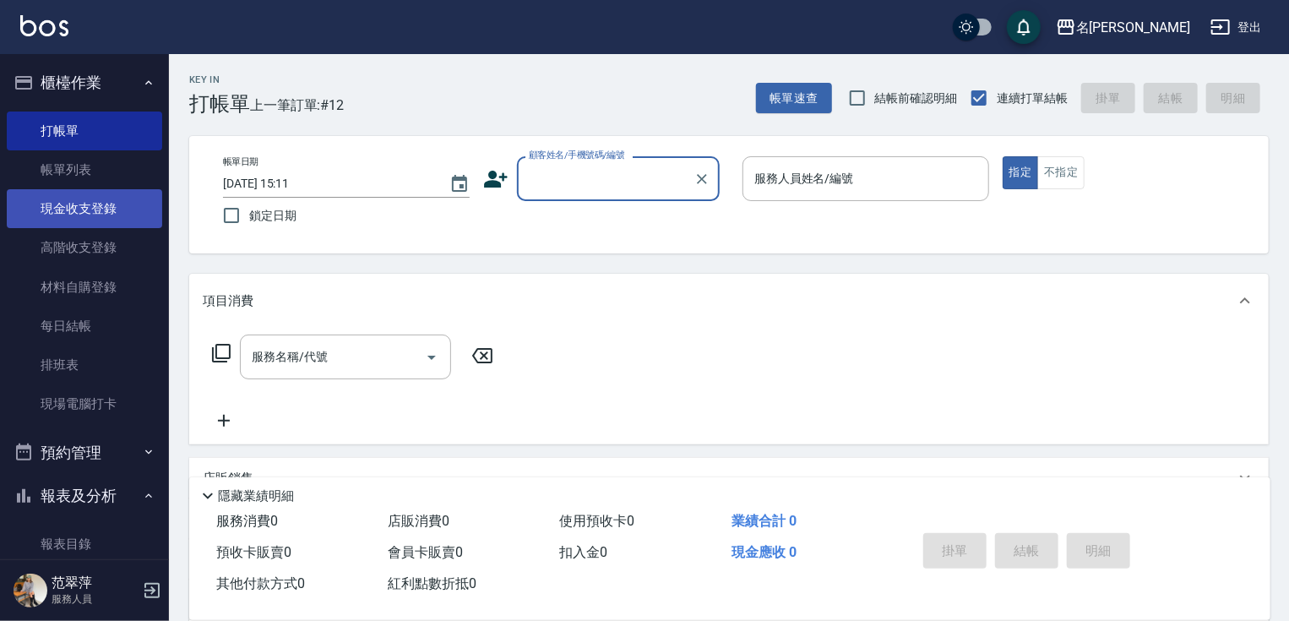
click at [122, 211] on link "現金收支登錄" at bounding box center [84, 208] width 155 height 39
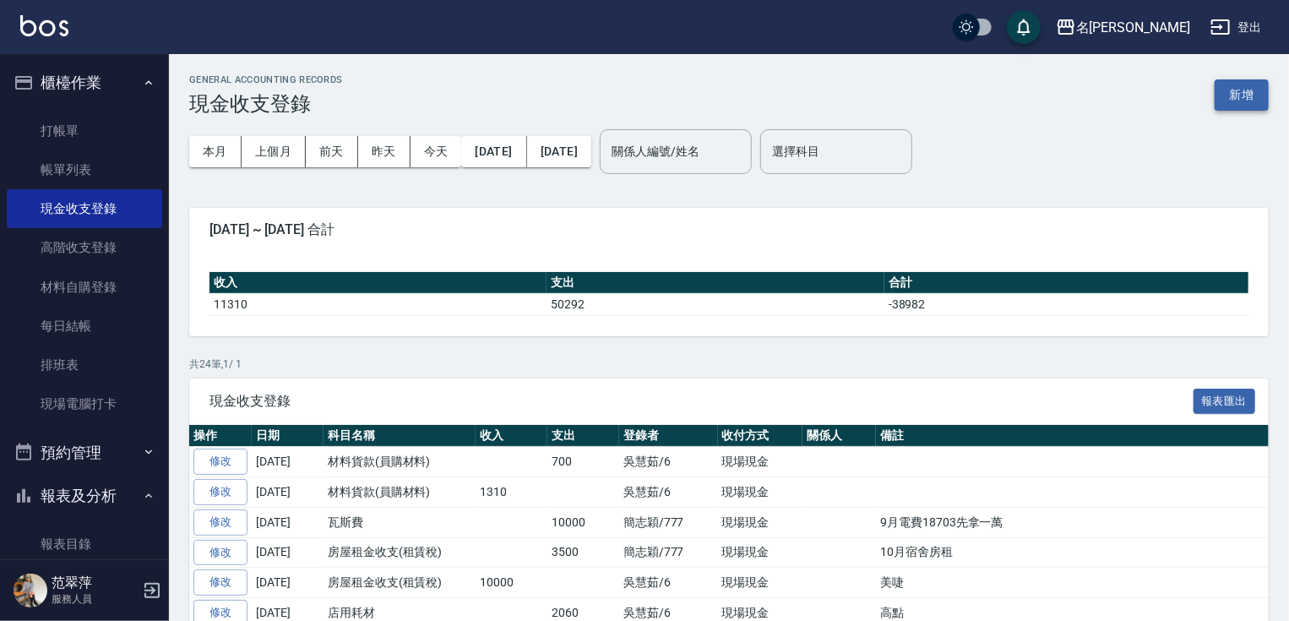
click at [1230, 103] on button "新增" at bounding box center [1241, 94] width 54 height 31
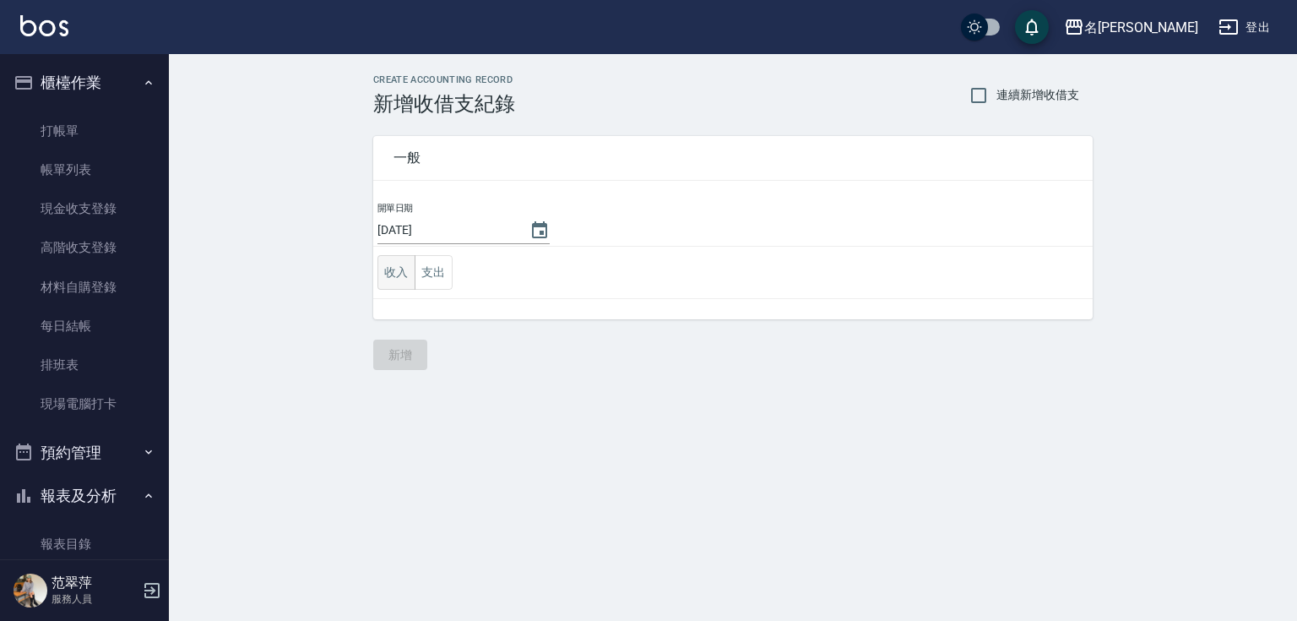
click at [388, 280] on button "收入" at bounding box center [396, 272] width 38 height 35
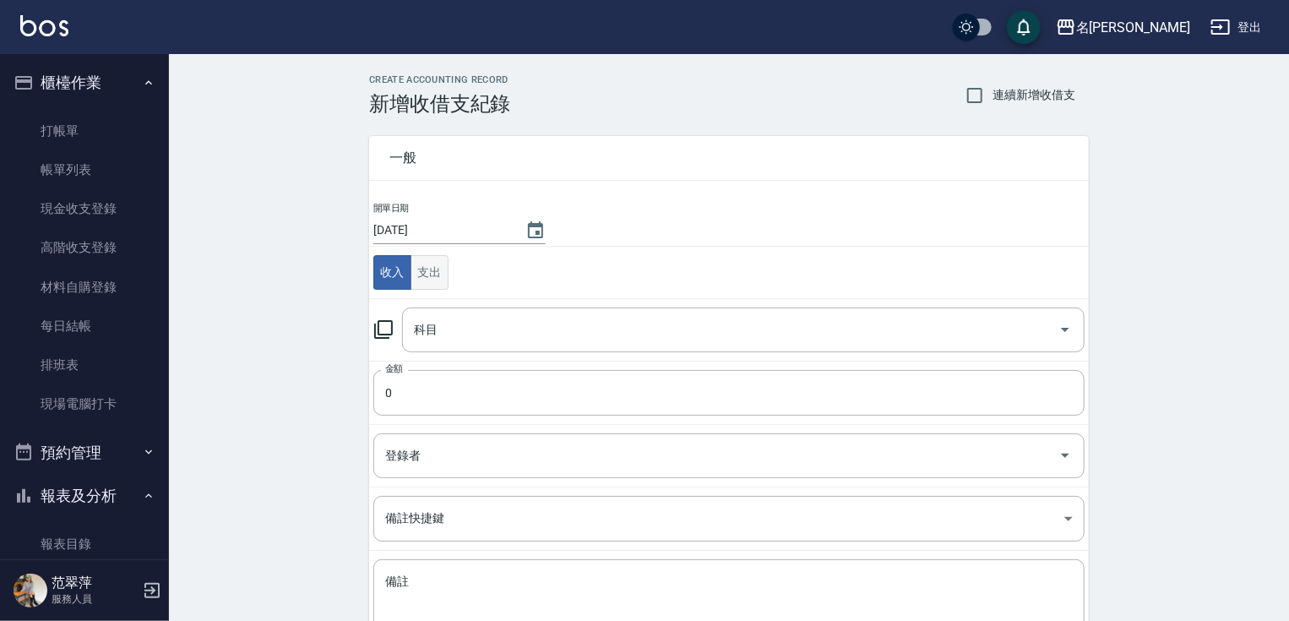
click at [432, 275] on button "支出" at bounding box center [429, 272] width 38 height 35
click at [456, 324] on input "科目" at bounding box center [731, 330] width 642 height 30
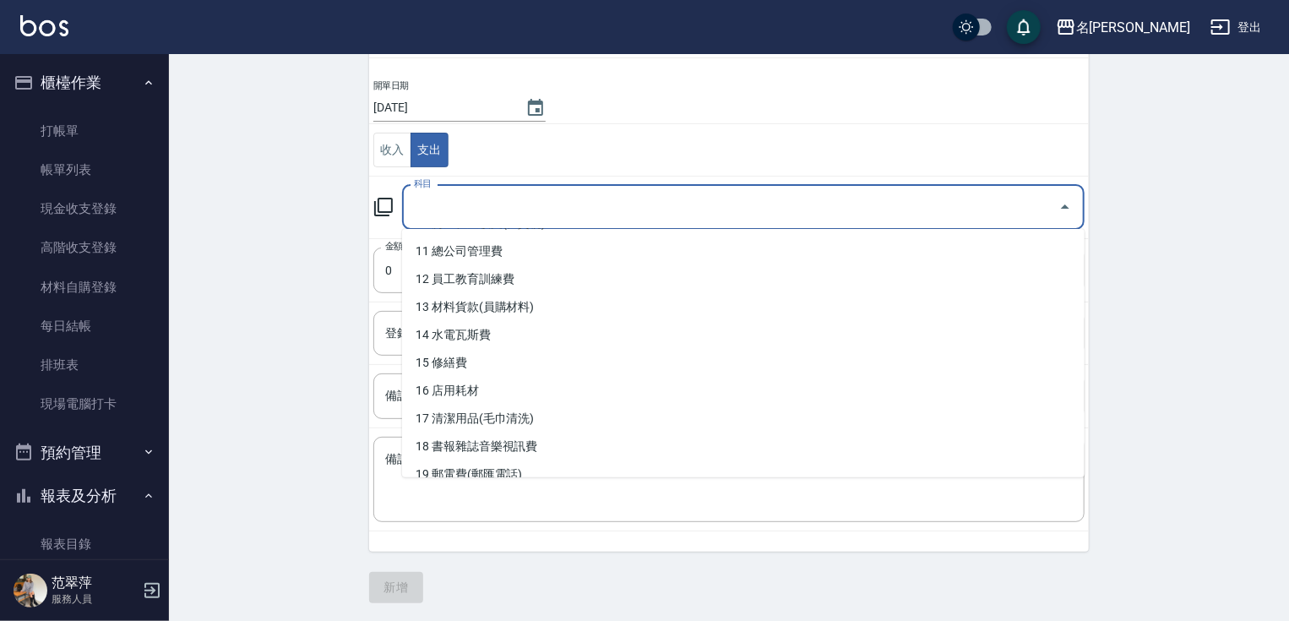
scroll to position [297, 0]
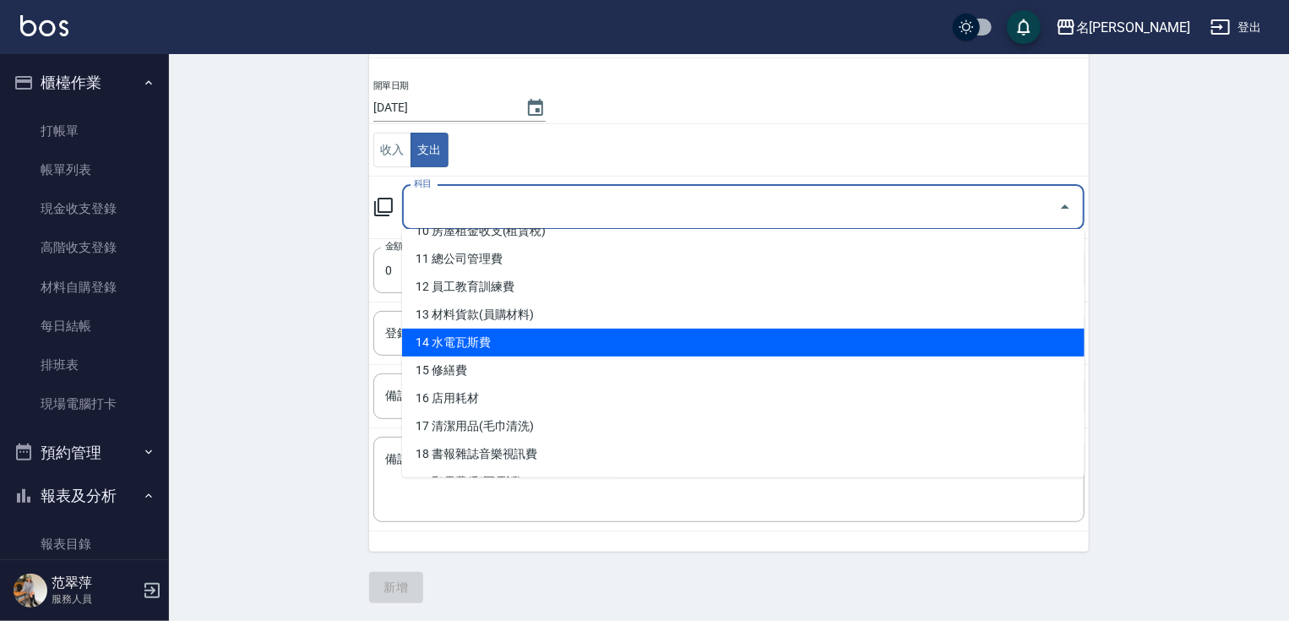
click at [500, 339] on li "14 水電瓦斯費" at bounding box center [743, 342] width 682 height 28
type input "14 水電瓦斯費"
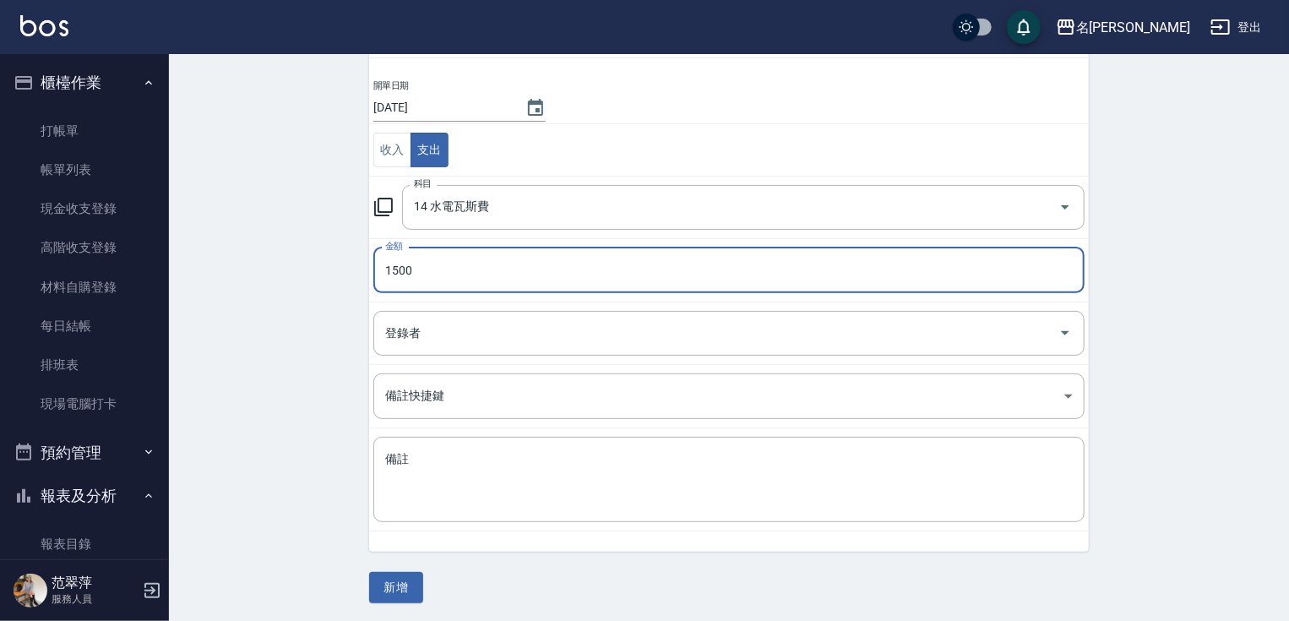
type input "1500"
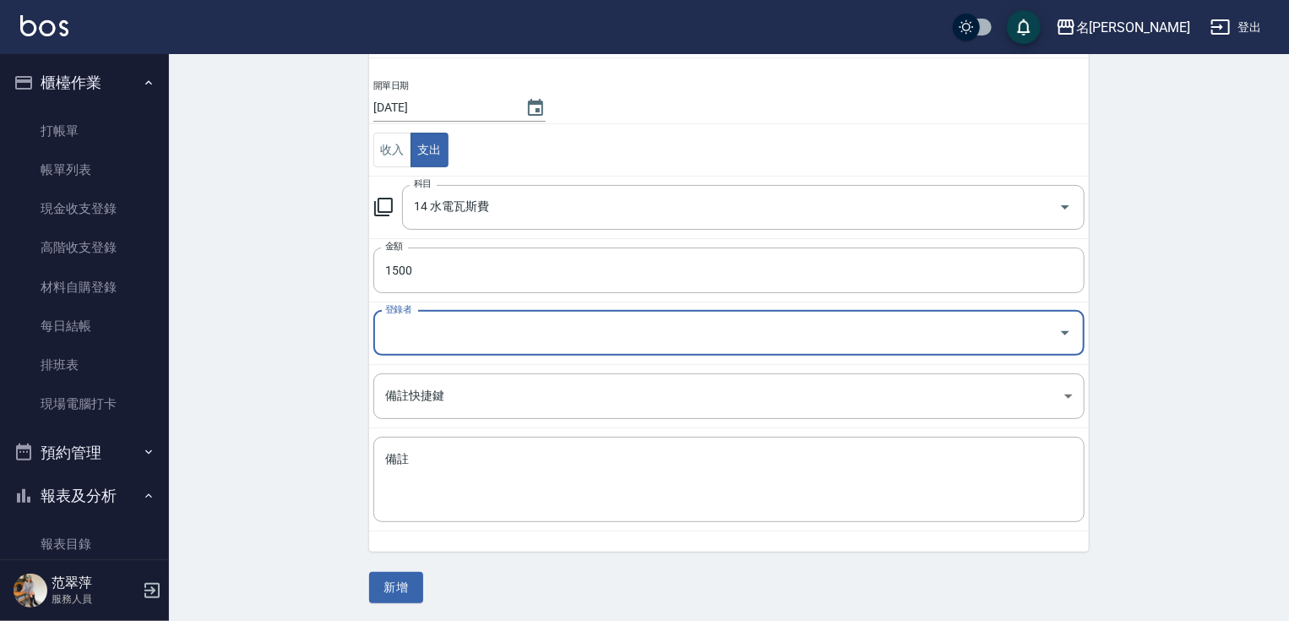
click at [402, 330] on input "登錄者" at bounding box center [716, 333] width 671 height 30
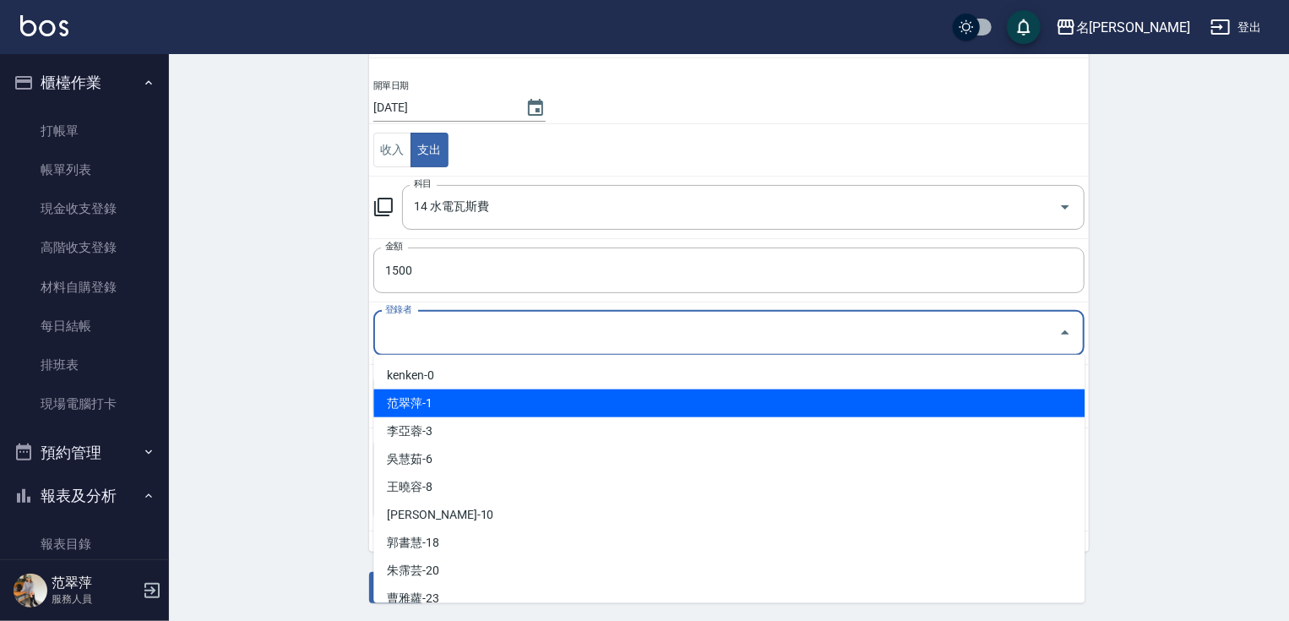
click at [404, 397] on li "范翠萍-1" at bounding box center [728, 403] width 711 height 28
type input "范翠萍-1"
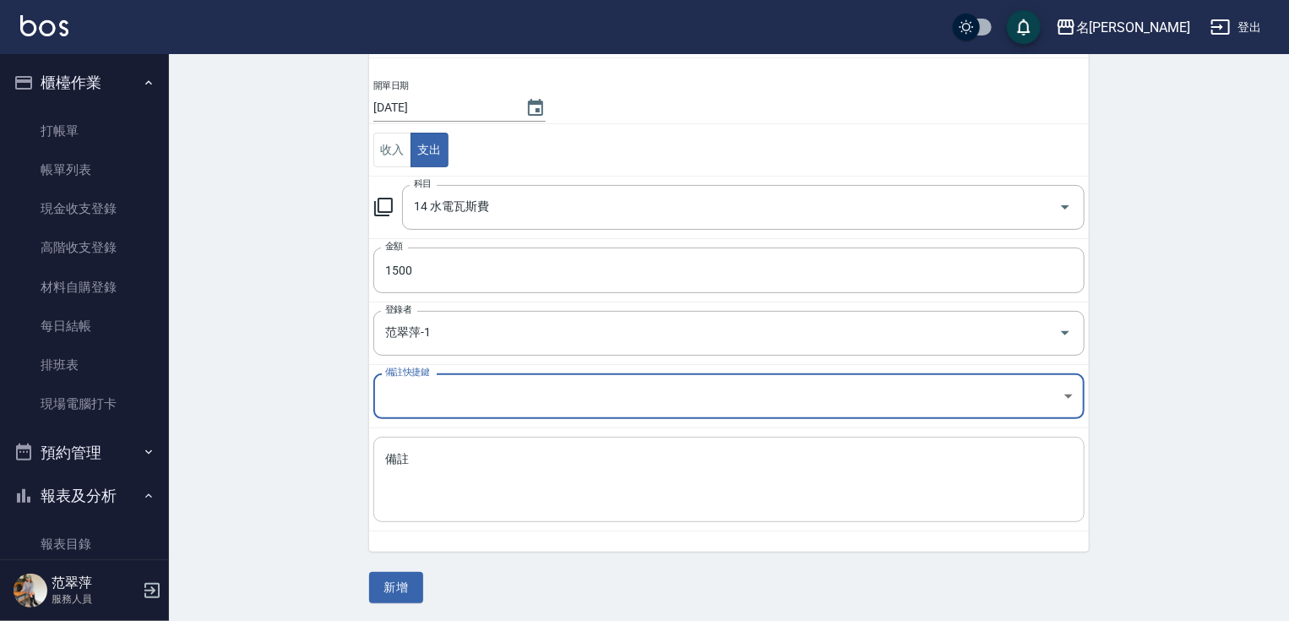
click at [387, 462] on textarea "備註" at bounding box center [728, 479] width 687 height 57
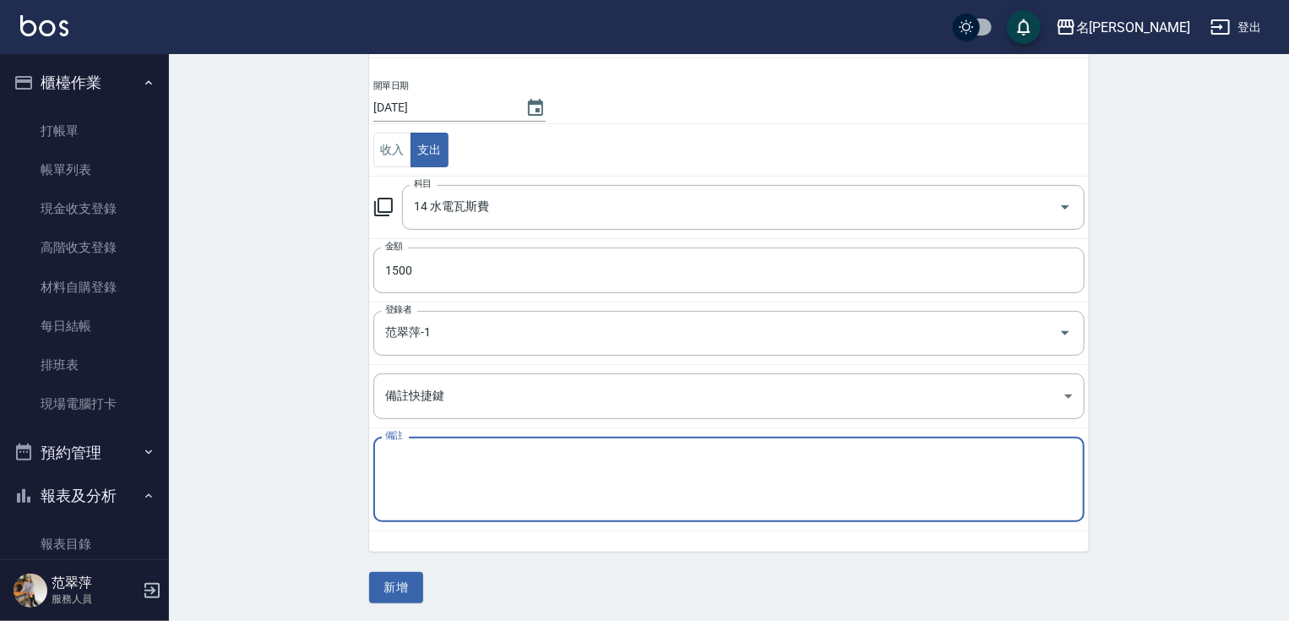
click at [394, 470] on textarea "備註" at bounding box center [728, 479] width 687 height 57
type textarea "管"
click at [414, 453] on textarea "管" at bounding box center [728, 479] width 687 height 57
click at [422, 455] on textarea "管" at bounding box center [728, 479] width 687 height 57
type textarea "管理費"
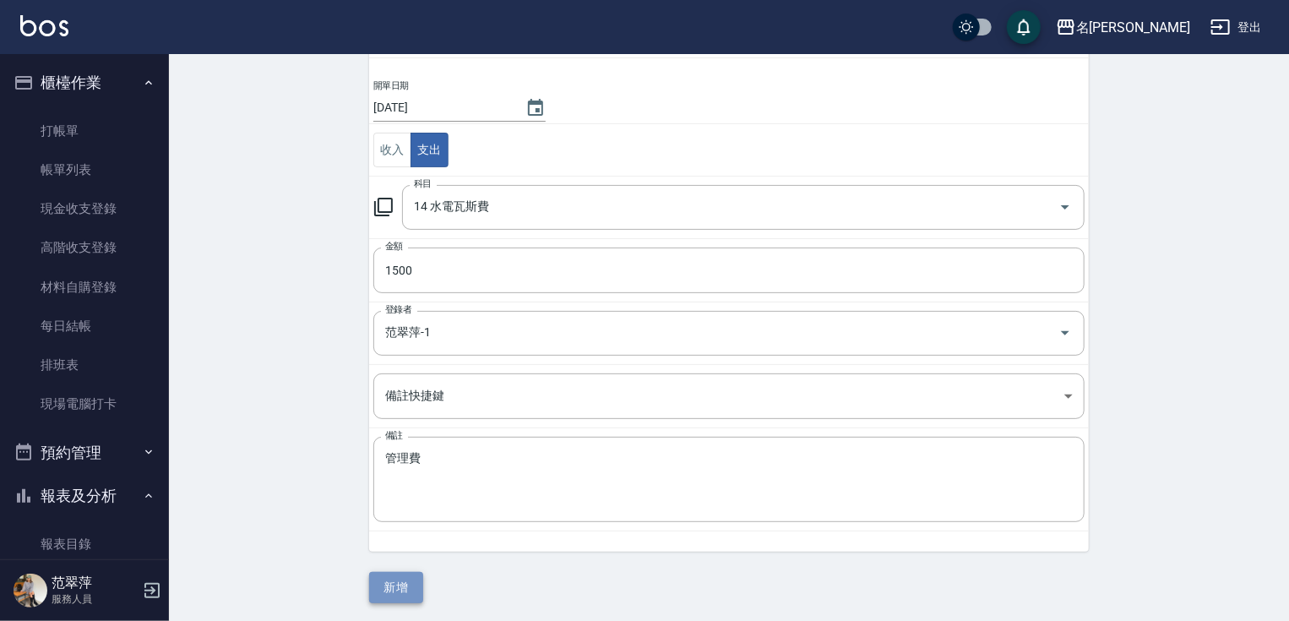
click at [392, 582] on button "新增" at bounding box center [396, 587] width 54 height 31
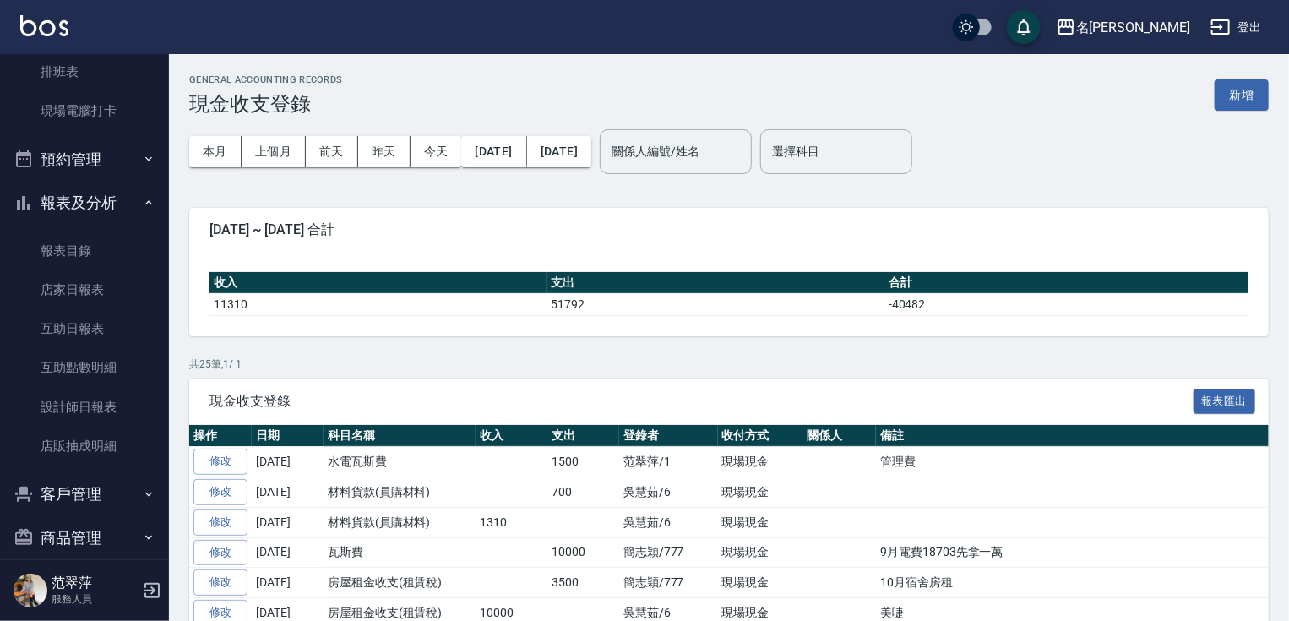
scroll to position [312, 0]
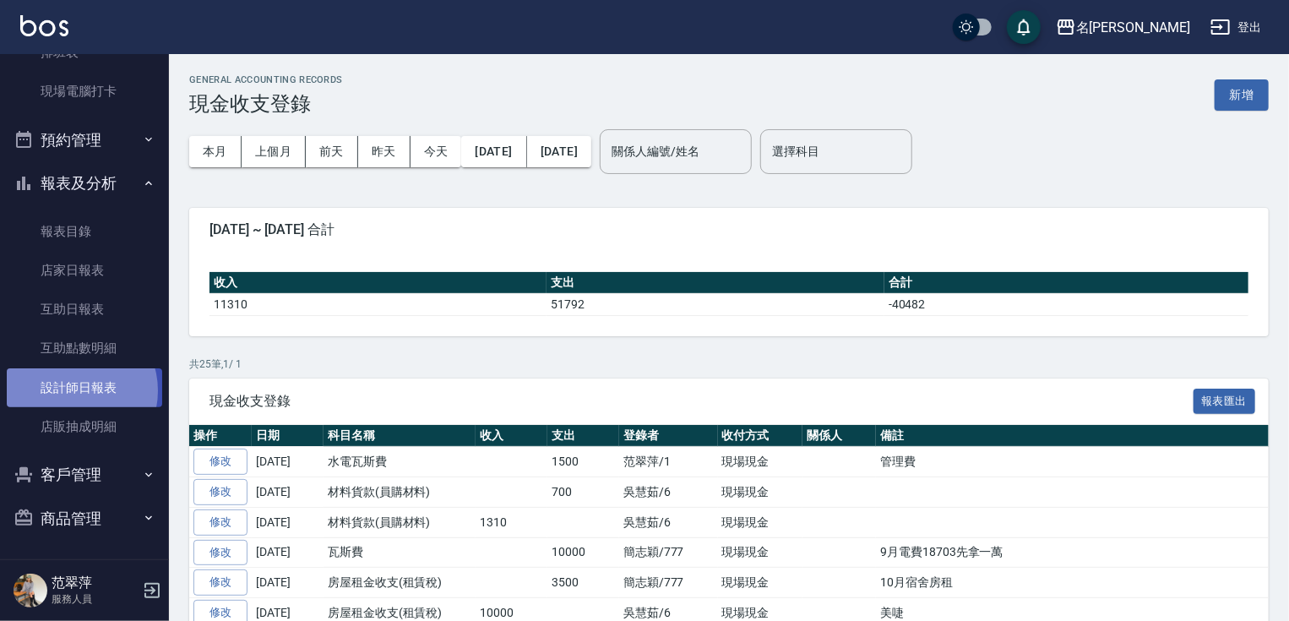
click at [74, 390] on link "設計師日報表" at bounding box center [84, 387] width 155 height 39
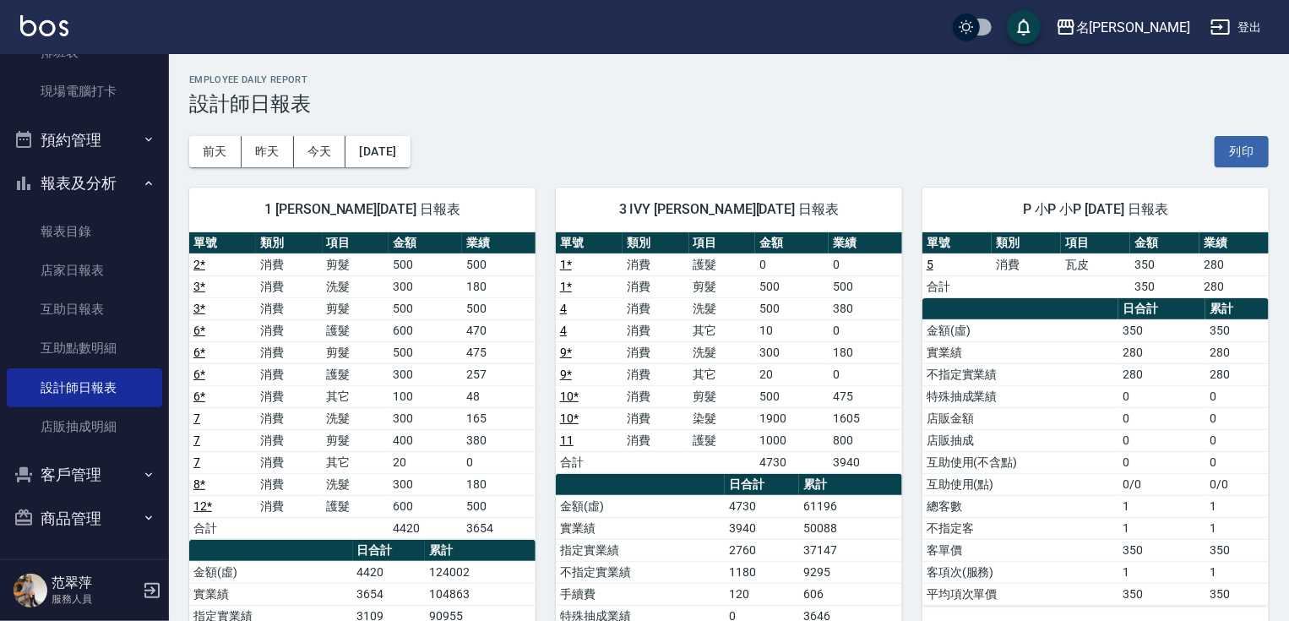
drag, startPoint x: 159, startPoint y: 267, endPoint x: 166, endPoint y: 57, distance: 210.4
click at [166, 61] on nav "櫃檯作業 打帳單 帳單列表 現金收支登錄 高階收支登錄 材料自購登錄 每日結帳 排班表 現場電腦打卡 預約管理 預約管理 單日預約紀錄 單週預約紀錄 報表及分…" at bounding box center [84, 306] width 169 height 505
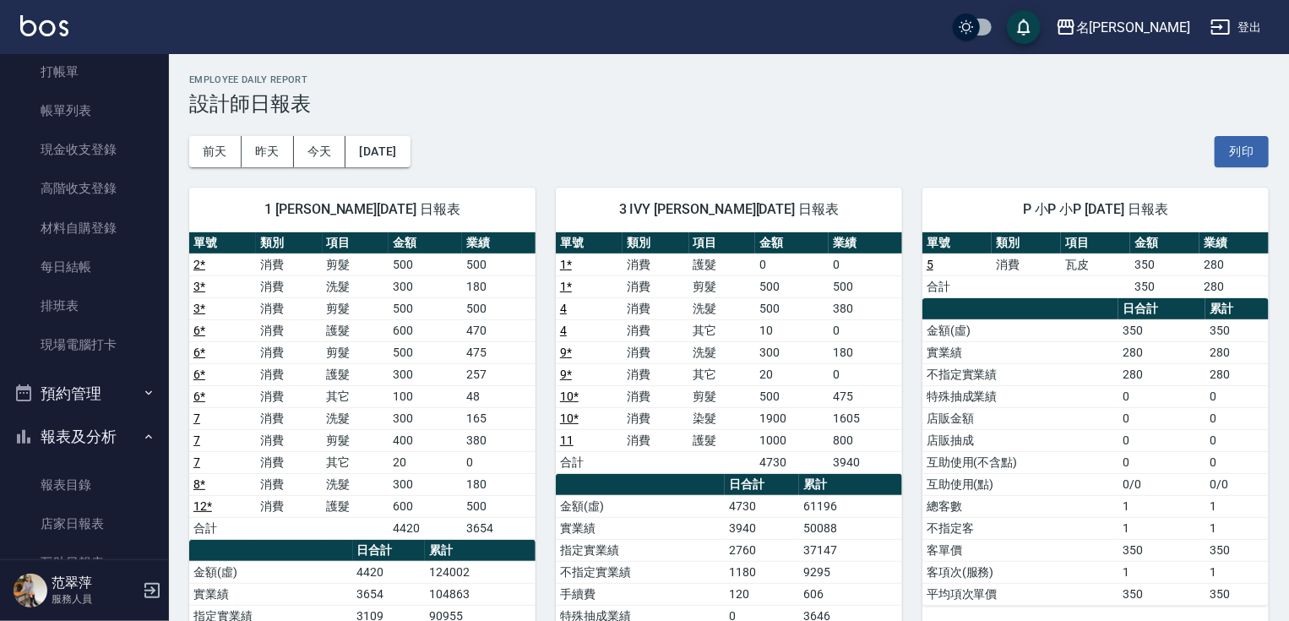
scroll to position [17, 0]
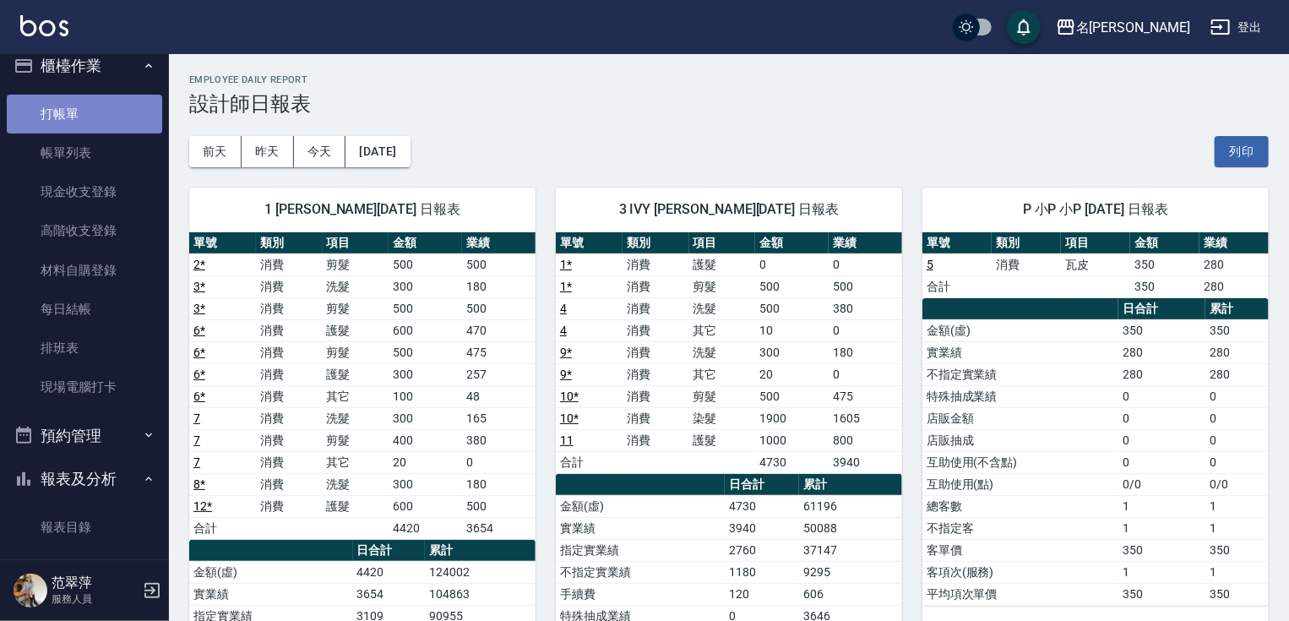
click at [117, 105] on link "打帳單" at bounding box center [84, 114] width 155 height 39
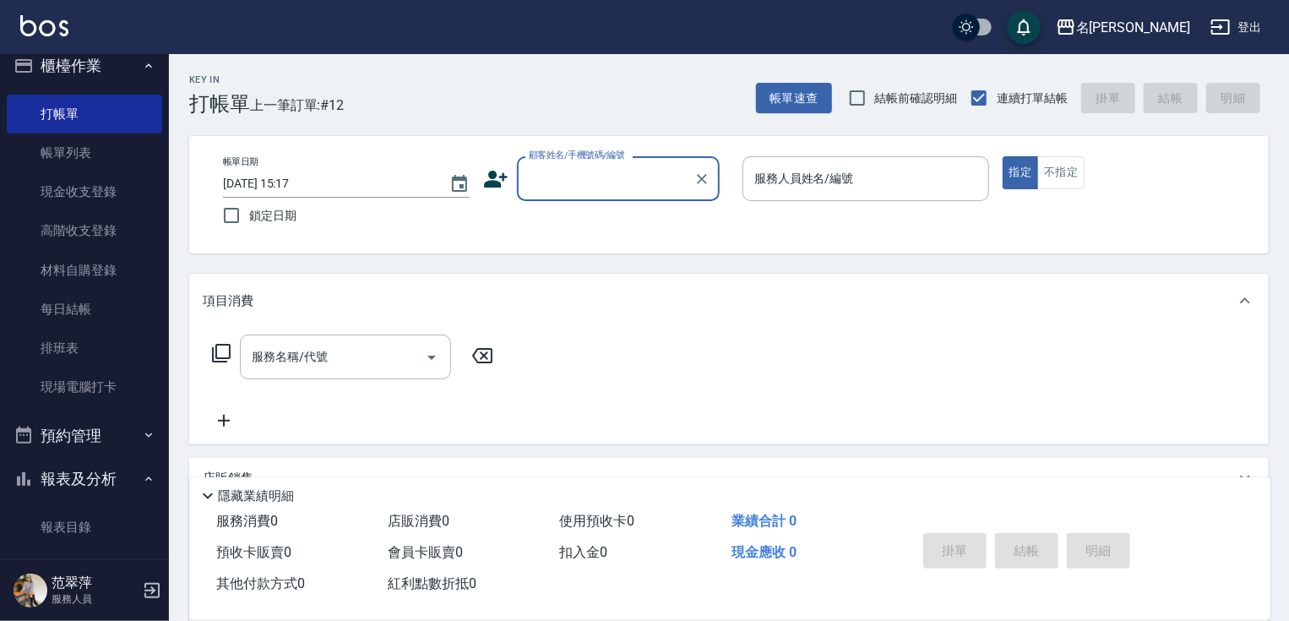
click at [569, 175] on input "顧客姓名/手機號碼/編號" at bounding box center [605, 179] width 162 height 30
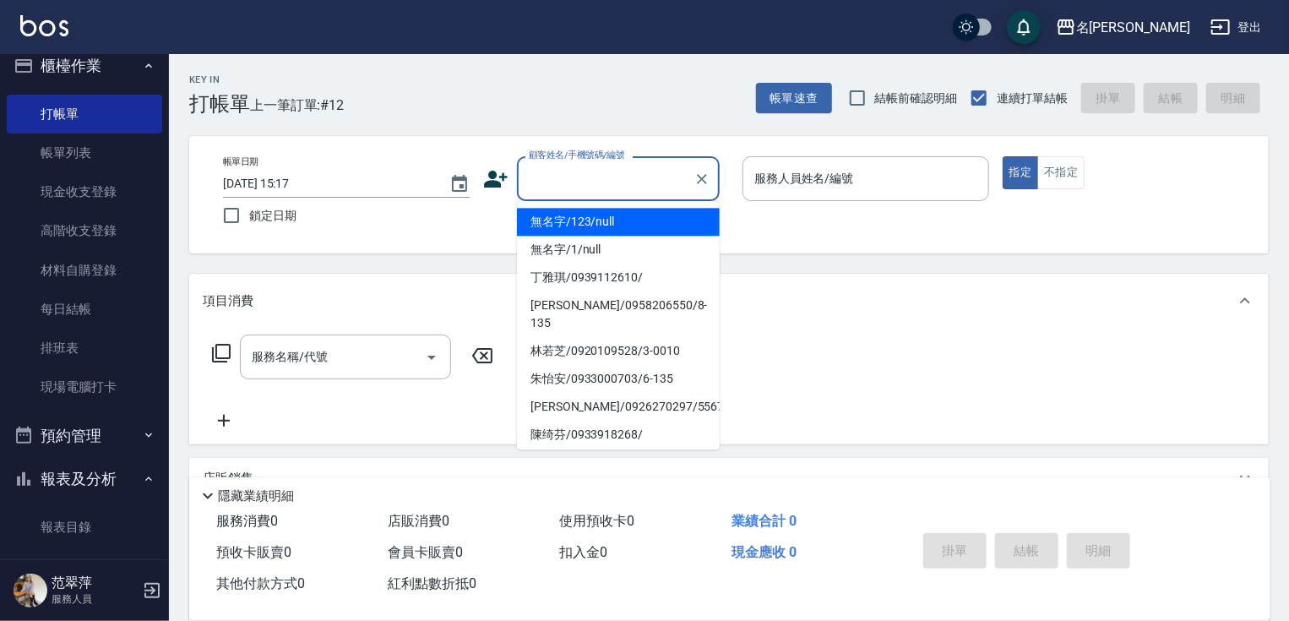
click at [580, 226] on li "無名字/123/null" at bounding box center [618, 222] width 203 height 28
type input "無名字/123/null"
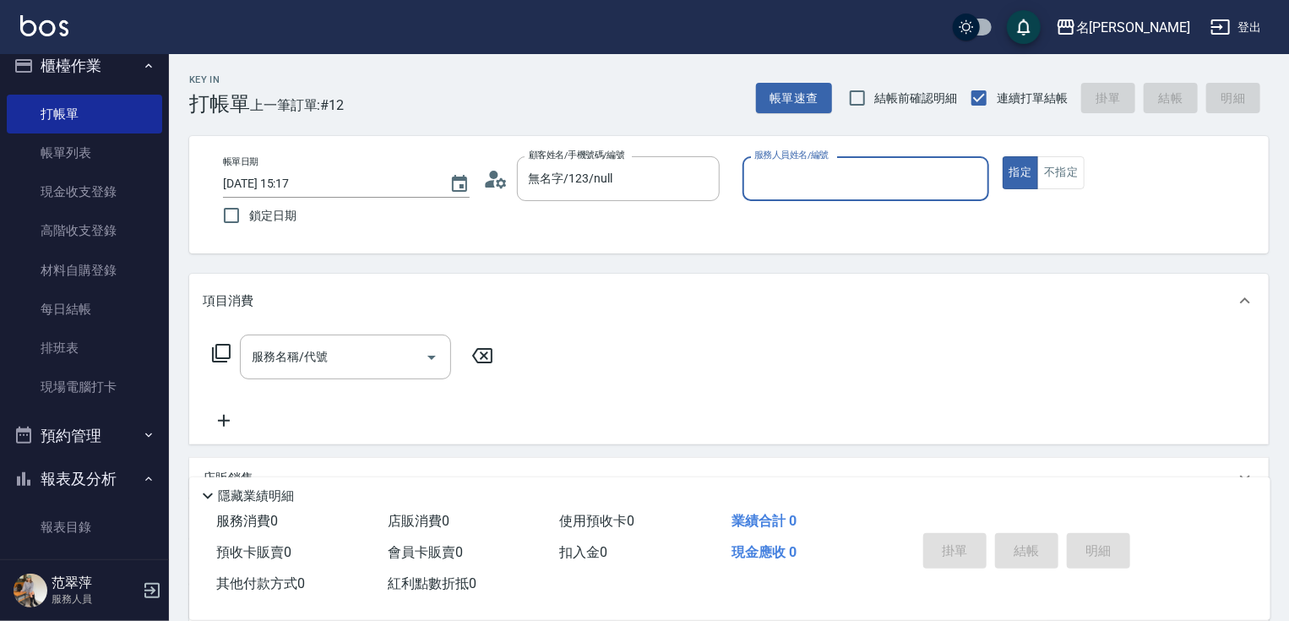
click at [774, 181] on input "服務人員姓名/編號" at bounding box center [865, 179] width 231 height 30
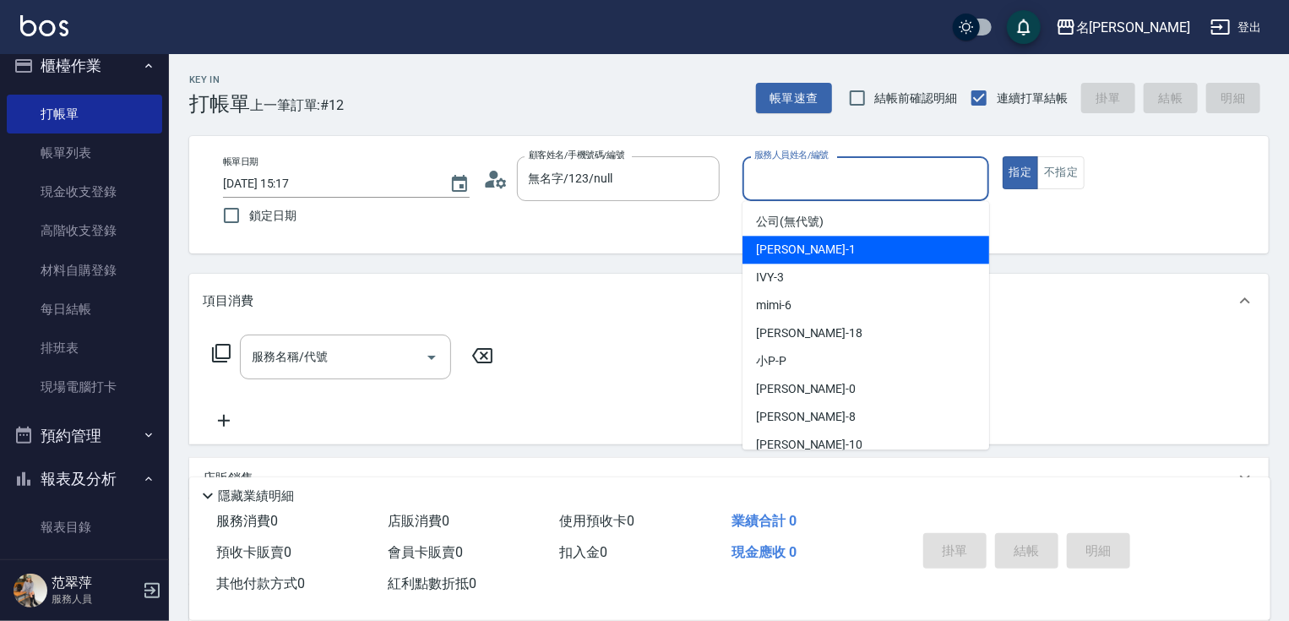
click at [795, 253] on span "[PERSON_NAME] -1" at bounding box center [806, 250] width 100 height 18
type input "[PERSON_NAME]-1"
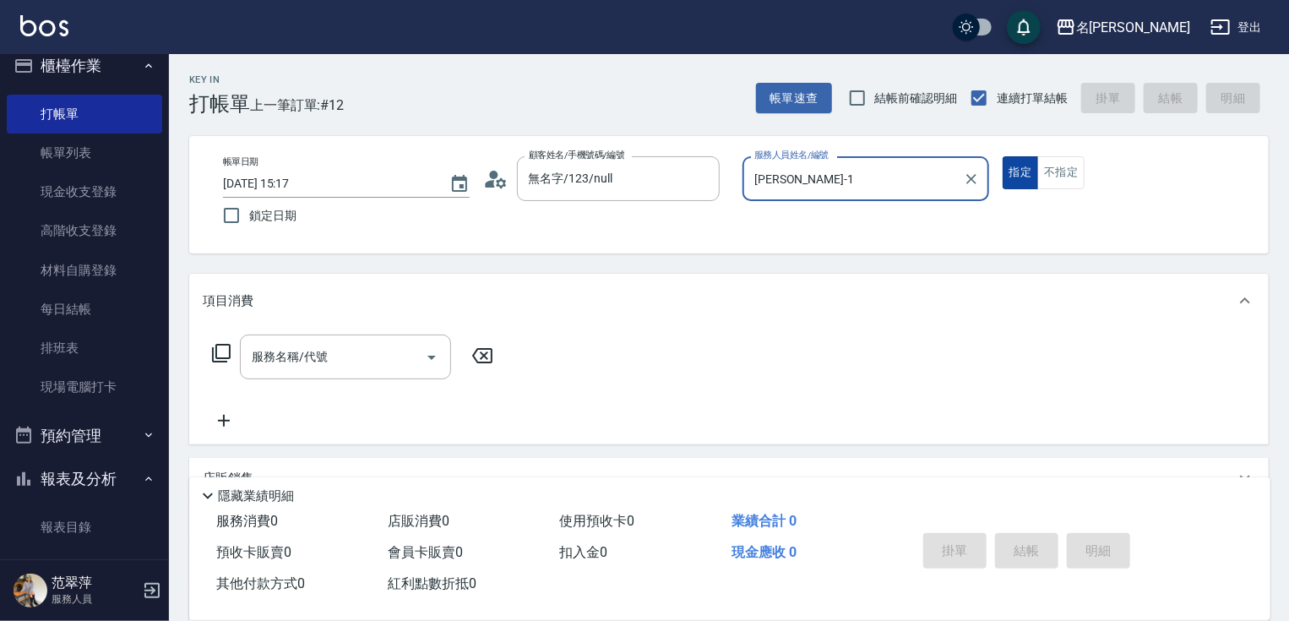
click at [1020, 175] on button "指定" at bounding box center [1020, 172] width 36 height 33
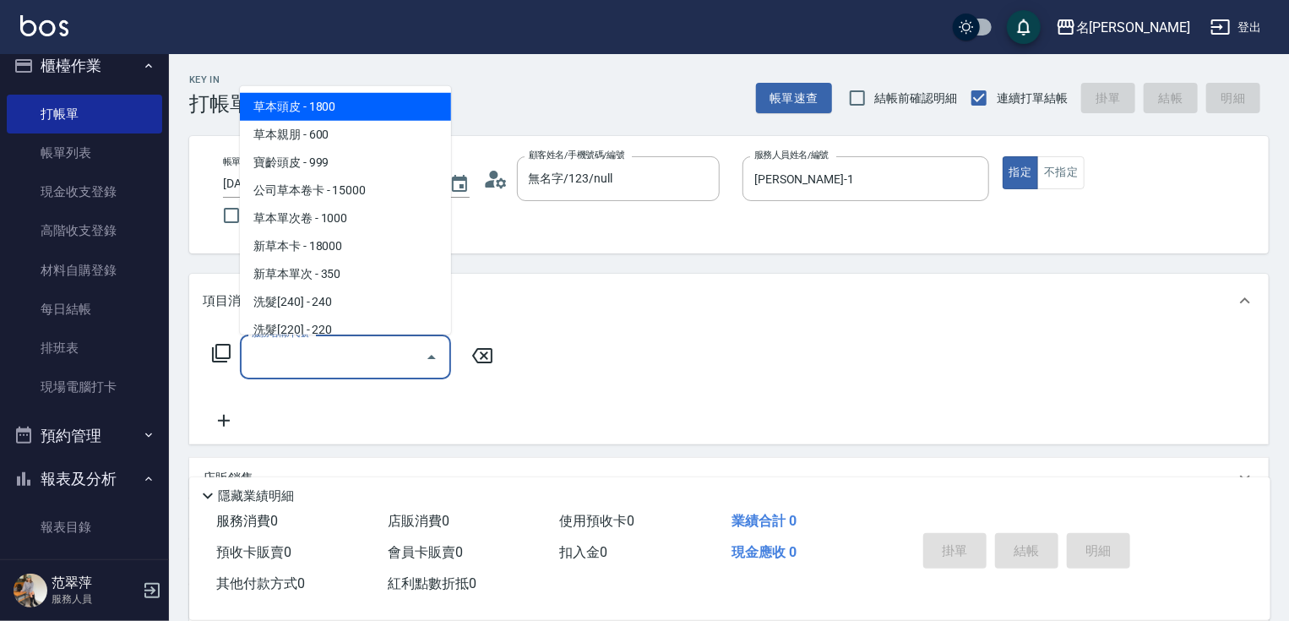
click at [272, 350] on div "服務名稱/代號 服務名稱/代號" at bounding box center [345, 356] width 211 height 45
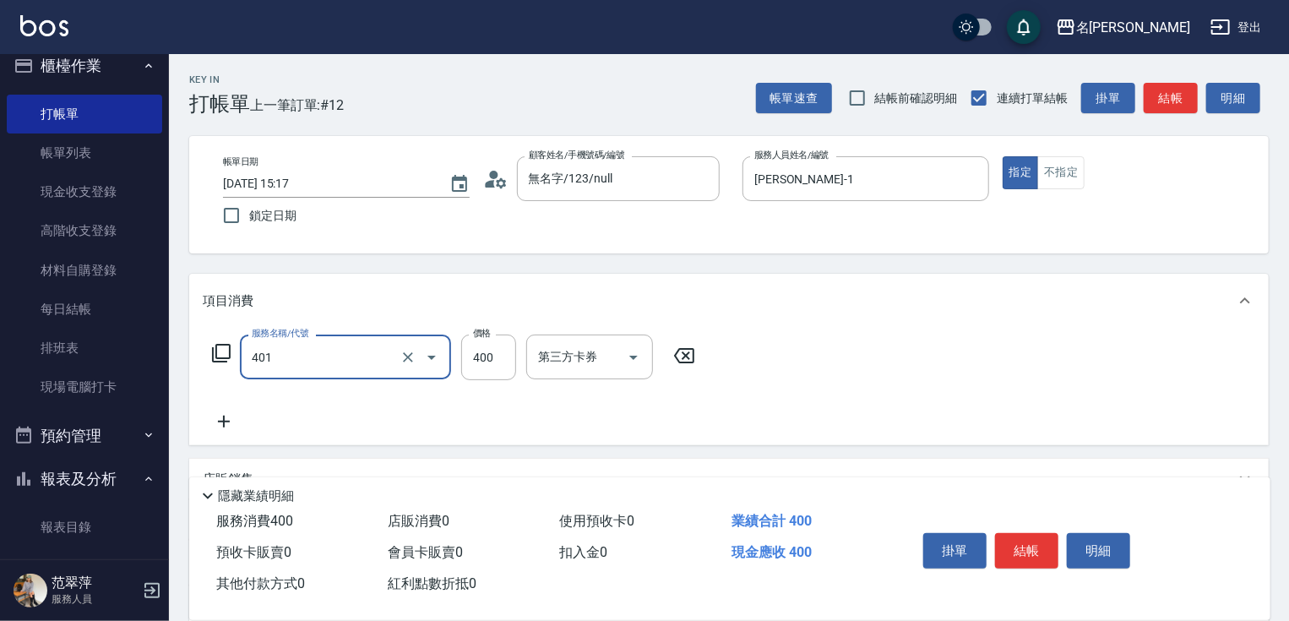
type input "剪髮(400)(401)"
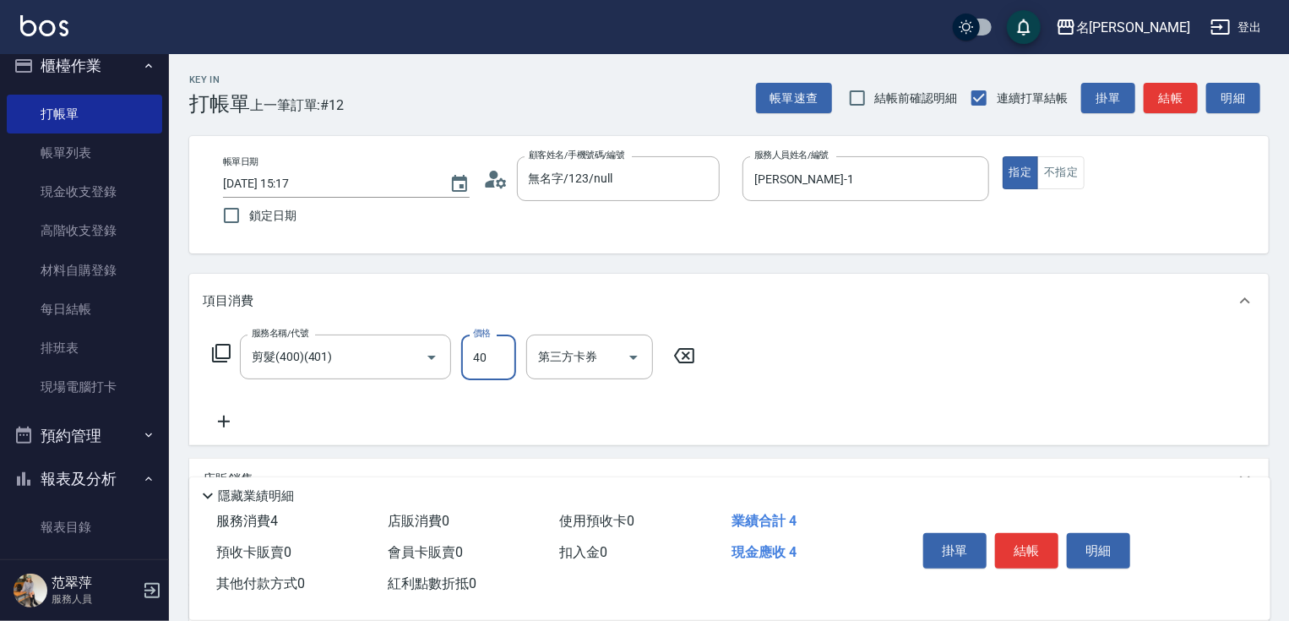
type input "400"
click at [230, 419] on icon at bounding box center [224, 421] width 42 height 20
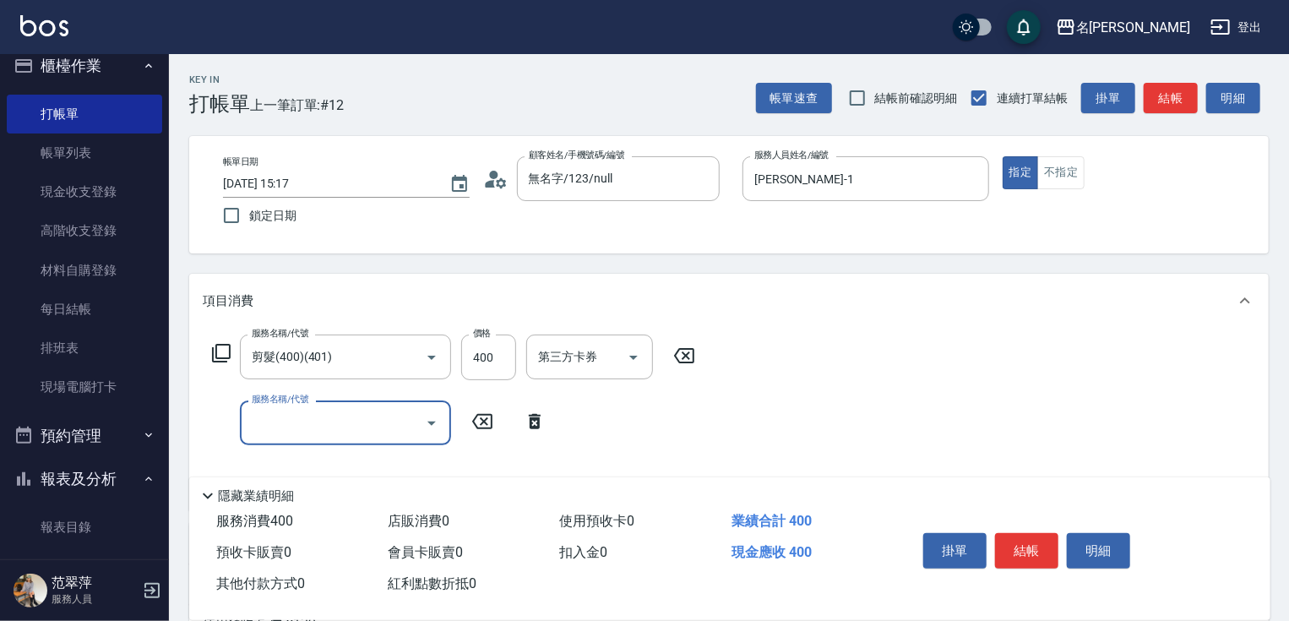
click at [216, 350] on icon at bounding box center [221, 353] width 19 height 19
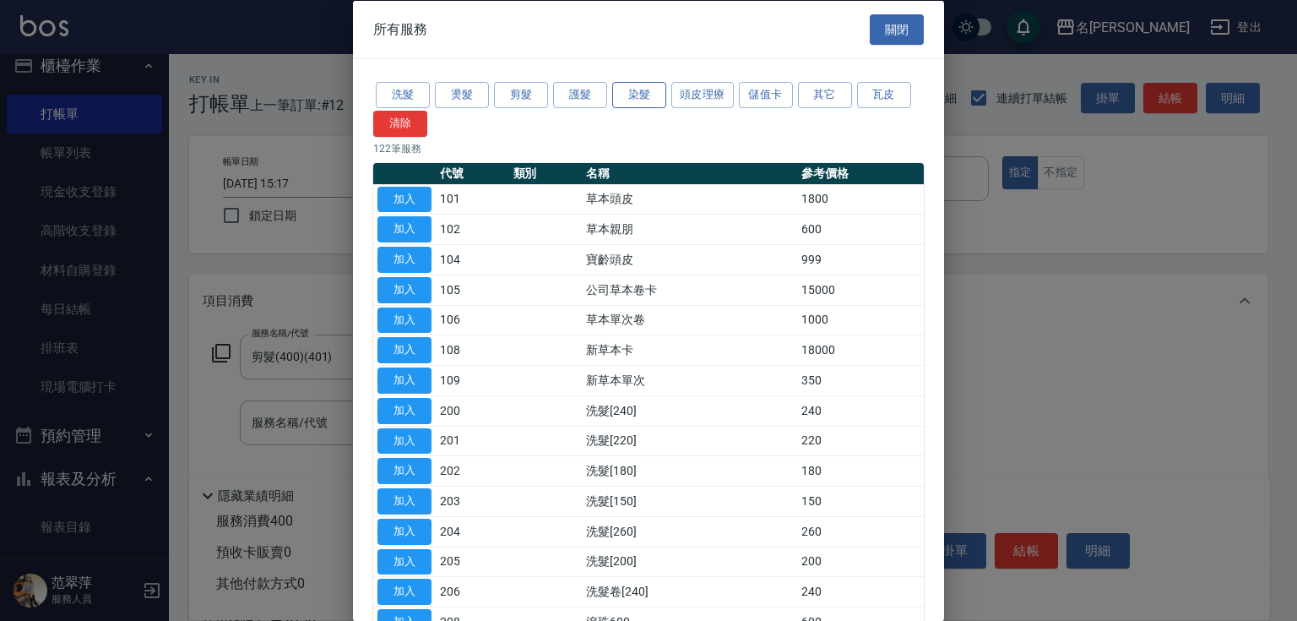
click at [637, 98] on button "染髮" at bounding box center [639, 95] width 54 height 26
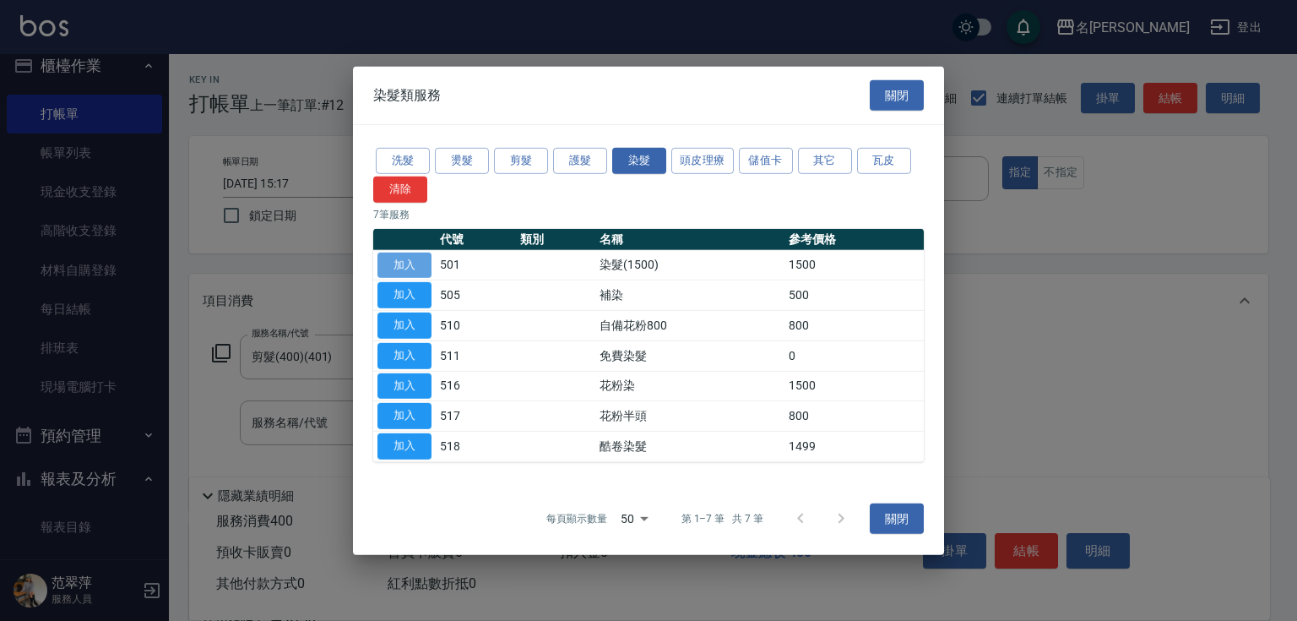
click at [385, 265] on button "加入" at bounding box center [404, 265] width 54 height 26
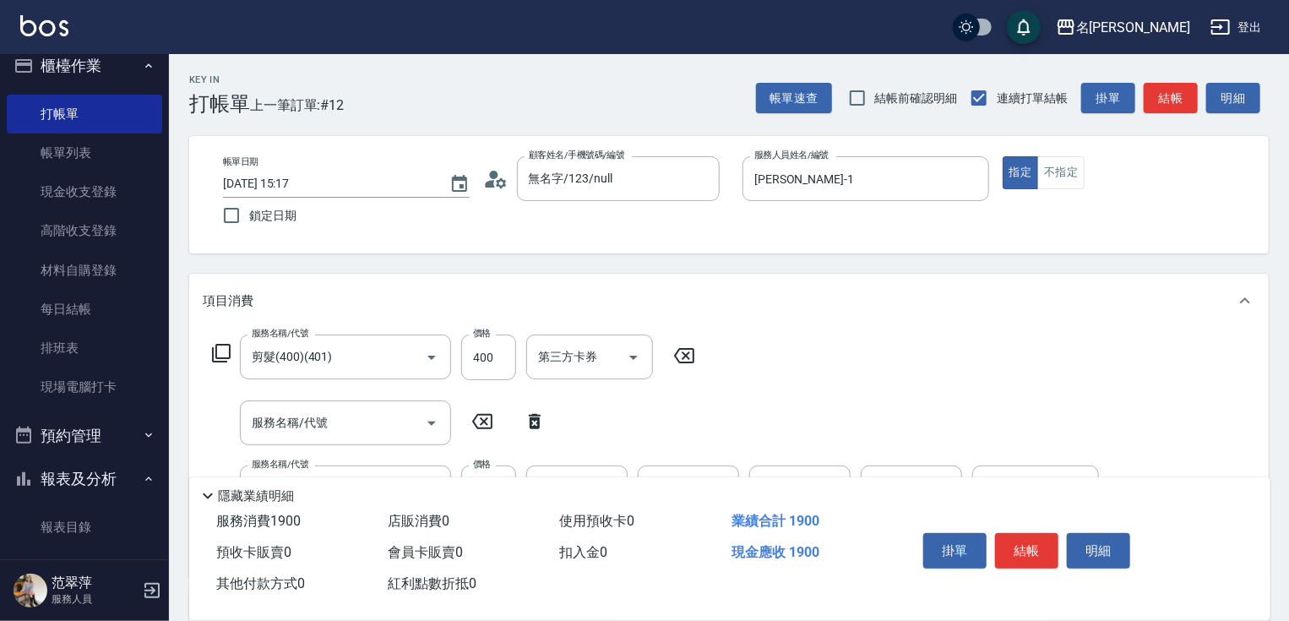
scroll to position [155, 0]
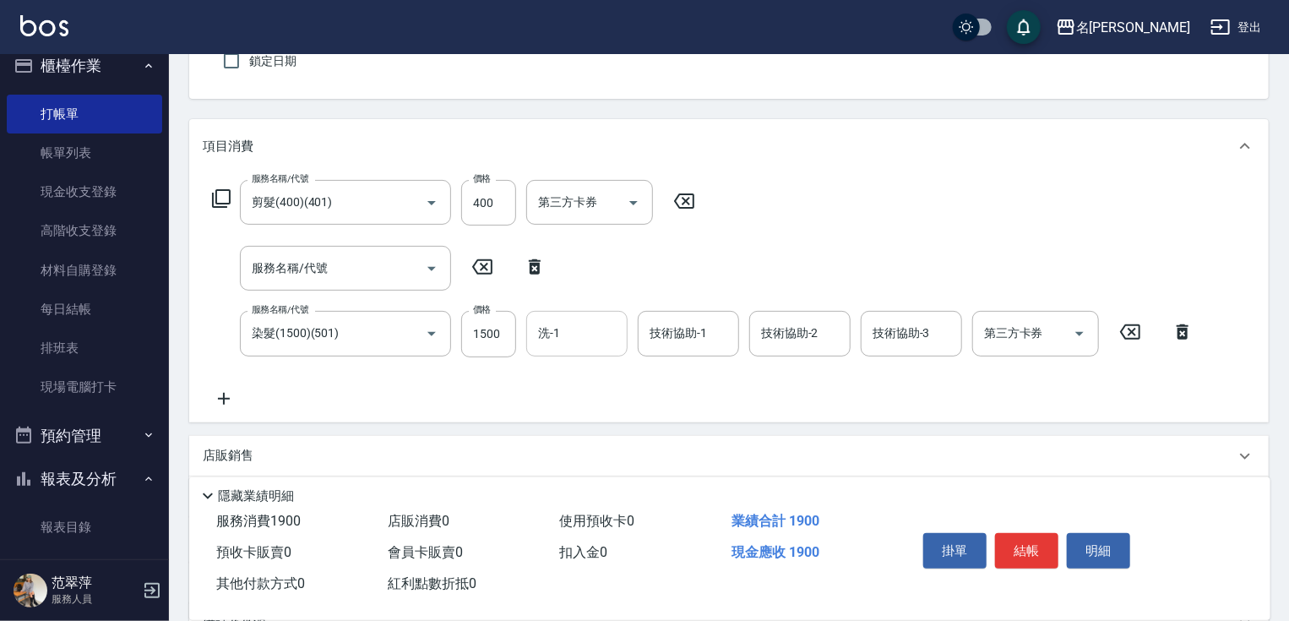
click at [560, 341] on input "洗-1" at bounding box center [577, 333] width 86 height 30
type input "鴨肉-23"
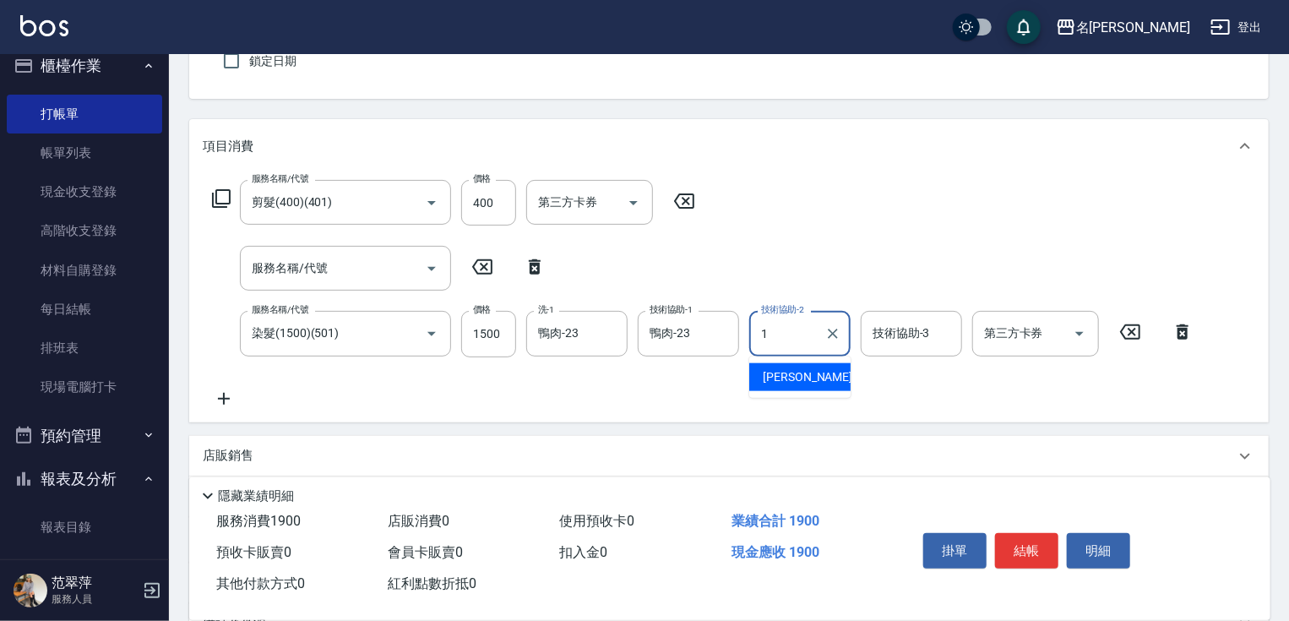
type input "[PERSON_NAME]-1"
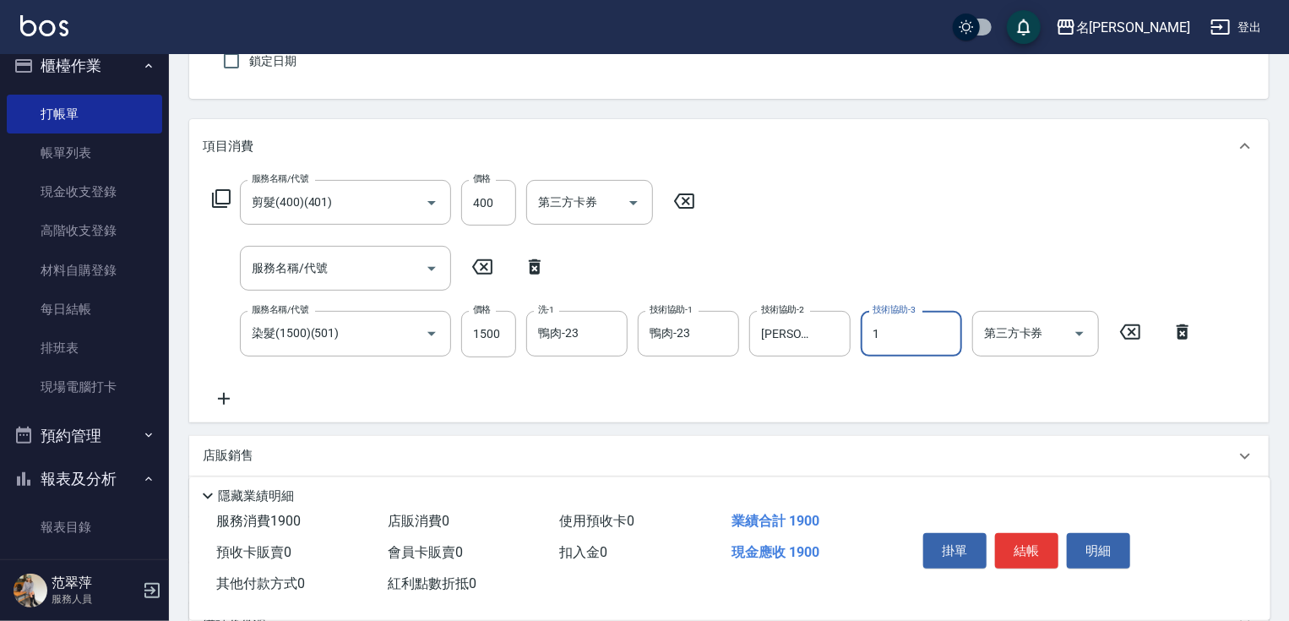
type input "[PERSON_NAME]-1"
click at [222, 398] on icon at bounding box center [224, 399] width 12 height 12
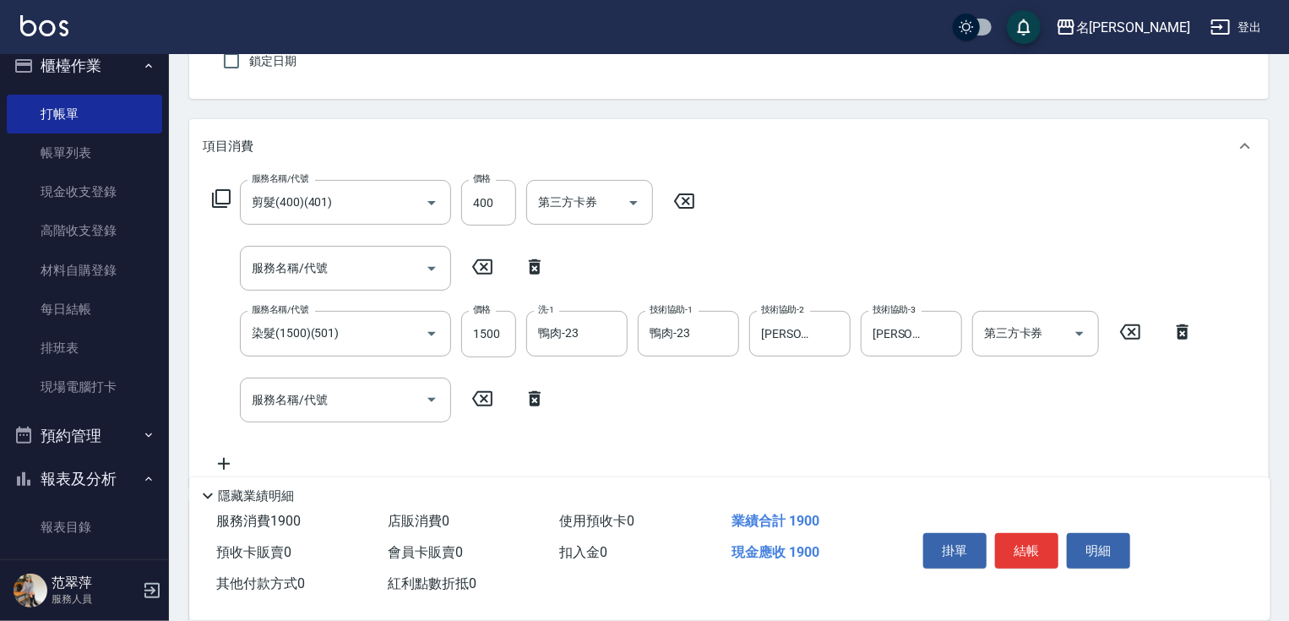
click at [222, 193] on icon at bounding box center [221, 198] width 20 height 20
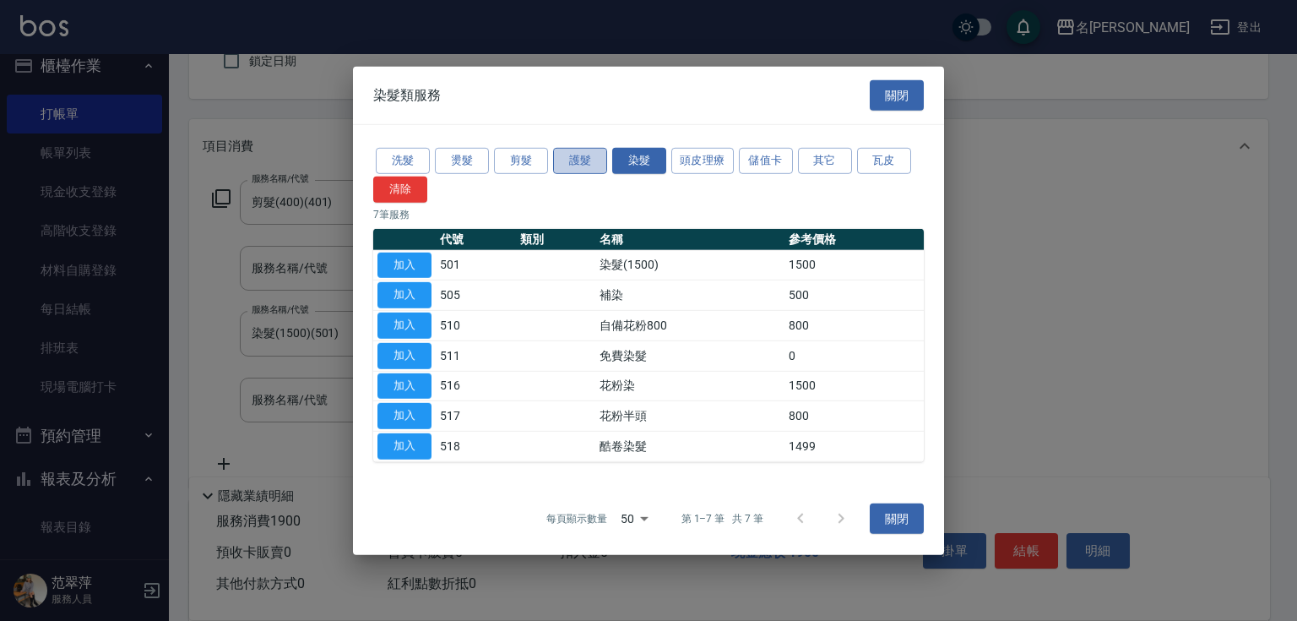
click at [578, 162] on button "護髮" at bounding box center [580, 161] width 54 height 26
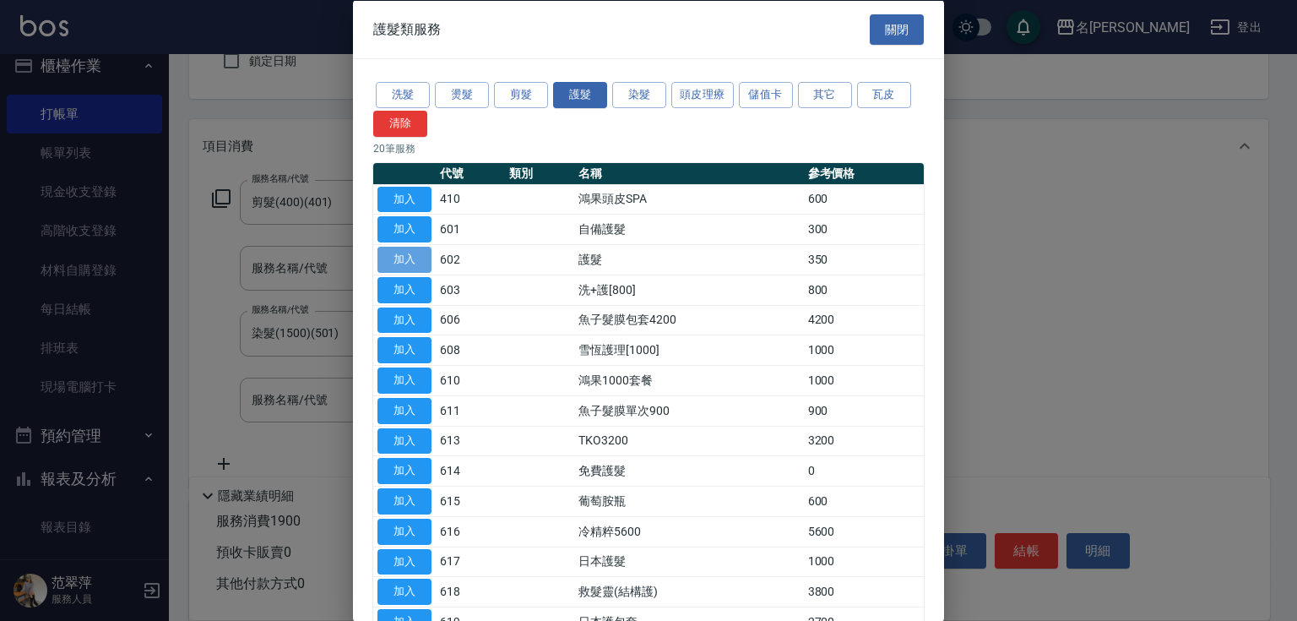
click at [415, 254] on button "加入" at bounding box center [404, 260] width 54 height 26
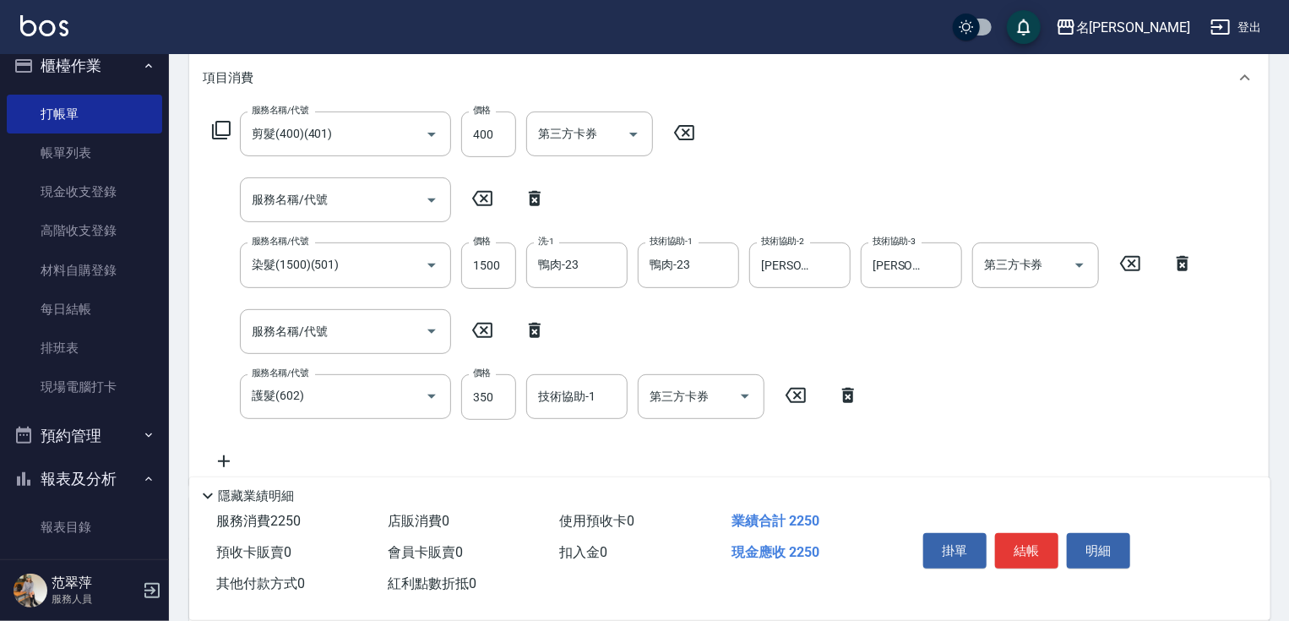
scroll to position [260, 0]
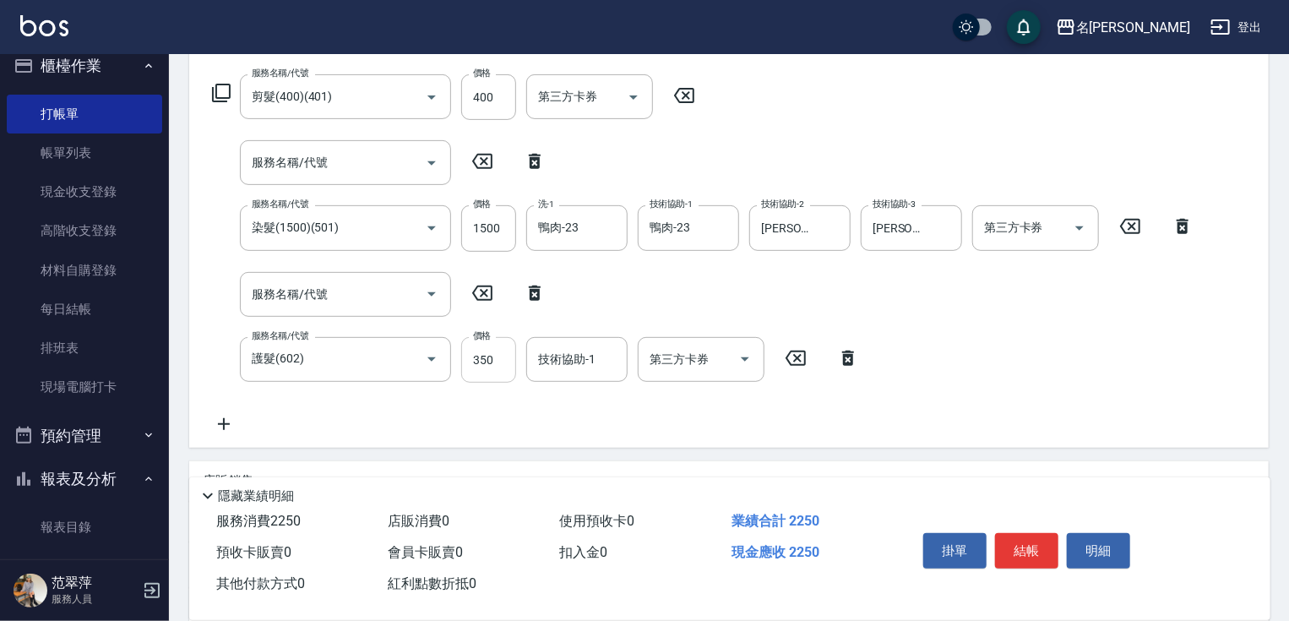
click at [486, 358] on input "350" at bounding box center [488, 360] width 55 height 46
type input "500"
type input "鴨肉-23"
click at [1013, 533] on button "結帳" at bounding box center [1026, 550] width 63 height 35
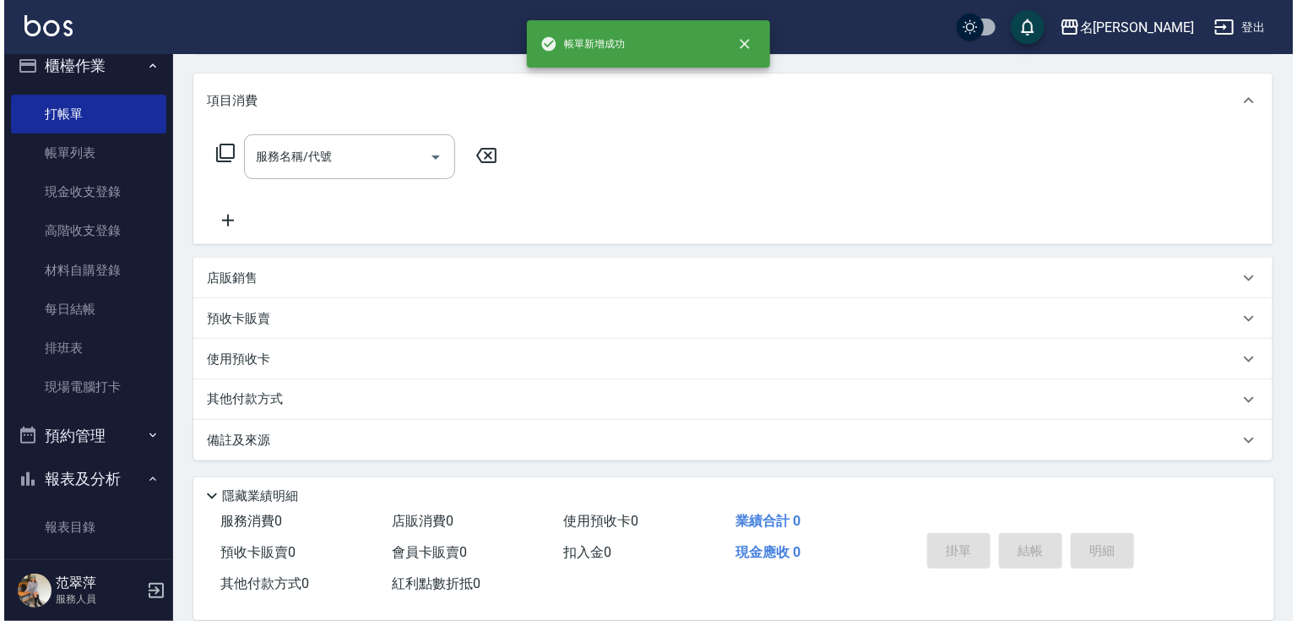
scroll to position [0, 0]
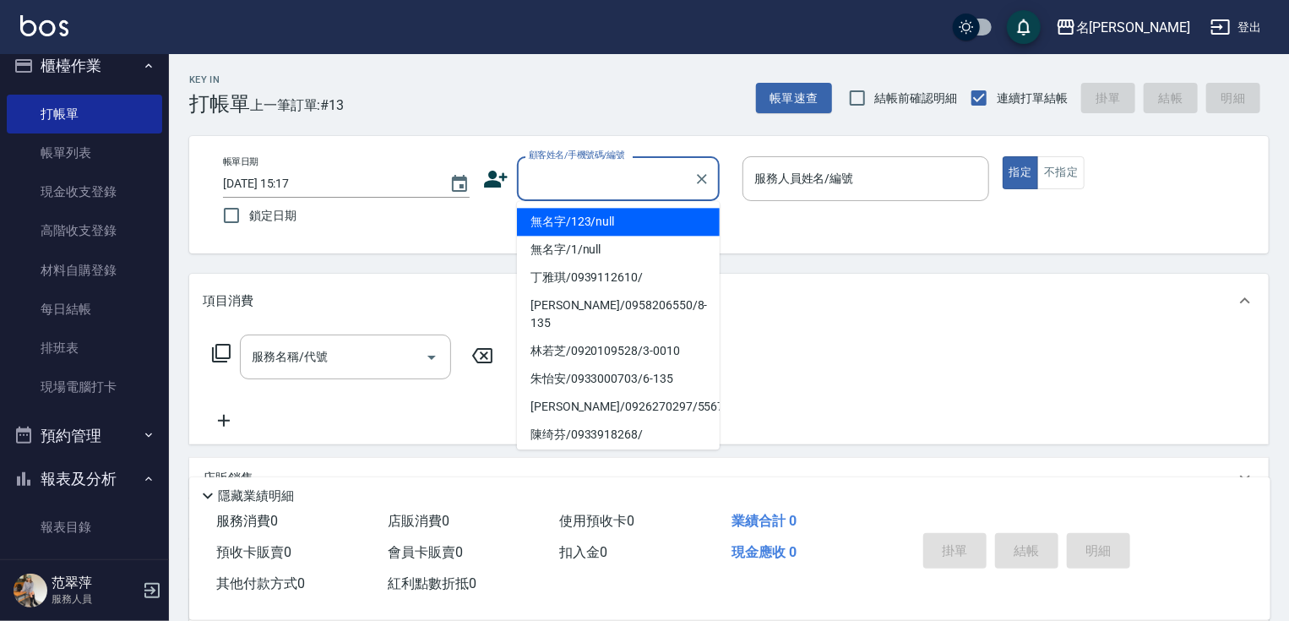
click at [557, 186] on input "顧客姓名/手機號碼/編號" at bounding box center [605, 179] width 162 height 30
click at [572, 220] on li "無名字/123/null" at bounding box center [618, 222] width 203 height 28
type input "無名字/123/null"
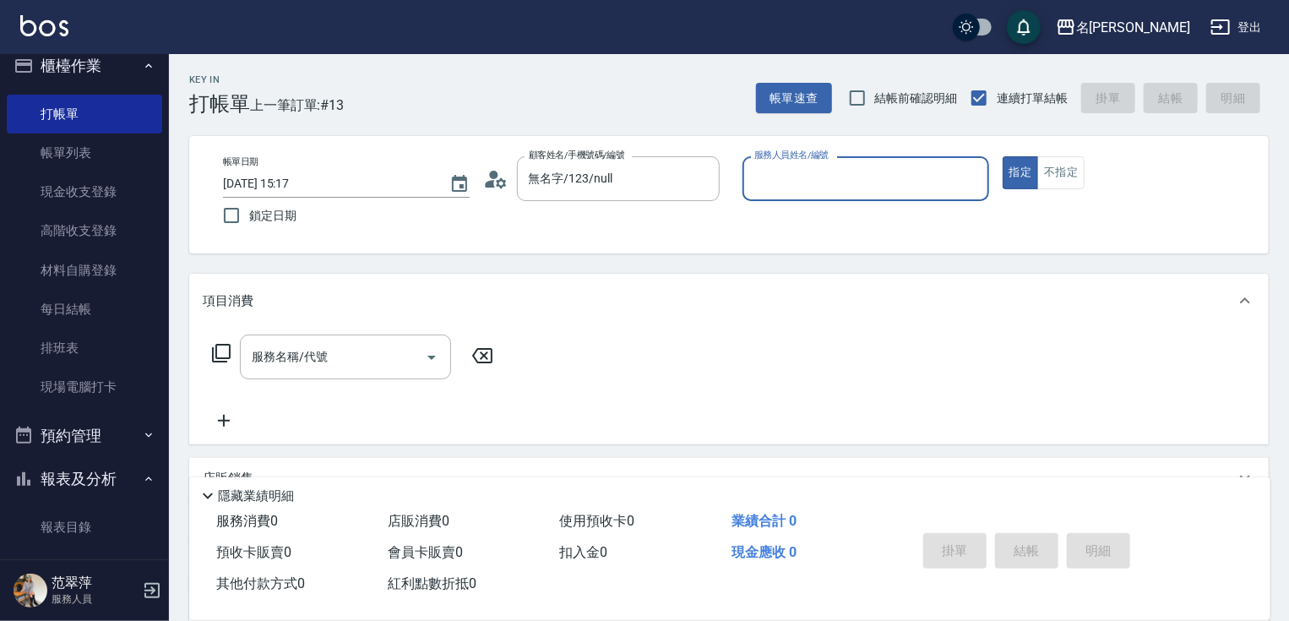
click at [821, 176] on input "服務人員姓名/編號" at bounding box center [865, 179] width 231 height 30
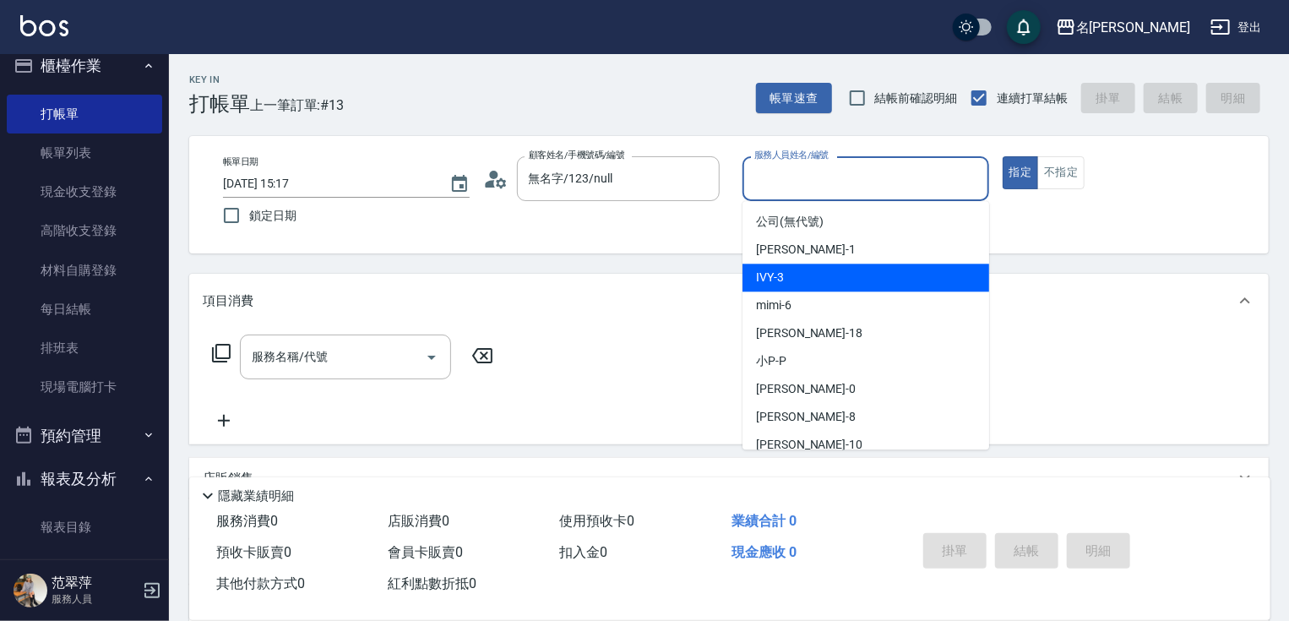
click at [784, 274] on div "IVY -3" at bounding box center [865, 277] width 247 height 28
type input "IVY-3"
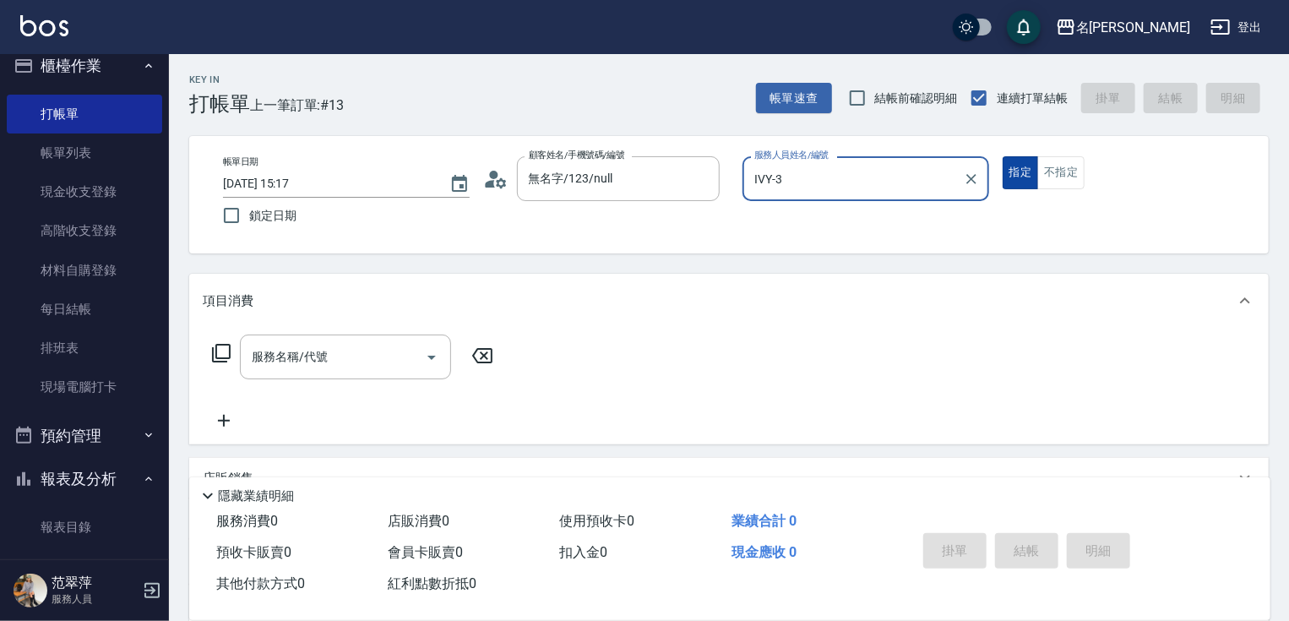
click at [1012, 176] on button "指定" at bounding box center [1020, 172] width 36 height 33
click at [223, 349] on icon at bounding box center [221, 353] width 20 height 20
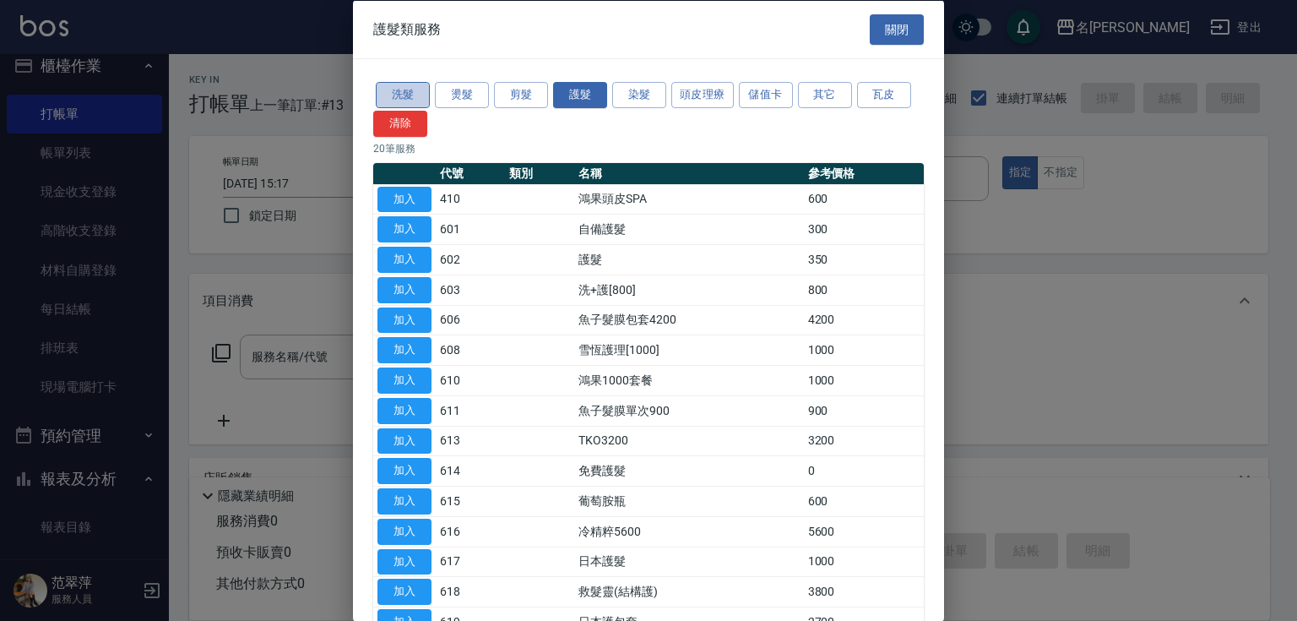
click at [403, 95] on button "洗髮" at bounding box center [403, 95] width 54 height 26
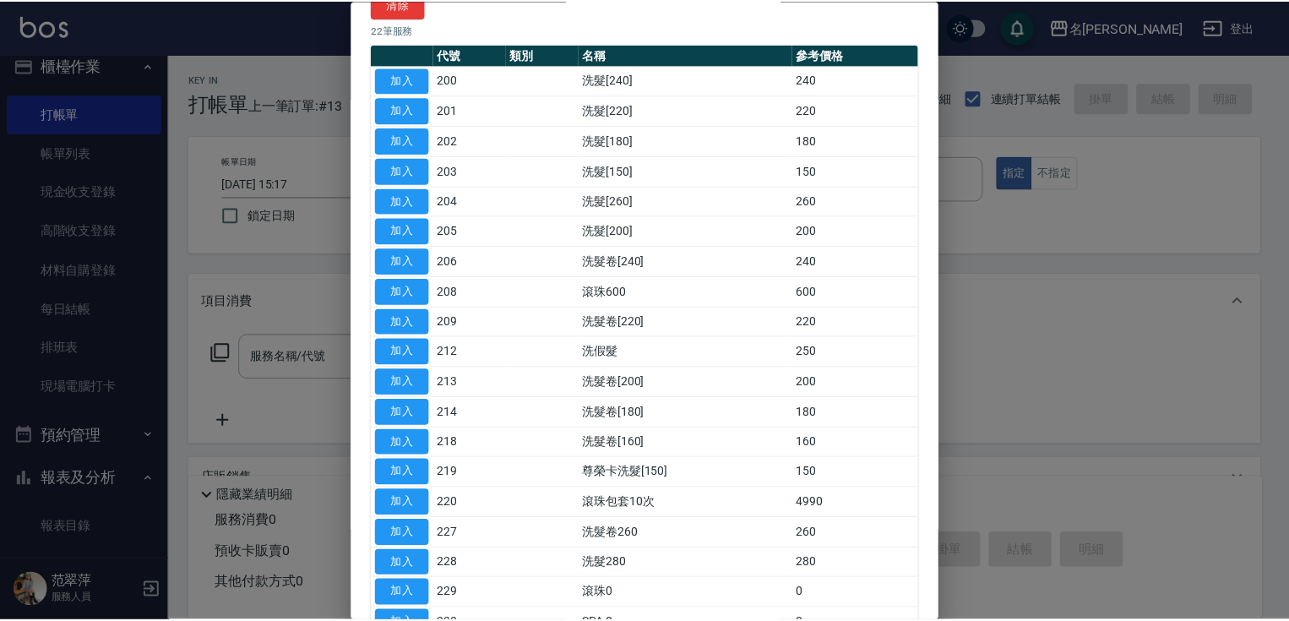
scroll to position [116, 0]
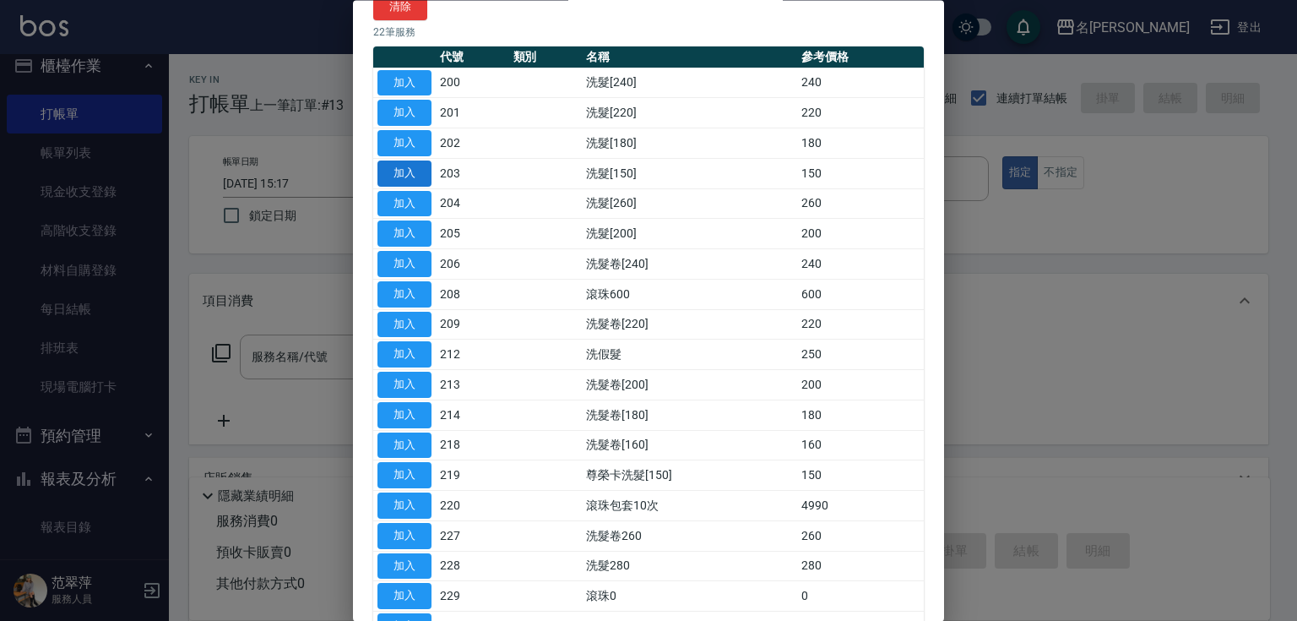
click at [418, 166] on button "加入" at bounding box center [404, 173] width 54 height 26
type input "洗髮[150](203)"
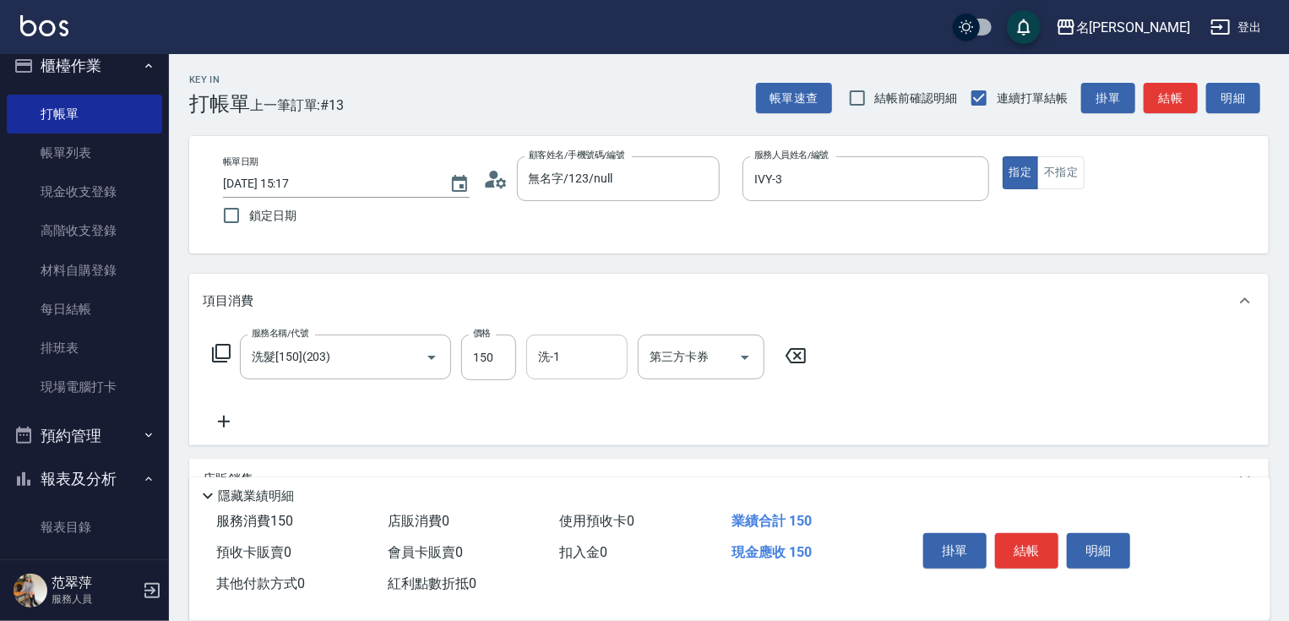
click at [564, 365] on input "洗-1" at bounding box center [577, 357] width 86 height 30
type input "小慧-18"
click at [1034, 551] on button "結帳" at bounding box center [1026, 550] width 63 height 35
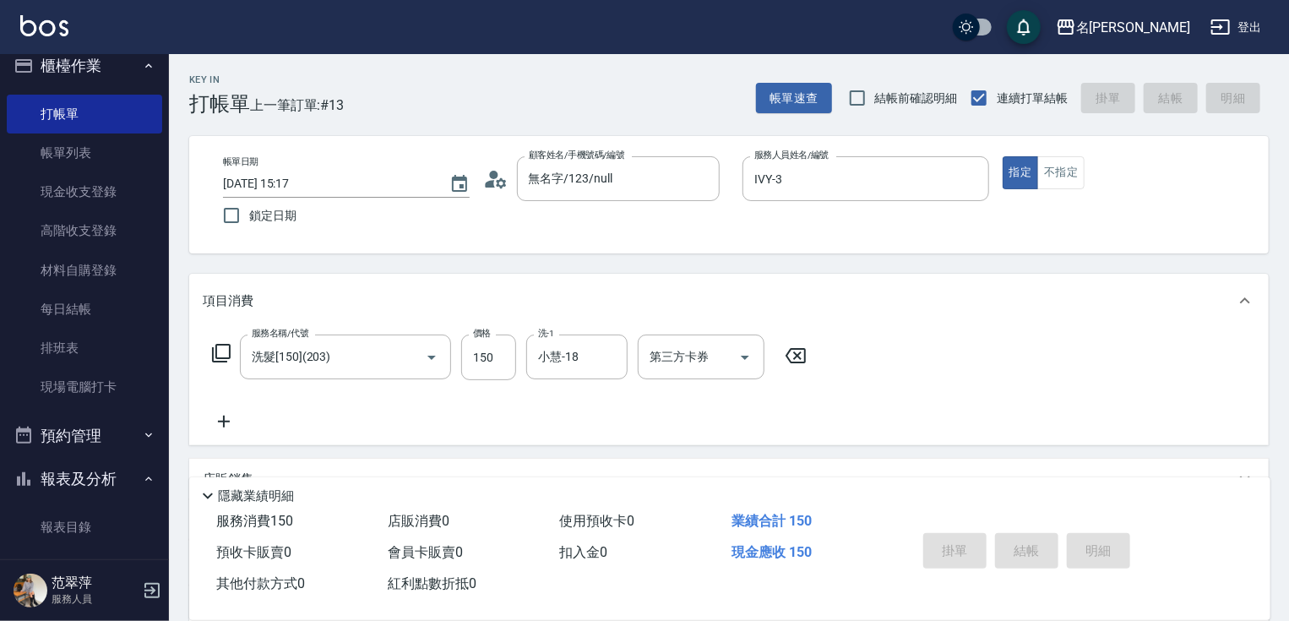
type input "[DATE] 15:18"
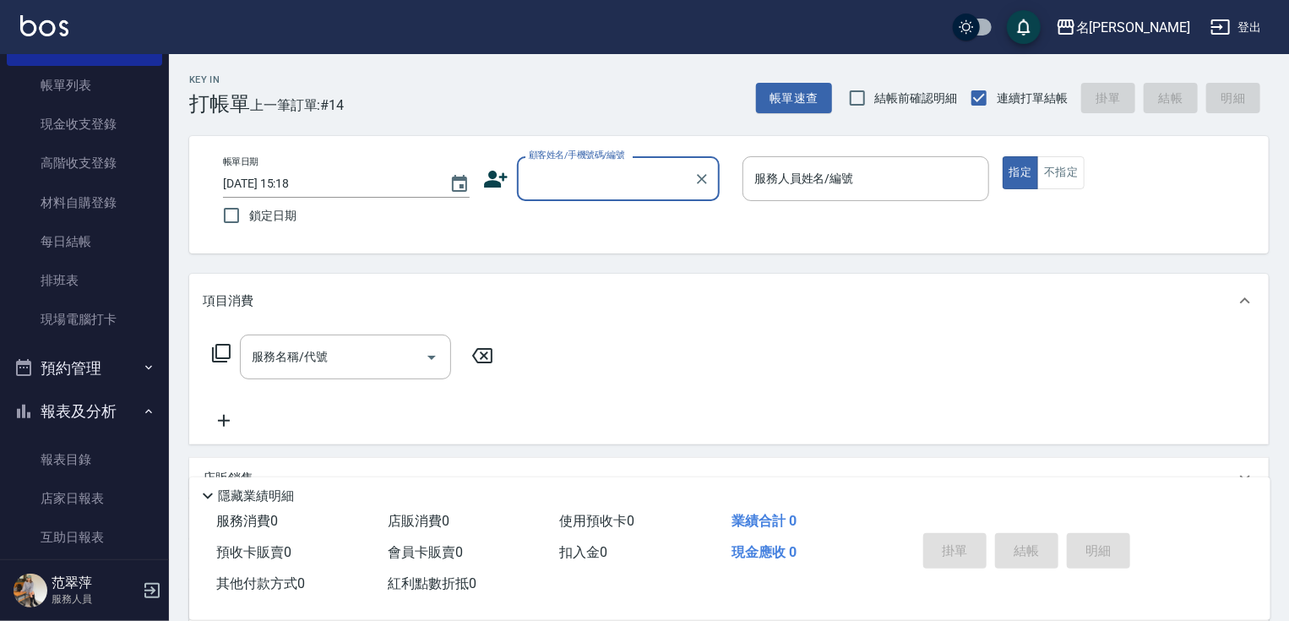
scroll to position [17, 0]
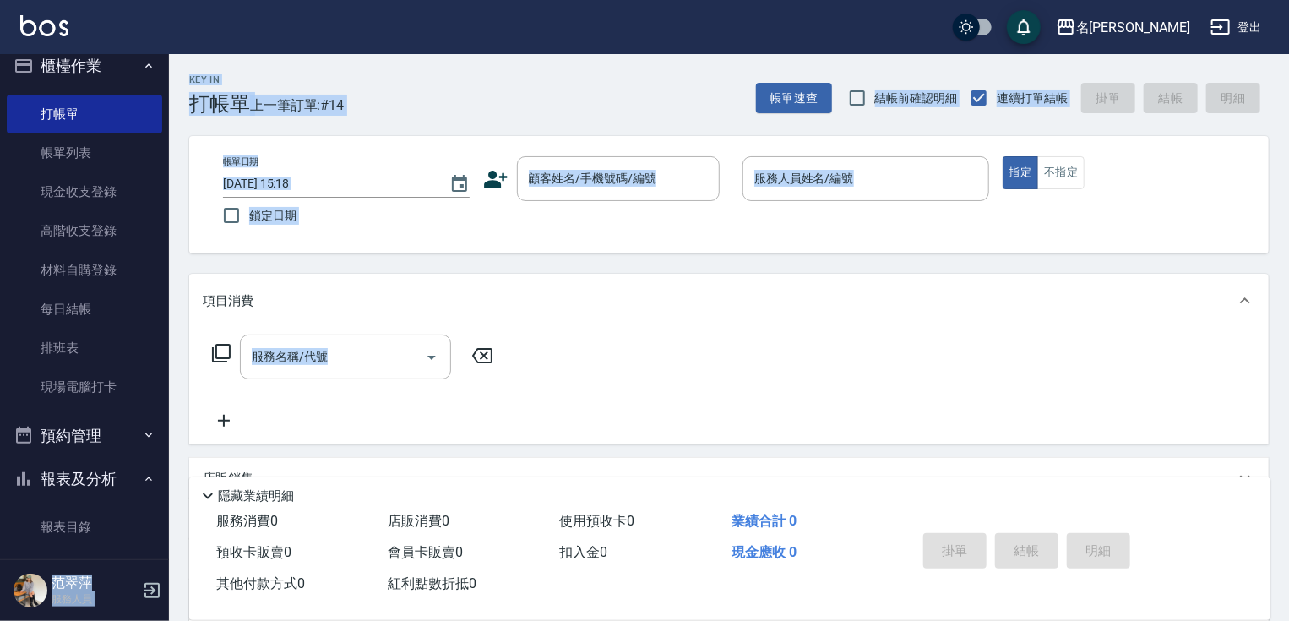
drag, startPoint x: 159, startPoint y: 315, endPoint x: 176, endPoint y: 469, distance: 154.6
click at [177, 470] on div "名留竹林 登出 櫃檯作業 打帳單 帳單列表 現金收支登錄 高階收支登錄 材料自購登錄 每日結帳 排班表 現場電腦打卡 預約管理 預約管理 單日預約紀錄 單週預…" at bounding box center [644, 410] width 1289 height 821
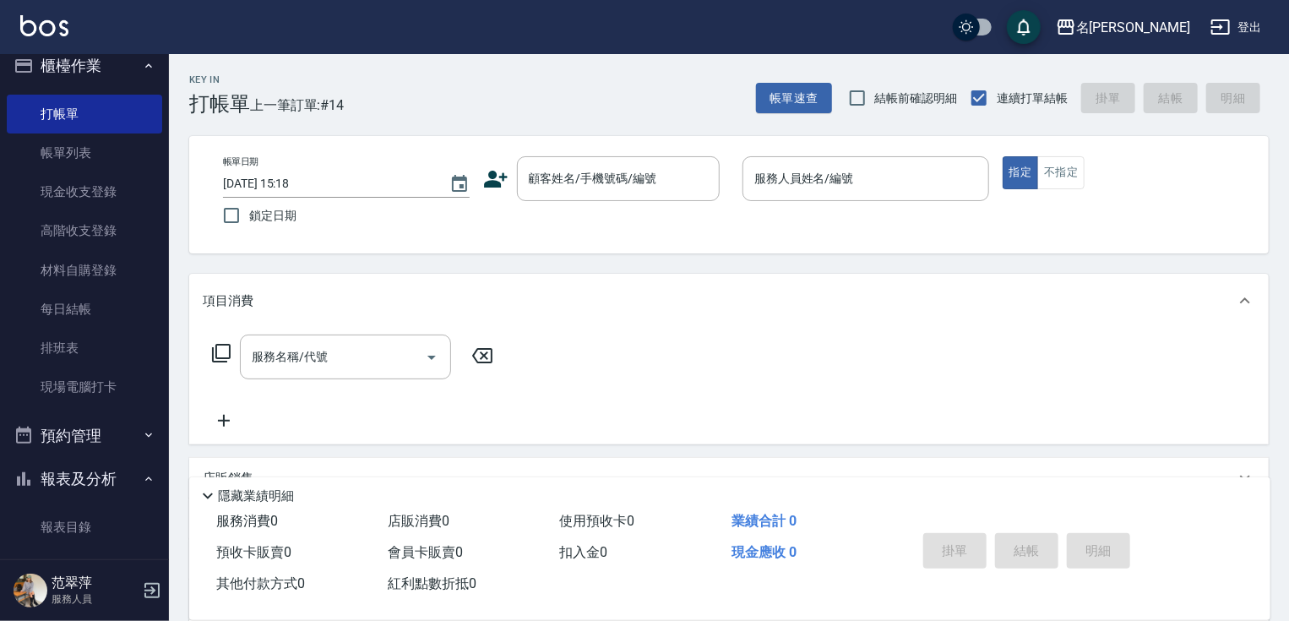
drag, startPoint x: 159, startPoint y: 338, endPoint x: 161, endPoint y: 479, distance: 141.0
click at [161, 479] on nav "櫃檯作業 打帳單 帳單列表 現金收支登錄 高階收支登錄 材料自購登錄 每日結帳 排班表 現場電腦打卡 預約管理 預約管理 單日預約紀錄 單週預約紀錄 報表及分…" at bounding box center [84, 306] width 169 height 505
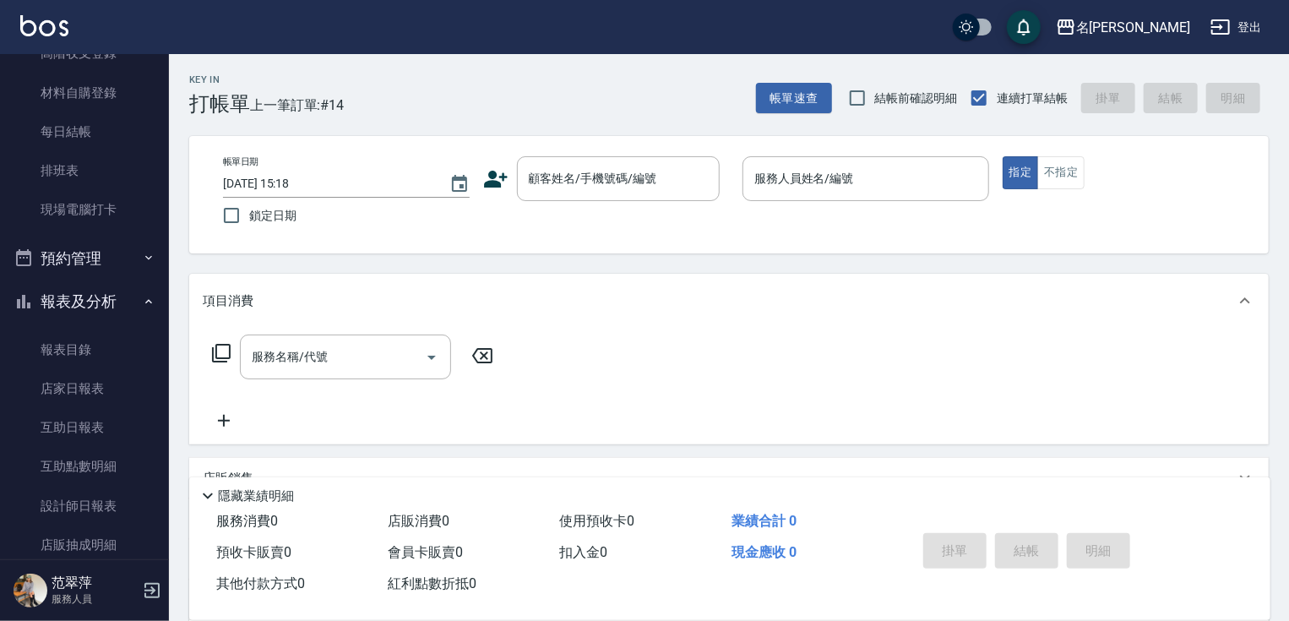
scroll to position [312, 0]
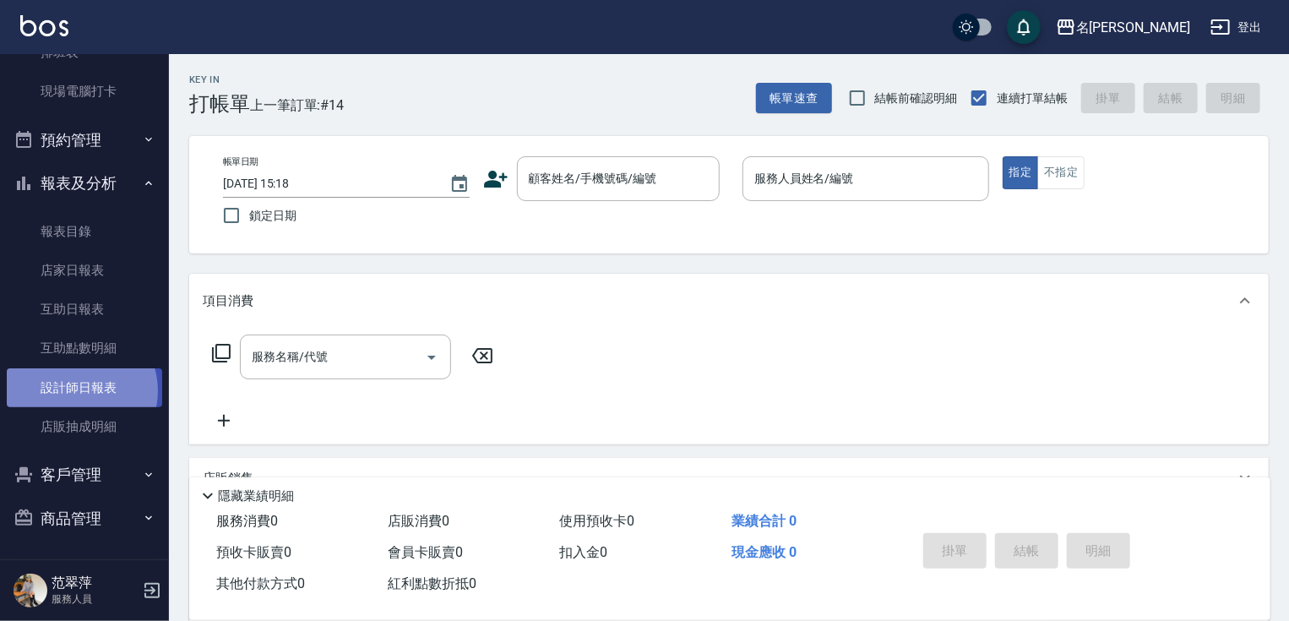
click at [80, 390] on link "設計師日報表" at bounding box center [84, 387] width 155 height 39
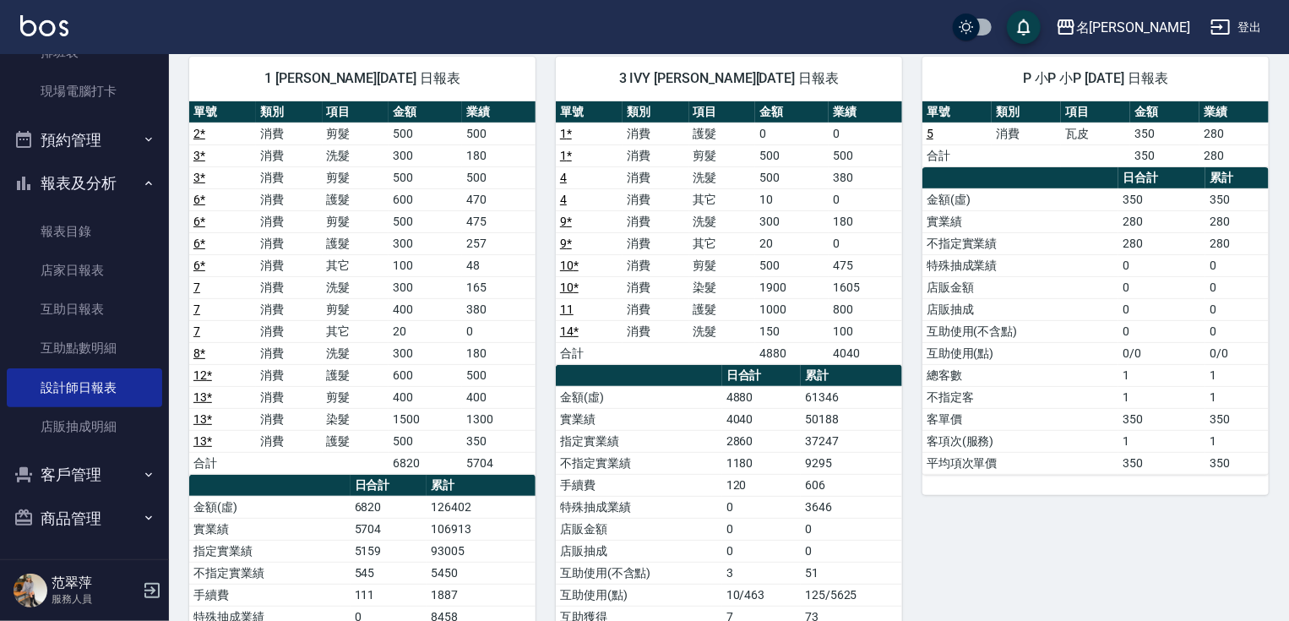
scroll to position [62, 0]
